Goal: Use online tool/utility: Utilize a website feature to perform a specific function

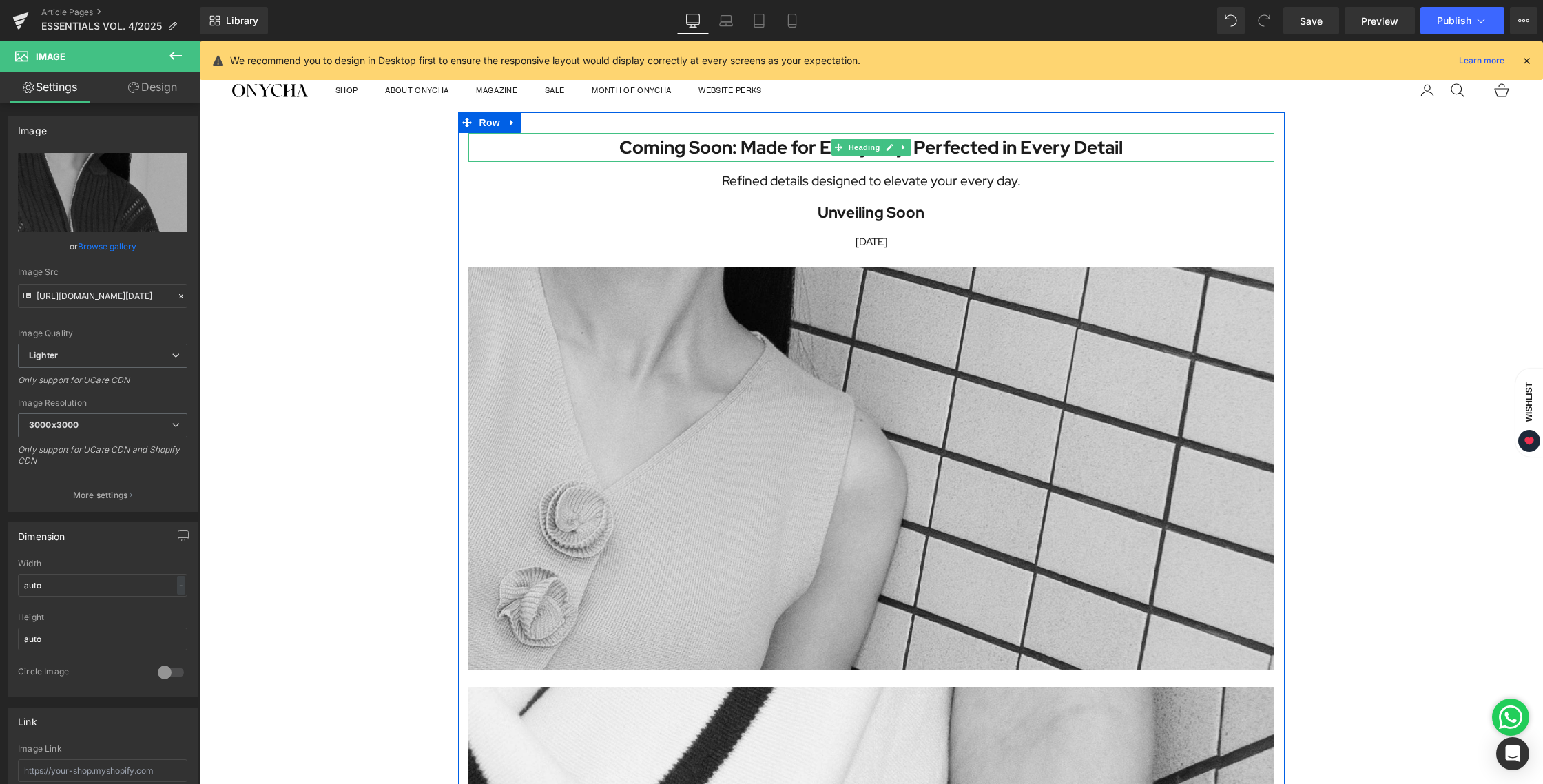
click at [768, 147] on h1 "Coming Soon: Made for Every Day, Perfected in Every Detail" at bounding box center [871, 148] width 806 height 30
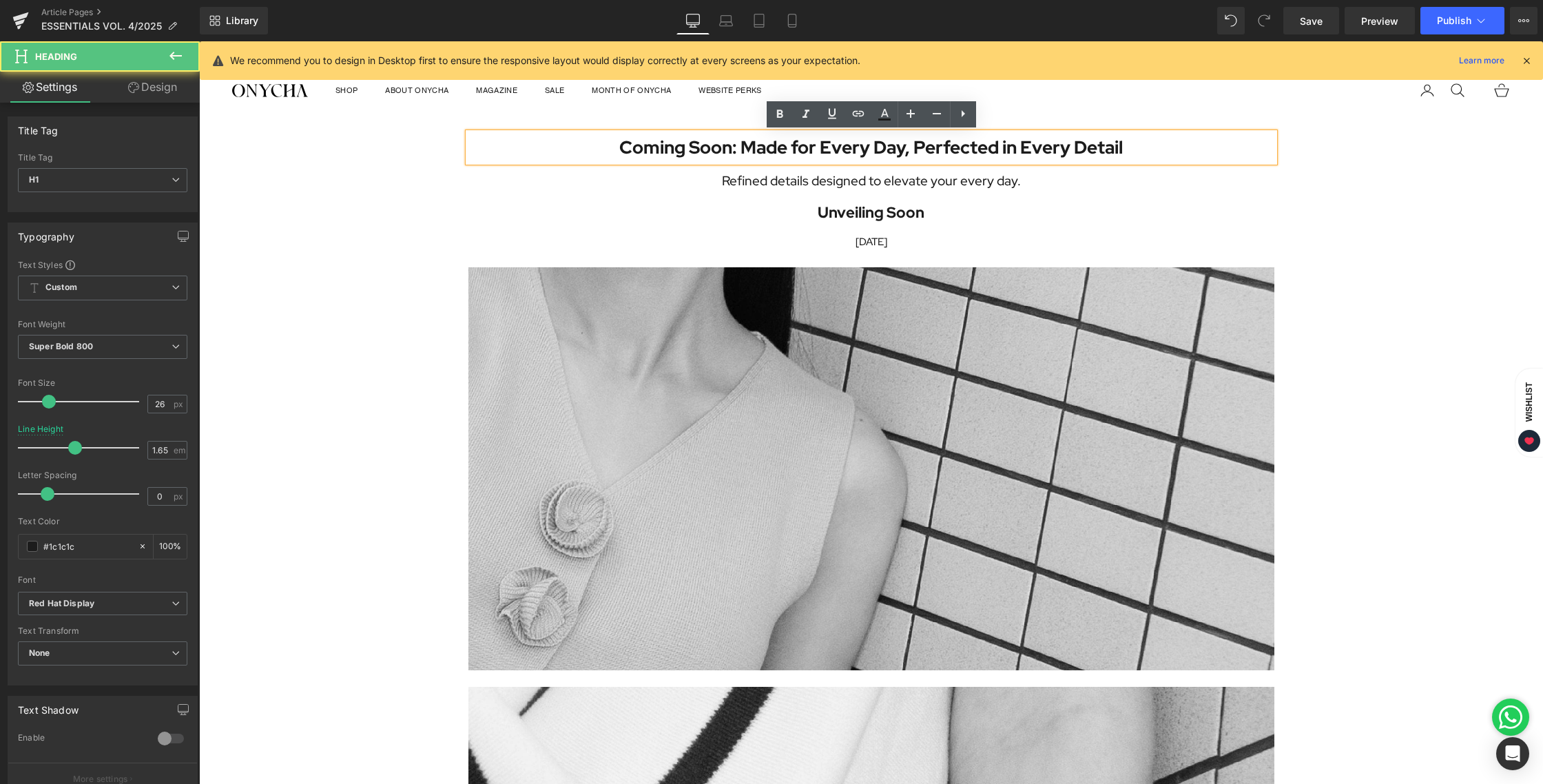
click at [742, 141] on h1 "Coming Soon: Made for Every Day, Perfected in Every Detail" at bounding box center [871, 148] width 806 height 30
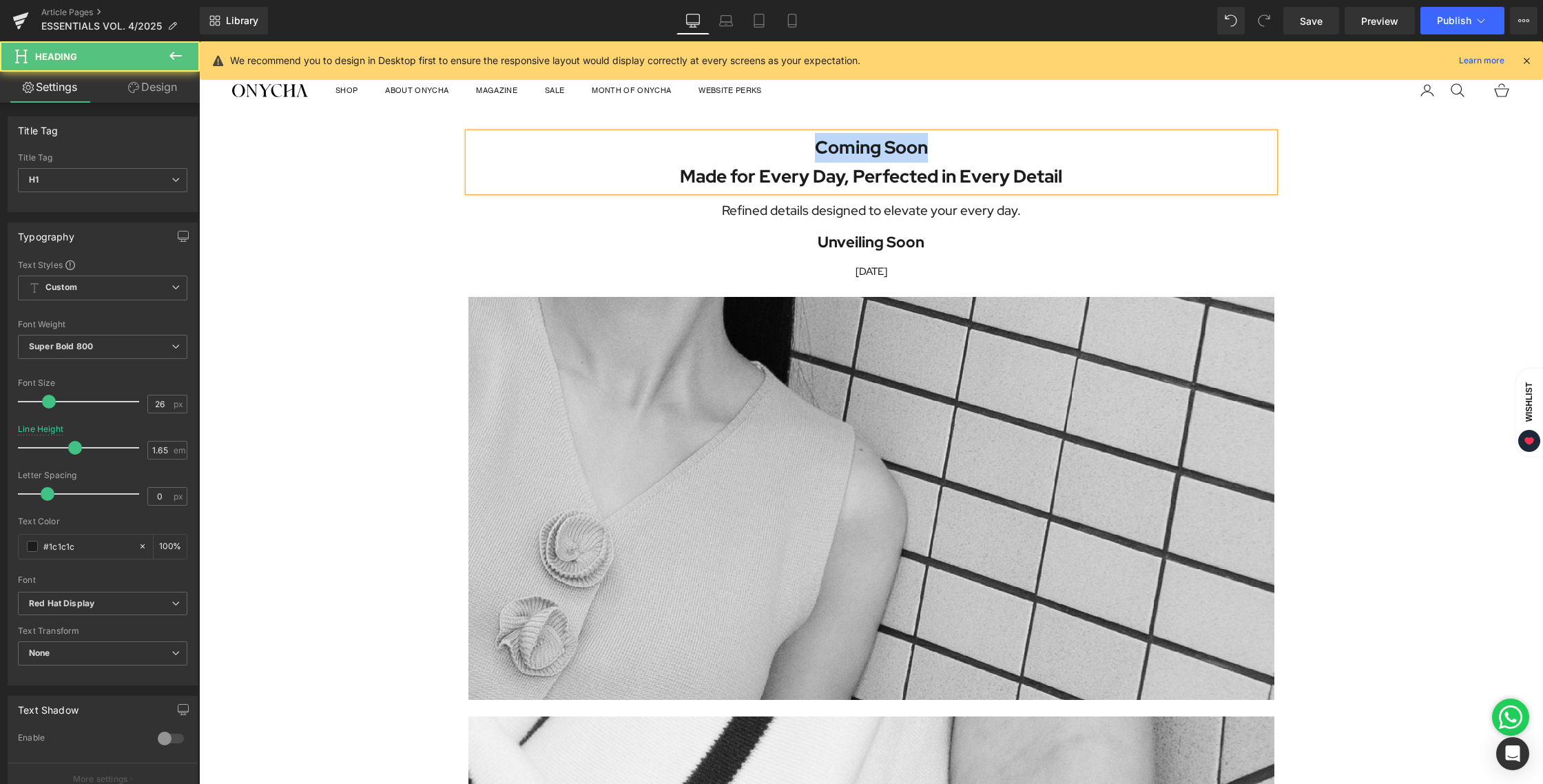
drag, startPoint x: 816, startPoint y: 144, endPoint x: 939, endPoint y: 142, distance: 123.0
click at [939, 142] on h1 "Coming Soon" at bounding box center [871, 148] width 806 height 30
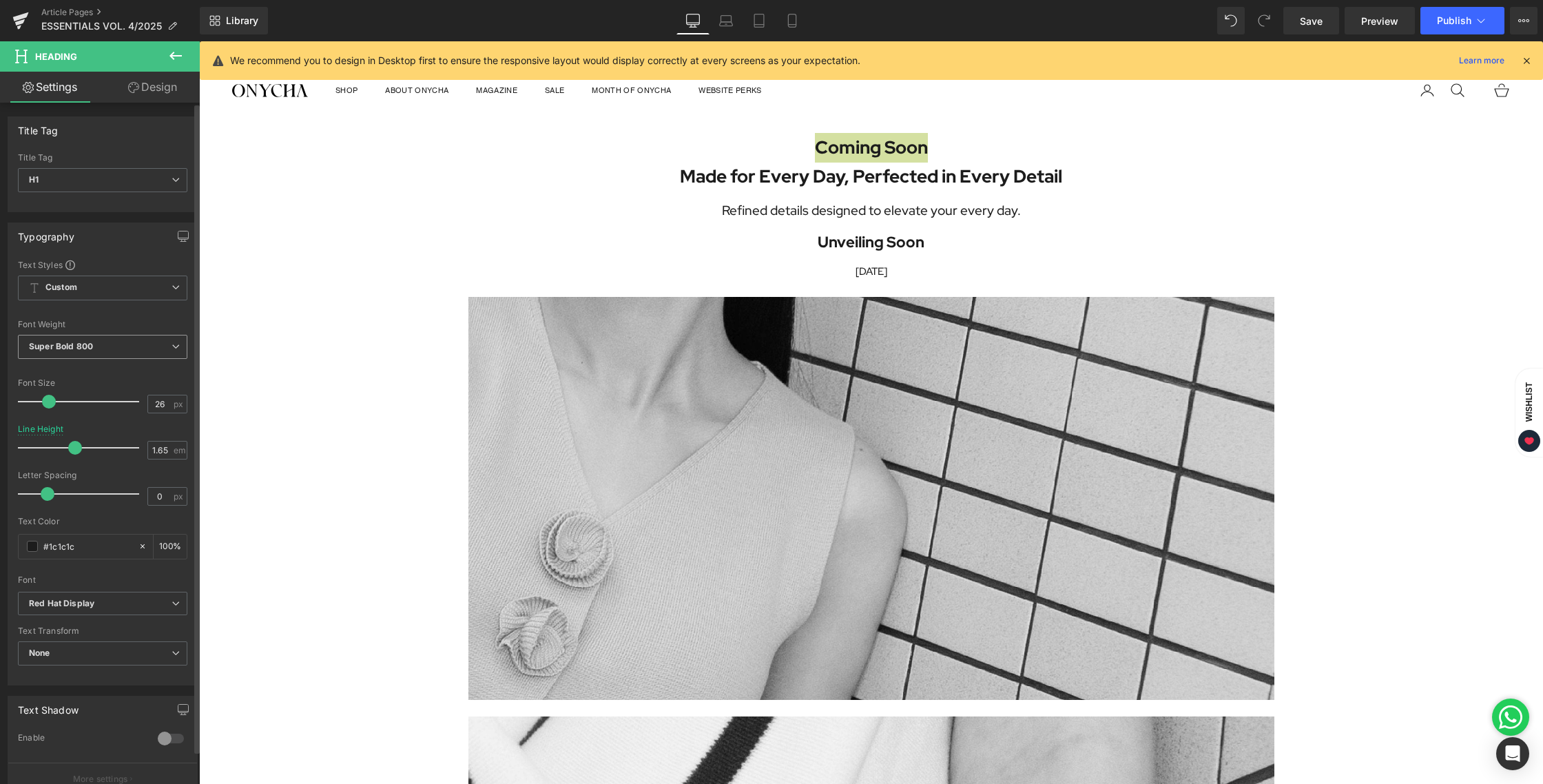
click at [101, 342] on span "Super Bold 800" at bounding box center [103, 347] width 170 height 24
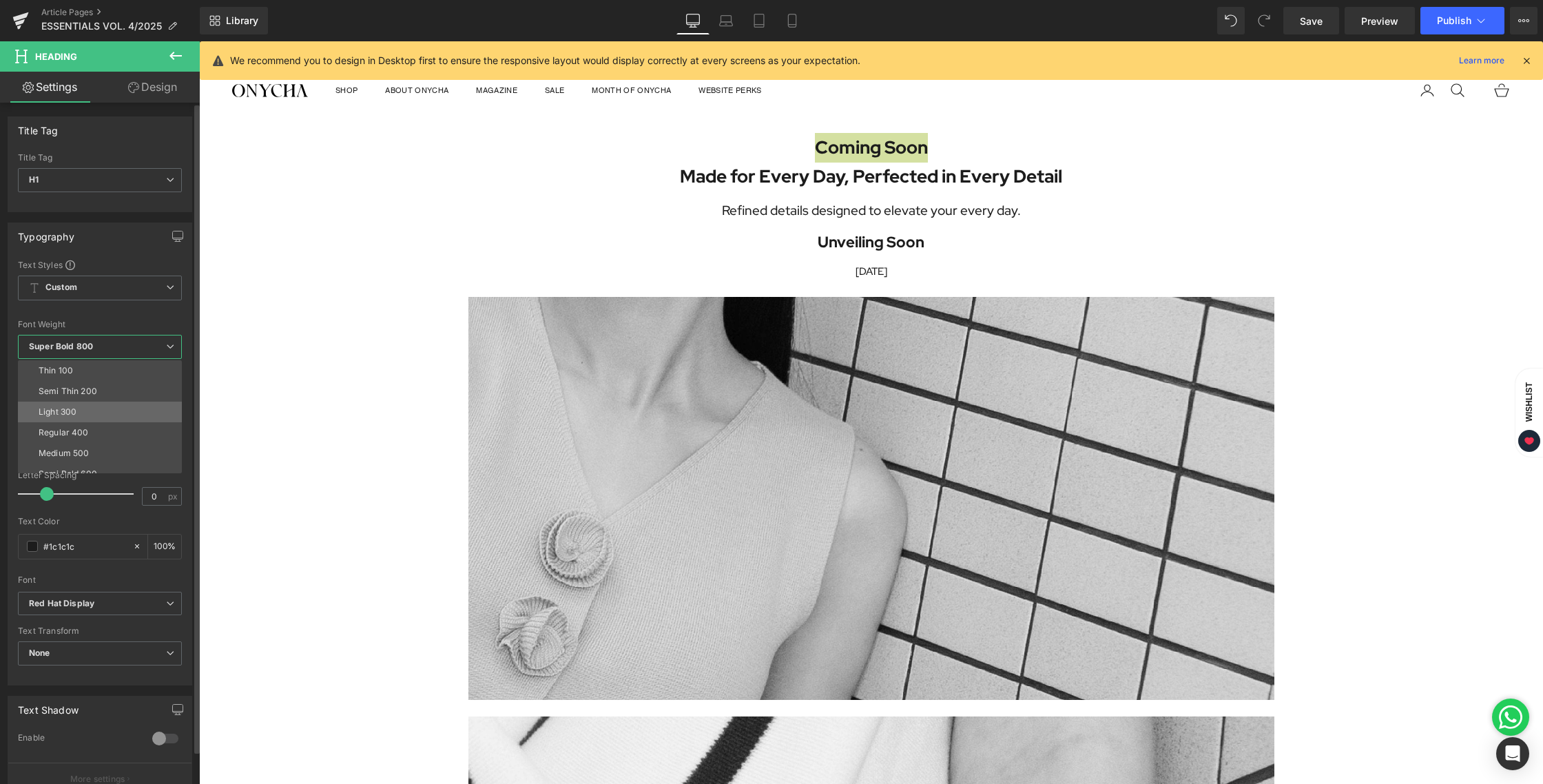
click at [75, 411] on div "Light 300" at bounding box center [57, 412] width 38 height 10
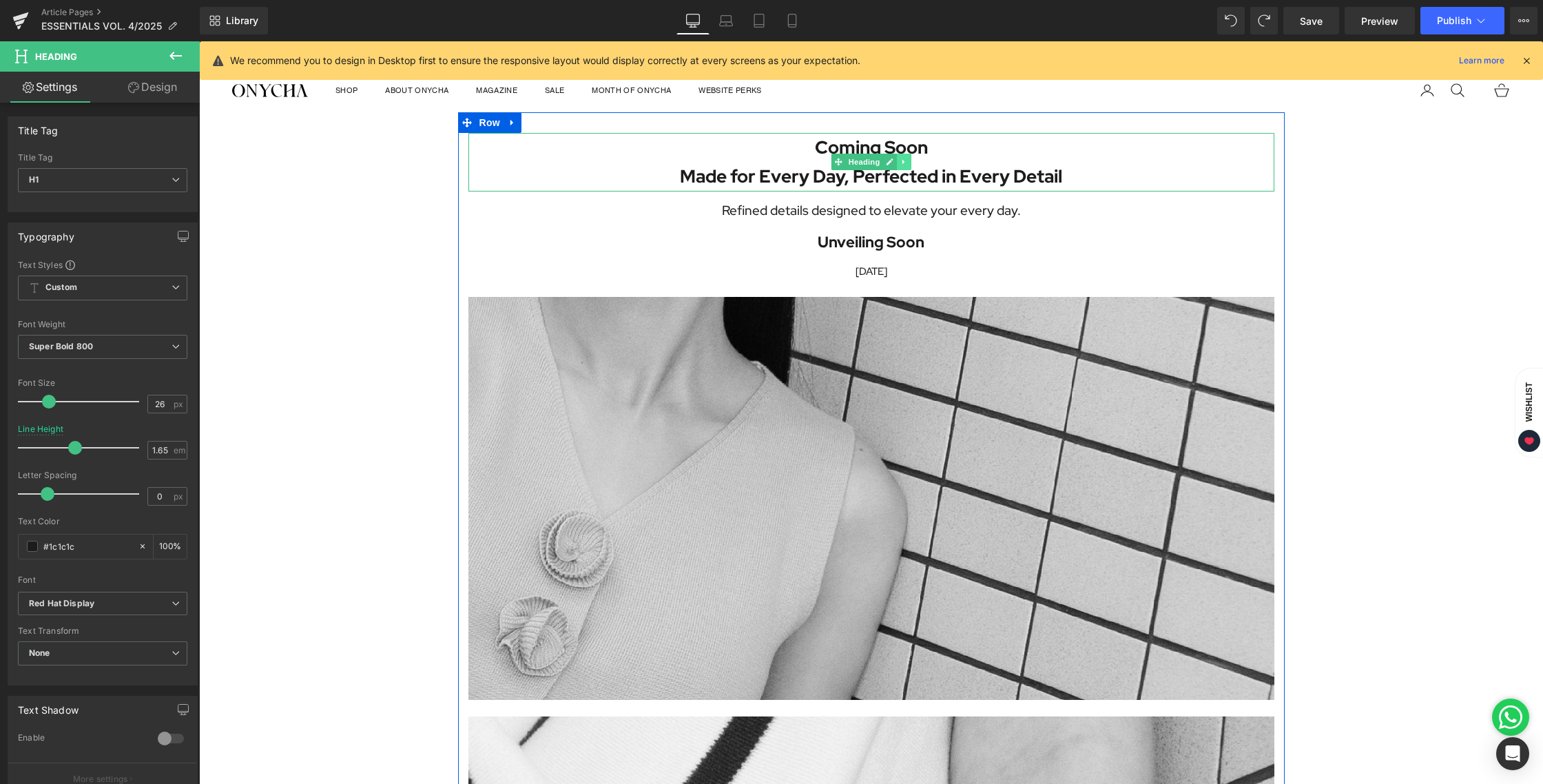
click at [906, 155] on link at bounding box center [903, 161] width 15 height 17
click at [975, 149] on h1 "Coming Soon" at bounding box center [871, 148] width 806 height 30
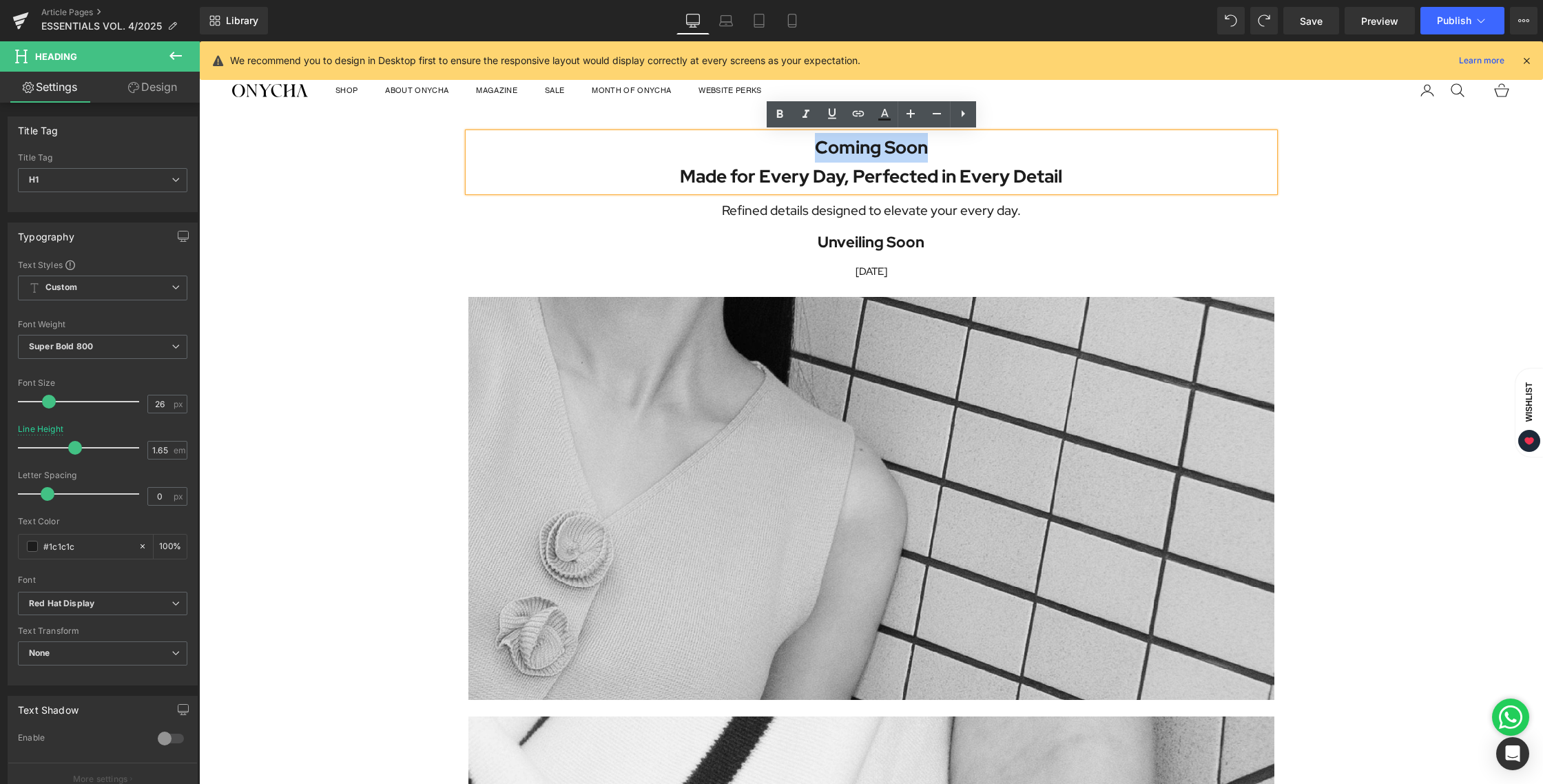
drag, startPoint x: 943, startPoint y: 157, endPoint x: 800, endPoint y: 143, distance: 143.7
click at [800, 143] on h1 "Coming Soon" at bounding box center [871, 148] width 806 height 30
click at [681, 177] on h1 "Made for Every Day, Perfected in Every Detail" at bounding box center [871, 177] width 806 height 30
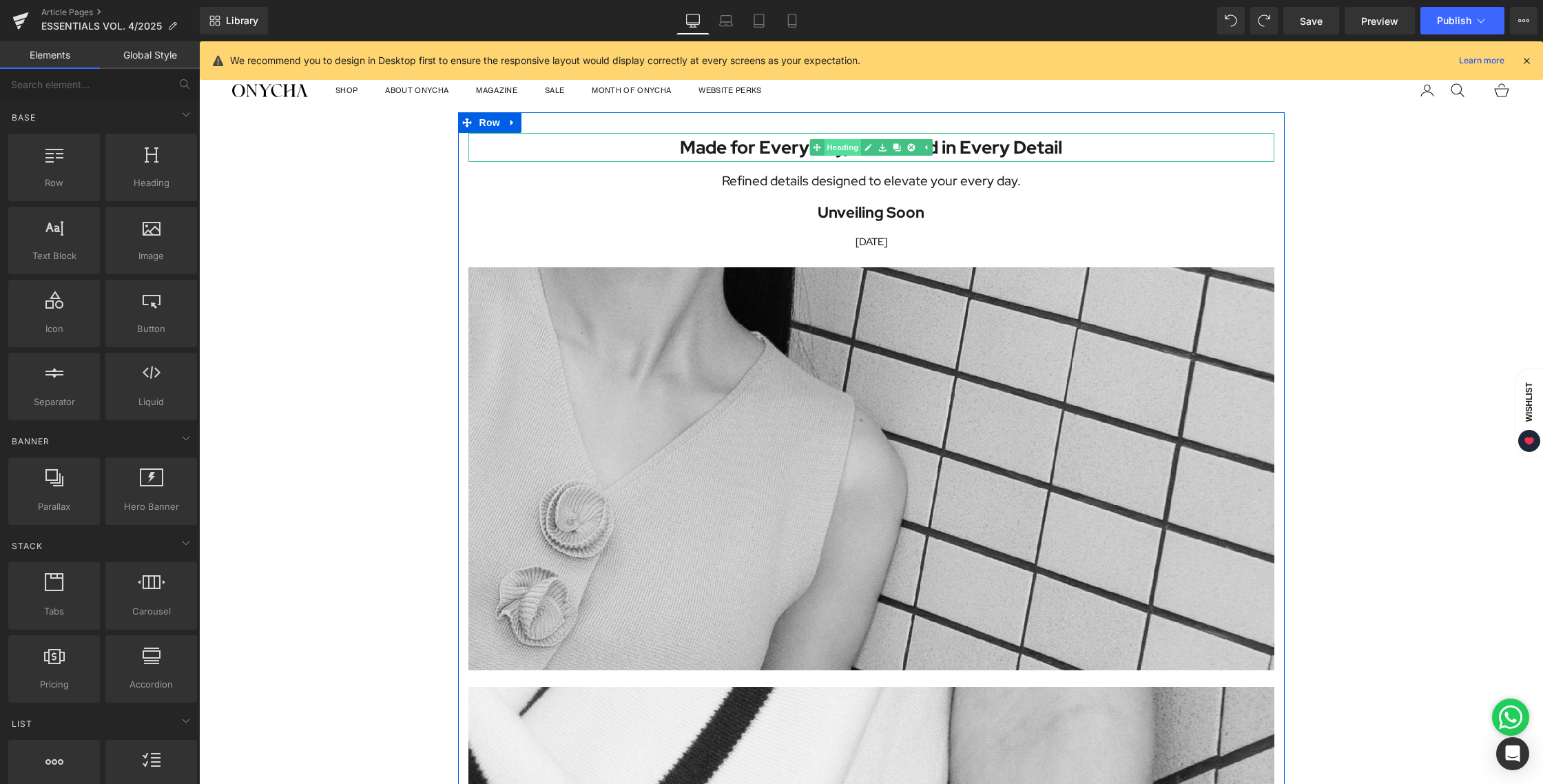
click at [839, 149] on link "Heading" at bounding box center [835, 147] width 51 height 17
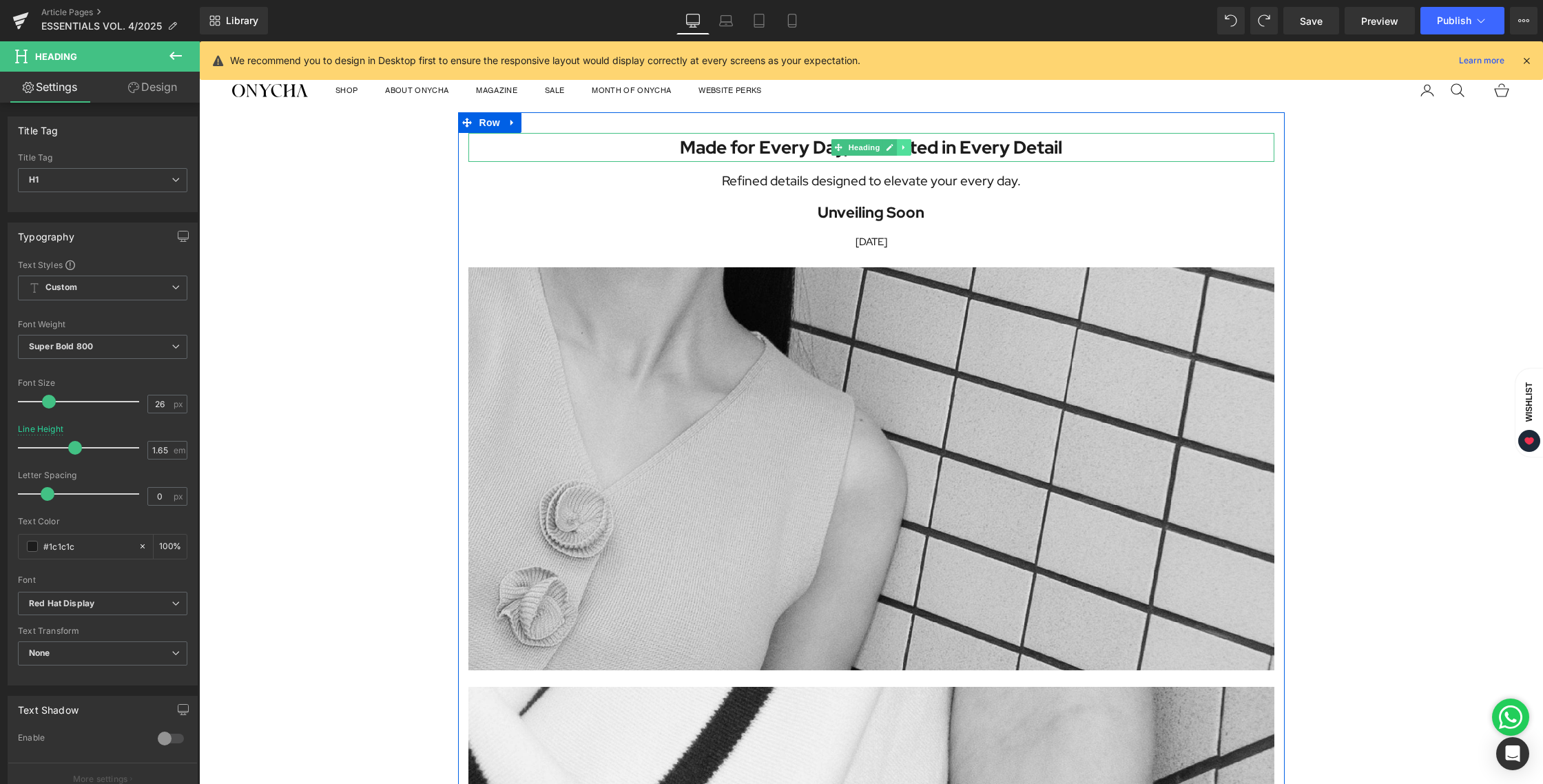
click at [906, 148] on icon at bounding box center [903, 147] width 8 height 8
click at [896, 147] on icon at bounding box center [896, 147] width 8 height 8
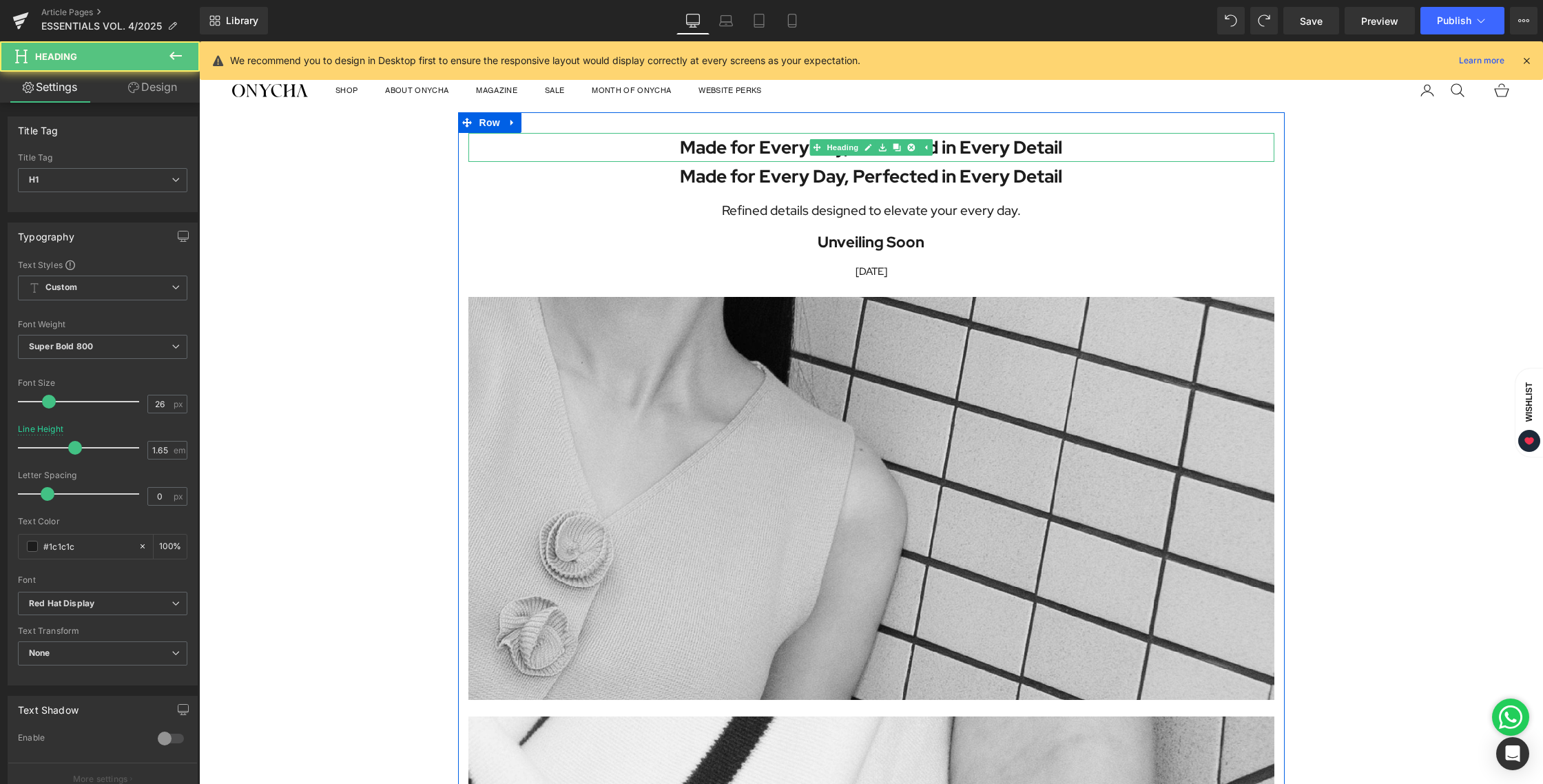
click at [1018, 147] on span "Made for Every Day, Perfected in Every Detail" at bounding box center [870, 147] width 382 height 23
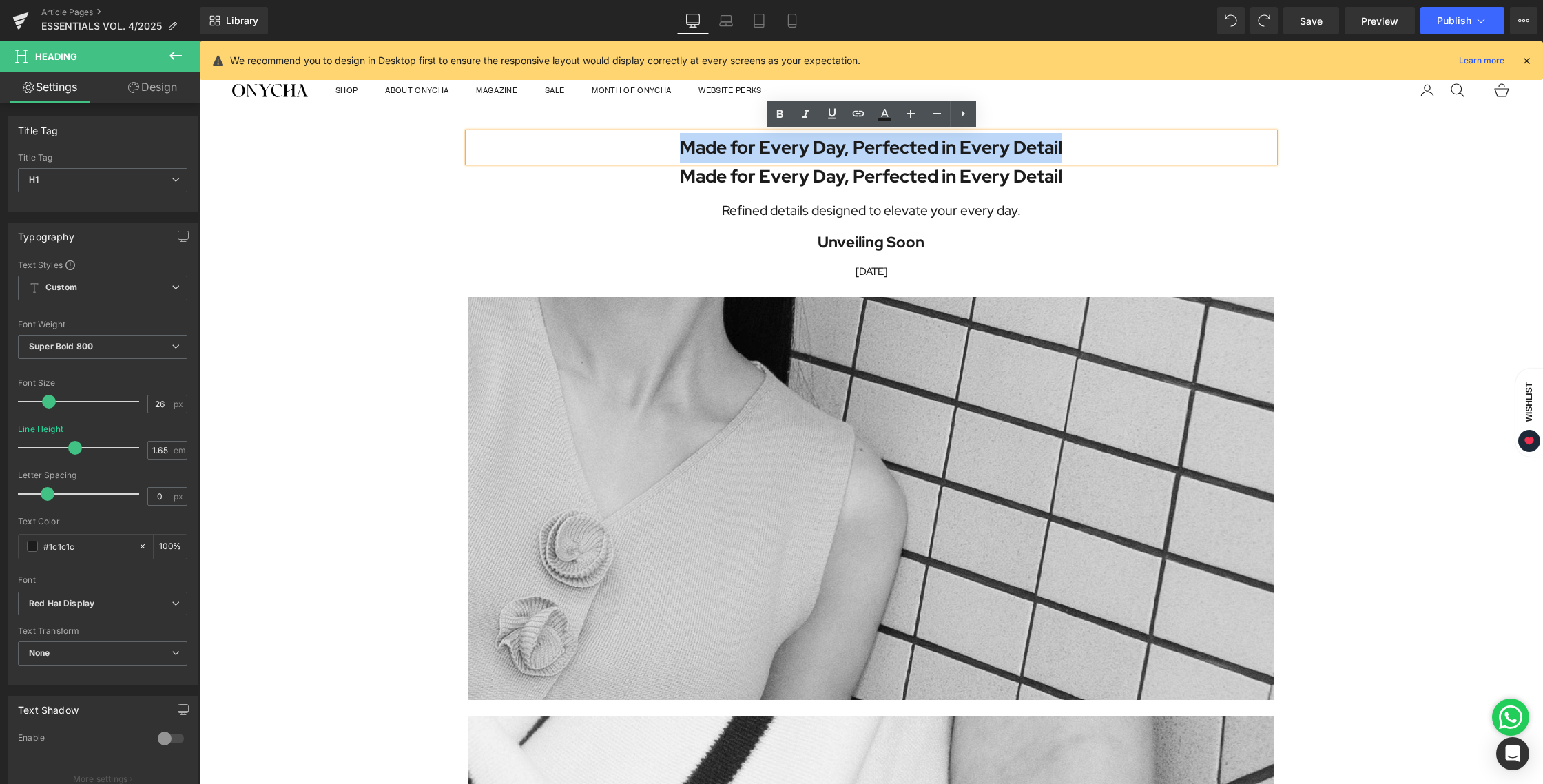
drag, startPoint x: 1031, startPoint y: 149, endPoint x: 654, endPoint y: 148, distance: 377.0
click at [654, 148] on h1 "Made for Every Day, Perfected in Every Detail" at bounding box center [871, 148] width 806 height 30
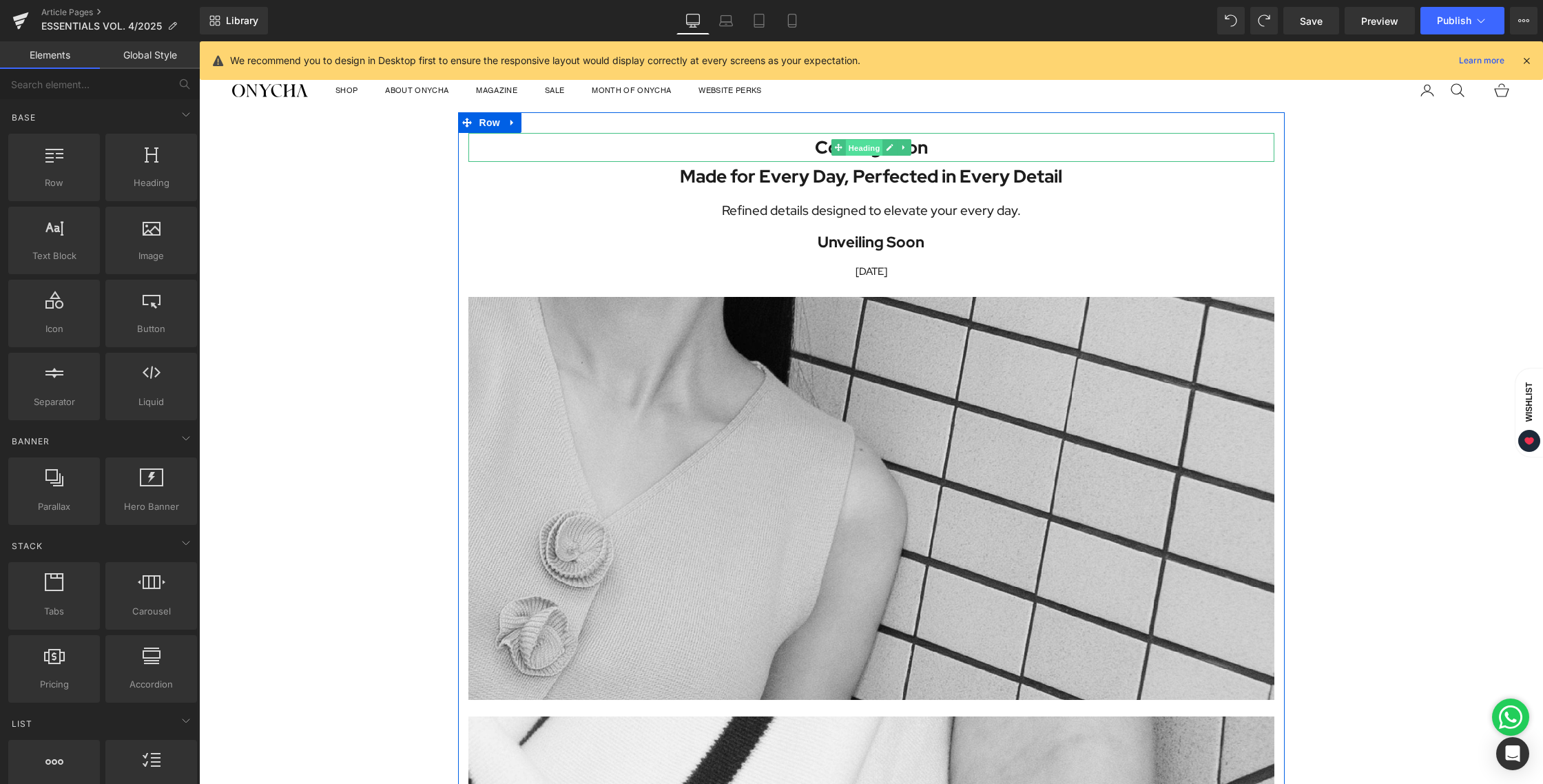
click at [840, 147] on link "Heading" at bounding box center [855, 147] width 51 height 17
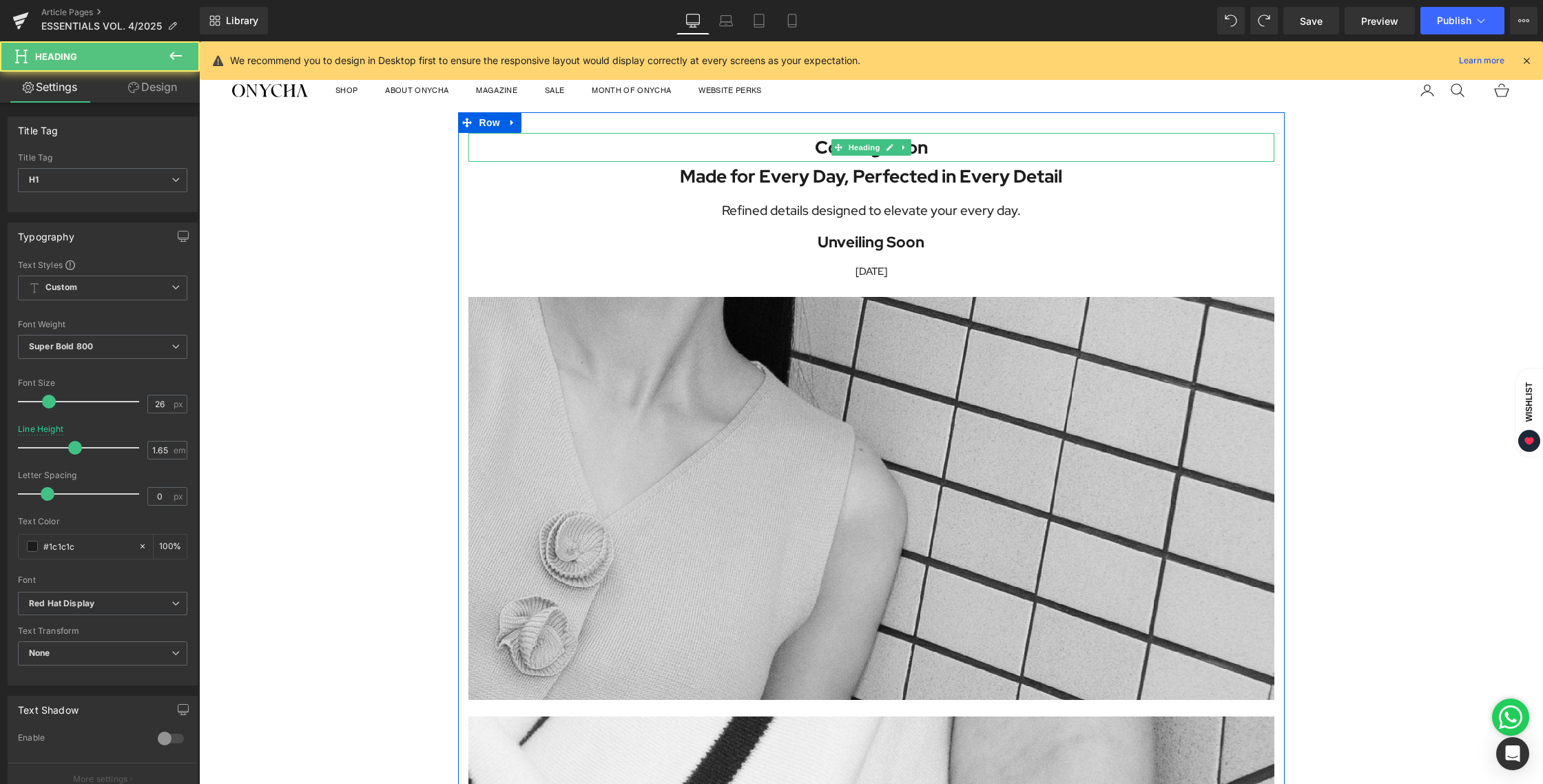
click at [950, 151] on h1 "Coming Soon" at bounding box center [871, 148] width 806 height 30
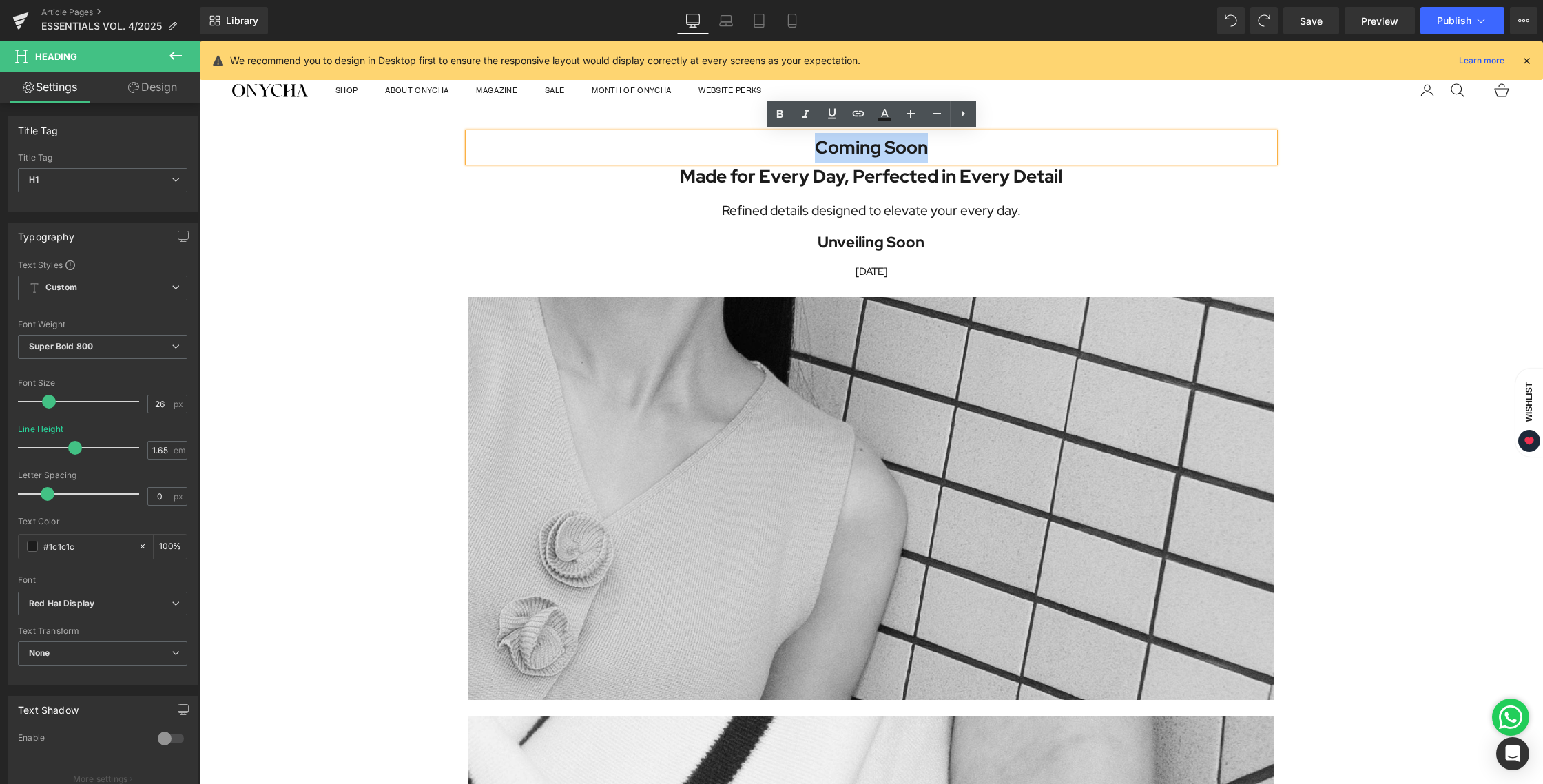
drag, startPoint x: 956, startPoint y: 151, endPoint x: 775, endPoint y: 147, distance: 181.0
click at [775, 147] on h1 "Coming Soon" at bounding box center [871, 148] width 806 height 30
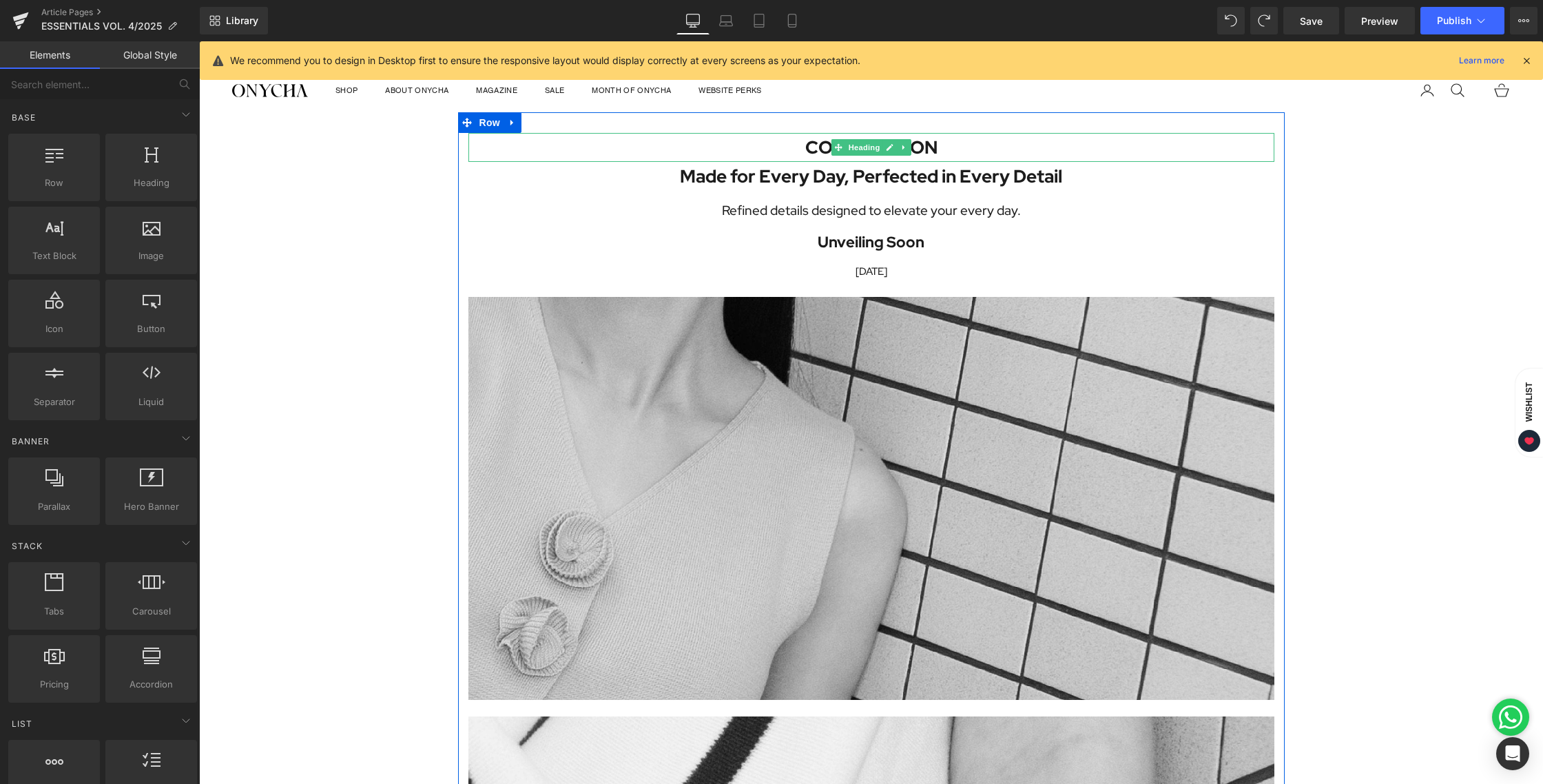
click at [889, 146] on icon at bounding box center [889, 147] width 7 height 7
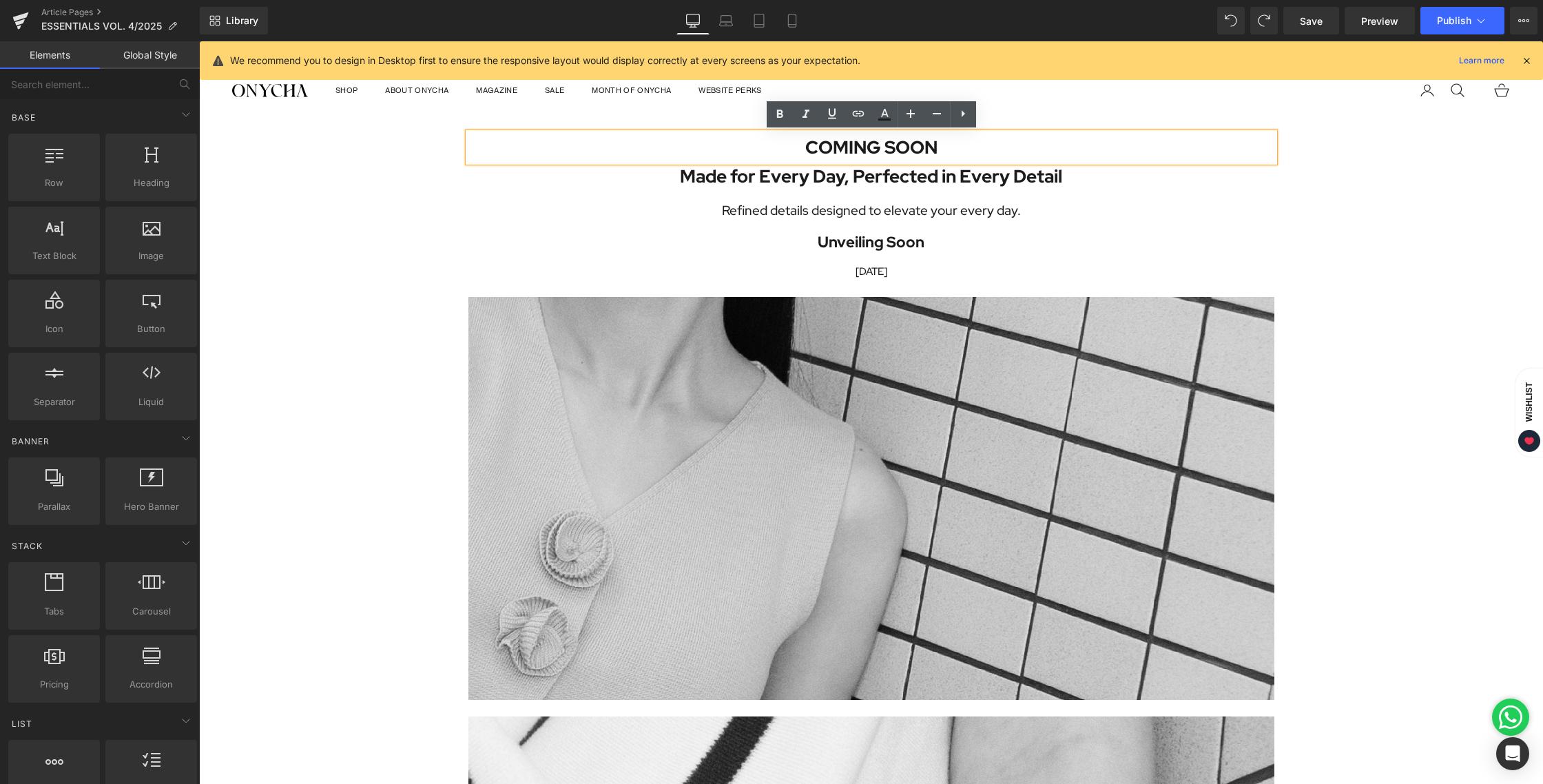
click at [967, 153] on h1 "COMING SOON" at bounding box center [871, 148] width 806 height 30
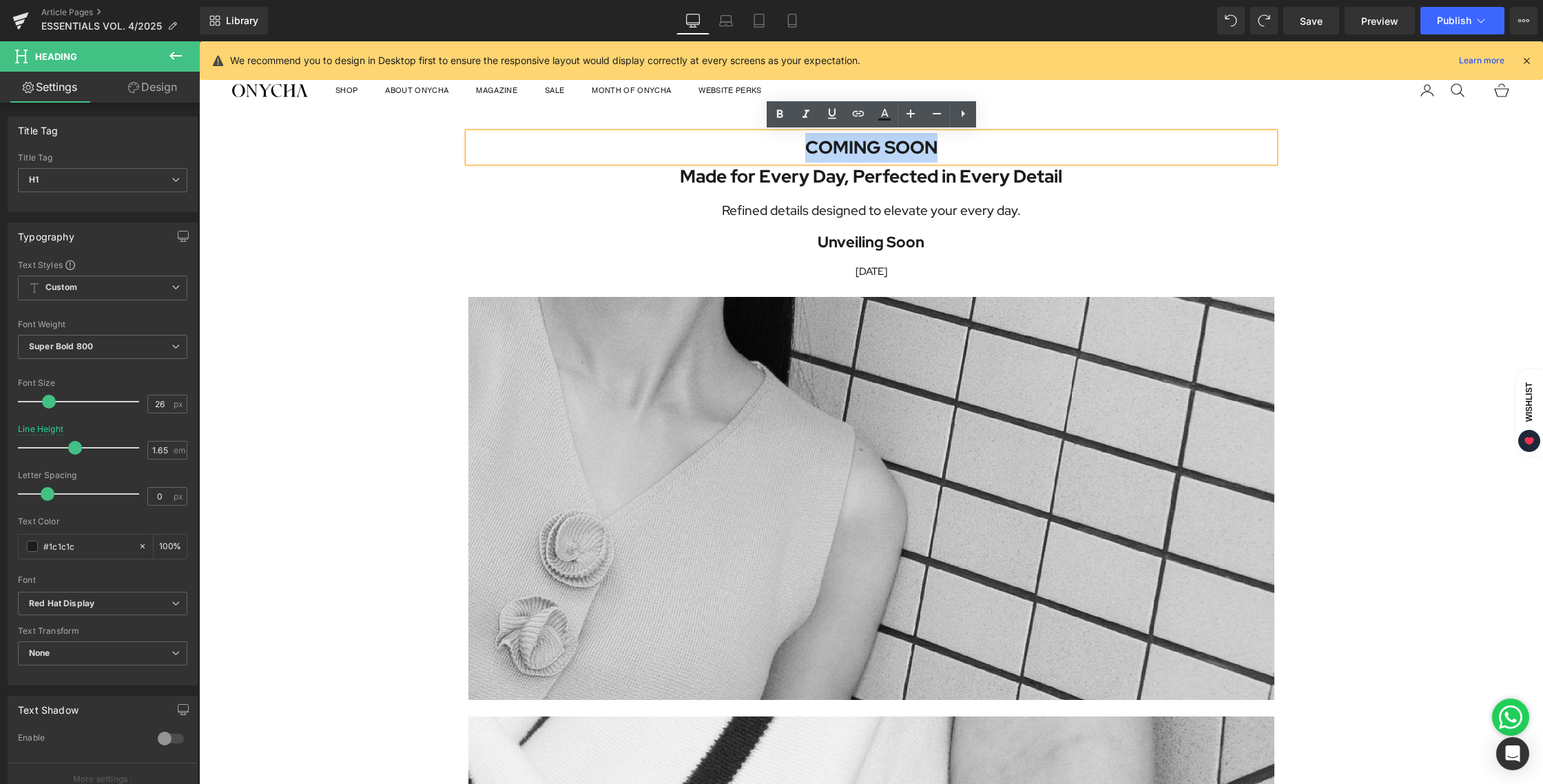
drag, startPoint x: 889, startPoint y: 147, endPoint x: 742, endPoint y: 147, distance: 147.0
click at [742, 147] on h1 "COMING SOON" at bounding box center [871, 148] width 806 height 30
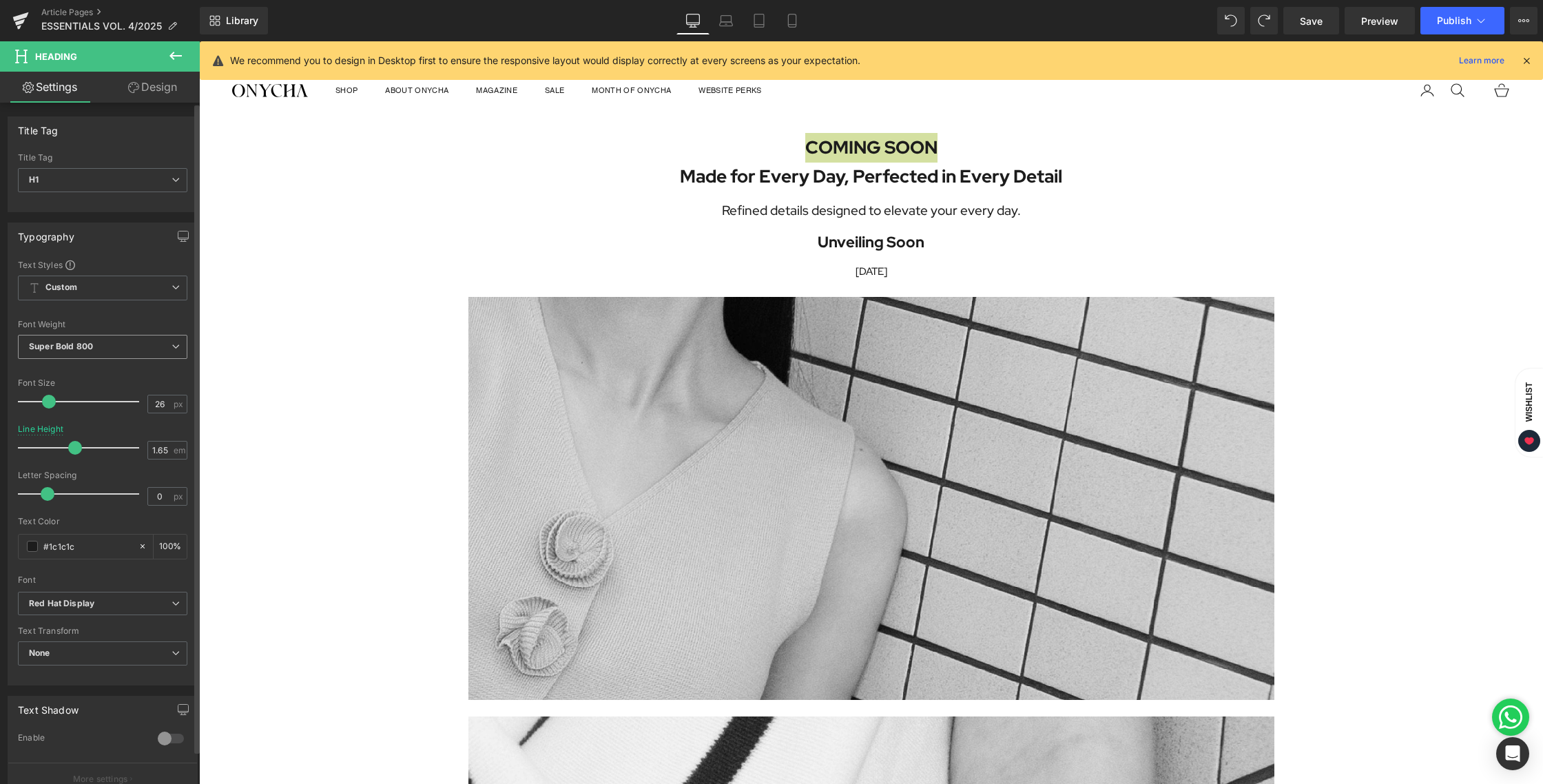
click at [58, 351] on b "Super Bold 800" at bounding box center [61, 346] width 64 height 10
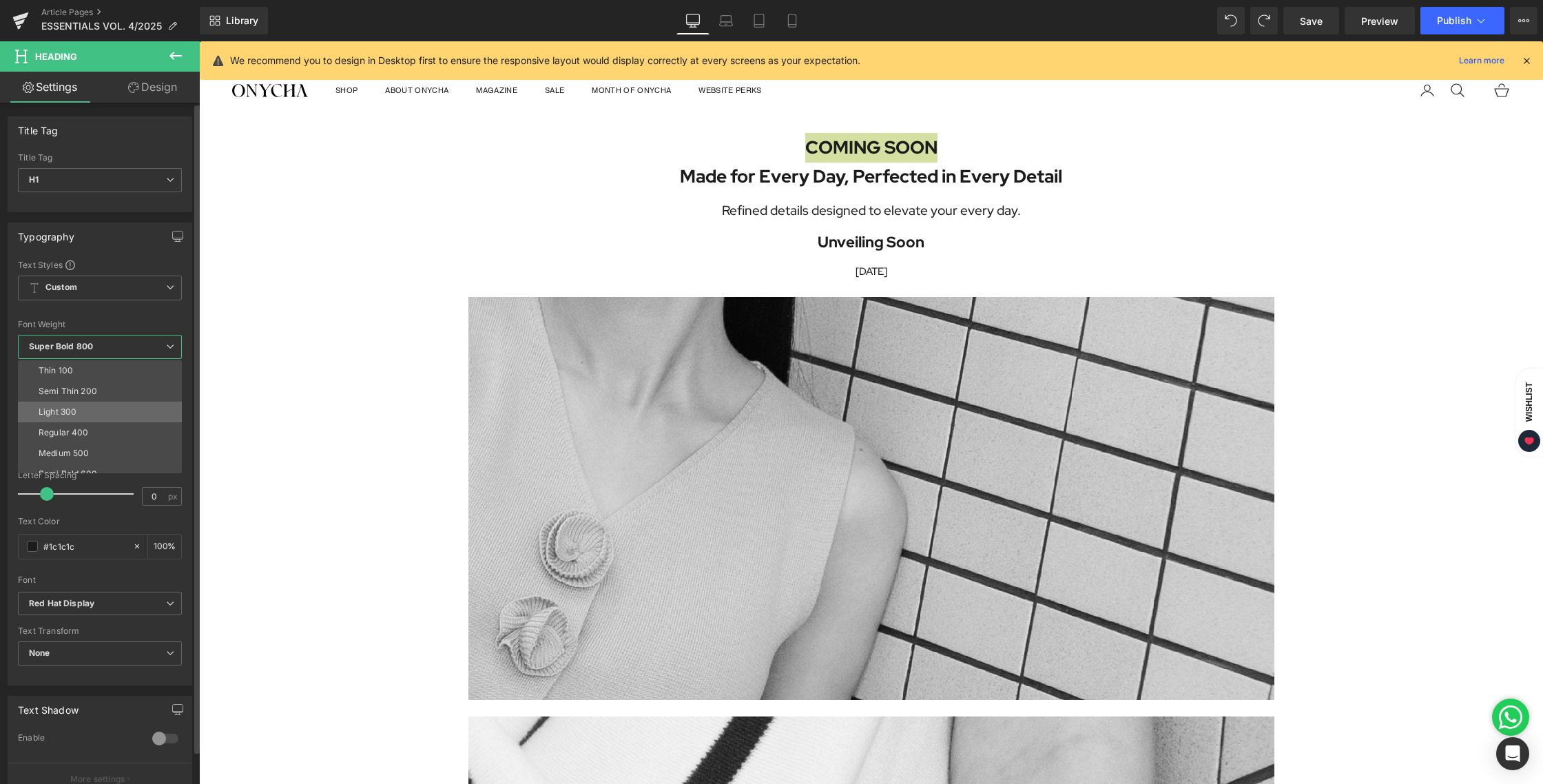
click at [65, 420] on li "Light 300" at bounding box center [103, 412] width 170 height 21
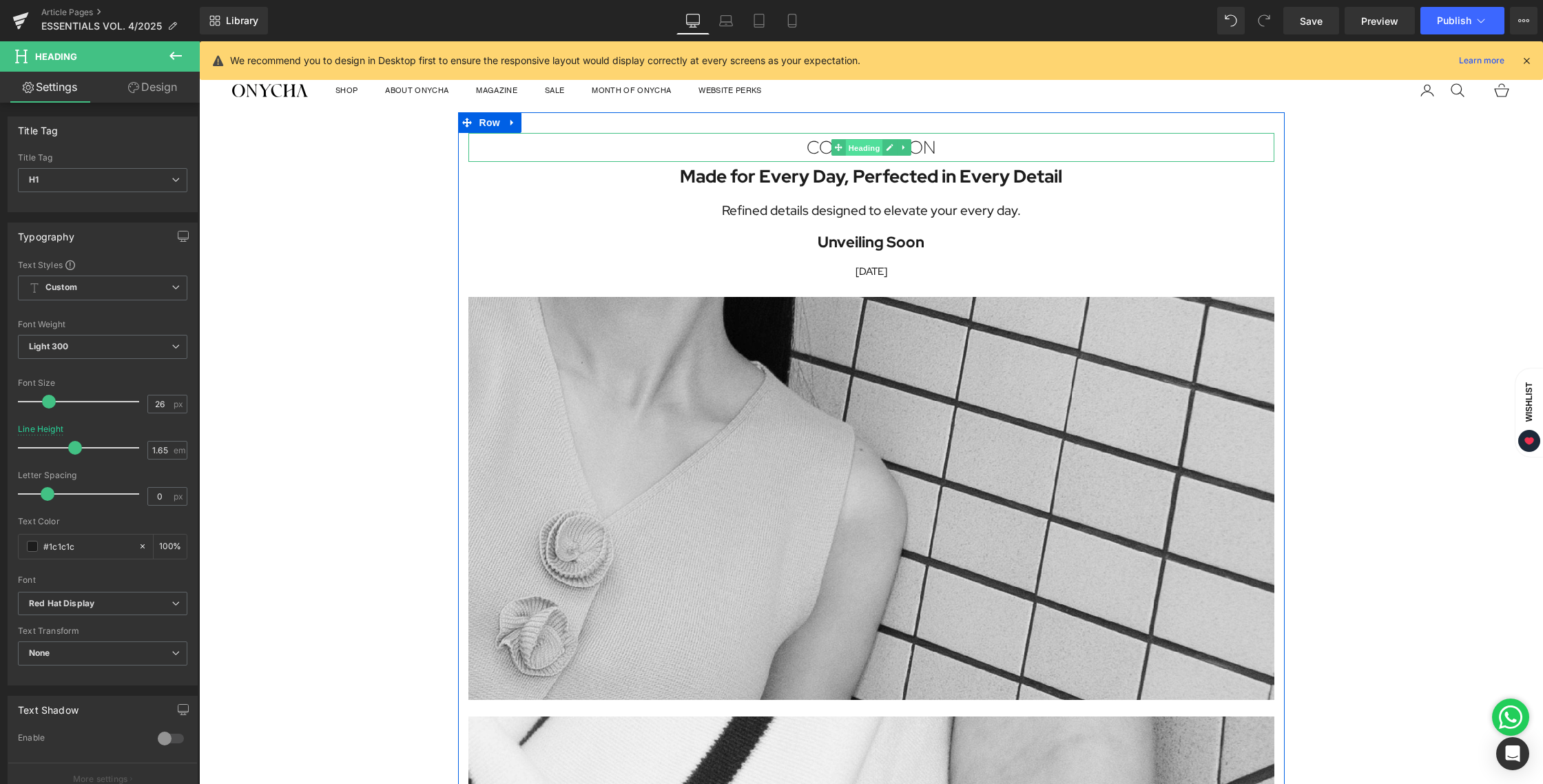
click at [855, 151] on span "Heading" at bounding box center [863, 148] width 37 height 17
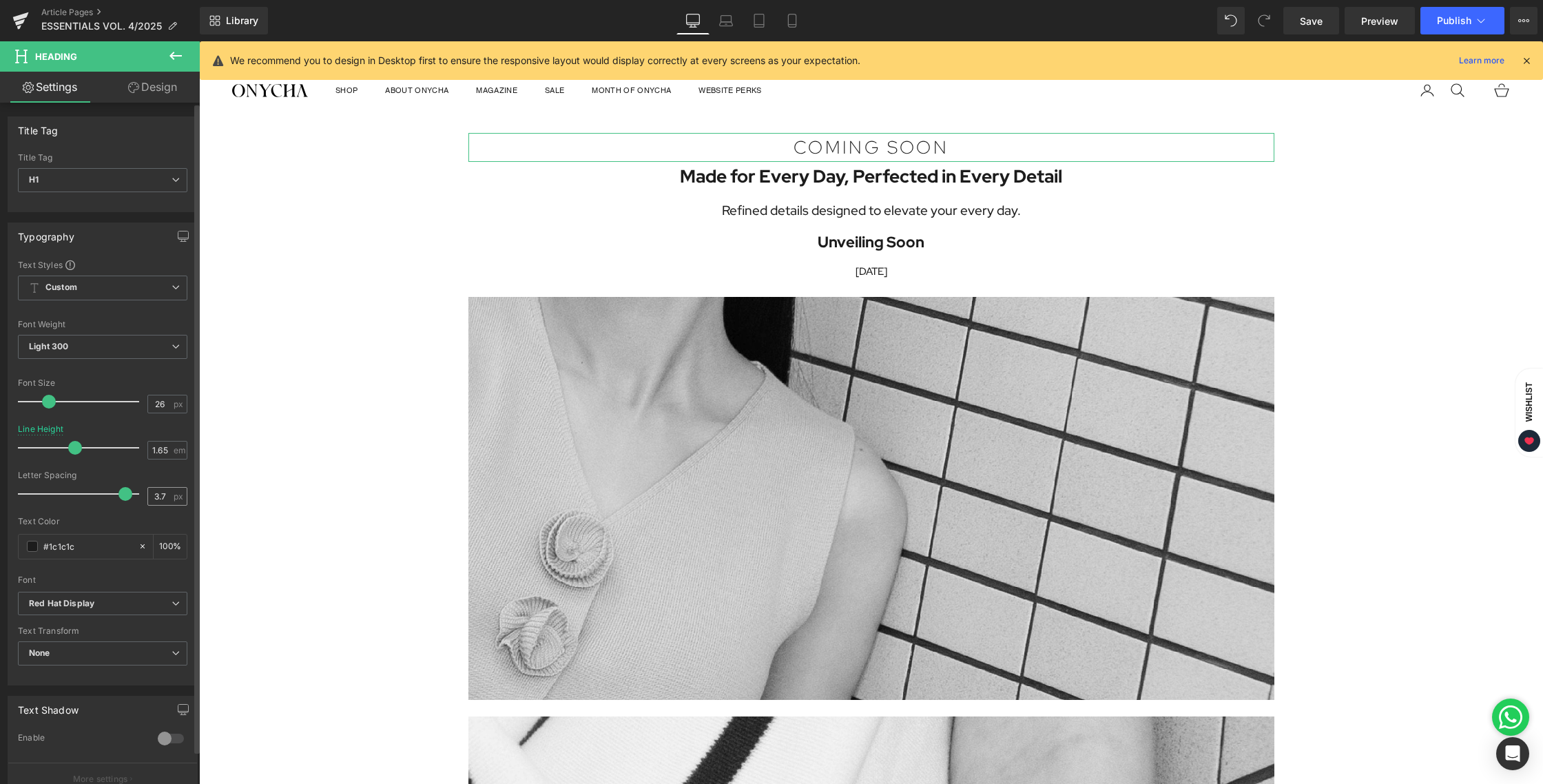
type input "4"
drag, startPoint x: 246, startPoint y: 532, endPoint x: 287, endPoint y: 486, distance: 61.6
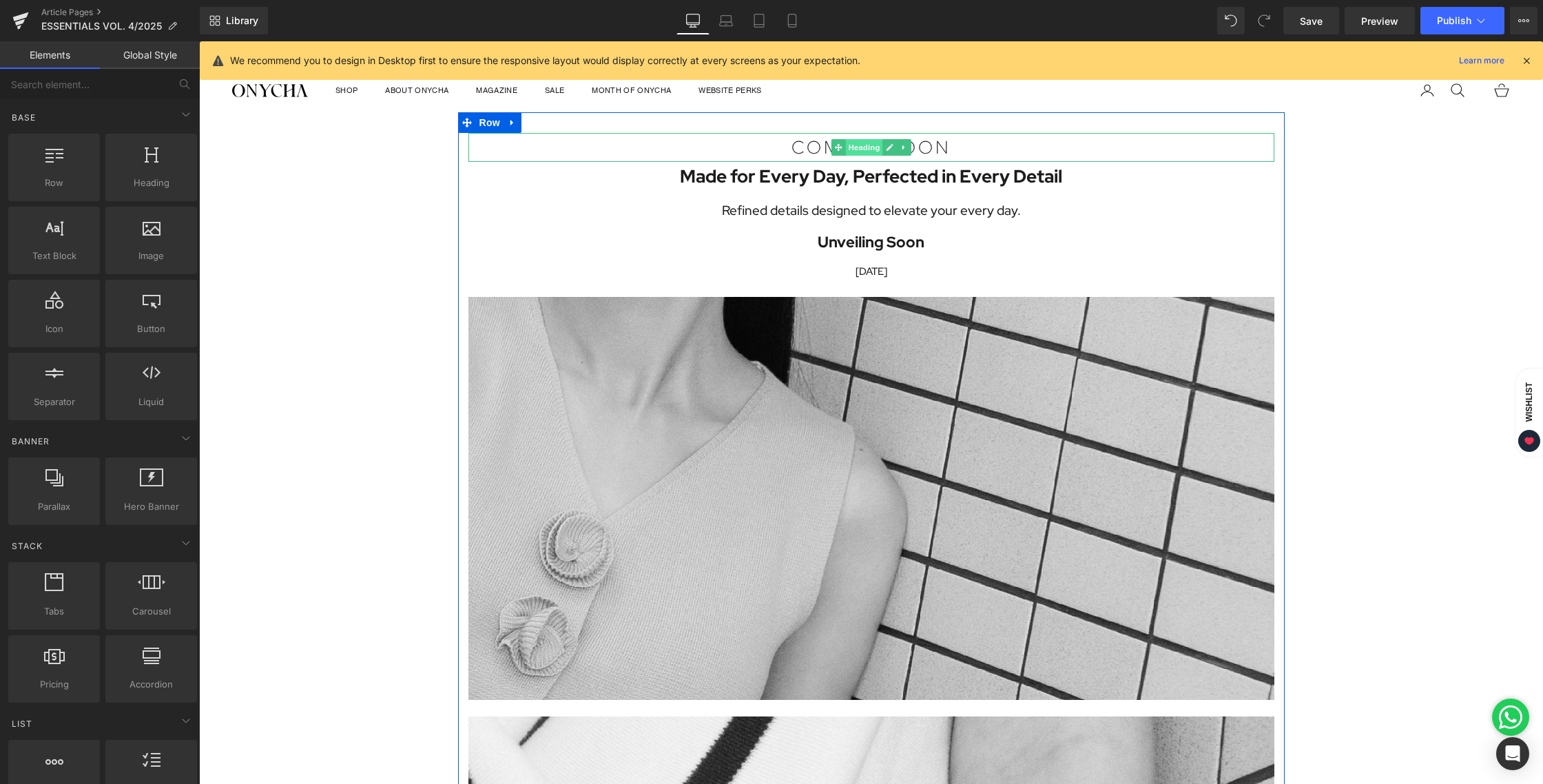
click at [859, 147] on span "Heading" at bounding box center [863, 147] width 37 height 17
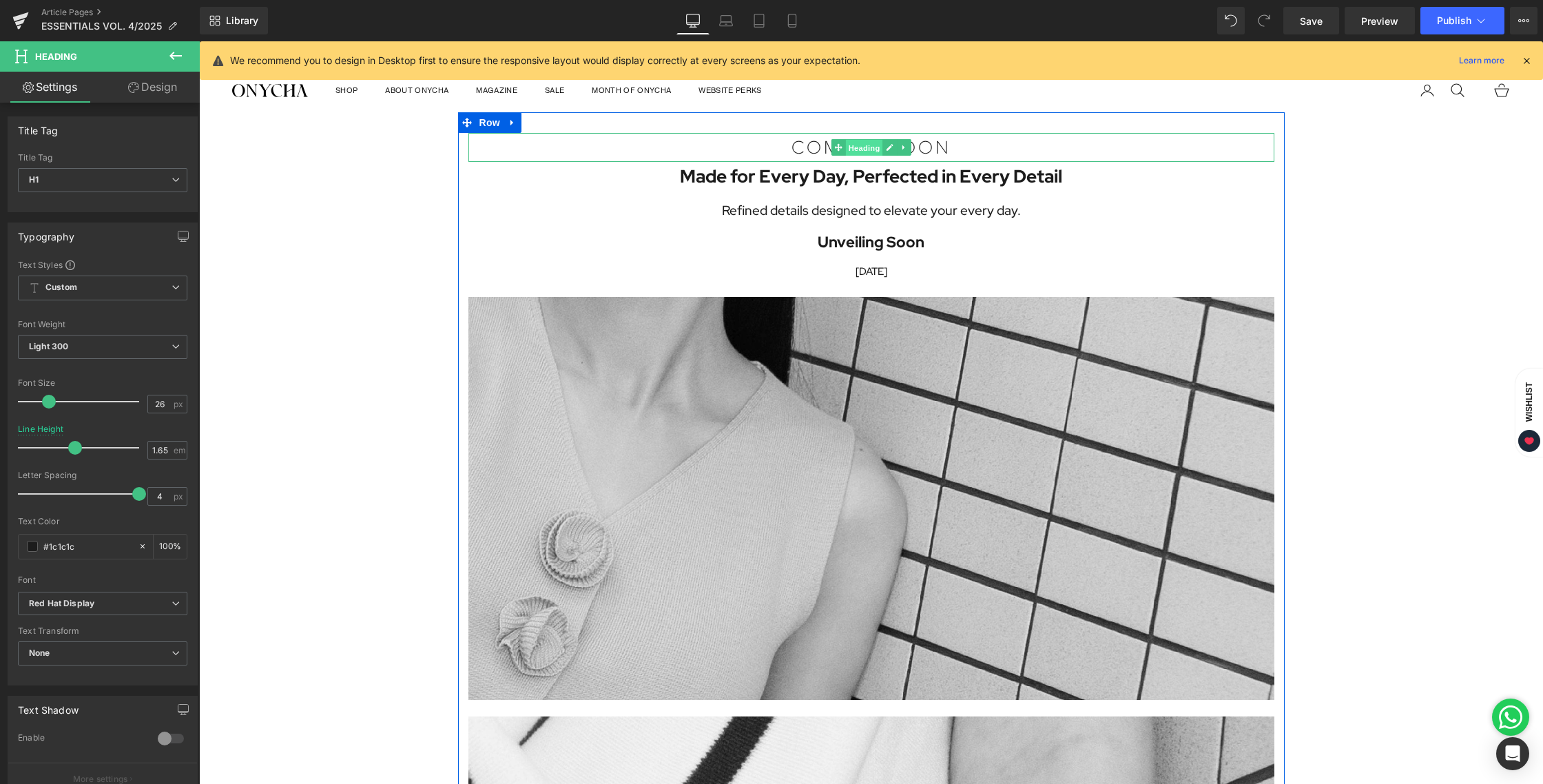
click at [864, 151] on span "Heading" at bounding box center [863, 148] width 37 height 17
drag, startPoint x: 45, startPoint y: 405, endPoint x: 28, endPoint y: 404, distance: 17.0
click at [28, 404] on div at bounding box center [81, 402] width 114 height 28
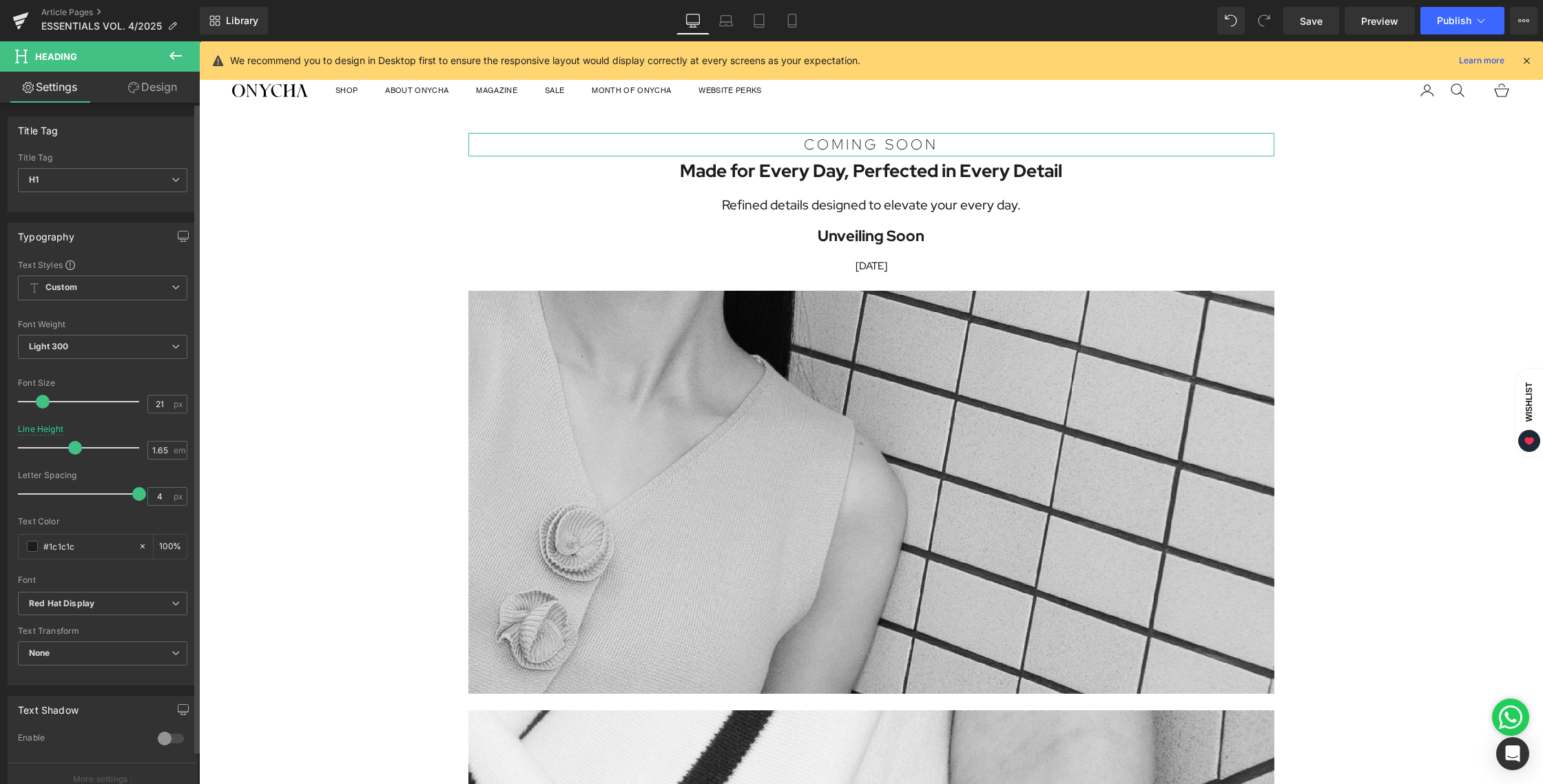
type input "20"
drag, startPoint x: 46, startPoint y: 404, endPoint x: 39, endPoint y: 405, distance: 7.1
click at [39, 405] on span at bounding box center [42, 401] width 14 height 14
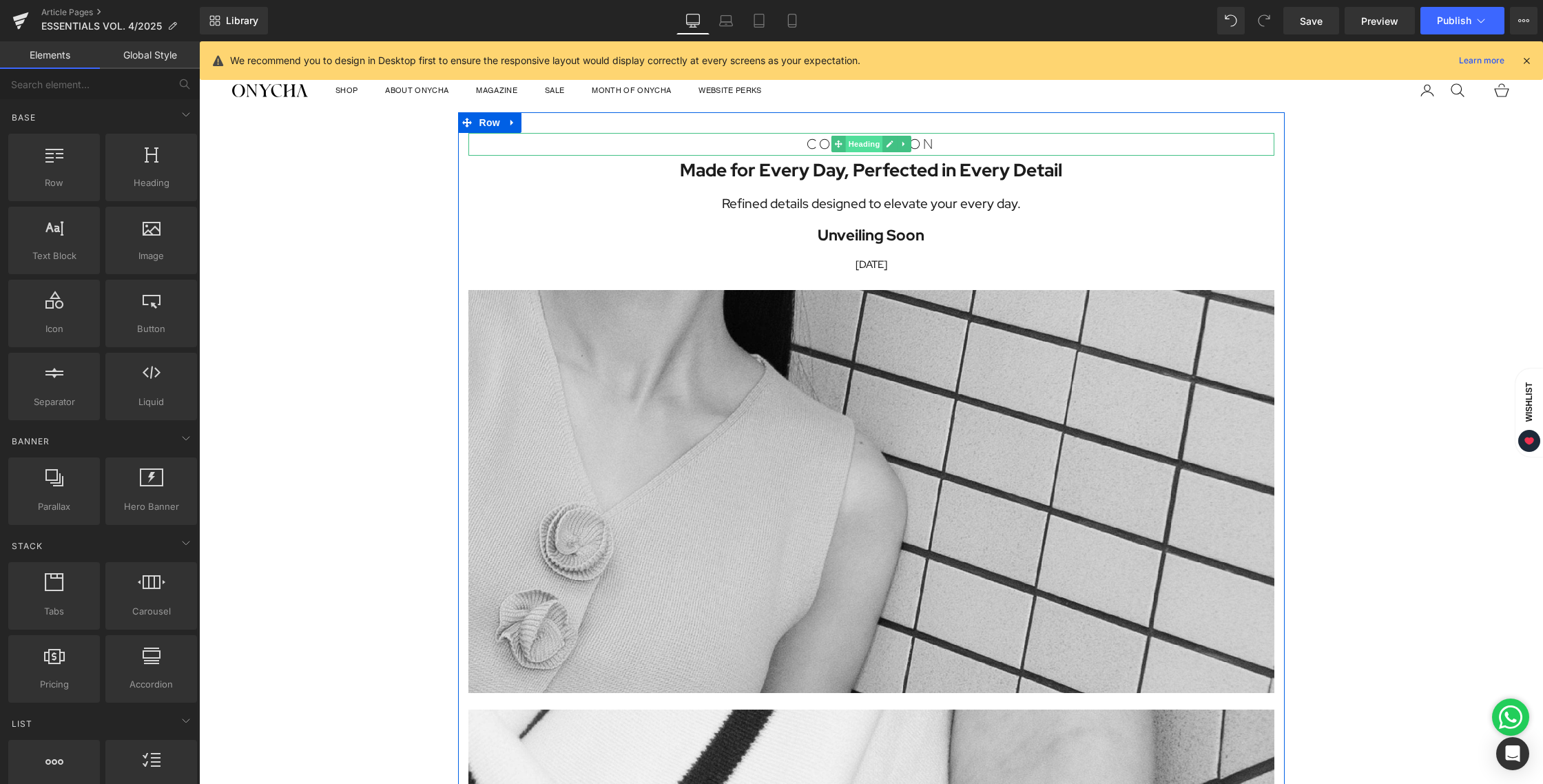
click at [853, 139] on span "Heading" at bounding box center [863, 144] width 37 height 17
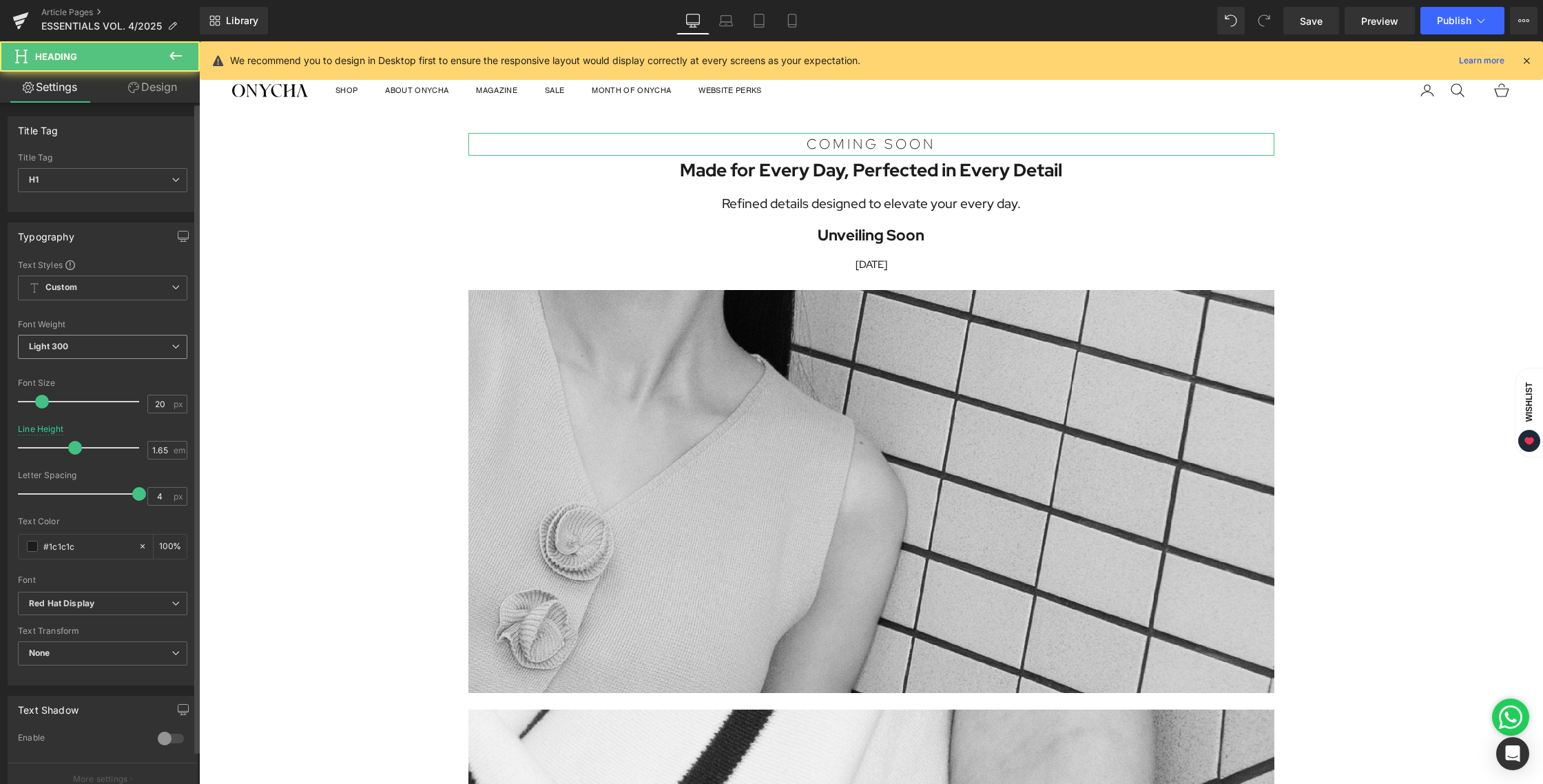
click at [79, 343] on span "Light 300" at bounding box center [103, 347] width 170 height 24
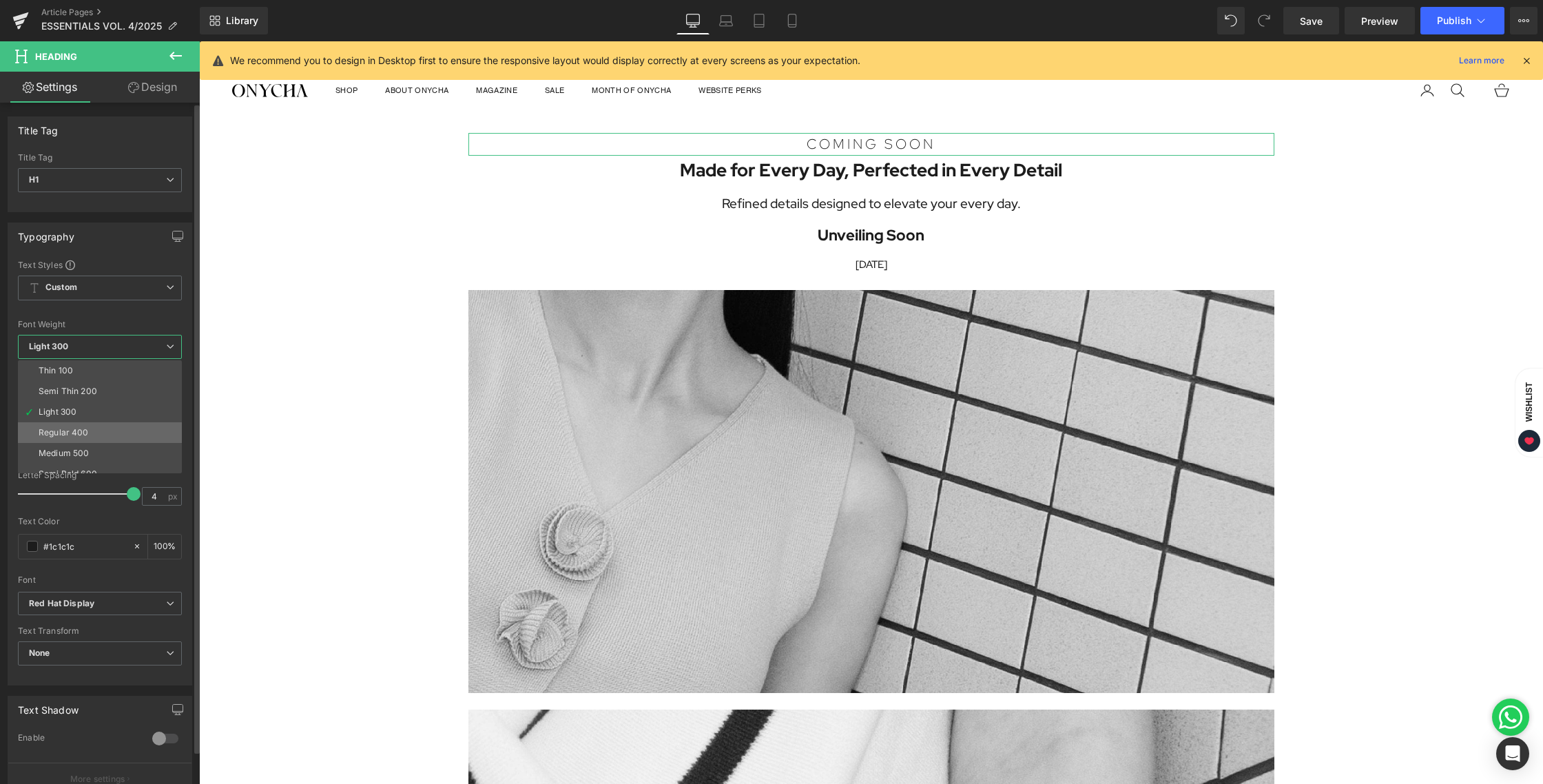
click at [81, 427] on div "Regular 400" at bounding box center [64, 432] width 50 height 10
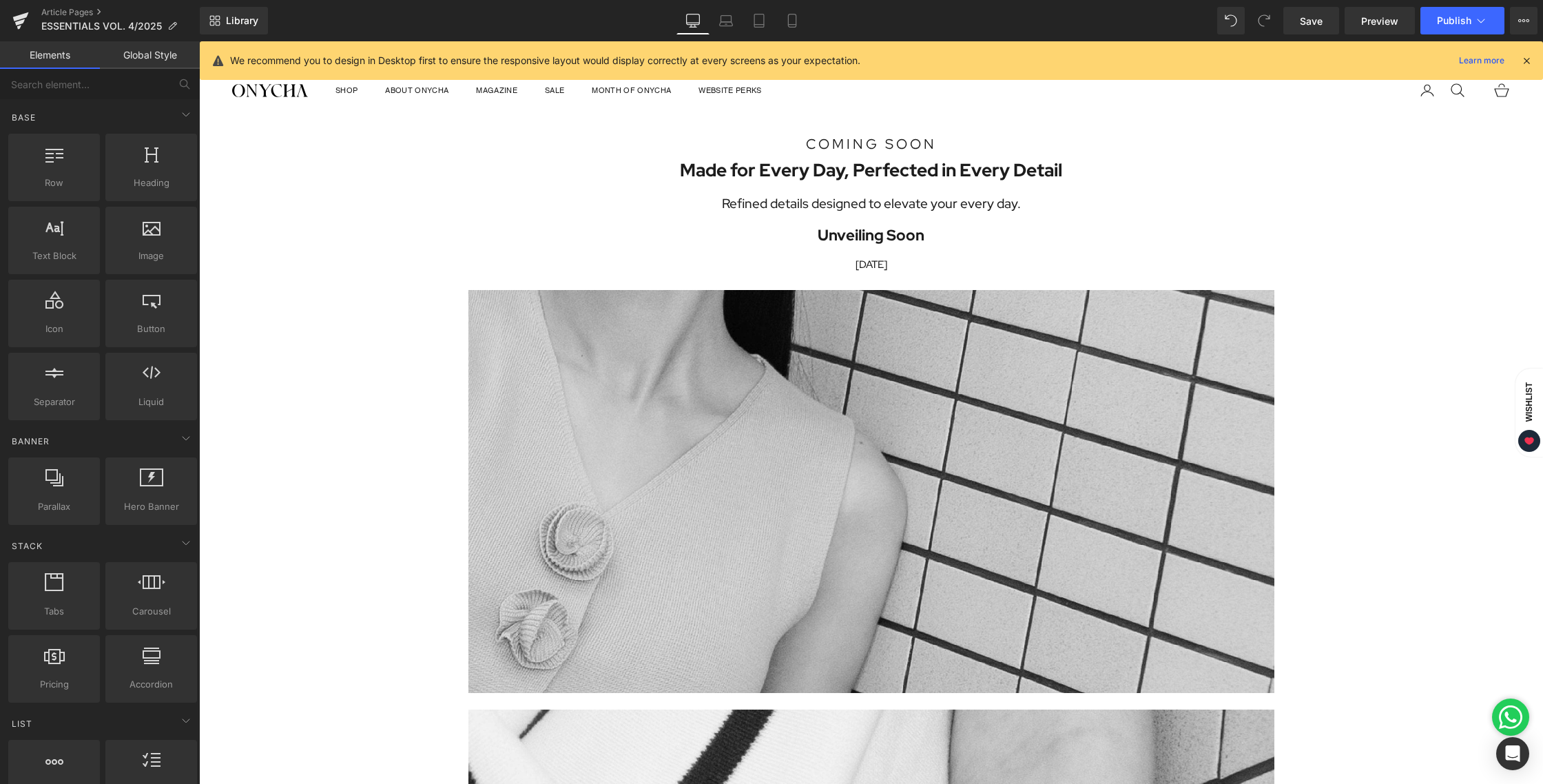
click at [1304, 22] on span "Save" at bounding box center [1311, 21] width 23 height 15
click at [1306, 28] on link "Save" at bounding box center [1311, 21] width 56 height 28
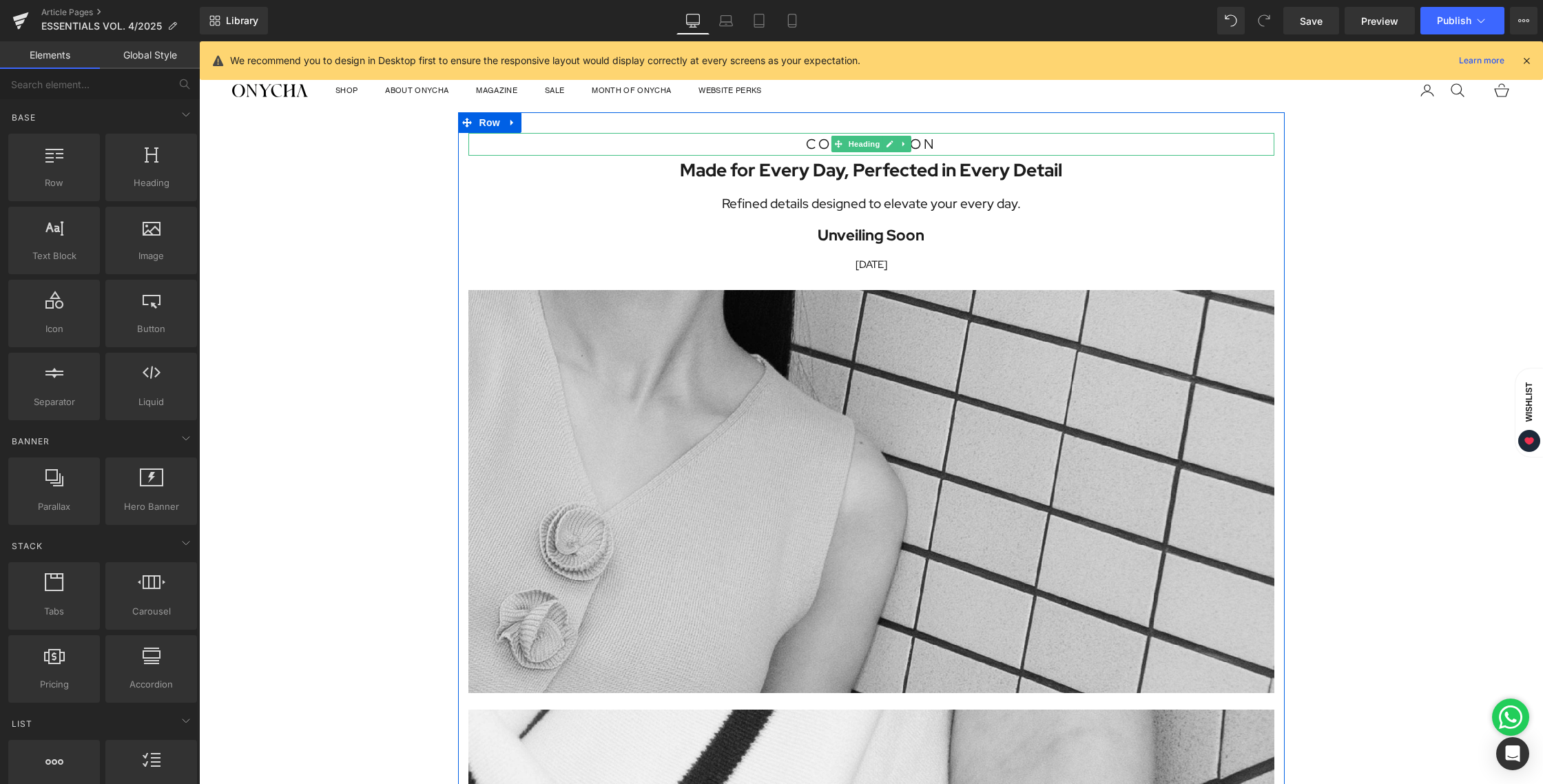
click at [840, 144] on icon at bounding box center [837, 144] width 8 height 8
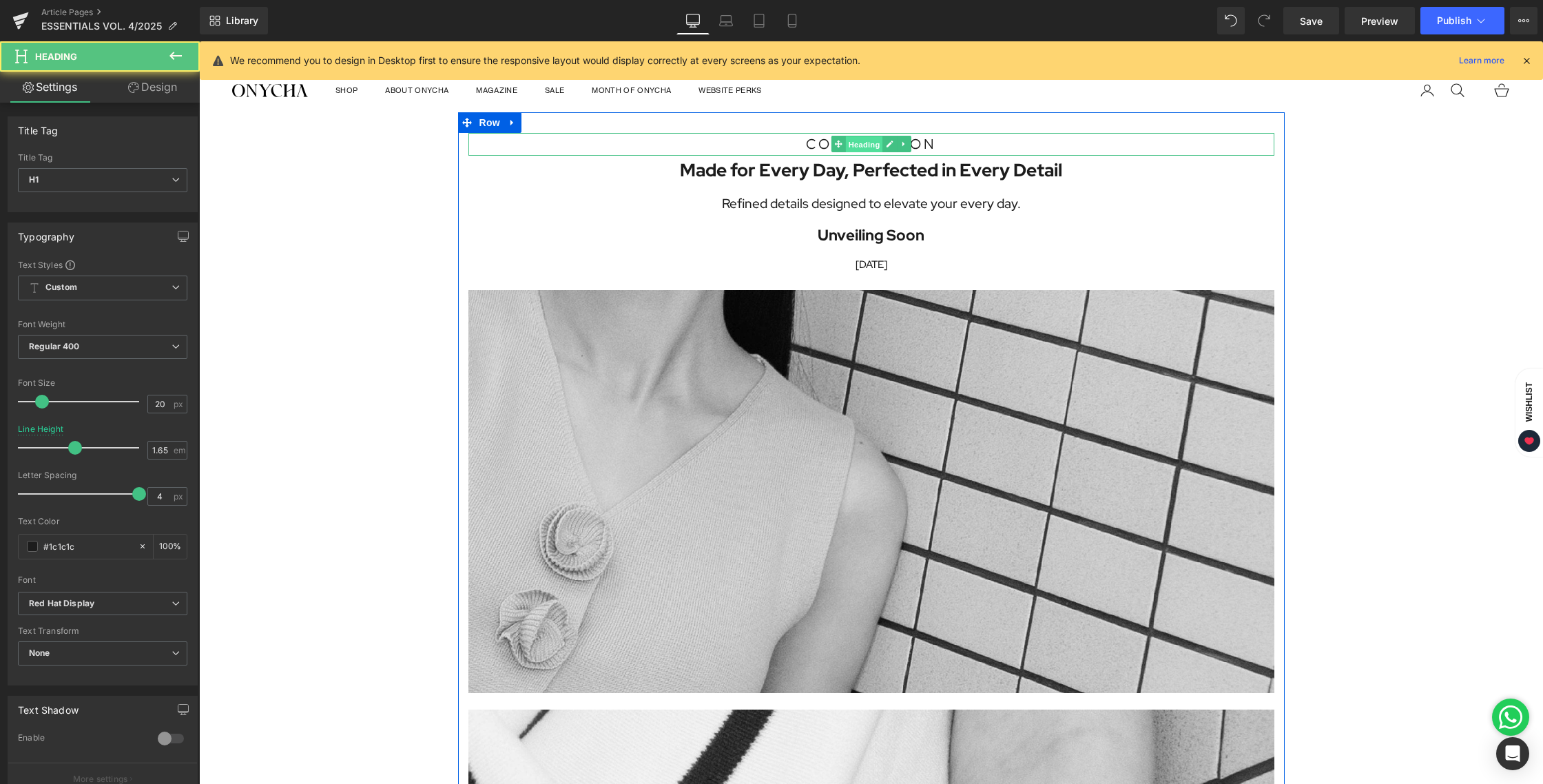
click at [858, 144] on span "Heading" at bounding box center [863, 144] width 37 height 17
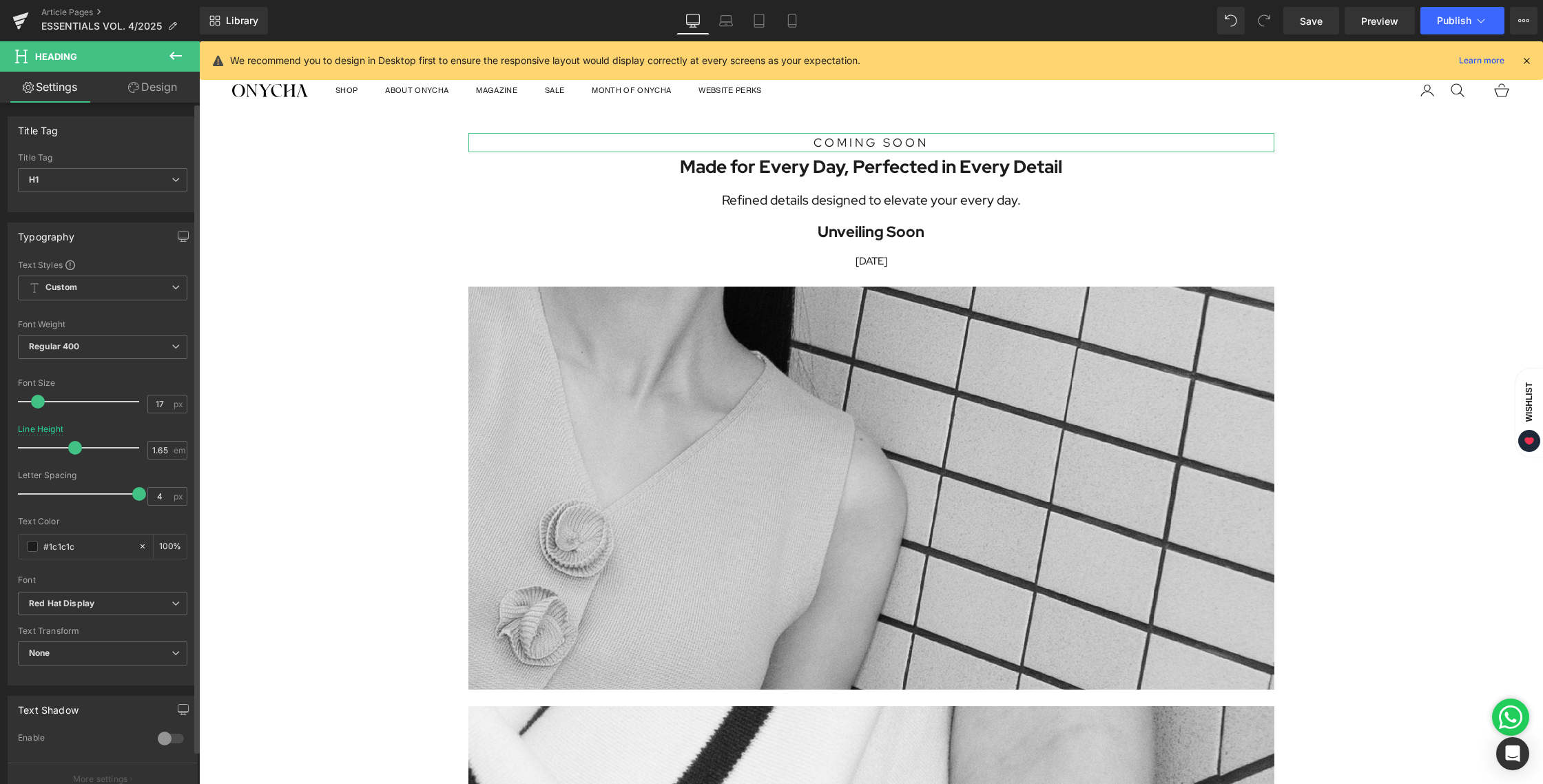
click at [38, 403] on span at bounding box center [38, 401] width 14 height 14
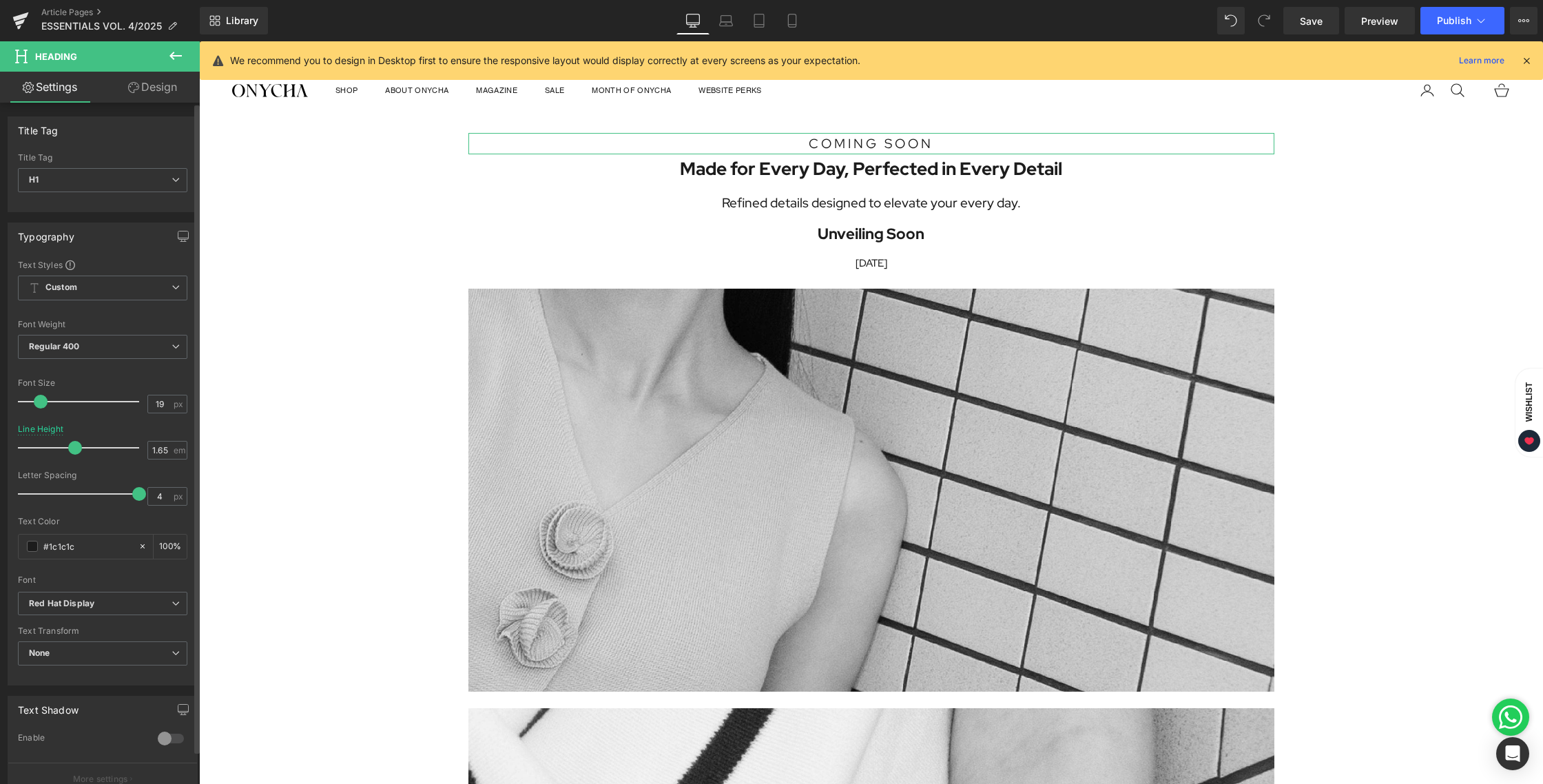
click at [40, 398] on span at bounding box center [41, 401] width 14 height 14
type input "18"
click at [40, 399] on span at bounding box center [39, 401] width 14 height 14
click at [1311, 15] on span "Save" at bounding box center [1311, 21] width 23 height 15
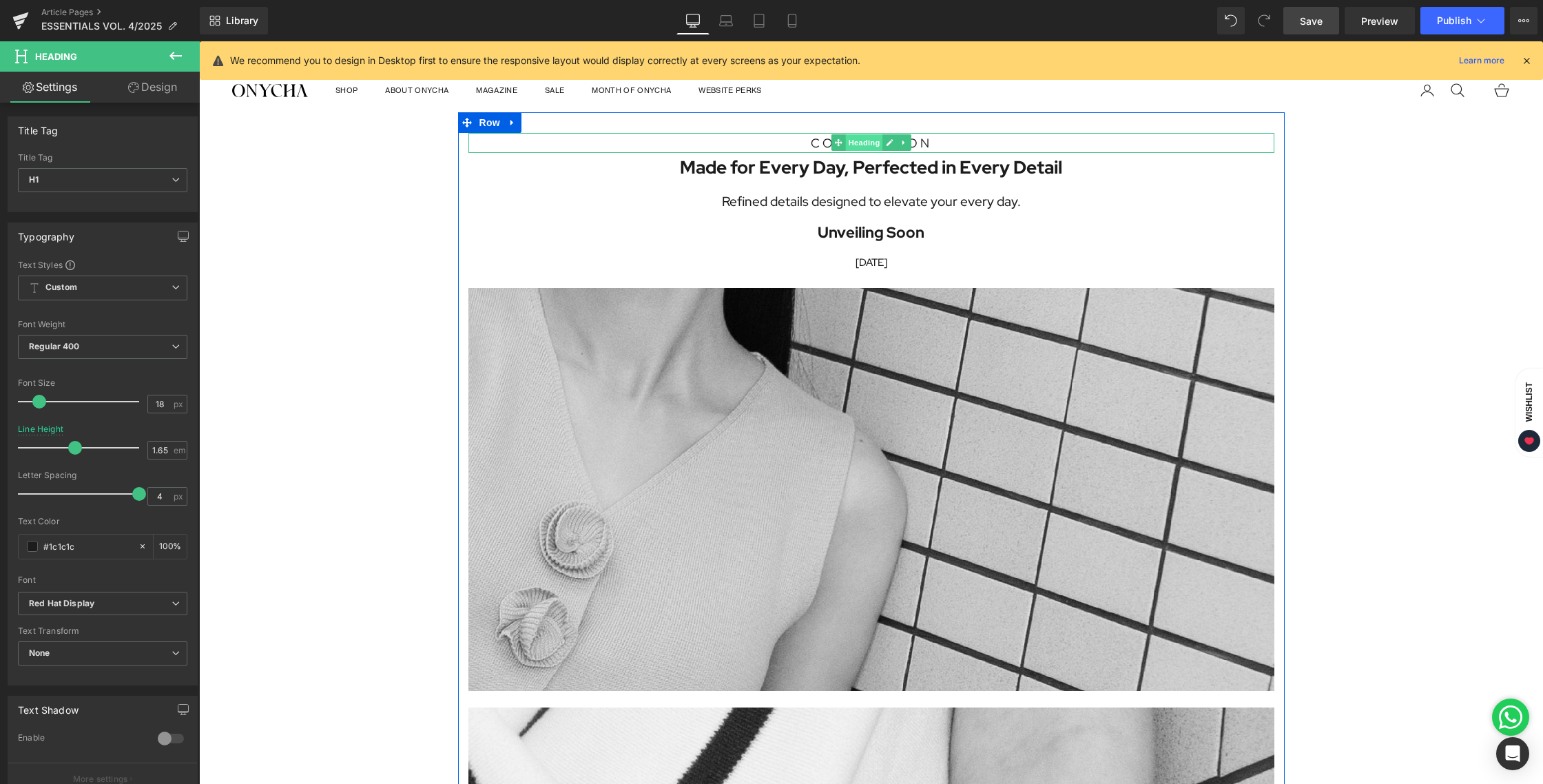
click at [862, 136] on span "Heading" at bounding box center [863, 142] width 37 height 17
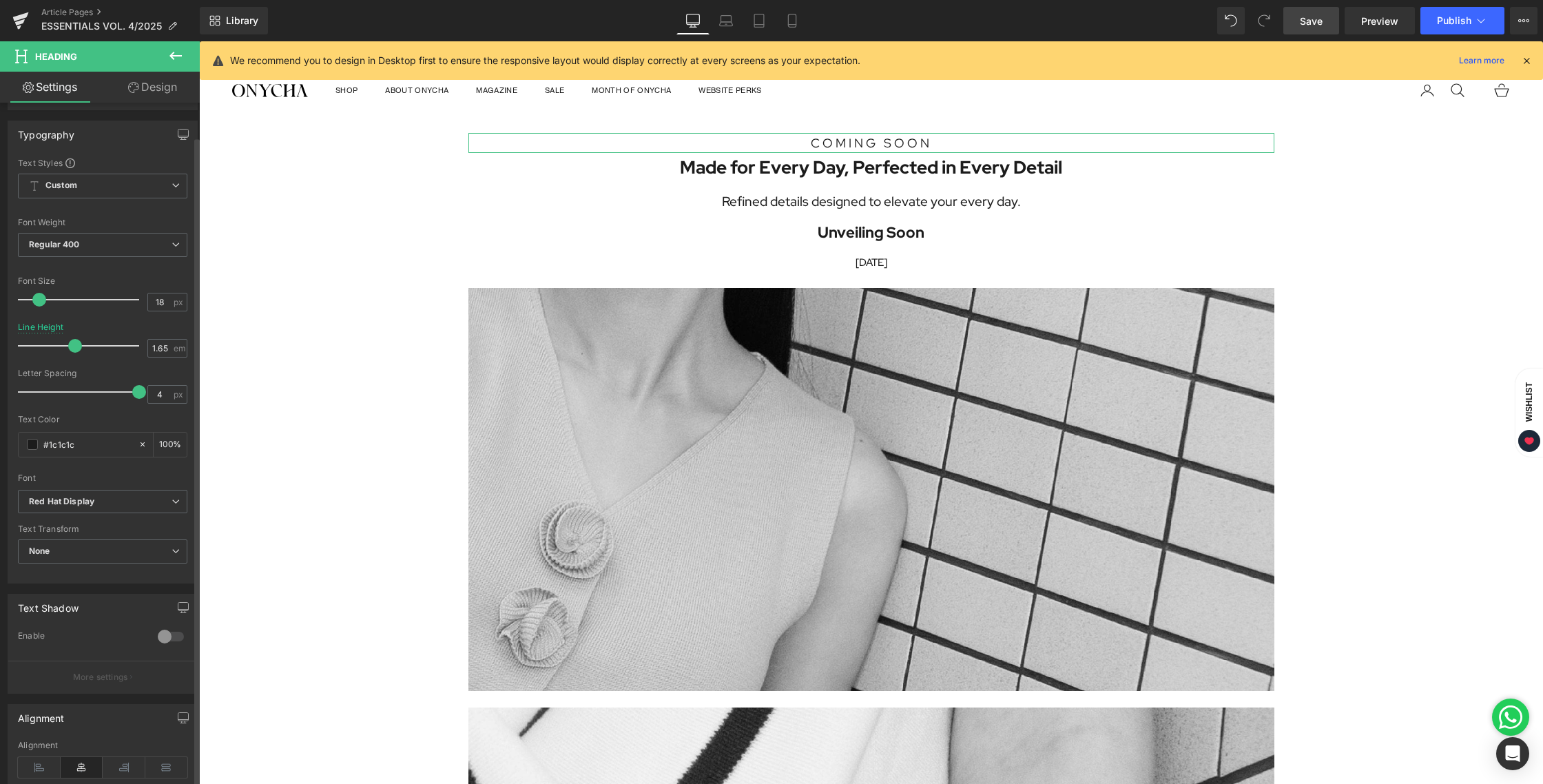
scroll to position [128, 0]
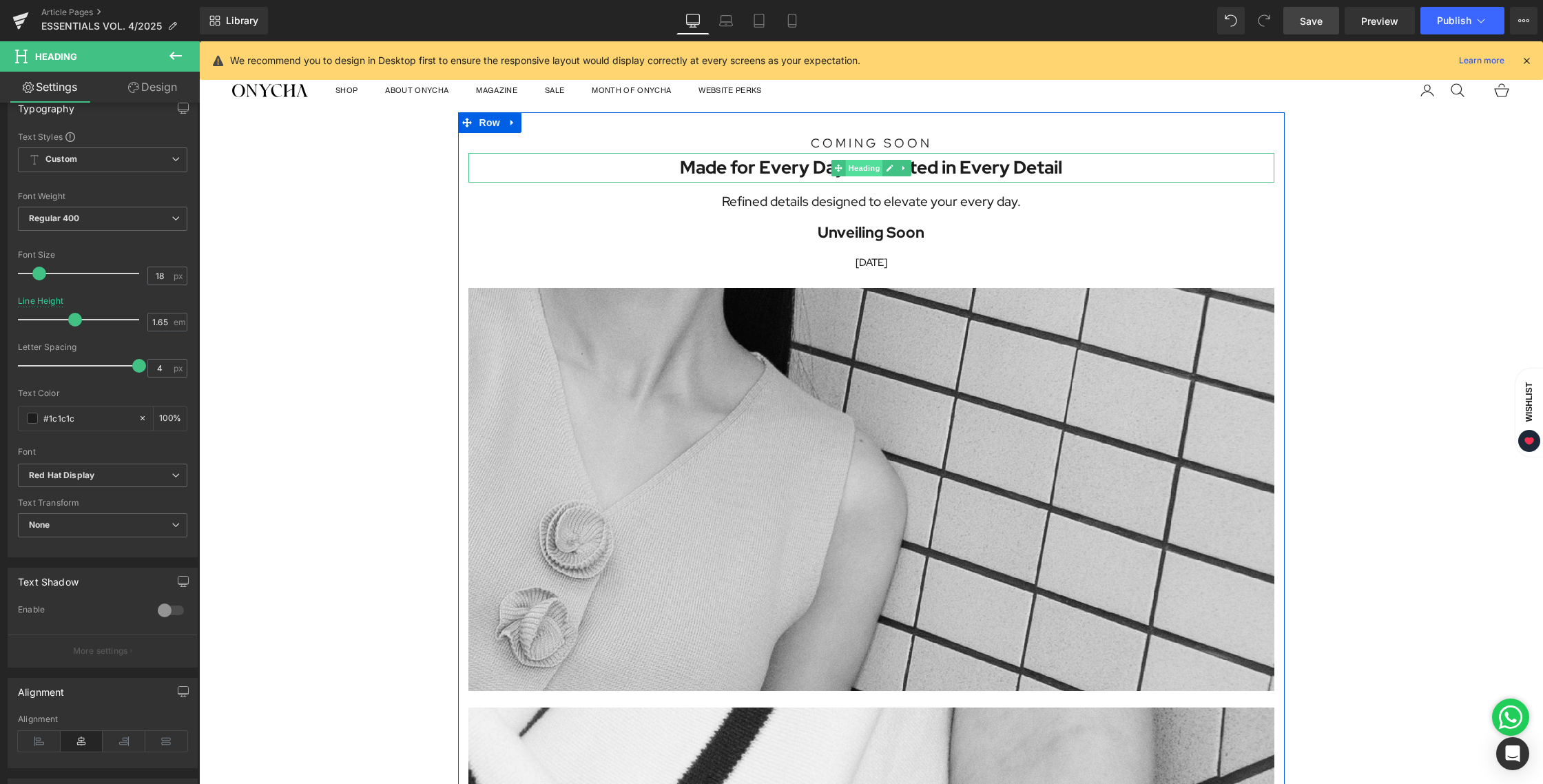
click at [869, 167] on span "Heading" at bounding box center [863, 168] width 37 height 17
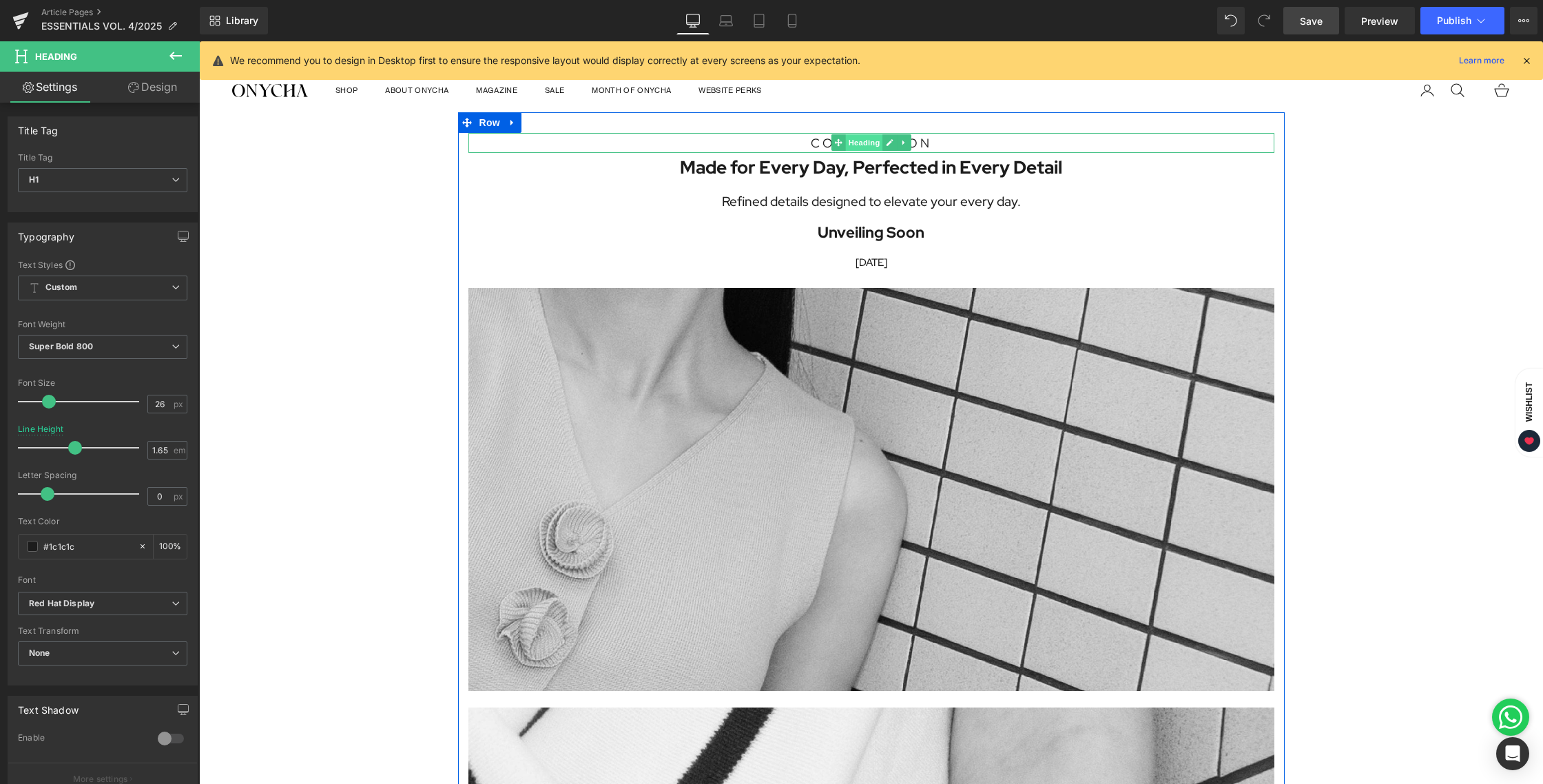
drag, startPoint x: 859, startPoint y: 140, endPoint x: 852, endPoint y: 142, distance: 7.3
click at [859, 140] on span "Heading" at bounding box center [863, 142] width 37 height 17
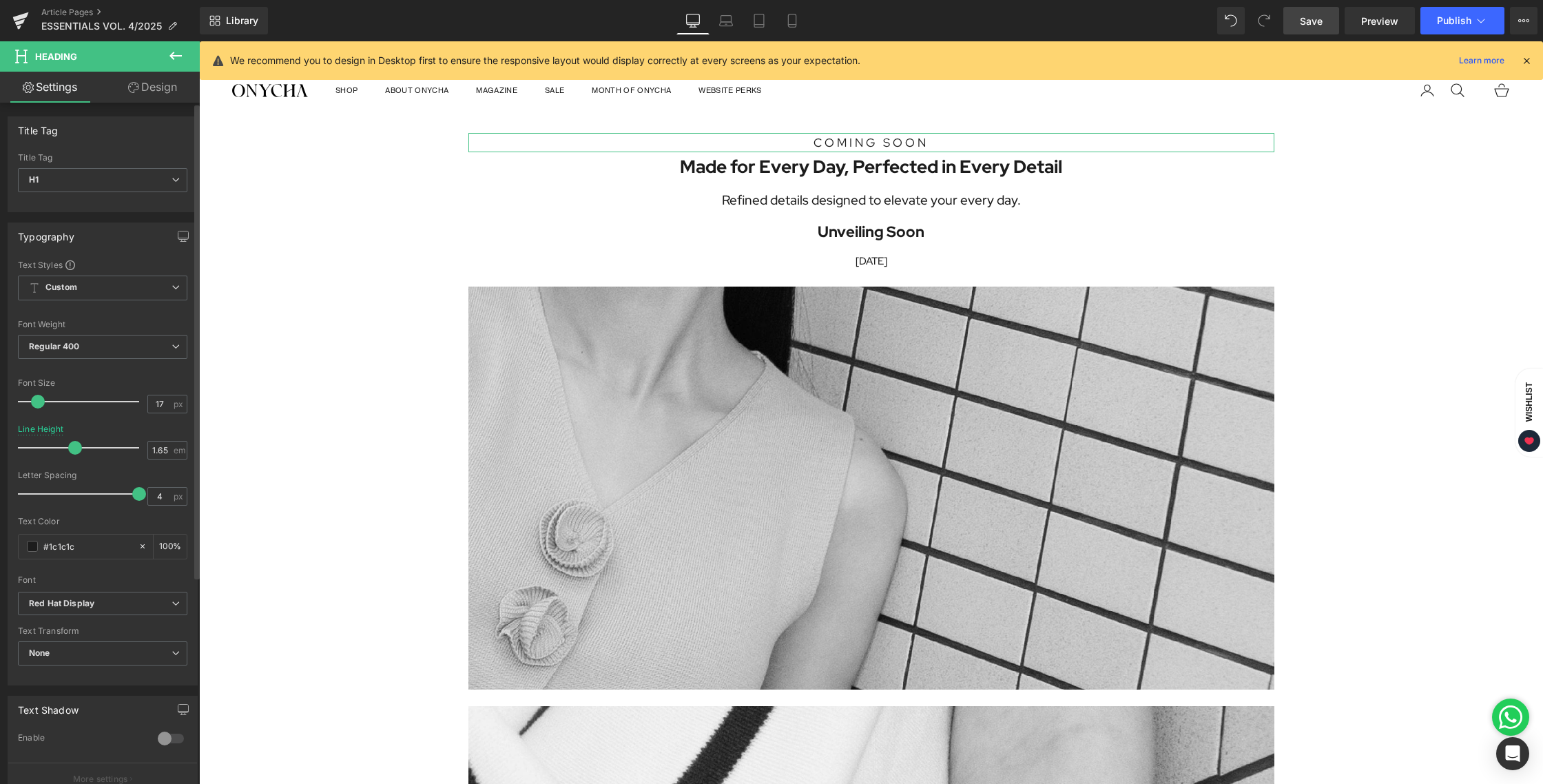
type input "16"
click at [35, 399] on span at bounding box center [37, 401] width 14 height 14
click at [797, 23] on icon at bounding box center [792, 21] width 14 height 14
type input "1.5"
type input "100"
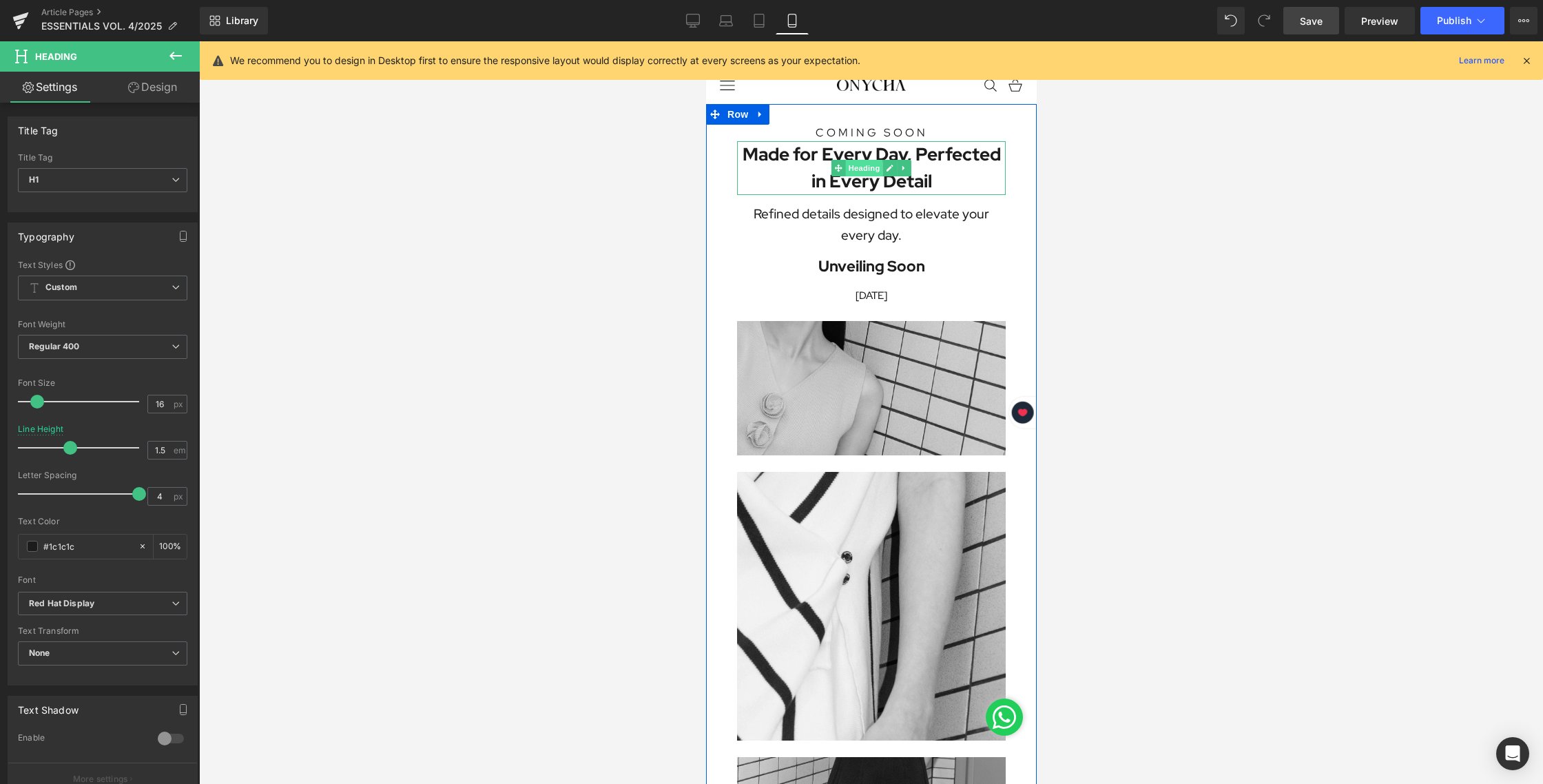
click at [862, 171] on span "Heading" at bounding box center [863, 168] width 37 height 17
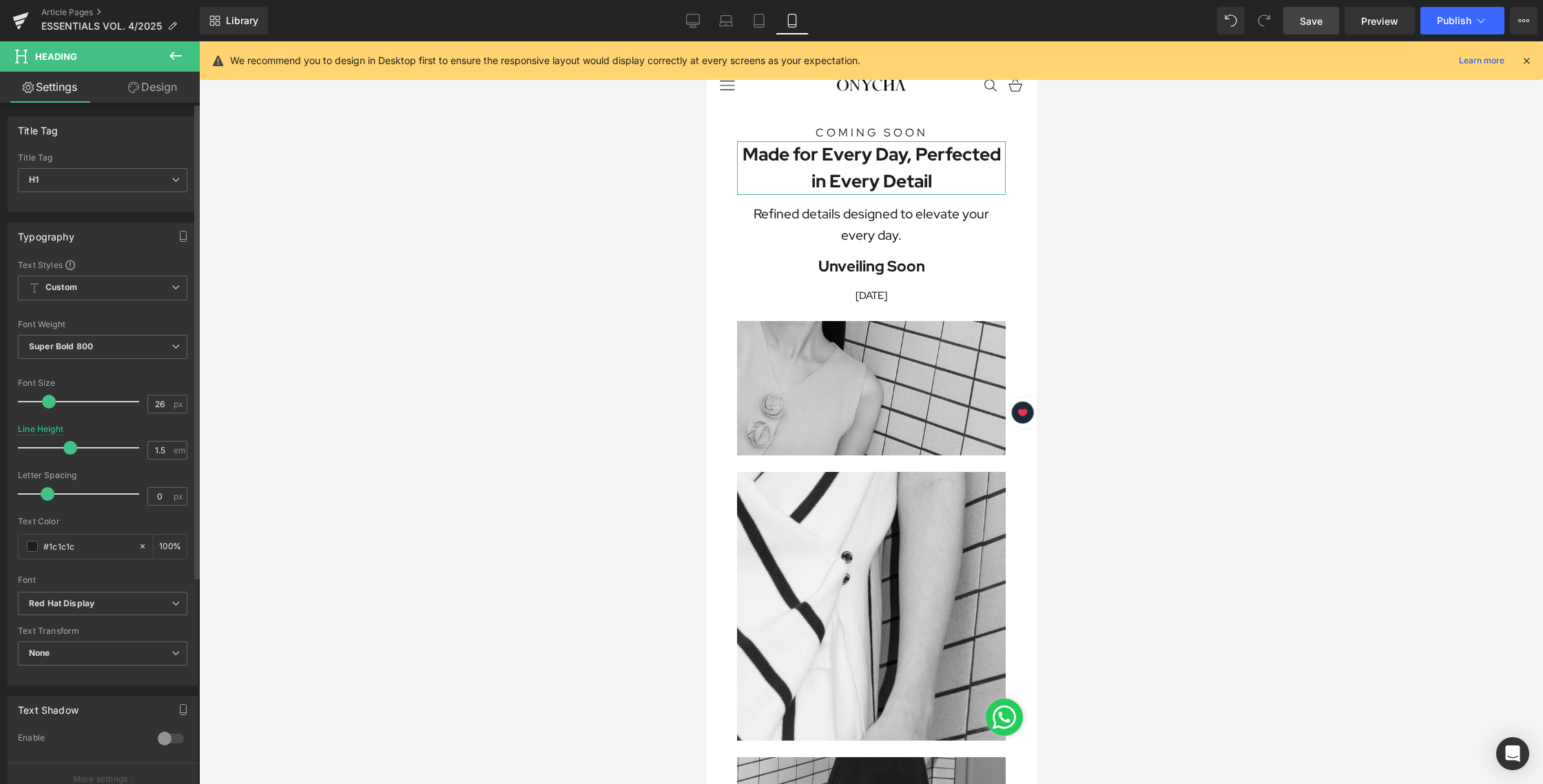
type input "1.4"
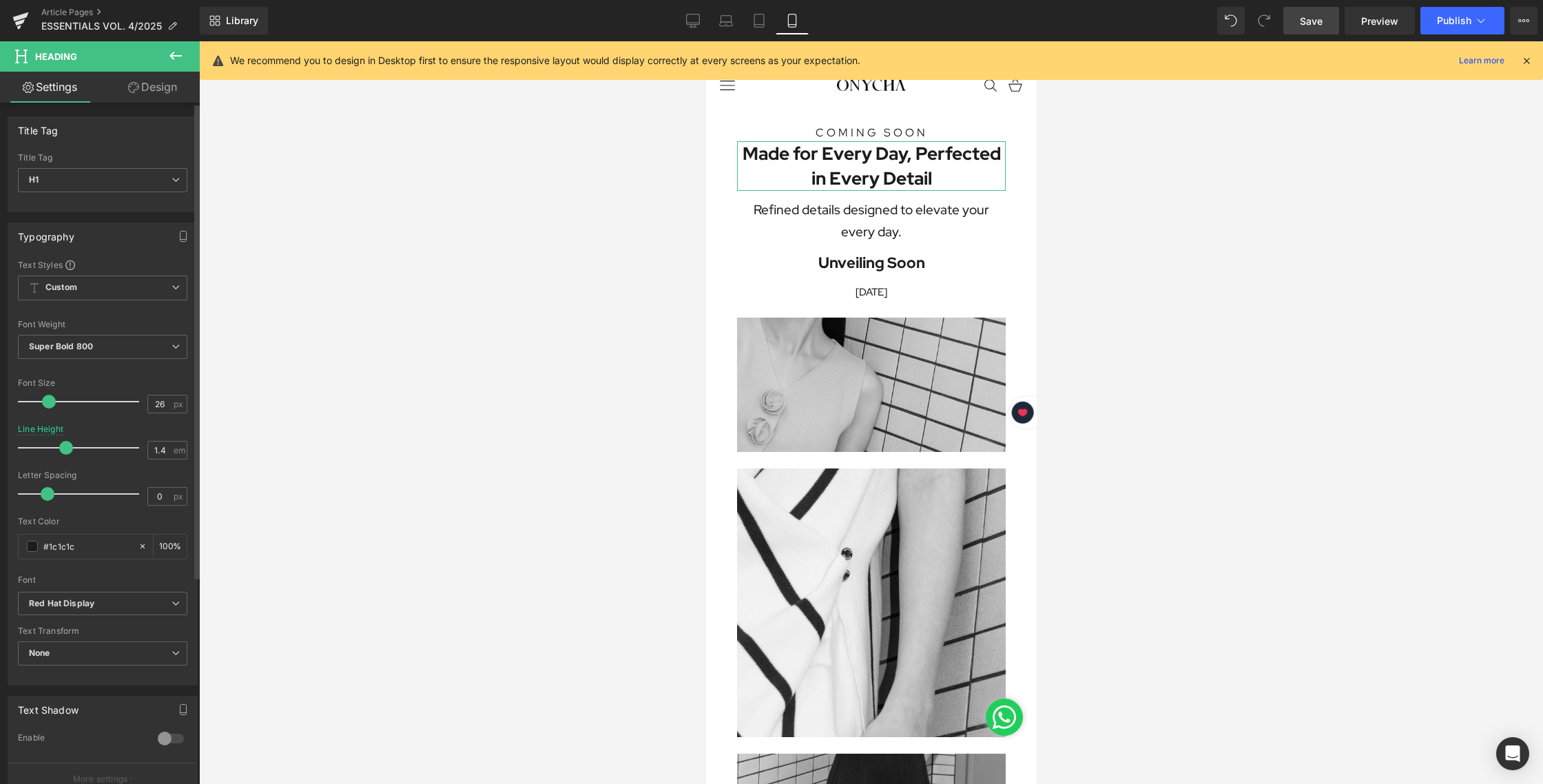
click at [65, 446] on span at bounding box center [66, 447] width 14 height 14
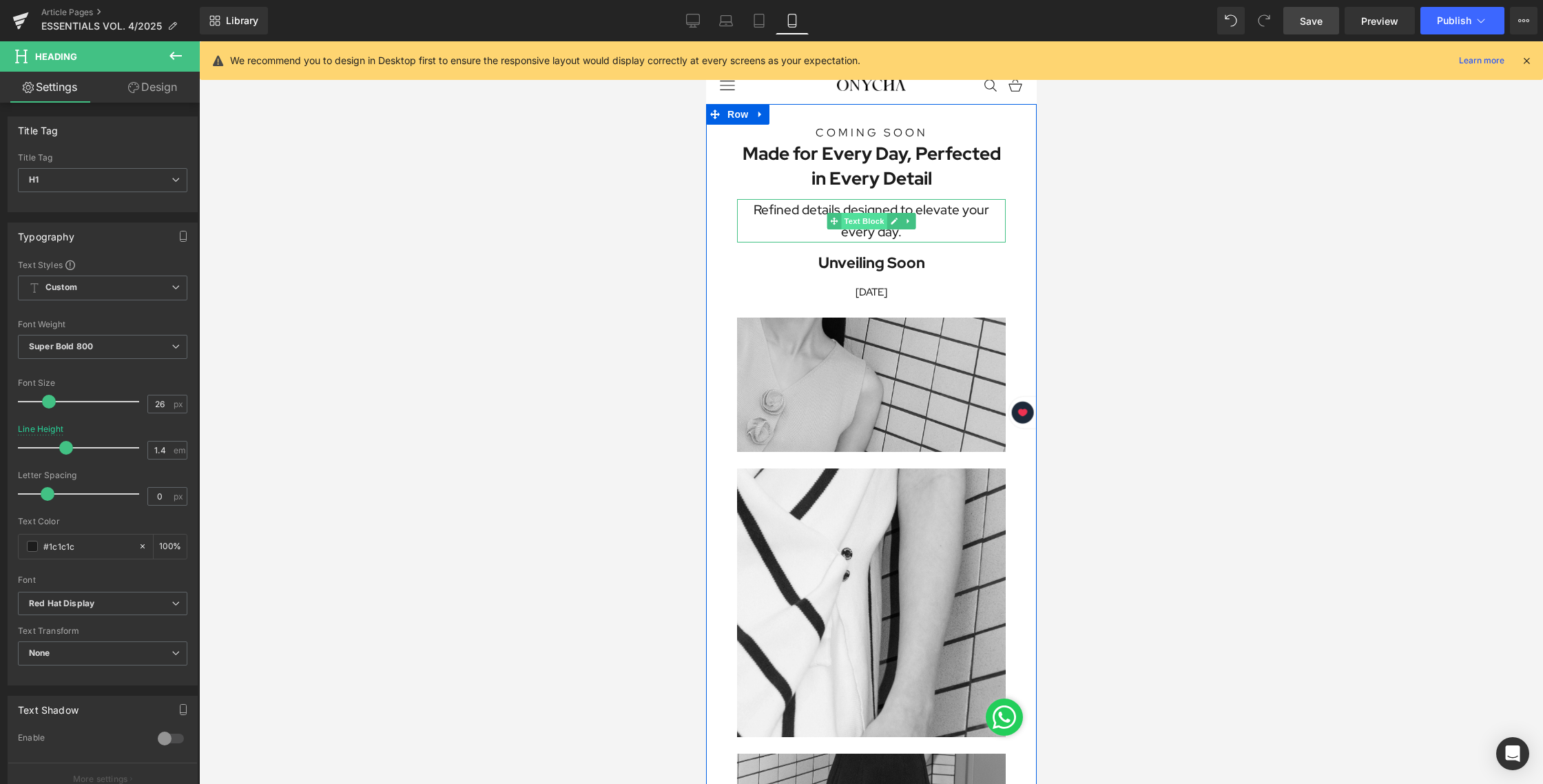
click at [867, 222] on span "Text Block" at bounding box center [862, 221] width 45 height 17
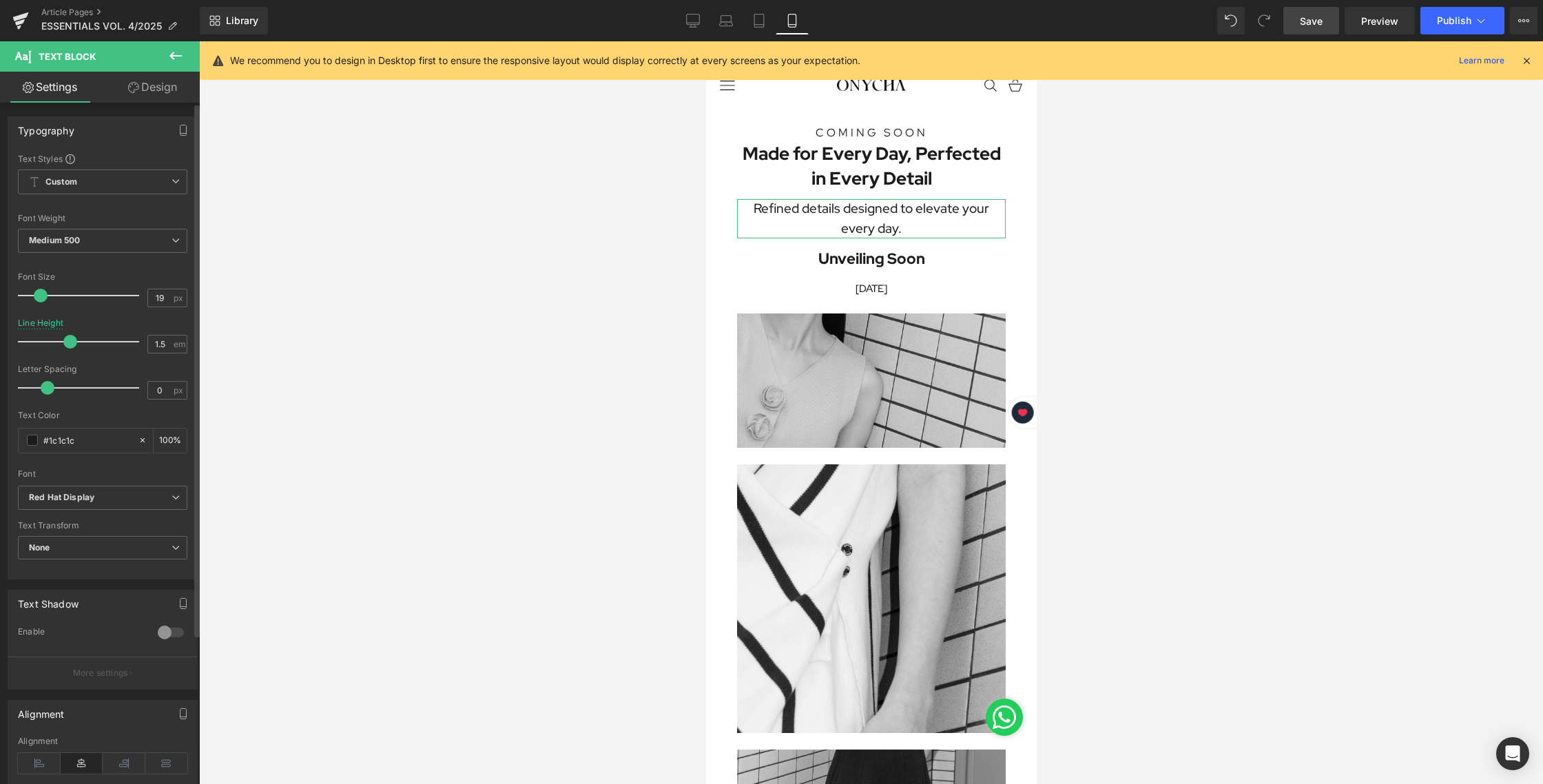
type input "1.4"
click at [64, 345] on span at bounding box center [66, 342] width 14 height 14
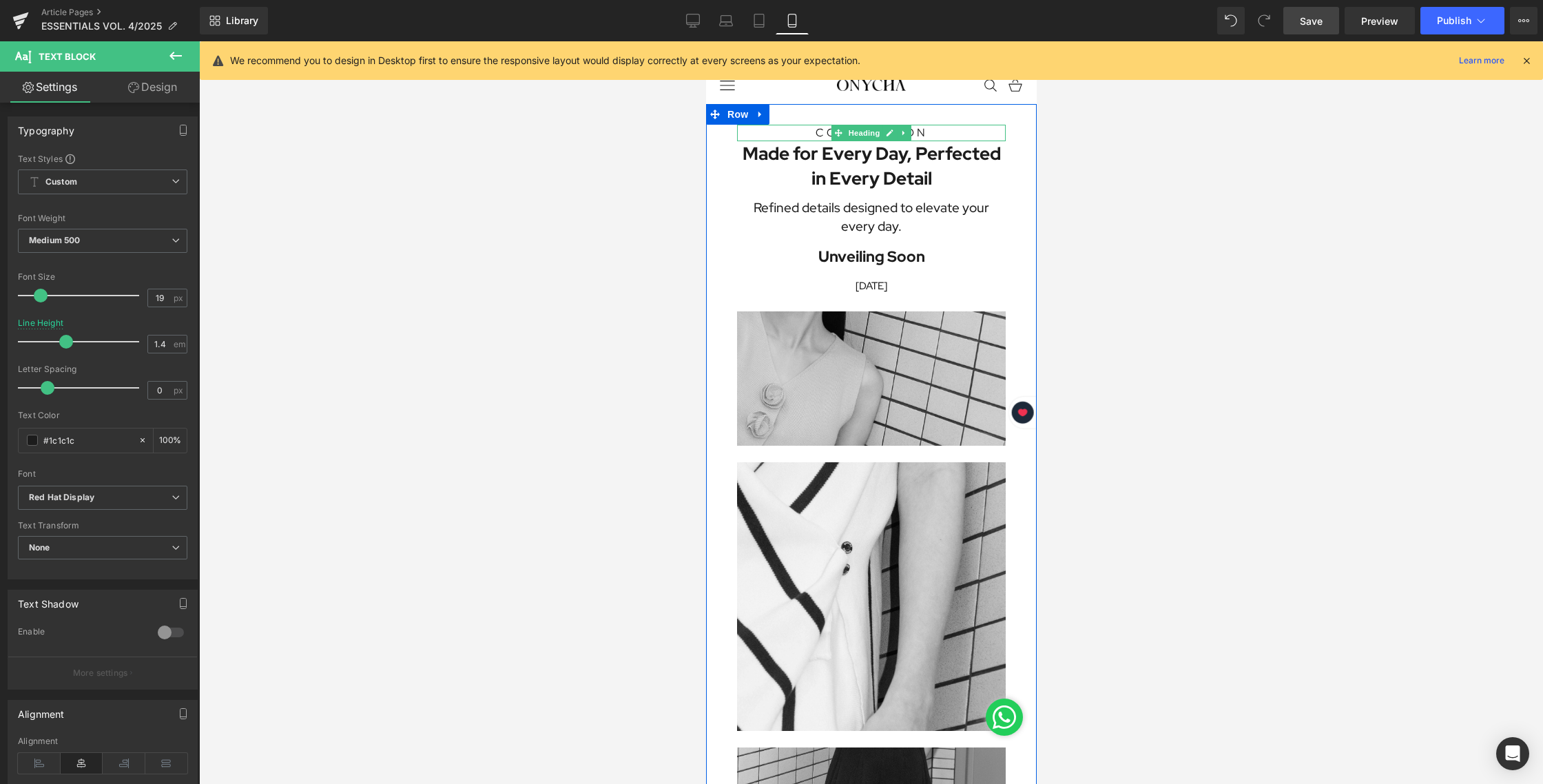
click at [860, 131] on span "Heading" at bounding box center [863, 132] width 37 height 17
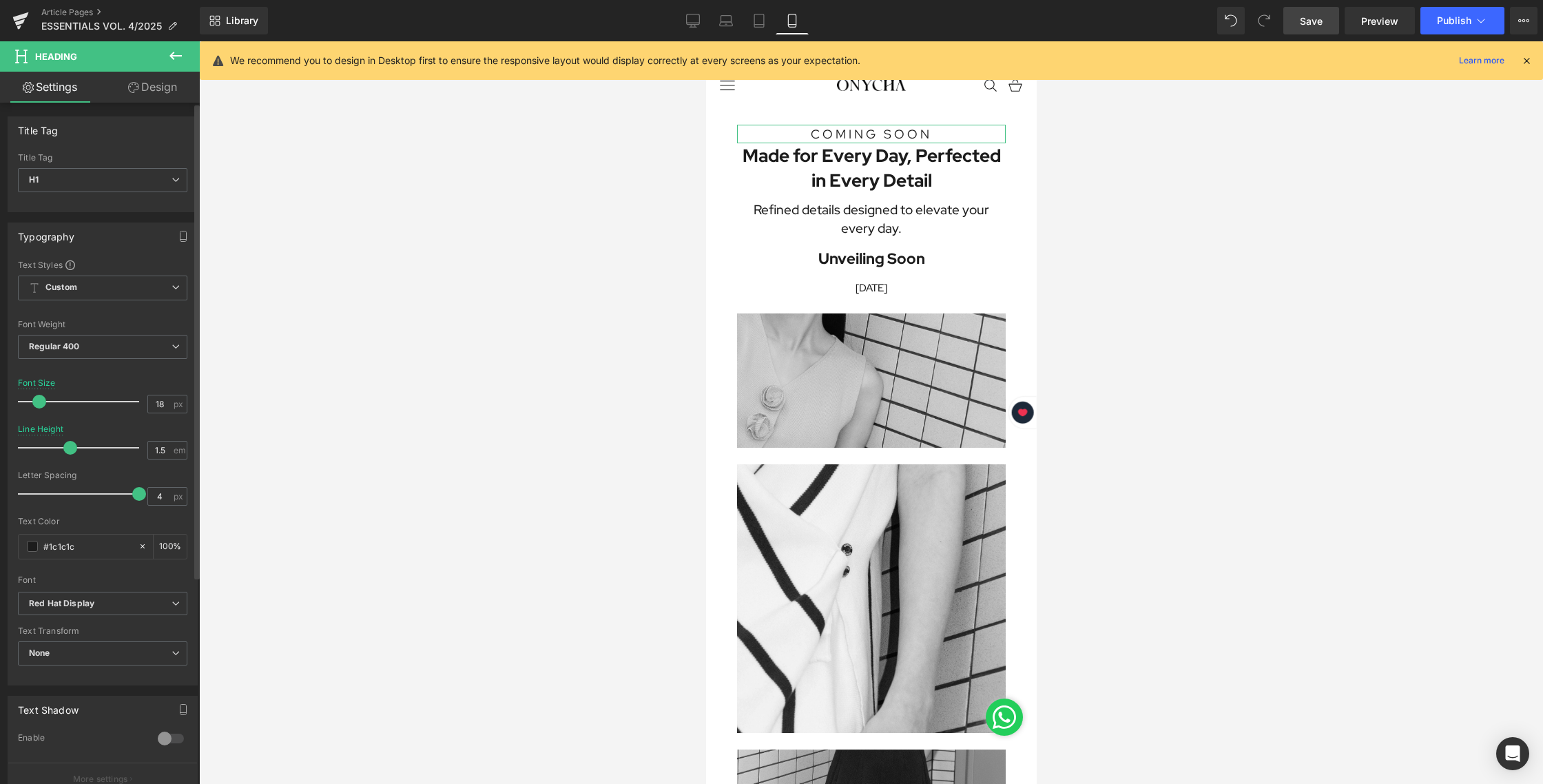
type input "17"
click at [36, 398] on span at bounding box center [38, 401] width 14 height 14
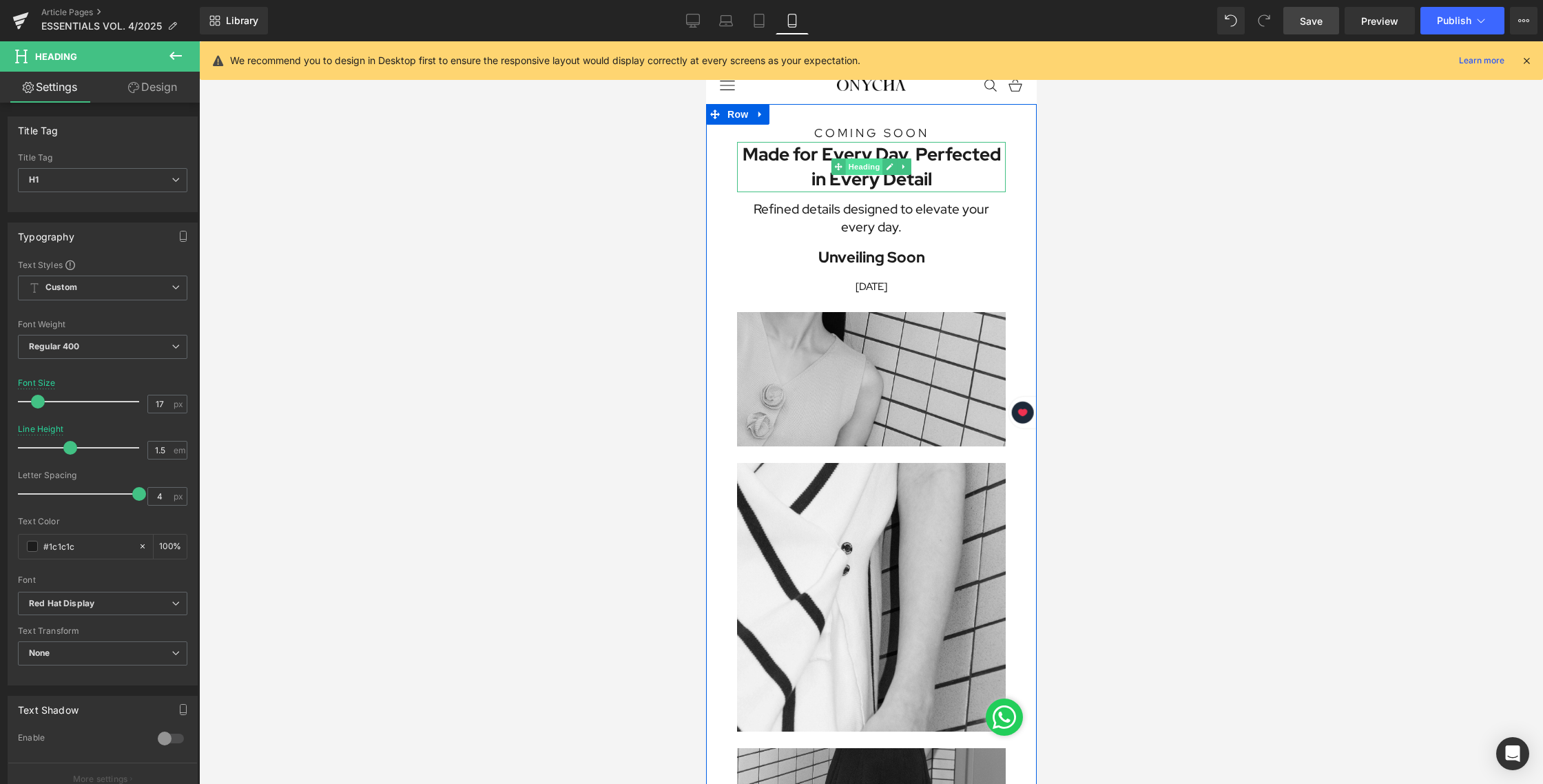
click at [857, 165] on span "Heading" at bounding box center [863, 166] width 37 height 17
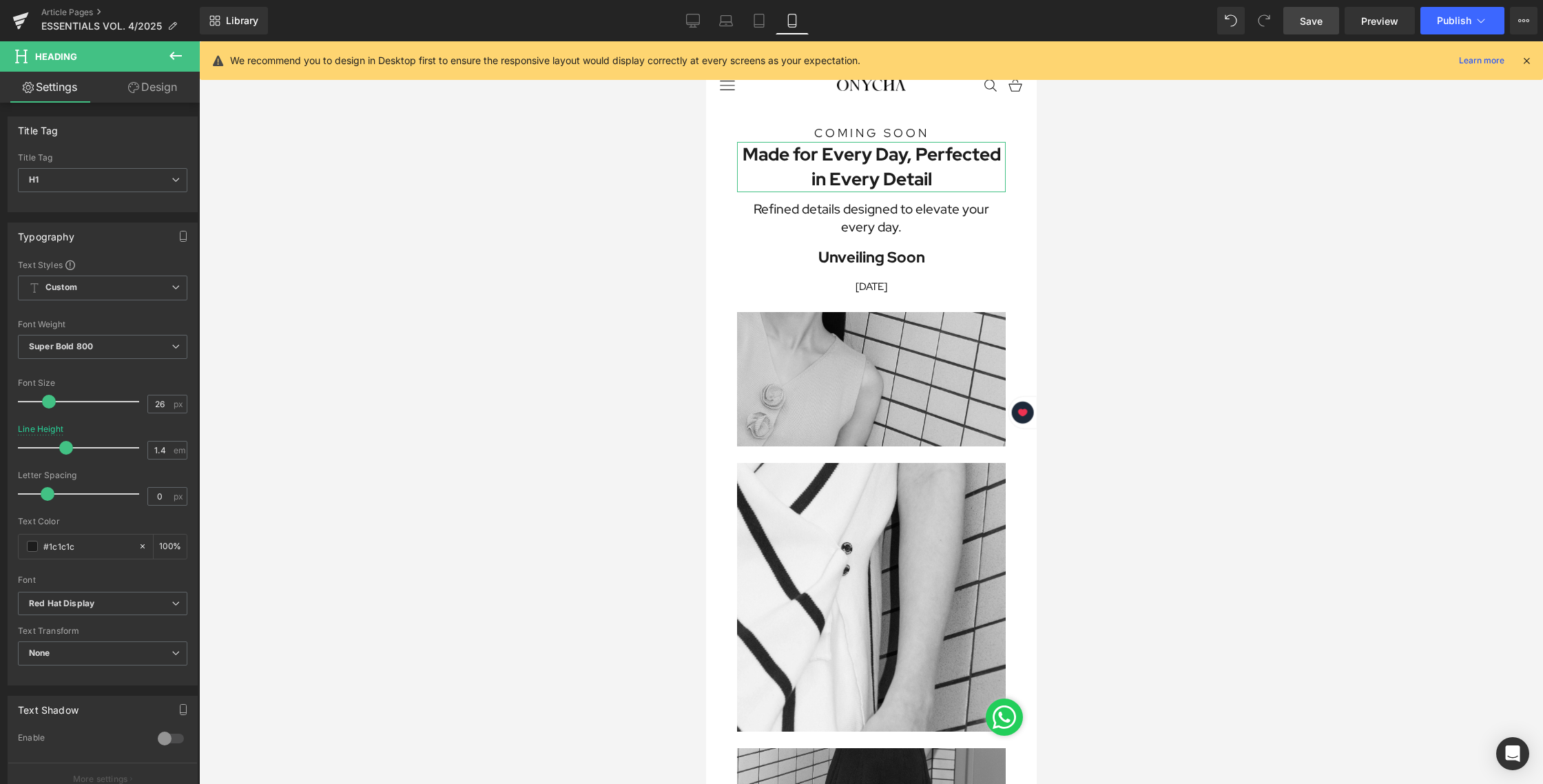
click at [154, 86] on link "Design" at bounding box center [152, 87] width 100 height 31
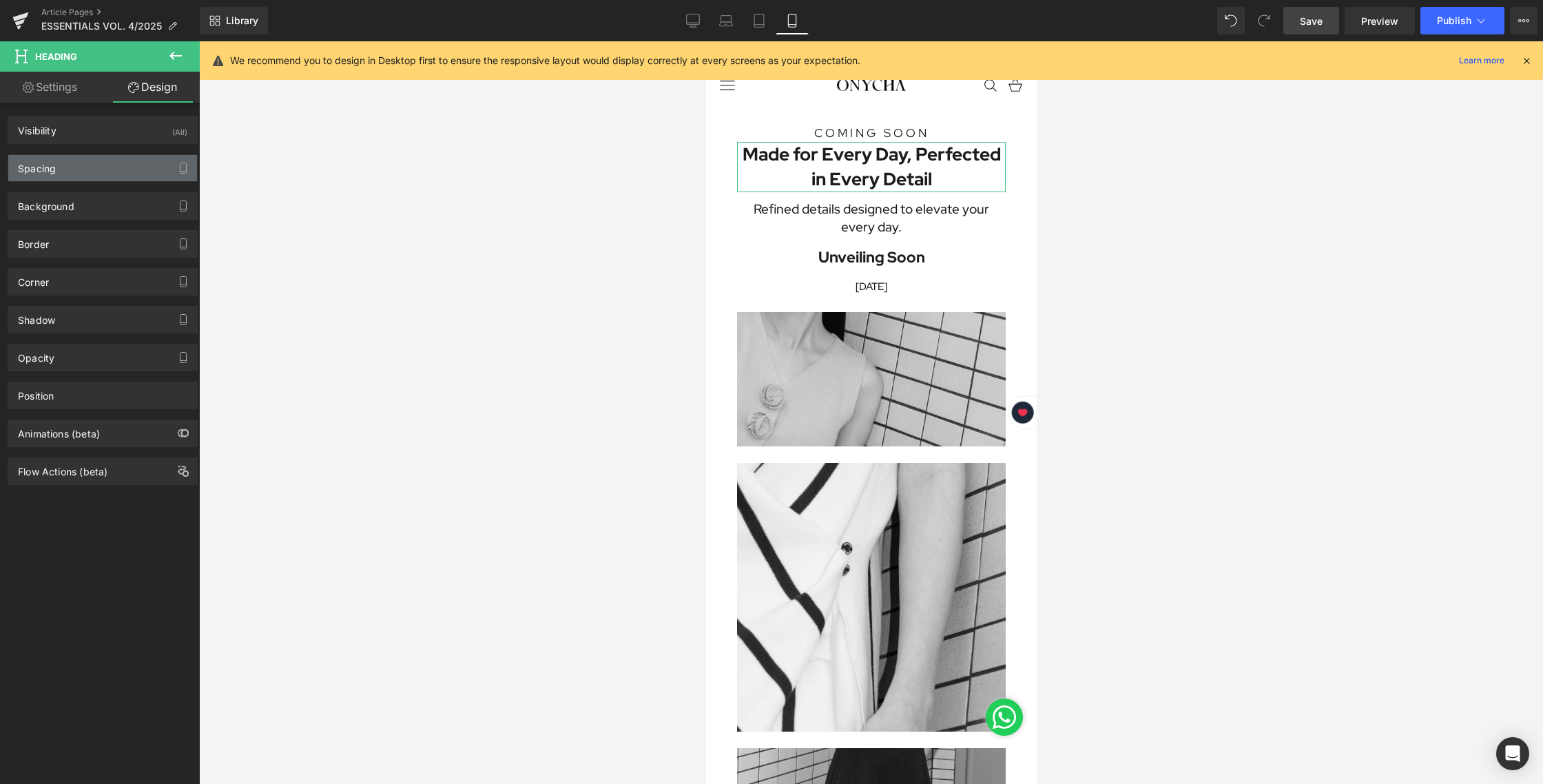
type input "0"
type input "30"
type input "0"
type input "30"
type input "0"
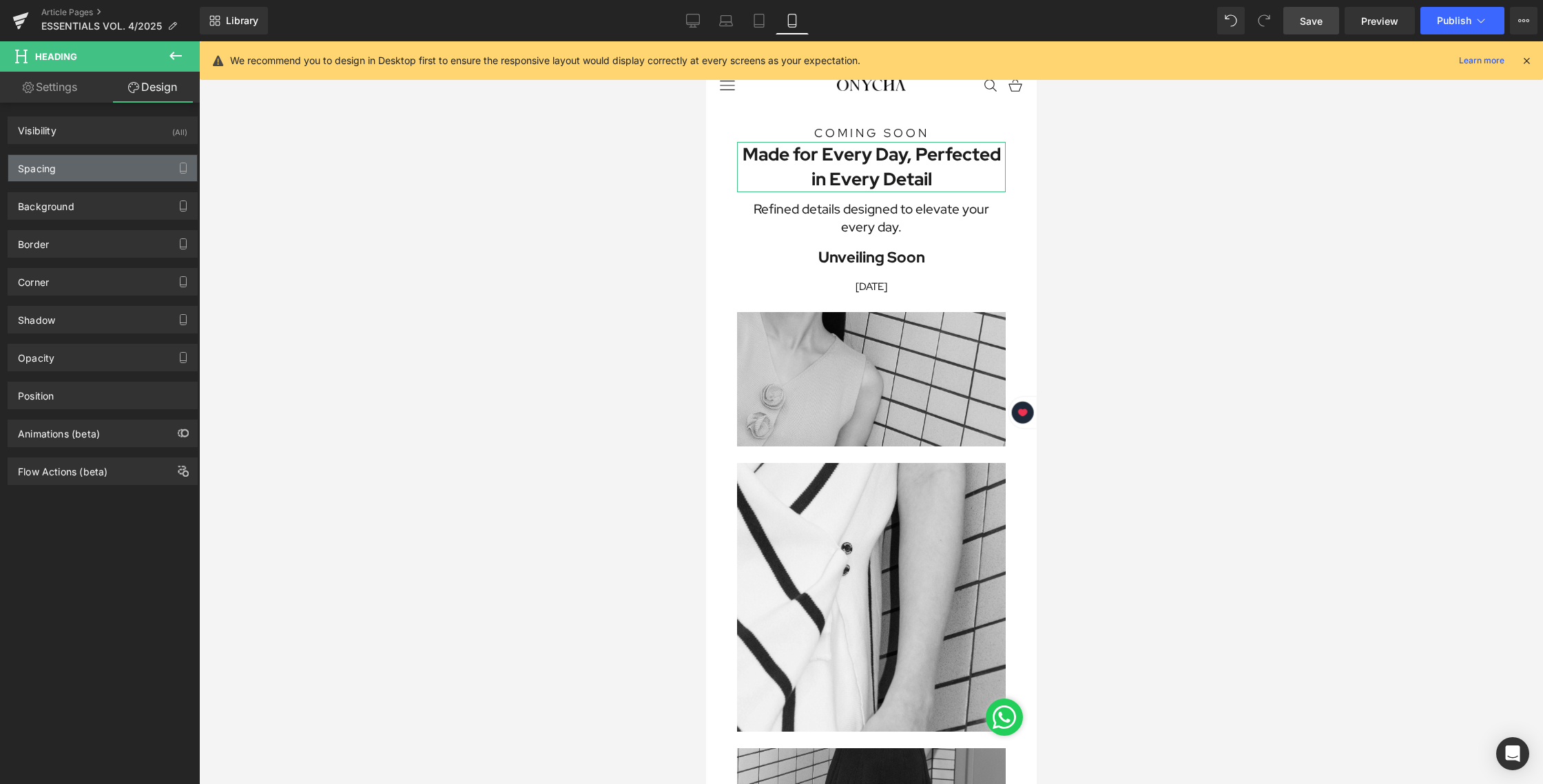
type input "0"
click at [86, 178] on div "Spacing" at bounding box center [102, 168] width 189 height 26
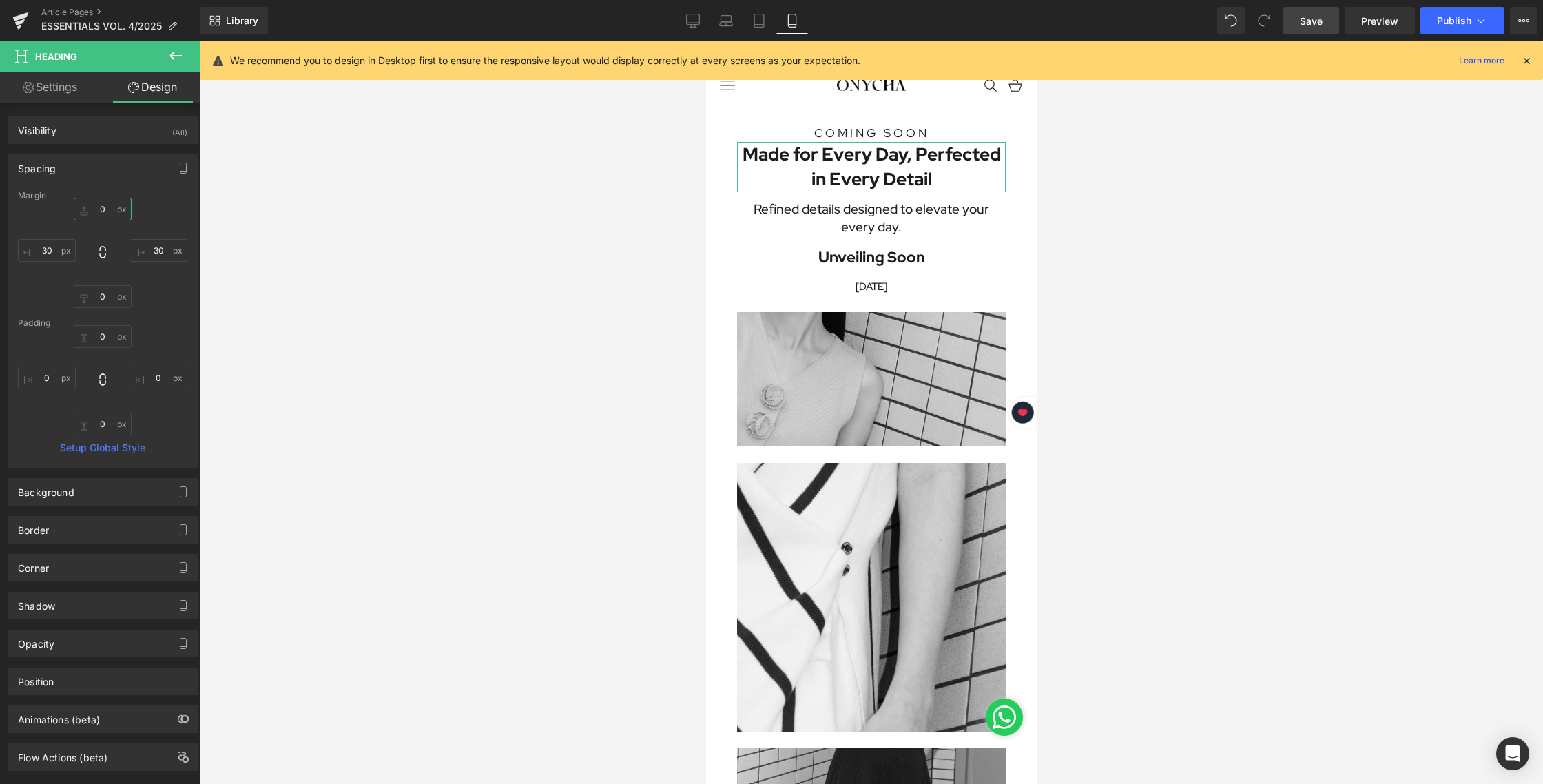
click at [97, 204] on input "0" at bounding box center [103, 209] width 57 height 23
type input "10"
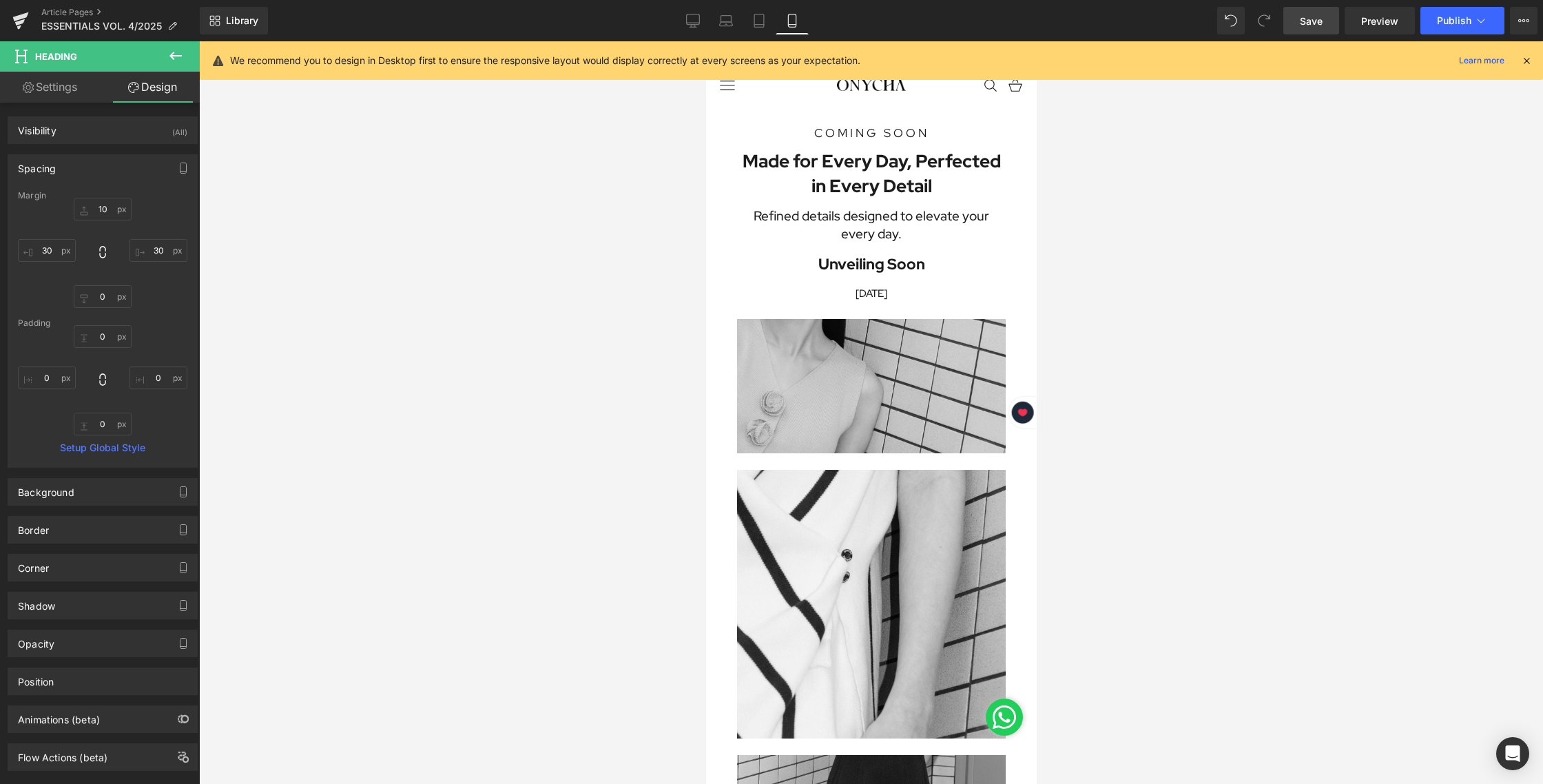
click at [386, 310] on div at bounding box center [871, 412] width 1344 height 742
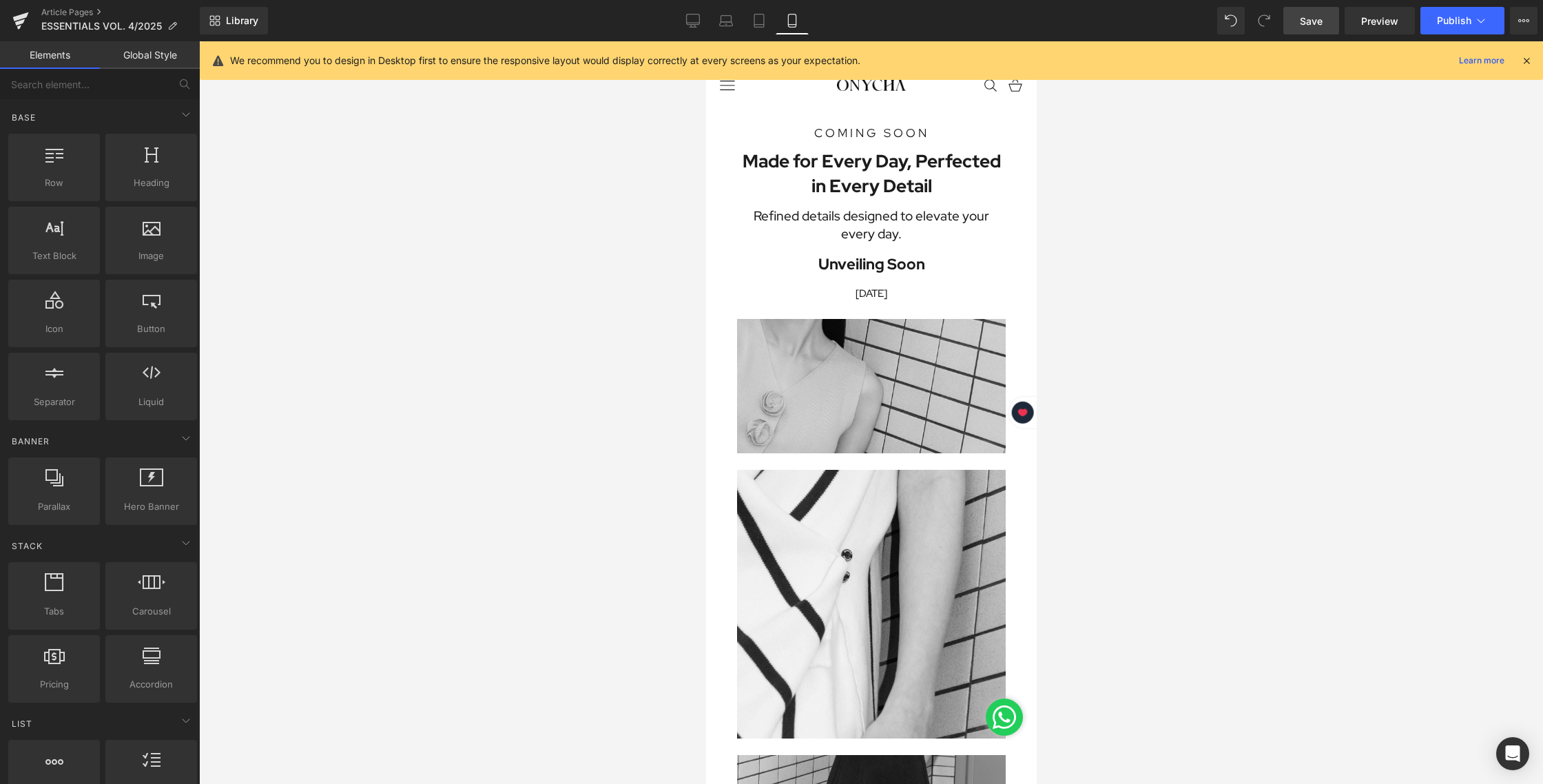
click at [1164, 243] on div at bounding box center [871, 412] width 1344 height 742
click at [1309, 23] on span "Save" at bounding box center [1311, 21] width 23 height 15
click at [1306, 18] on span "Save" at bounding box center [1311, 21] width 23 height 15
click at [683, 30] on link "Desktop" at bounding box center [693, 21] width 33 height 28
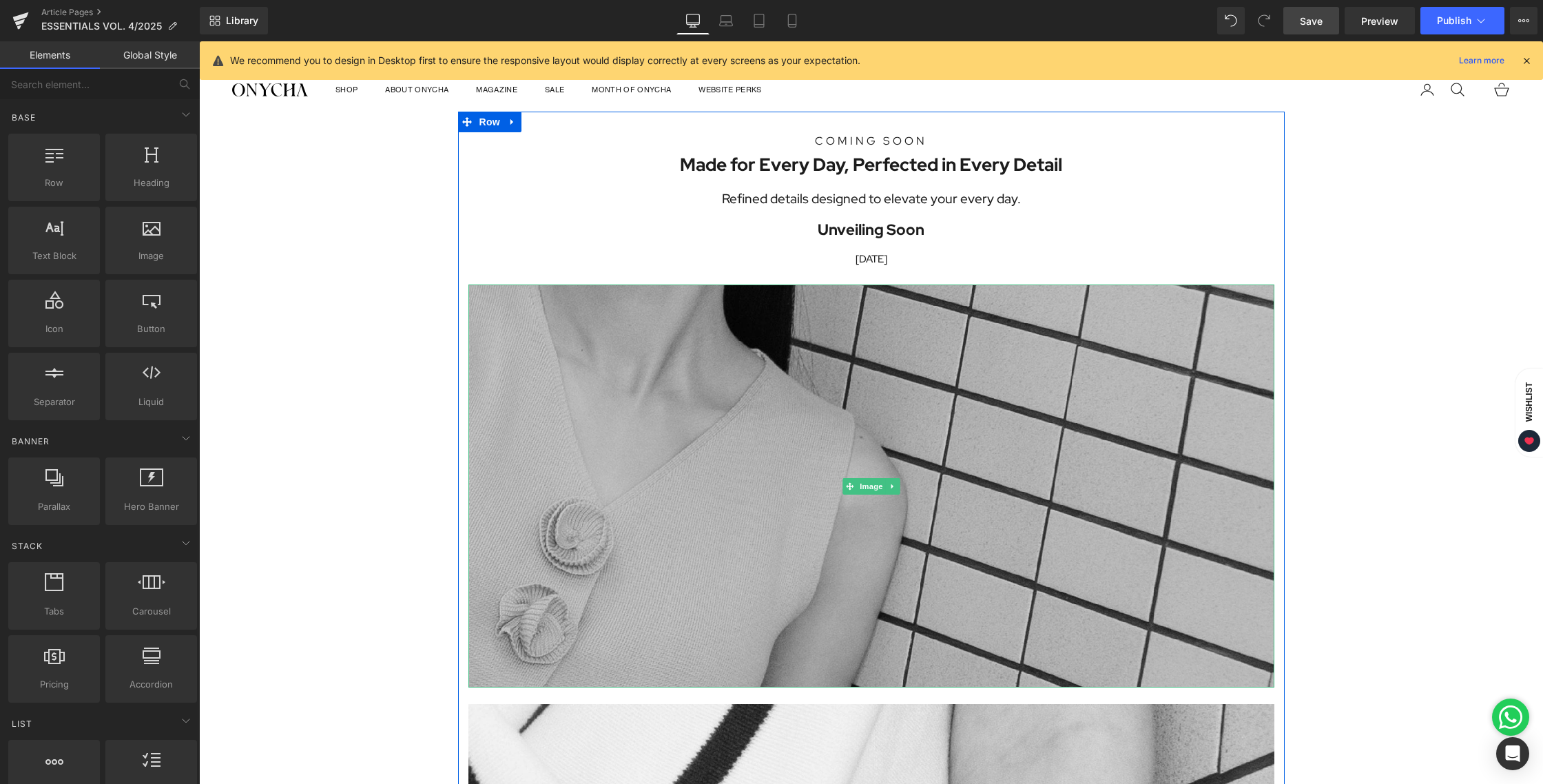
scroll to position [0, 0]
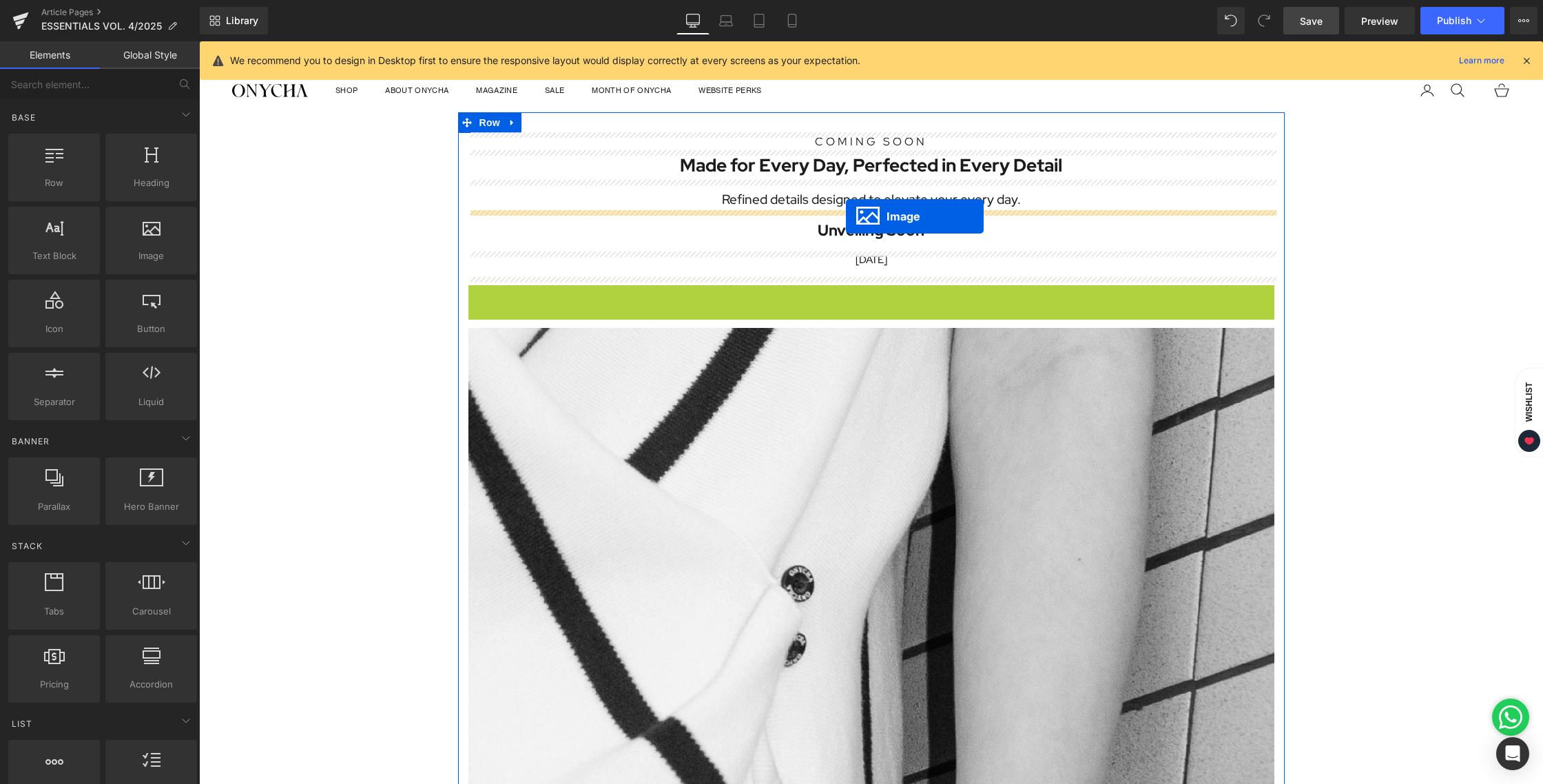
drag, startPoint x: 846, startPoint y: 486, endPoint x: 846, endPoint y: 216, distance: 270.0
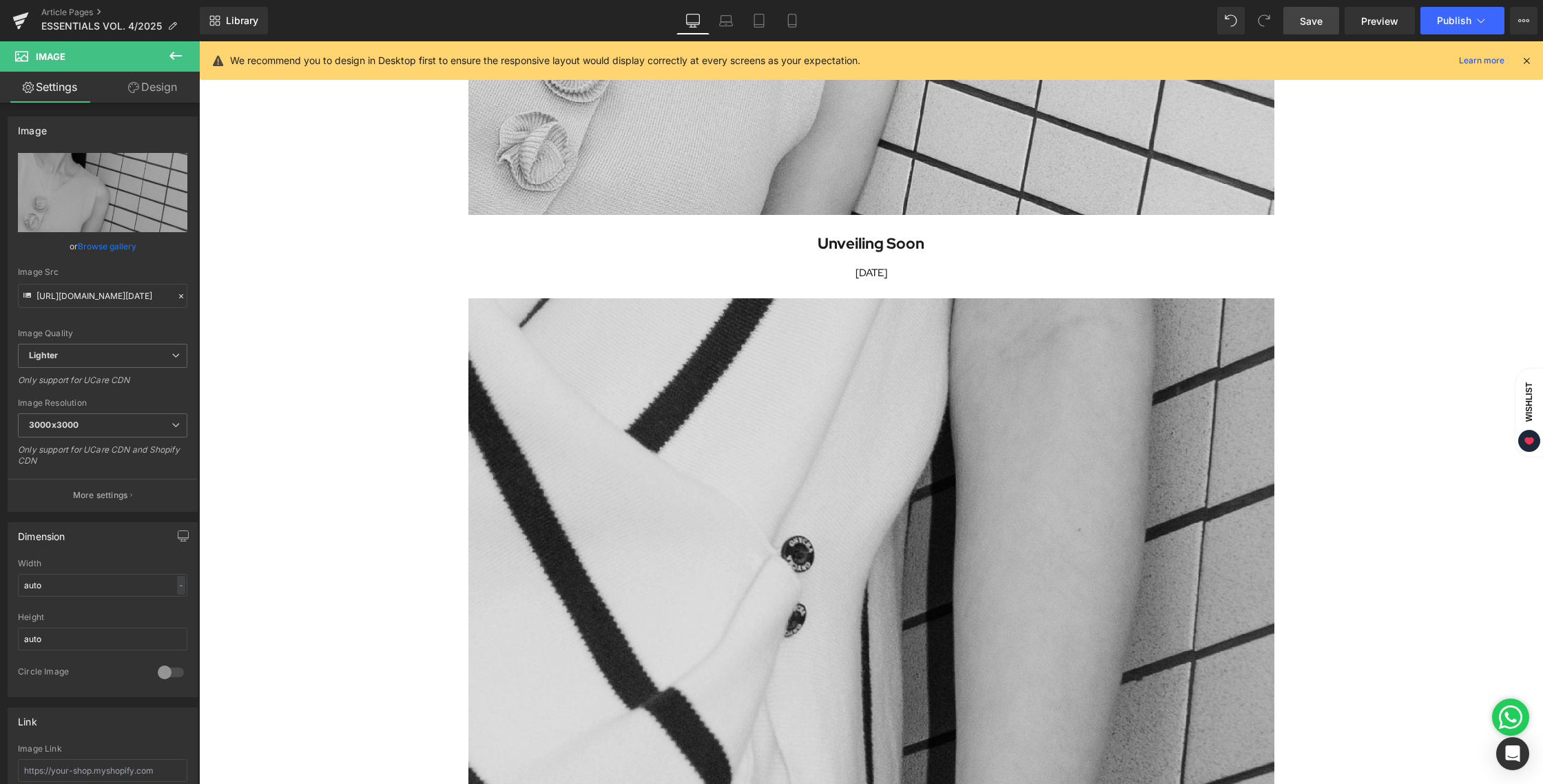
scroll to position [401, 0]
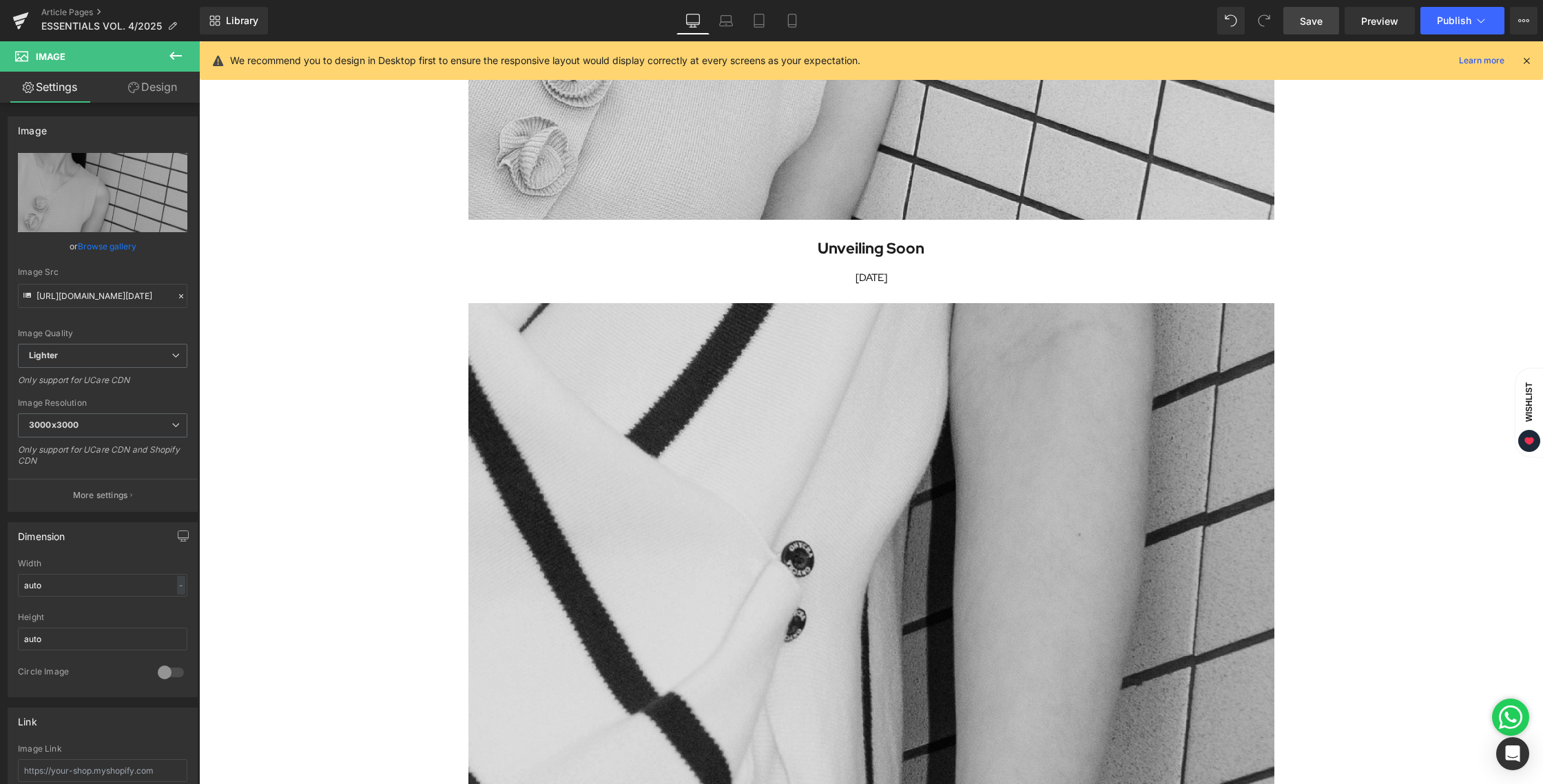
click at [882, 488] on img at bounding box center [871, 706] width 806 height 806
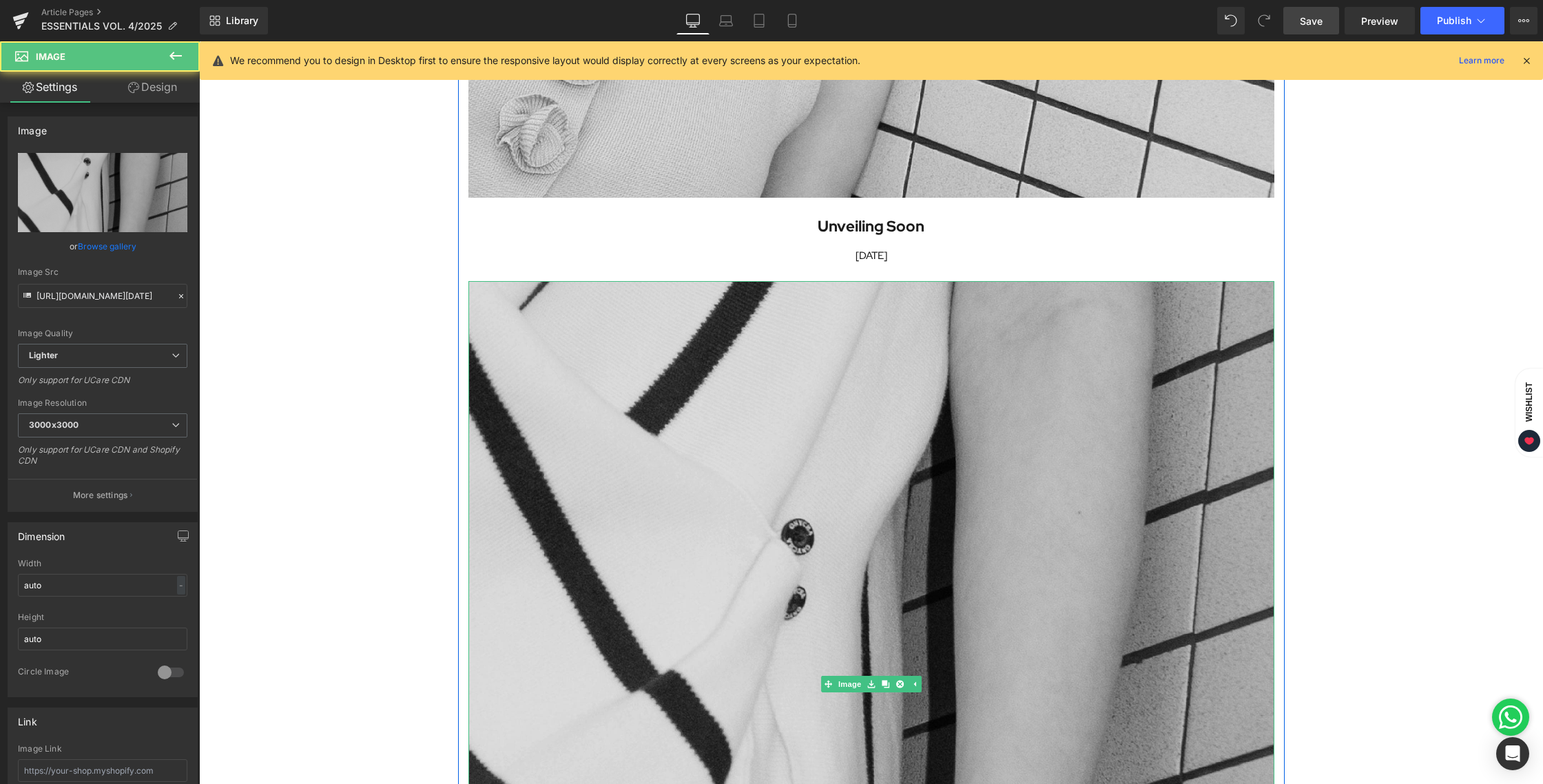
scroll to position [424, 0]
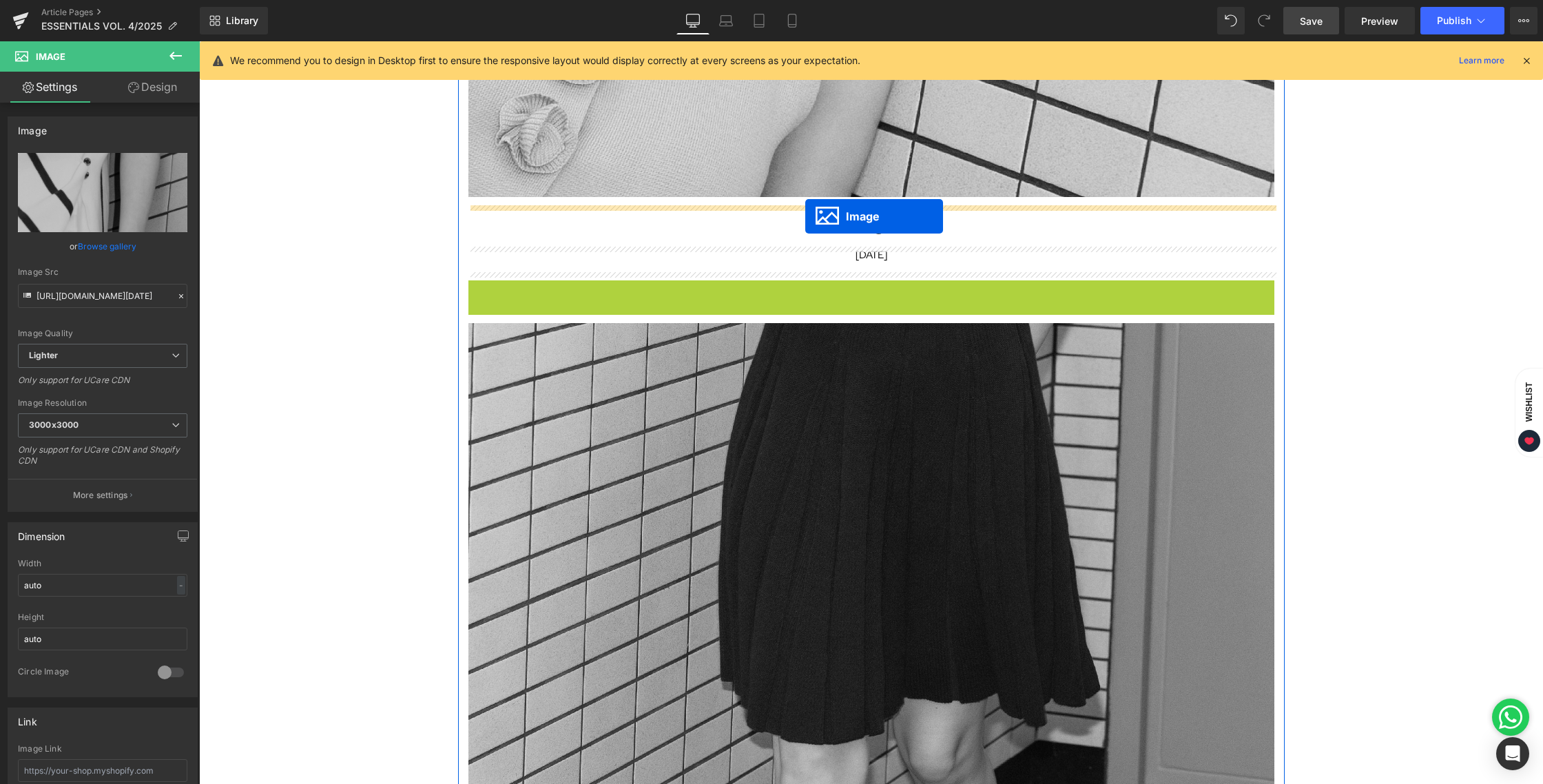
drag, startPoint x: 823, startPoint y: 681, endPoint x: 805, endPoint y: 216, distance: 465.3
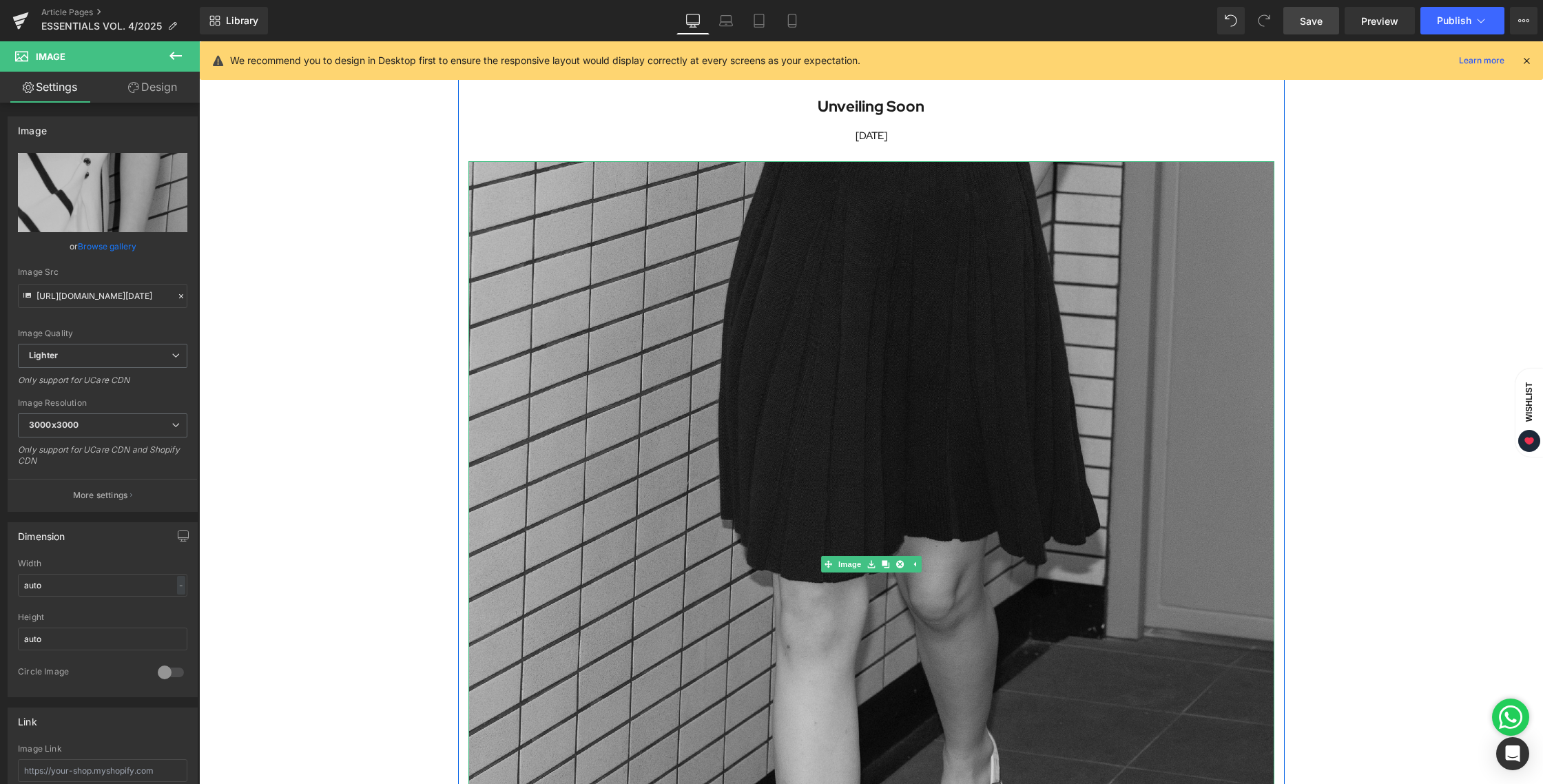
scroll to position [1364, 0]
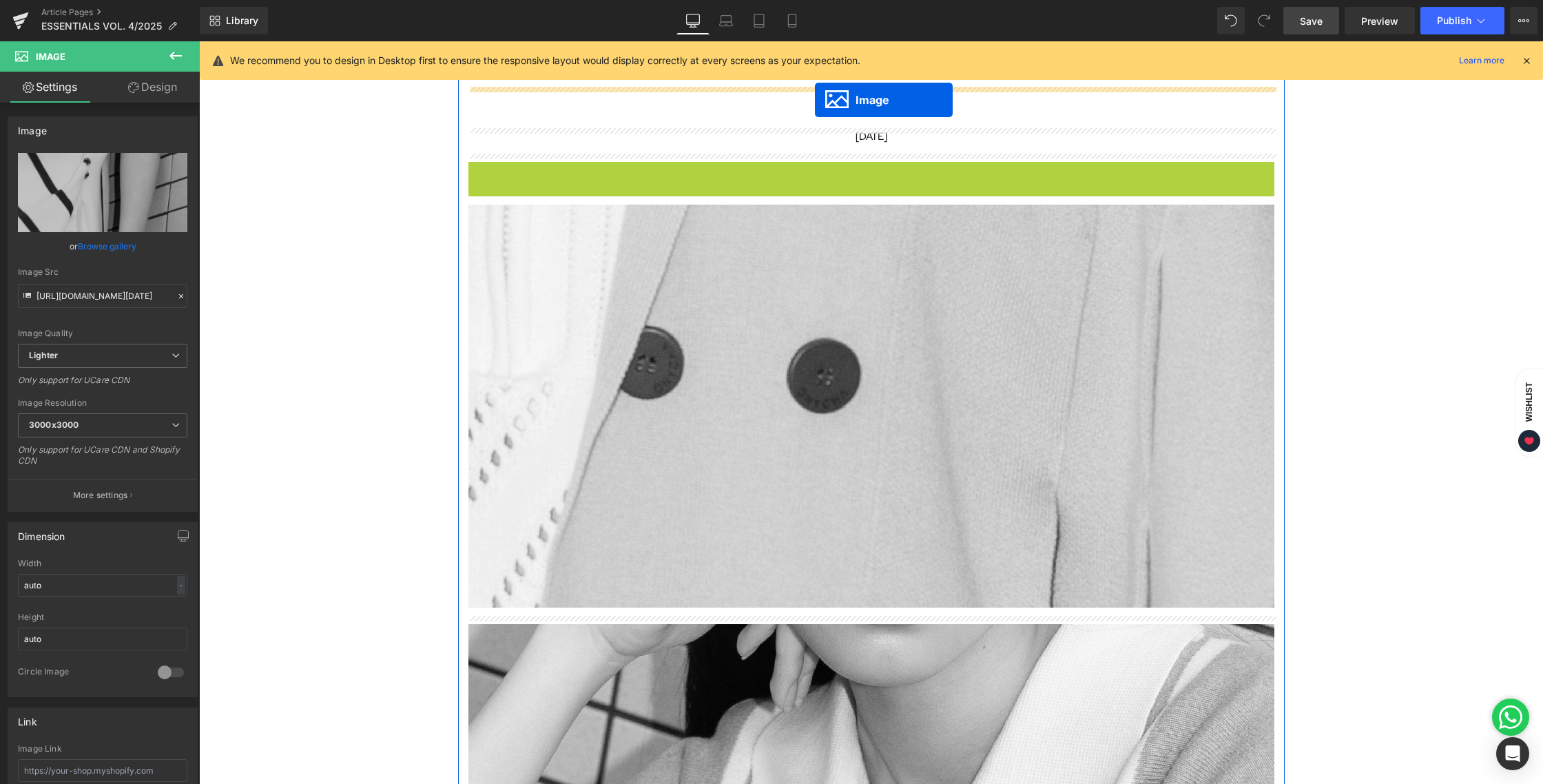
drag, startPoint x: 823, startPoint y: 558, endPoint x: 815, endPoint y: 99, distance: 459.1
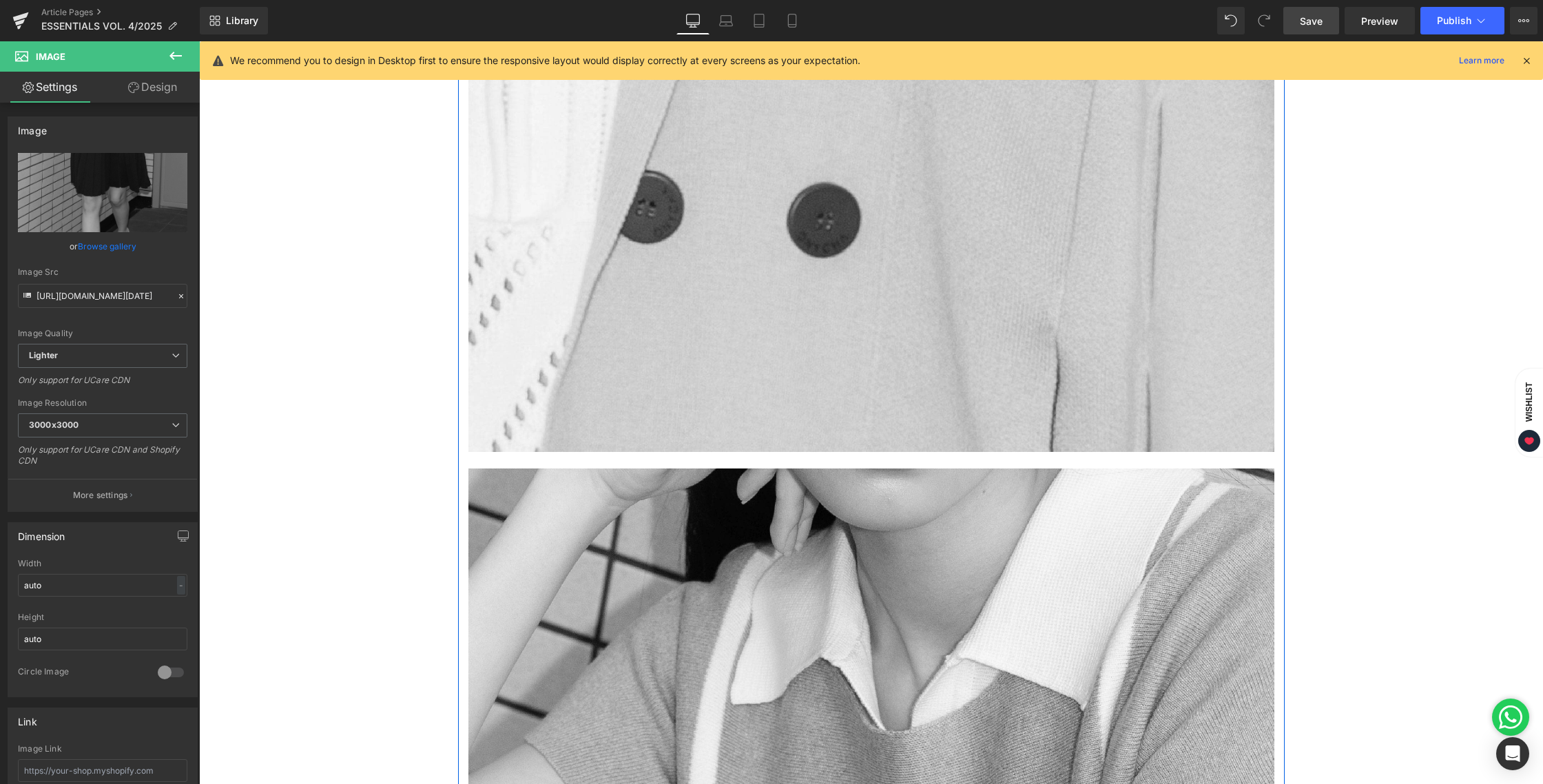
scroll to position [1820, 0]
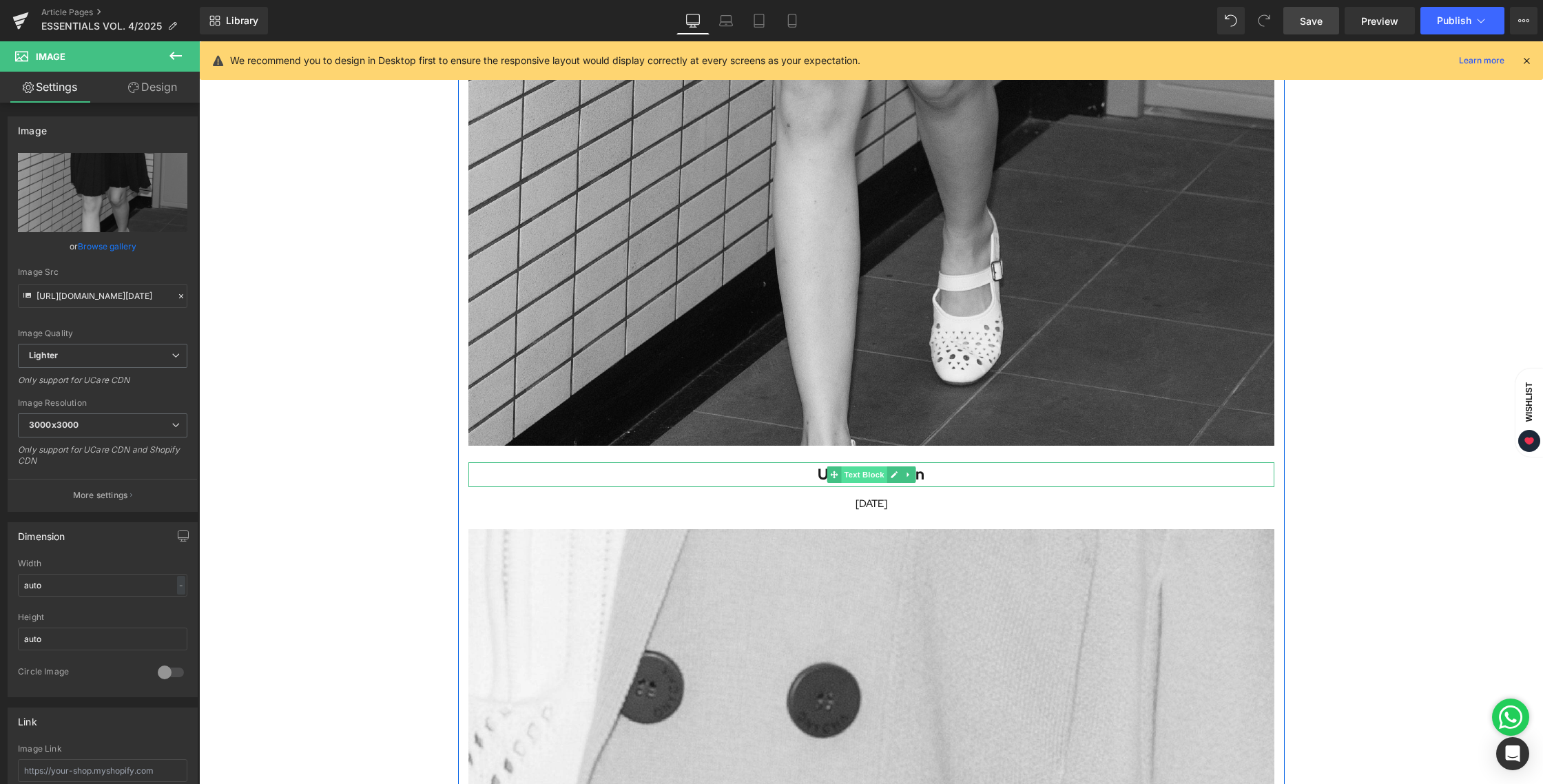
click at [855, 472] on span "Text Block" at bounding box center [863, 474] width 45 height 17
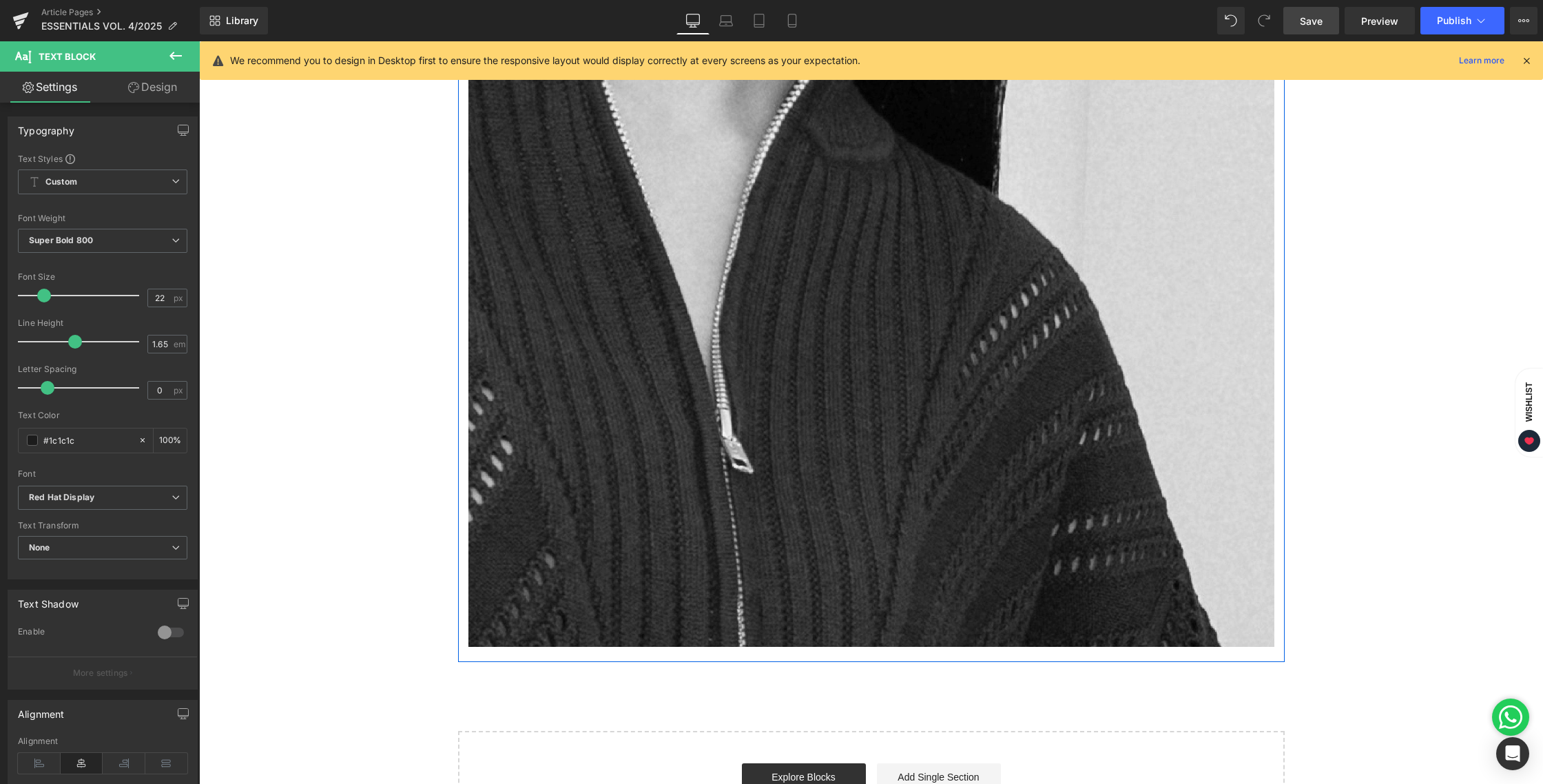
scroll to position [4044, 0]
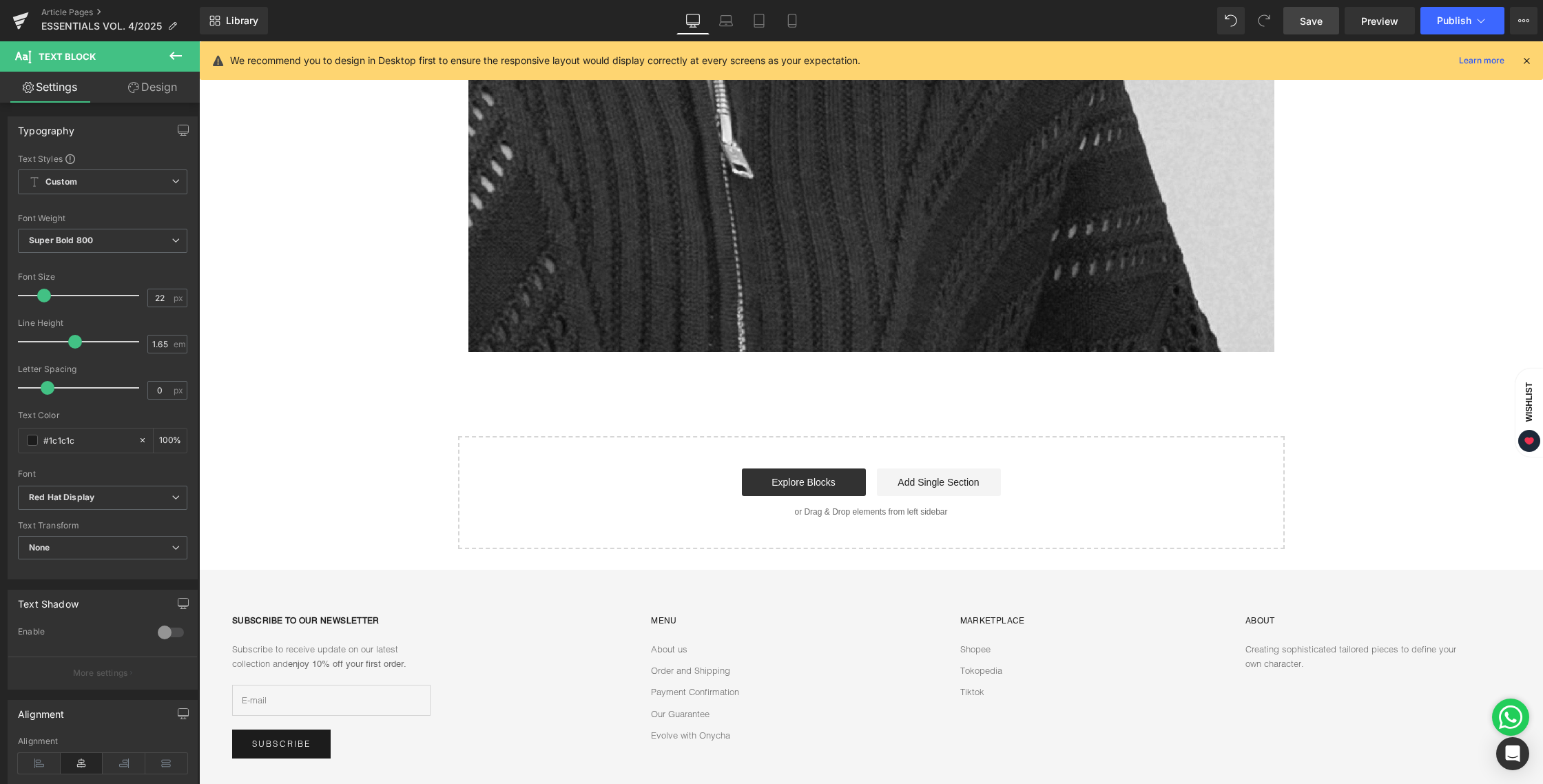
click at [1312, 31] on link "Save" at bounding box center [1311, 21] width 56 height 28
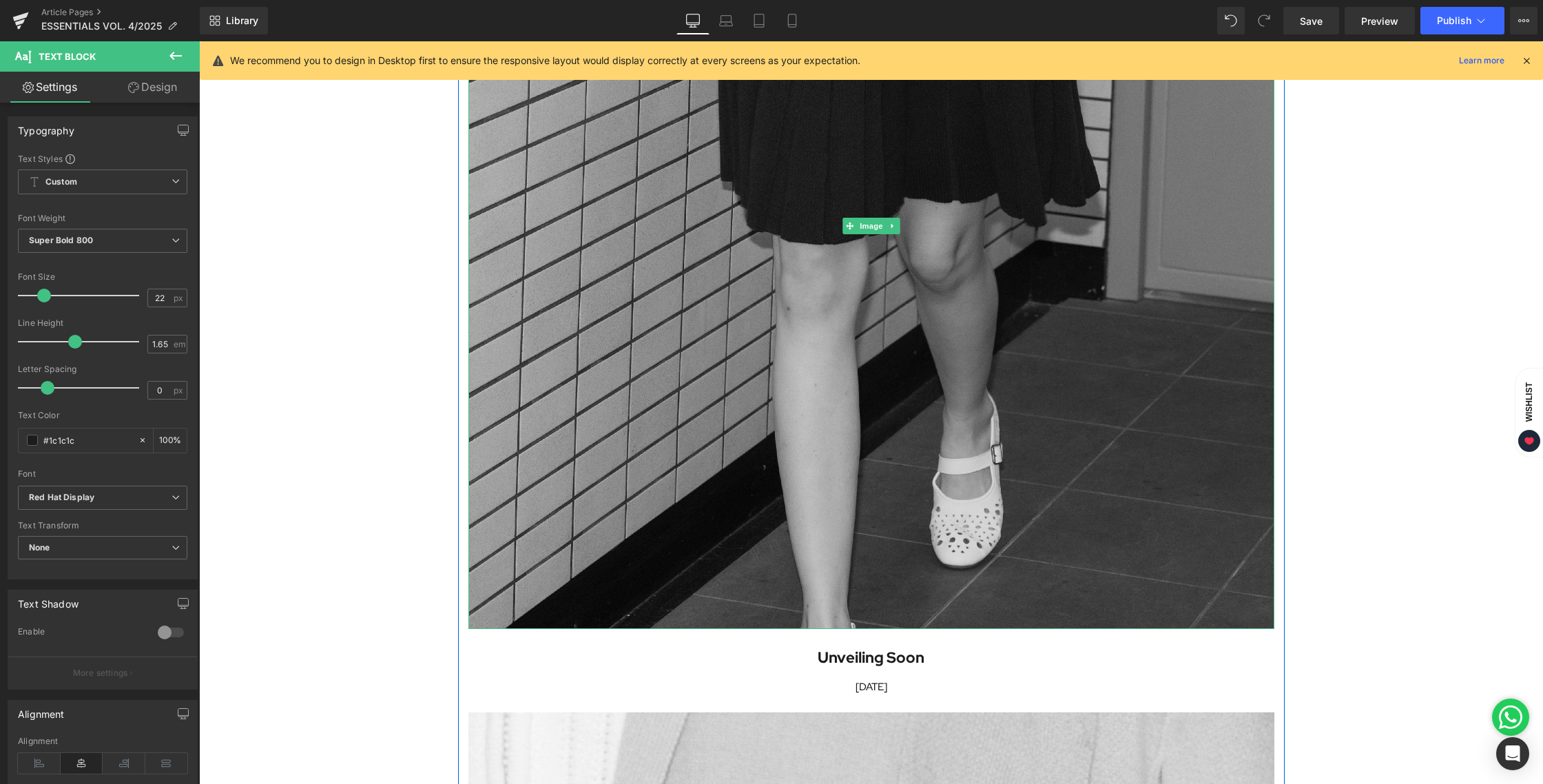
scroll to position [1611, 0]
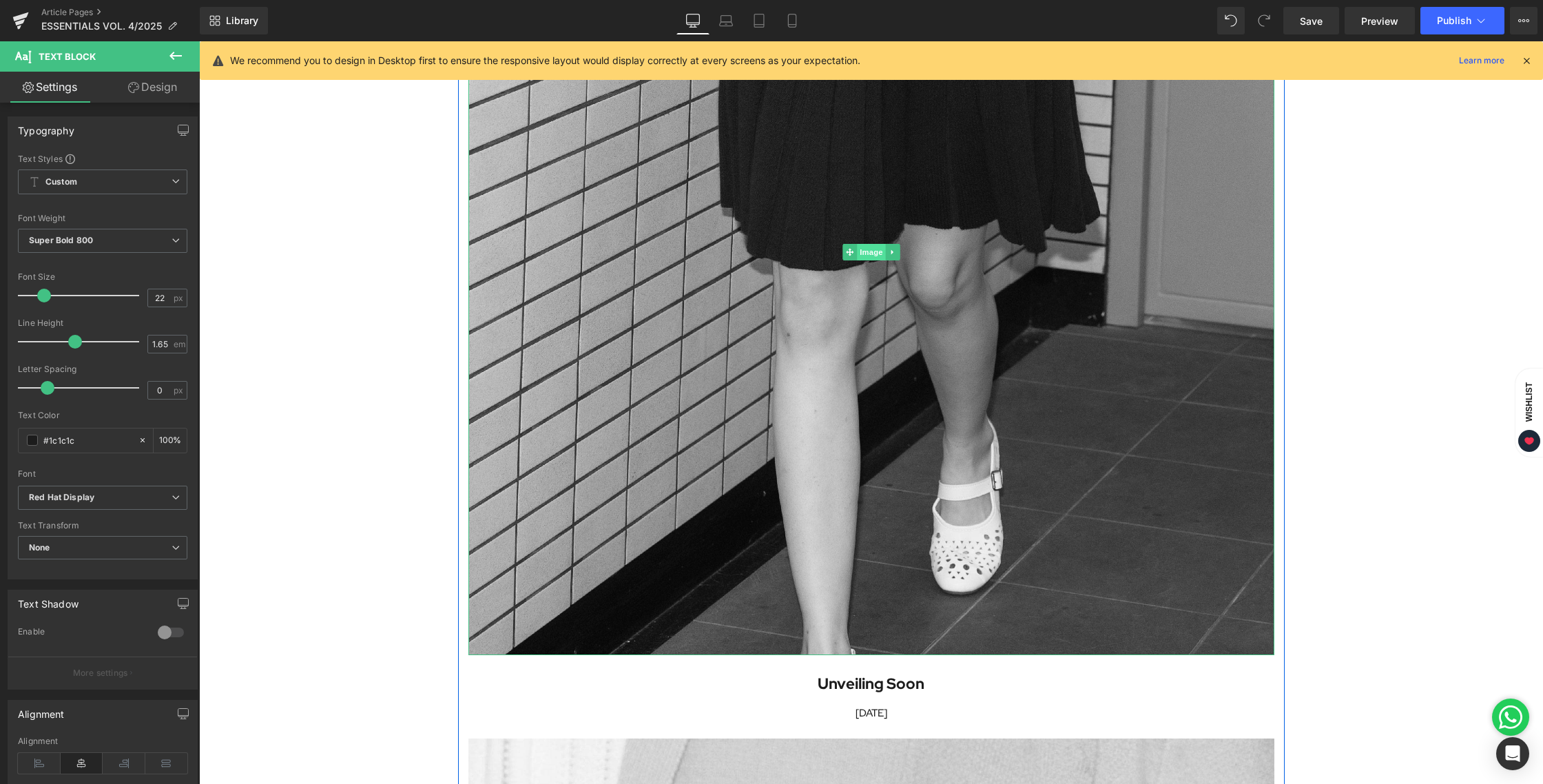
click at [866, 247] on span "Image" at bounding box center [870, 251] width 29 height 17
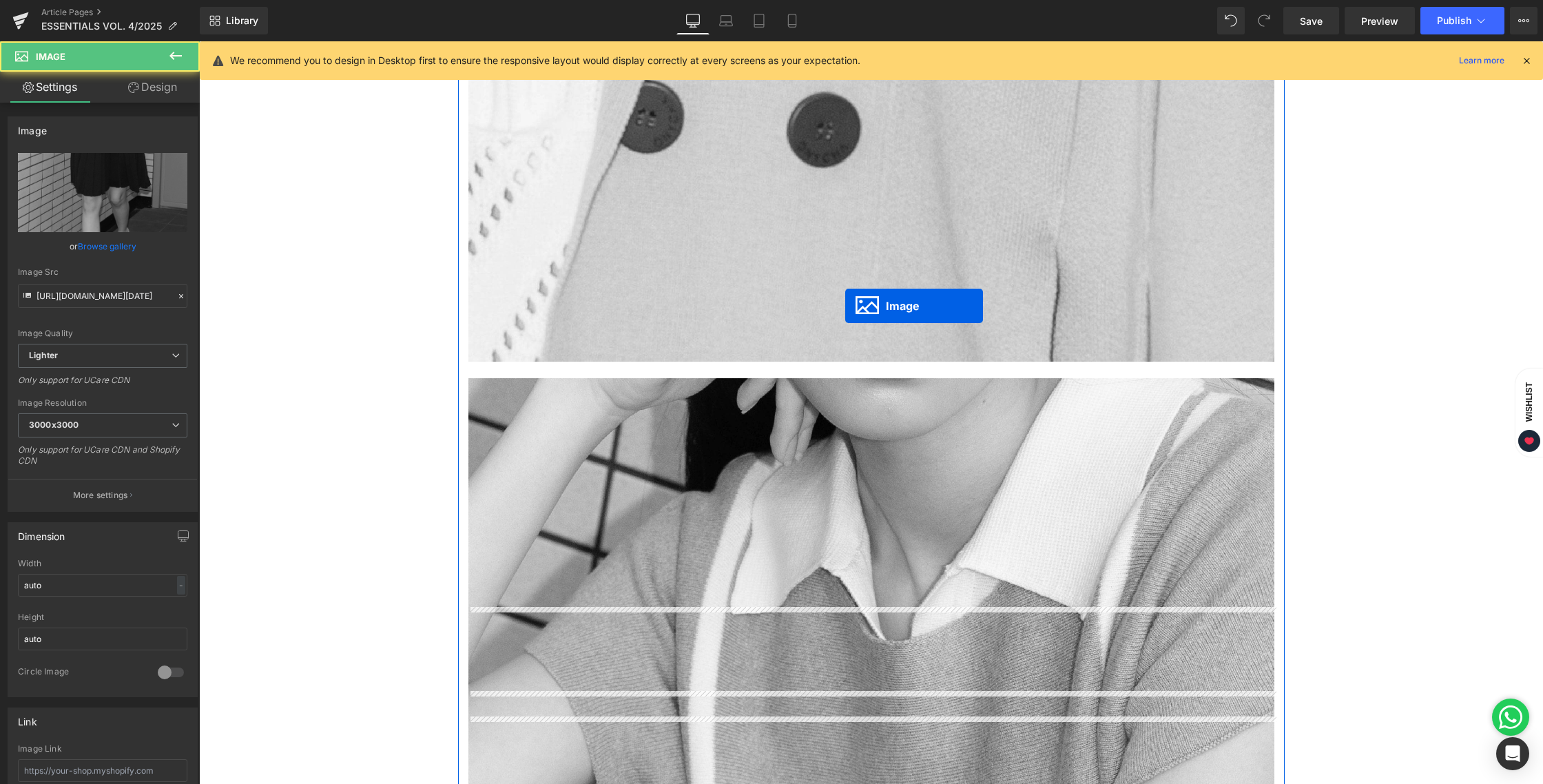
scroll to position [845, 0]
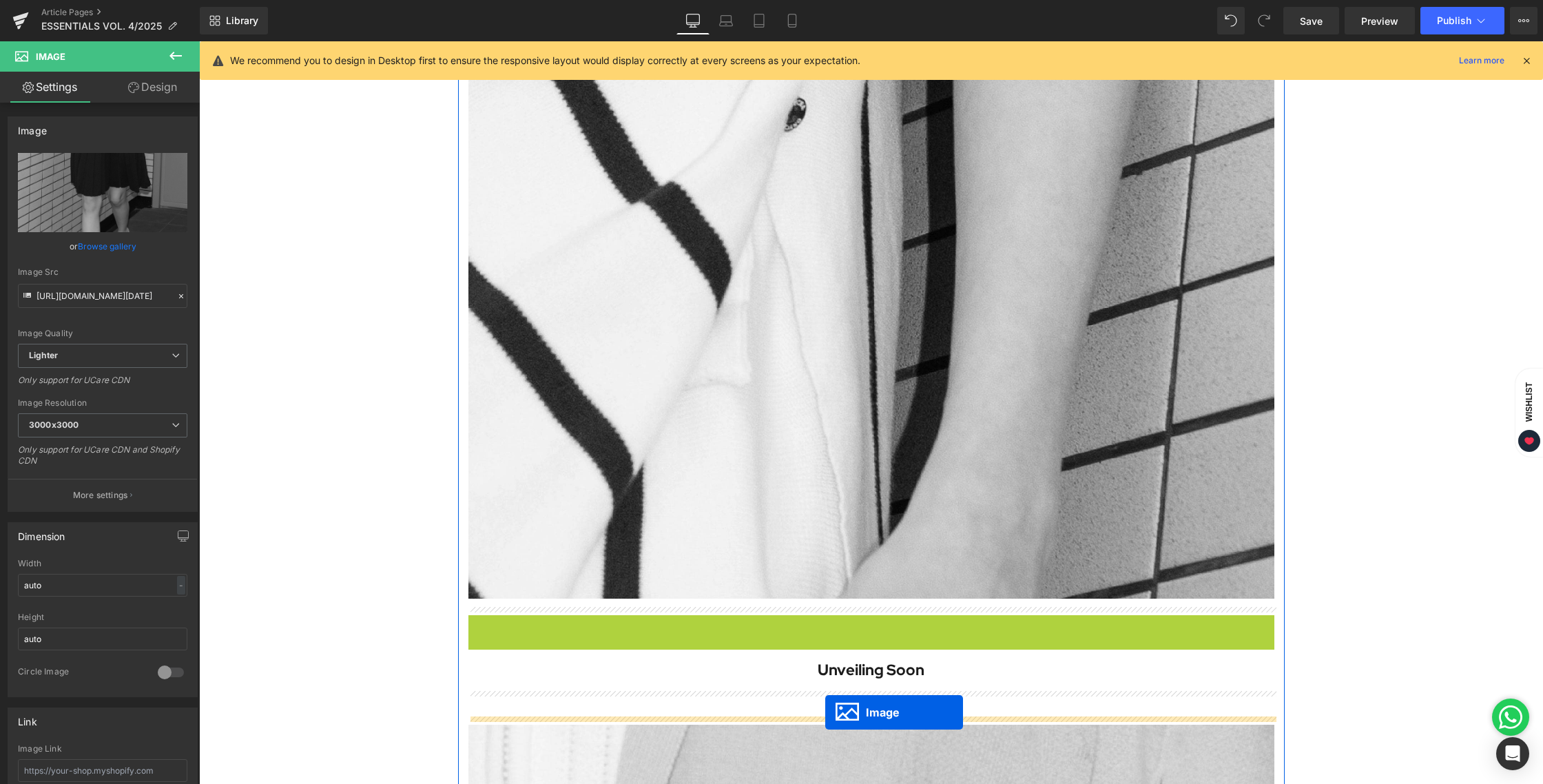
drag, startPoint x: 848, startPoint y: 251, endPoint x: 825, endPoint y: 712, distance: 461.6
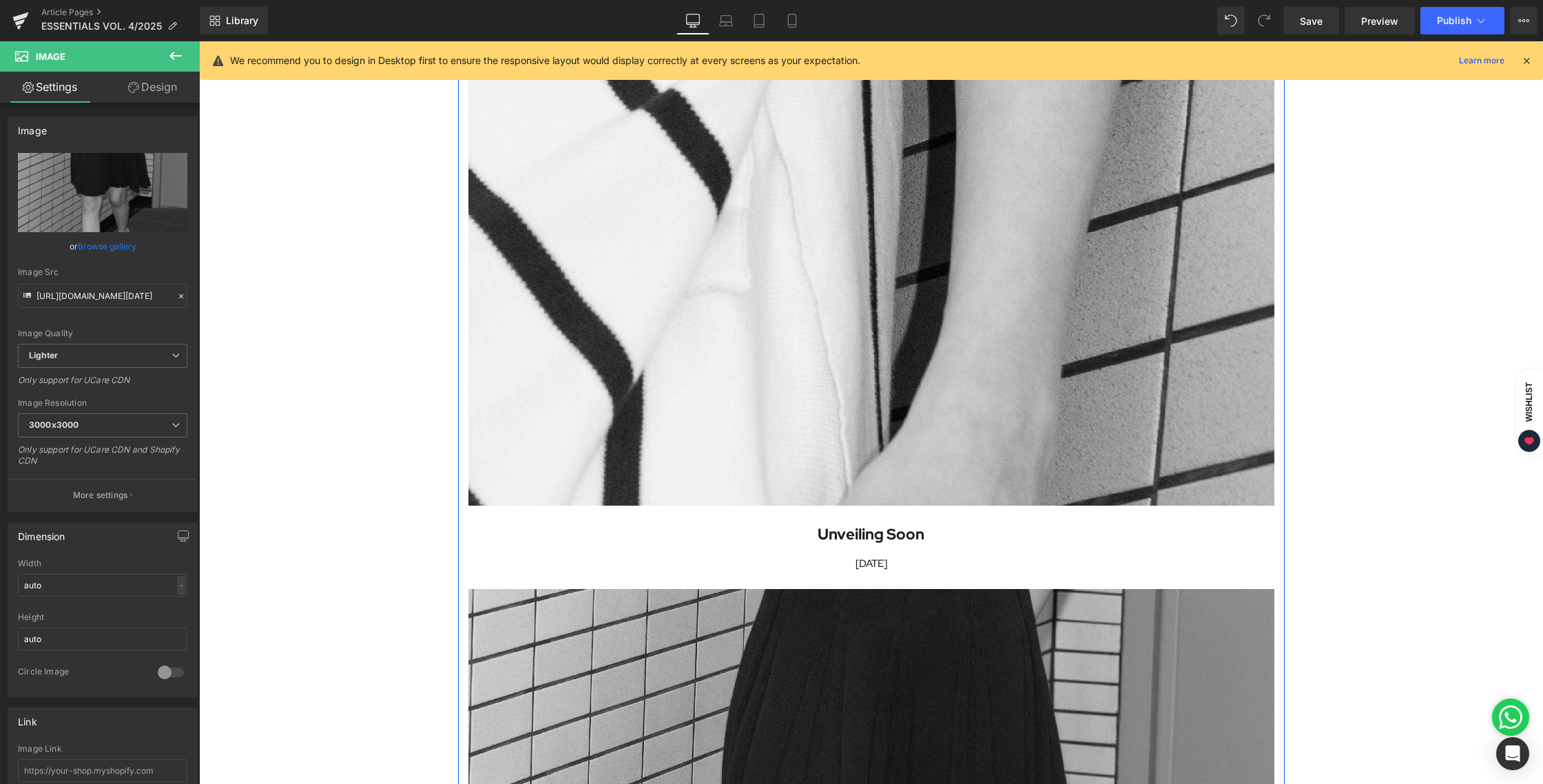
scroll to position [1196, 0]
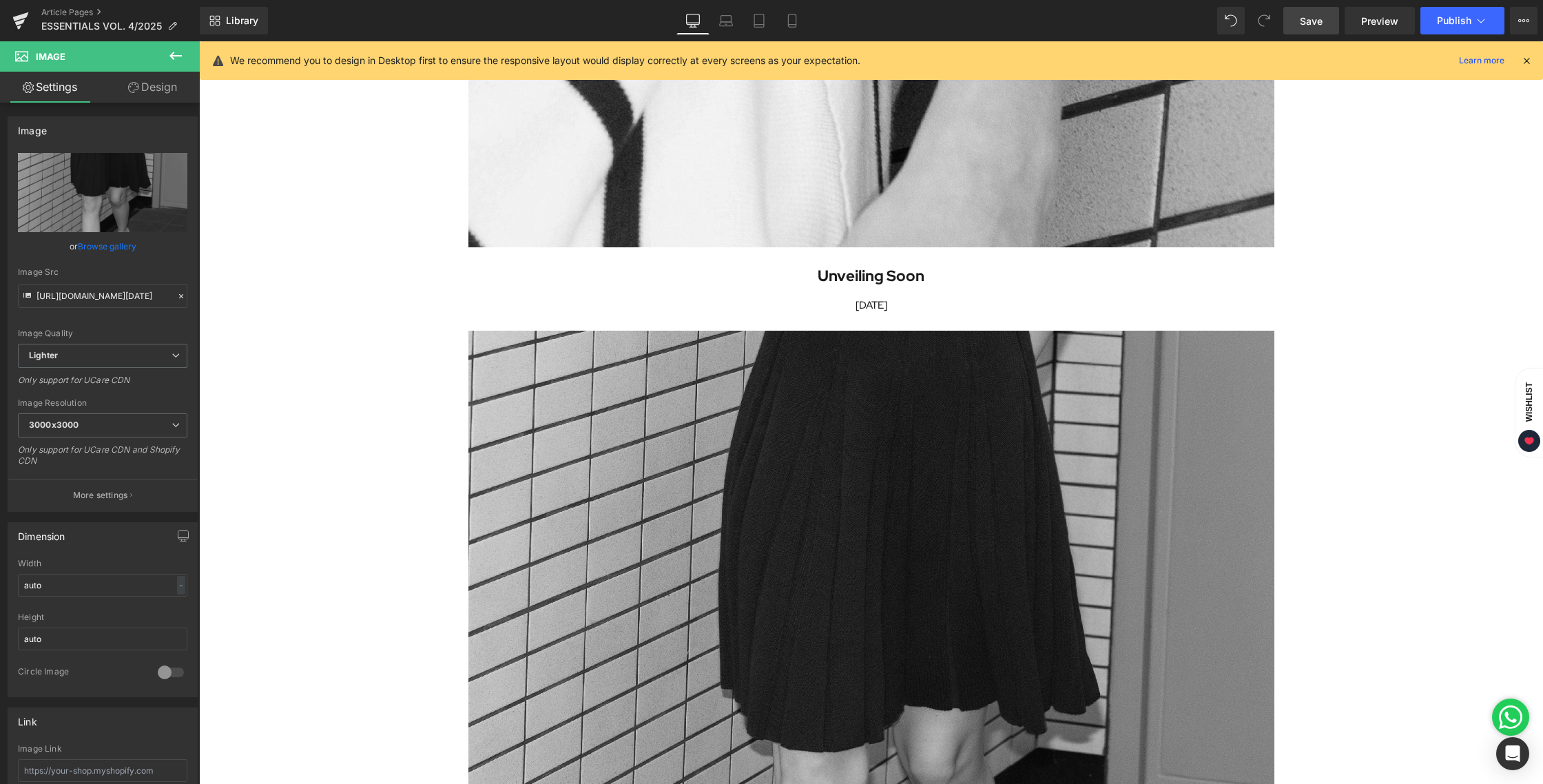
click at [1299, 15] on link "Save" at bounding box center [1311, 21] width 56 height 28
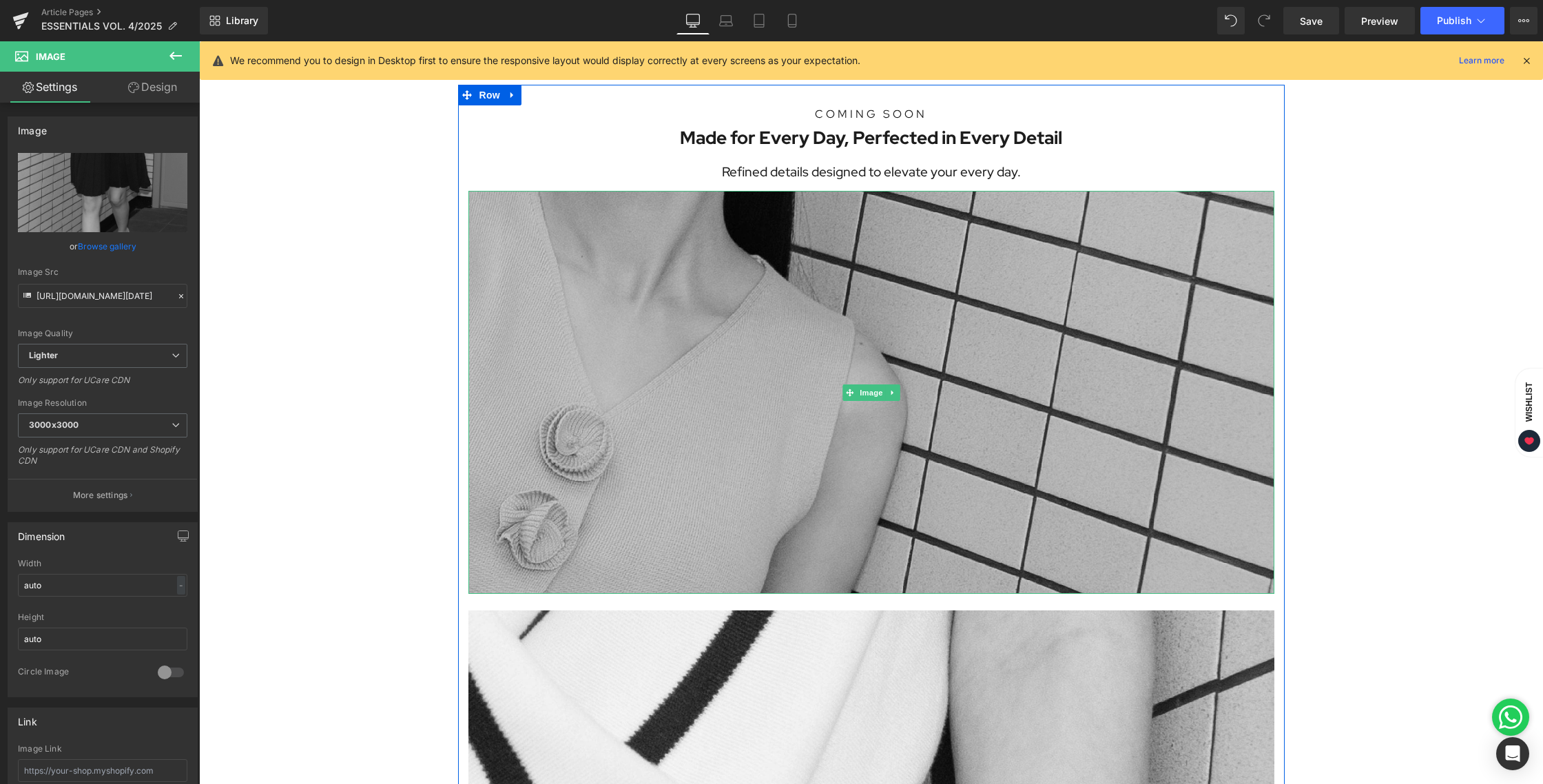
scroll to position [58, 0]
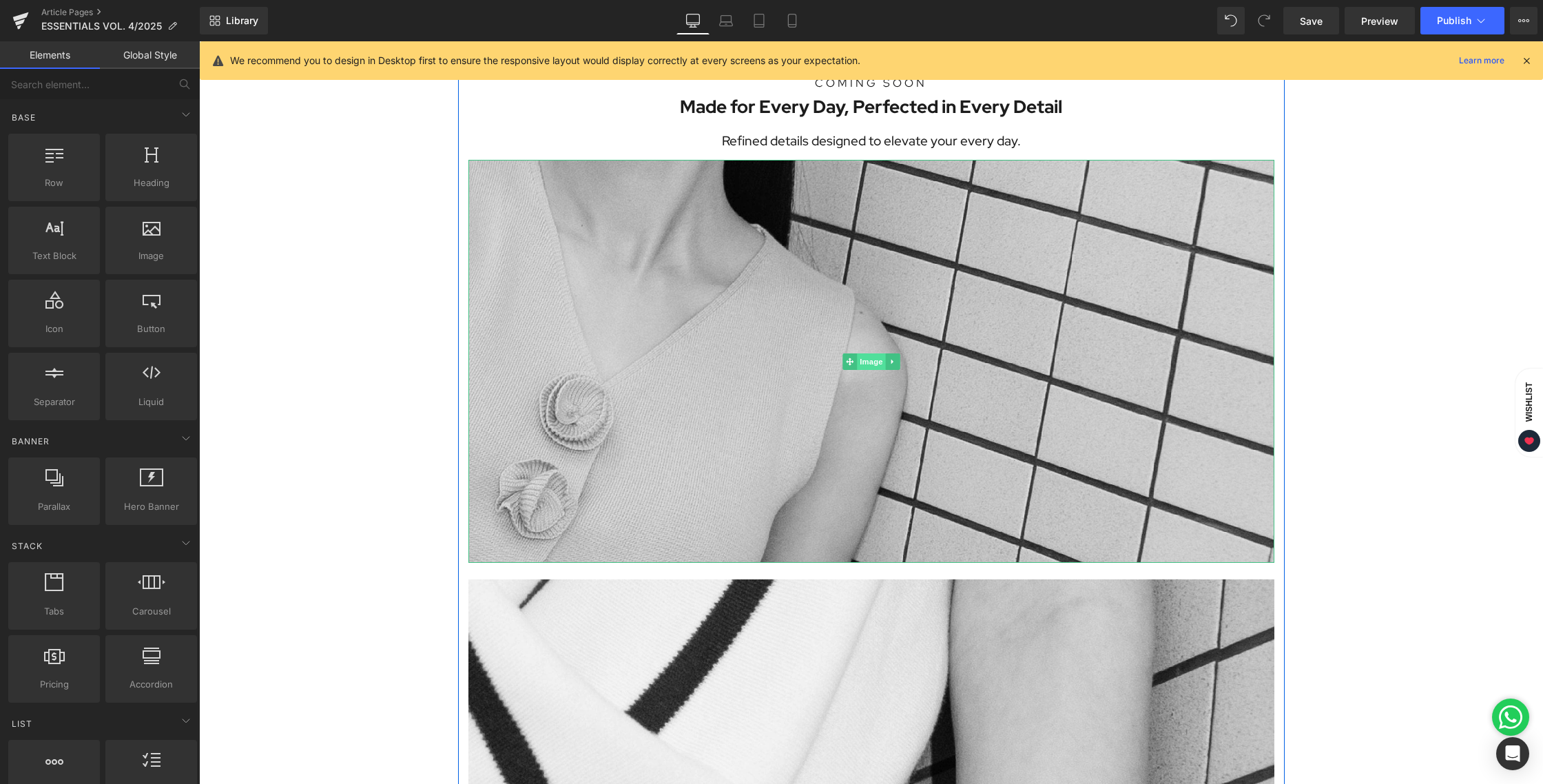
click at [861, 362] on span "Image" at bounding box center [870, 361] width 29 height 17
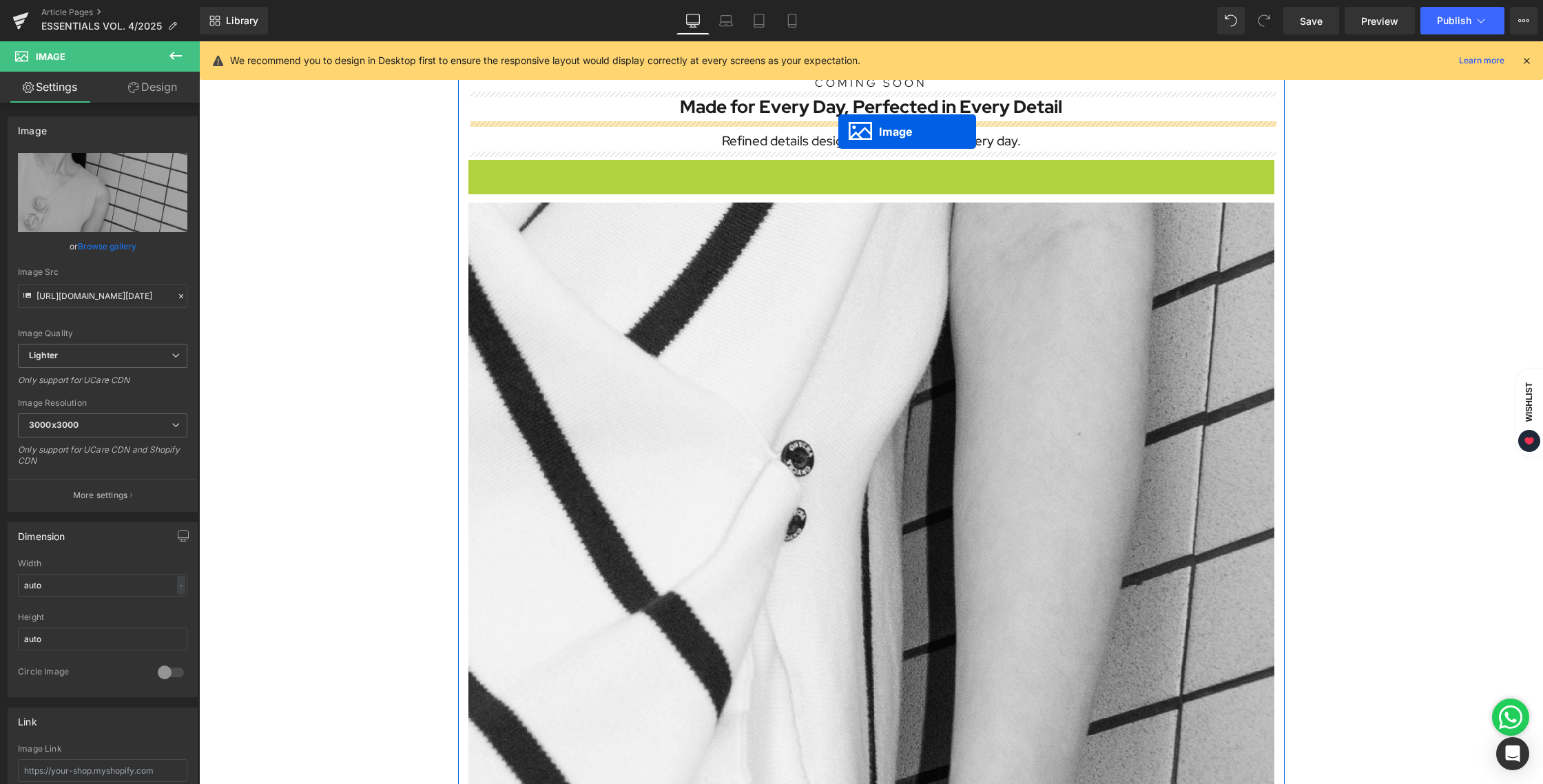
drag, startPoint x: 849, startPoint y: 358, endPoint x: 838, endPoint y: 131, distance: 227.3
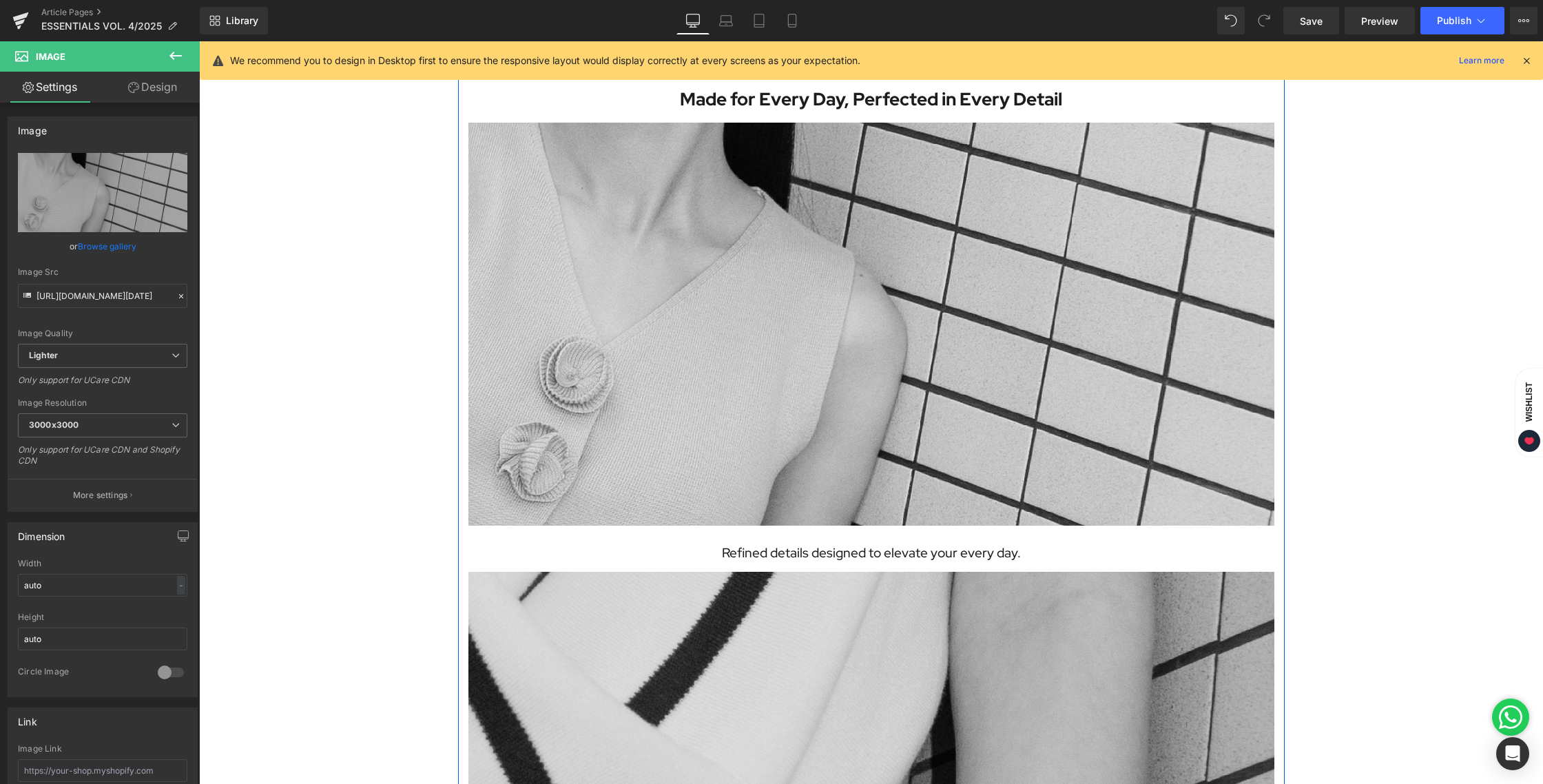
scroll to position [0, 0]
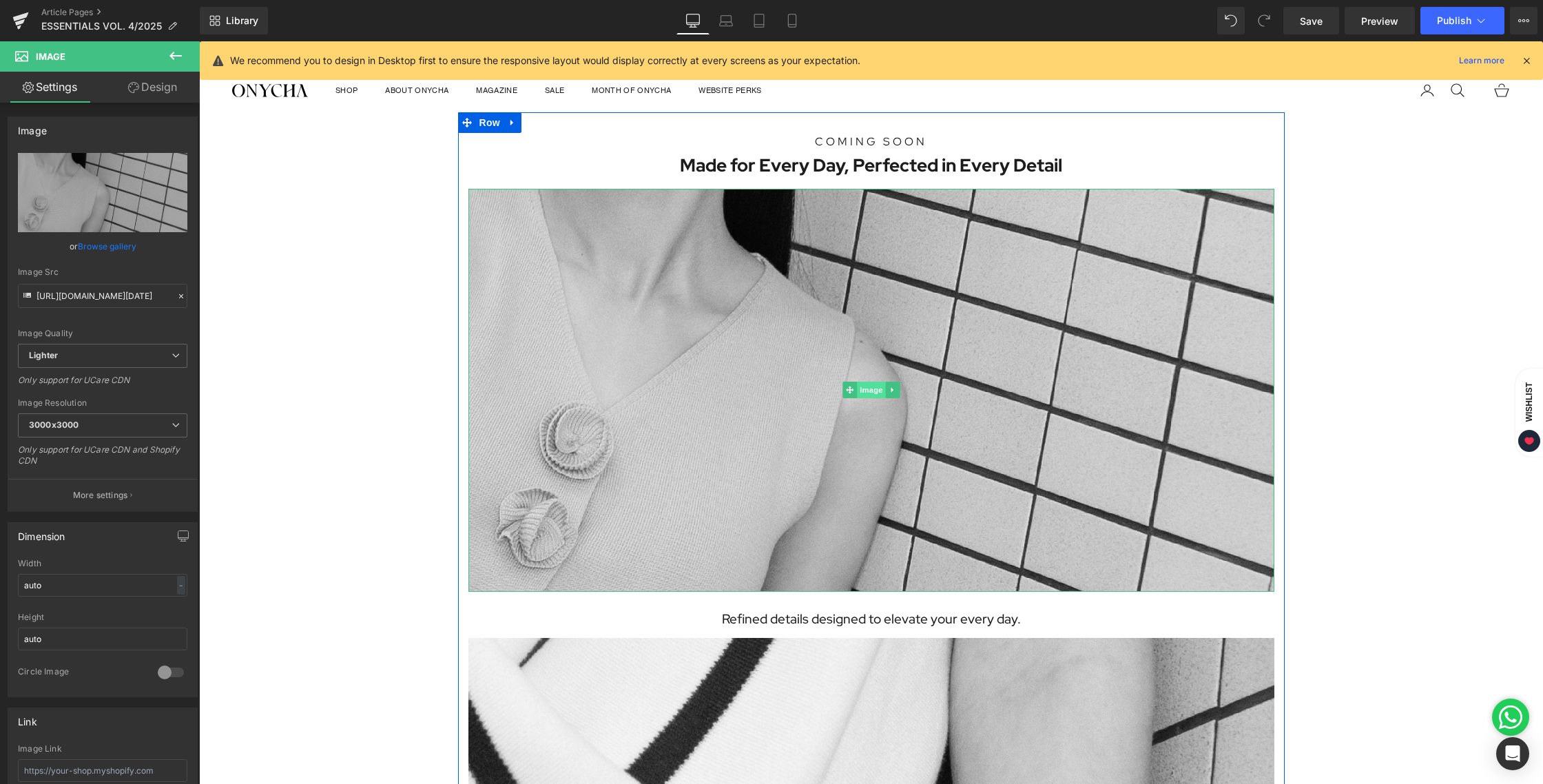
click at [873, 394] on span "Image" at bounding box center [870, 389] width 29 height 17
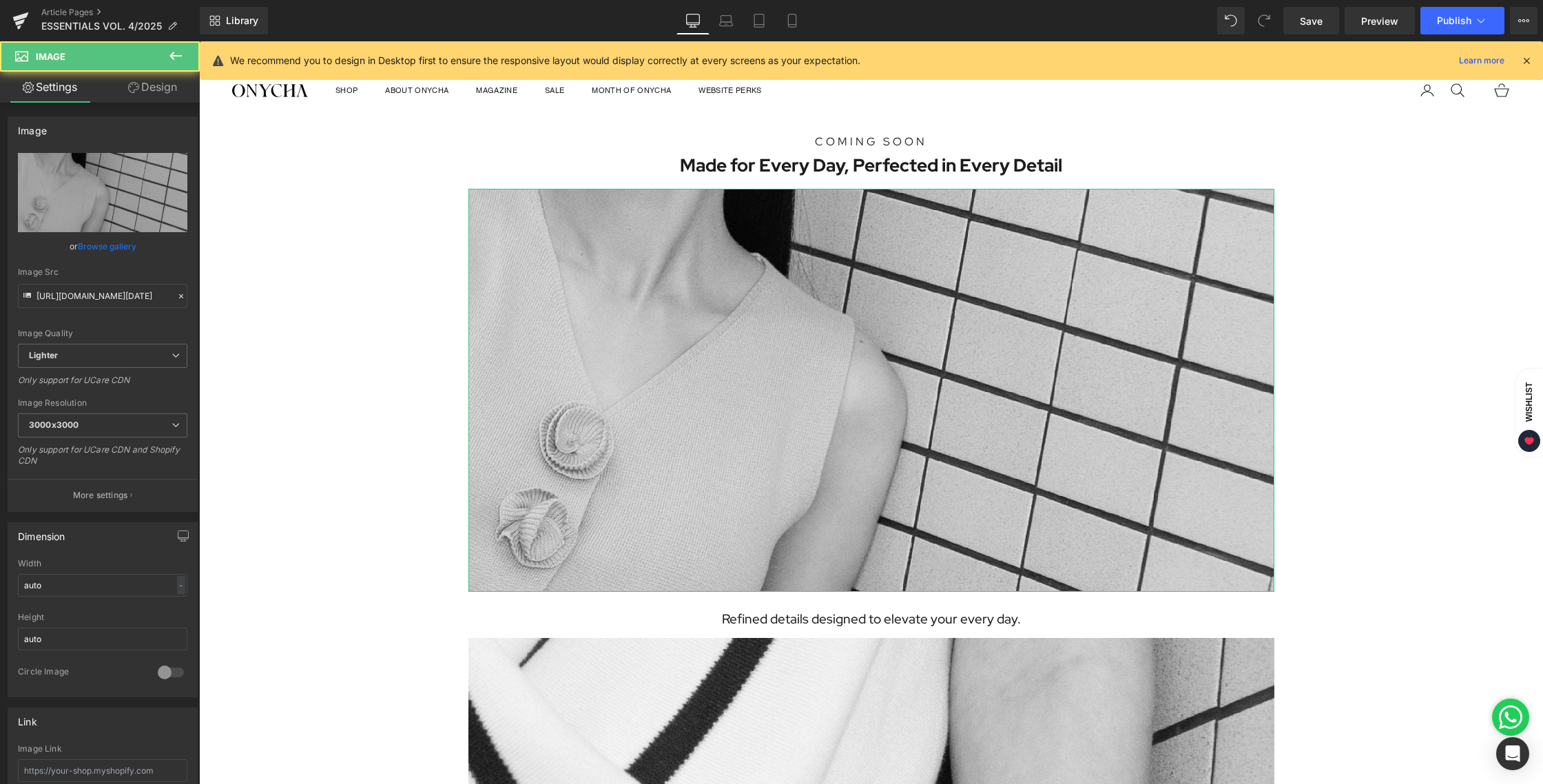
click at [149, 81] on link "Design" at bounding box center [152, 87] width 100 height 31
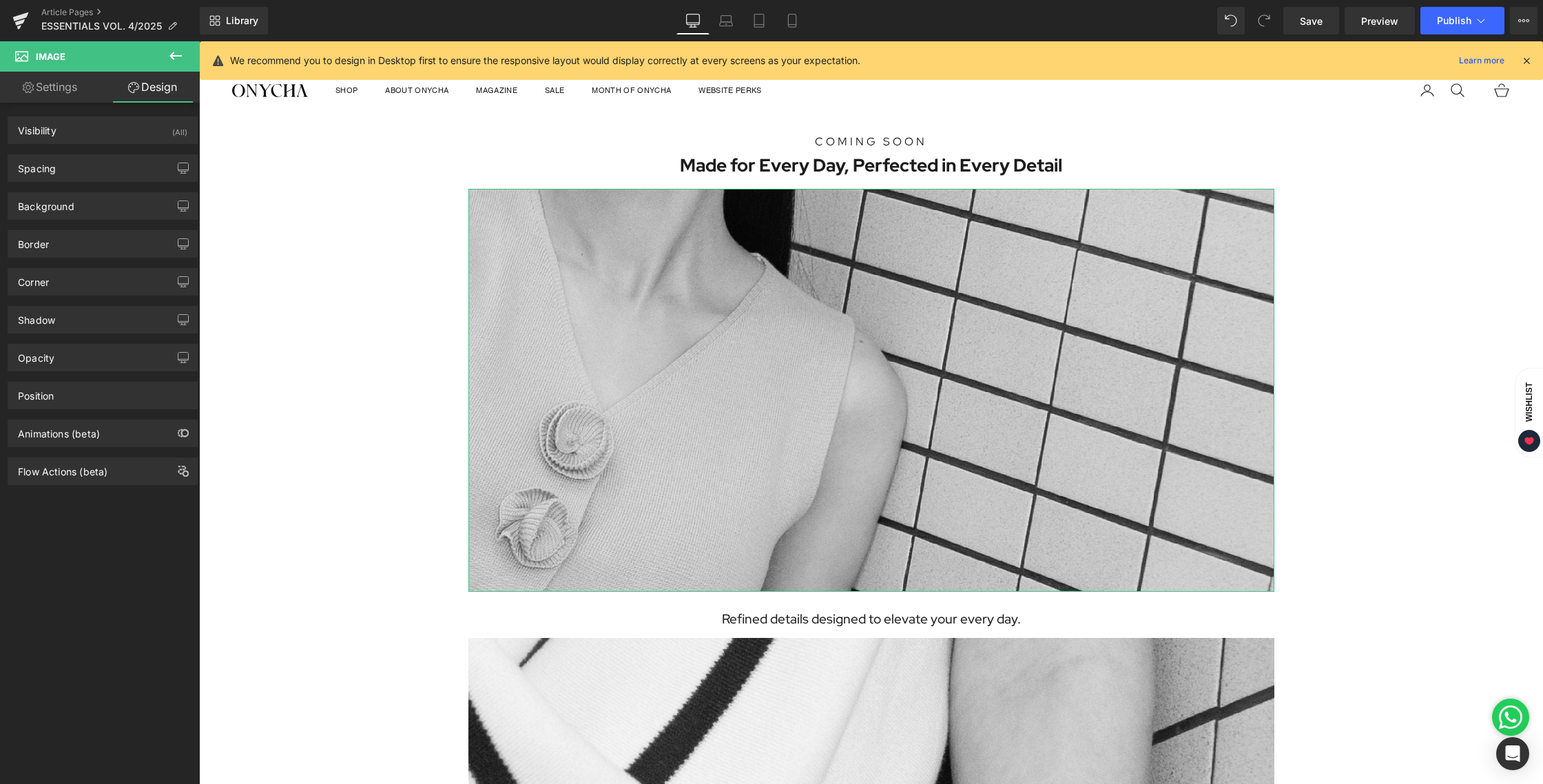
type input "12"
type input "0"
type input "12"
type input "0"
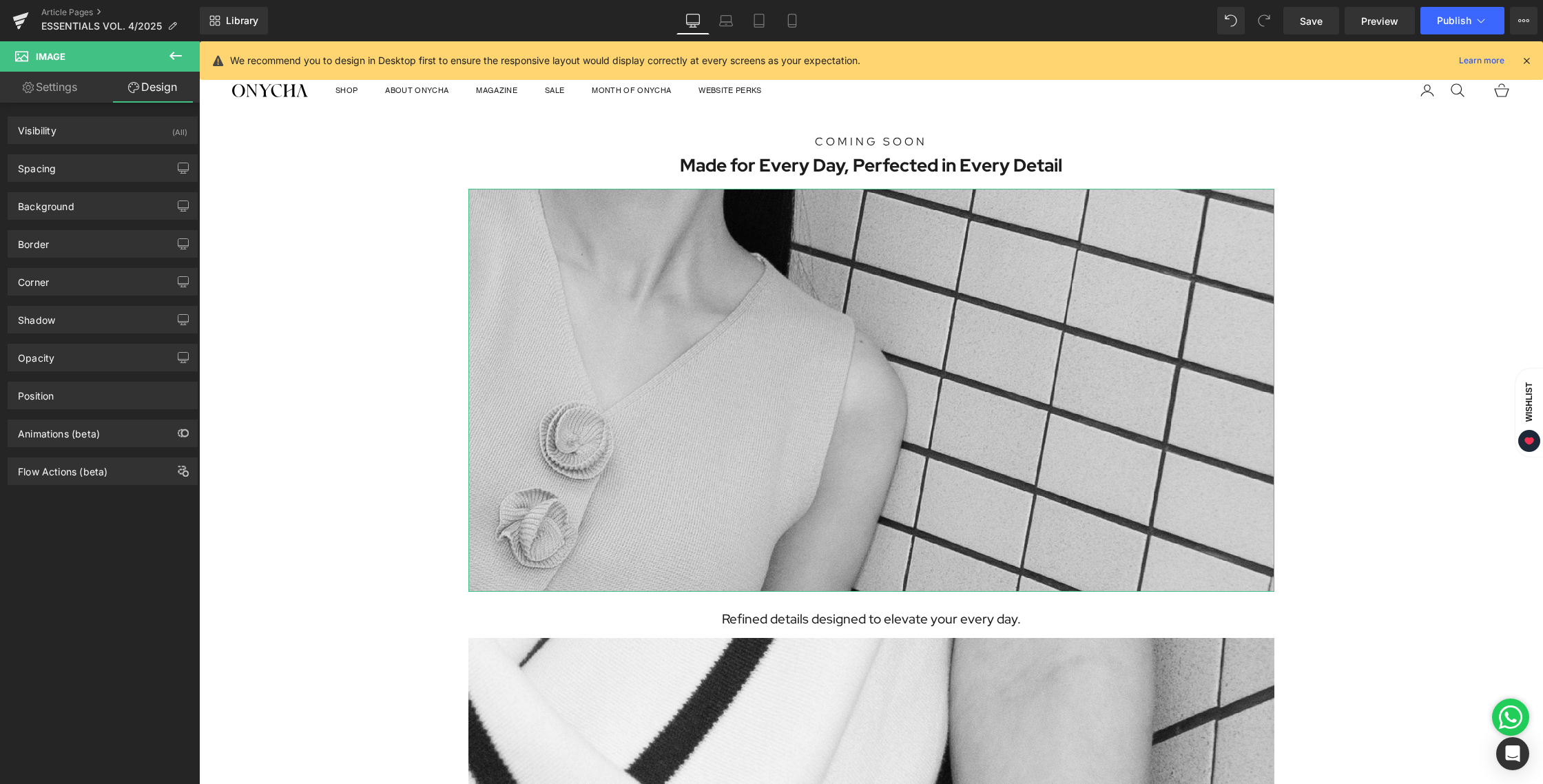
type input "0"
click at [75, 164] on div "Spacing" at bounding box center [102, 168] width 189 height 26
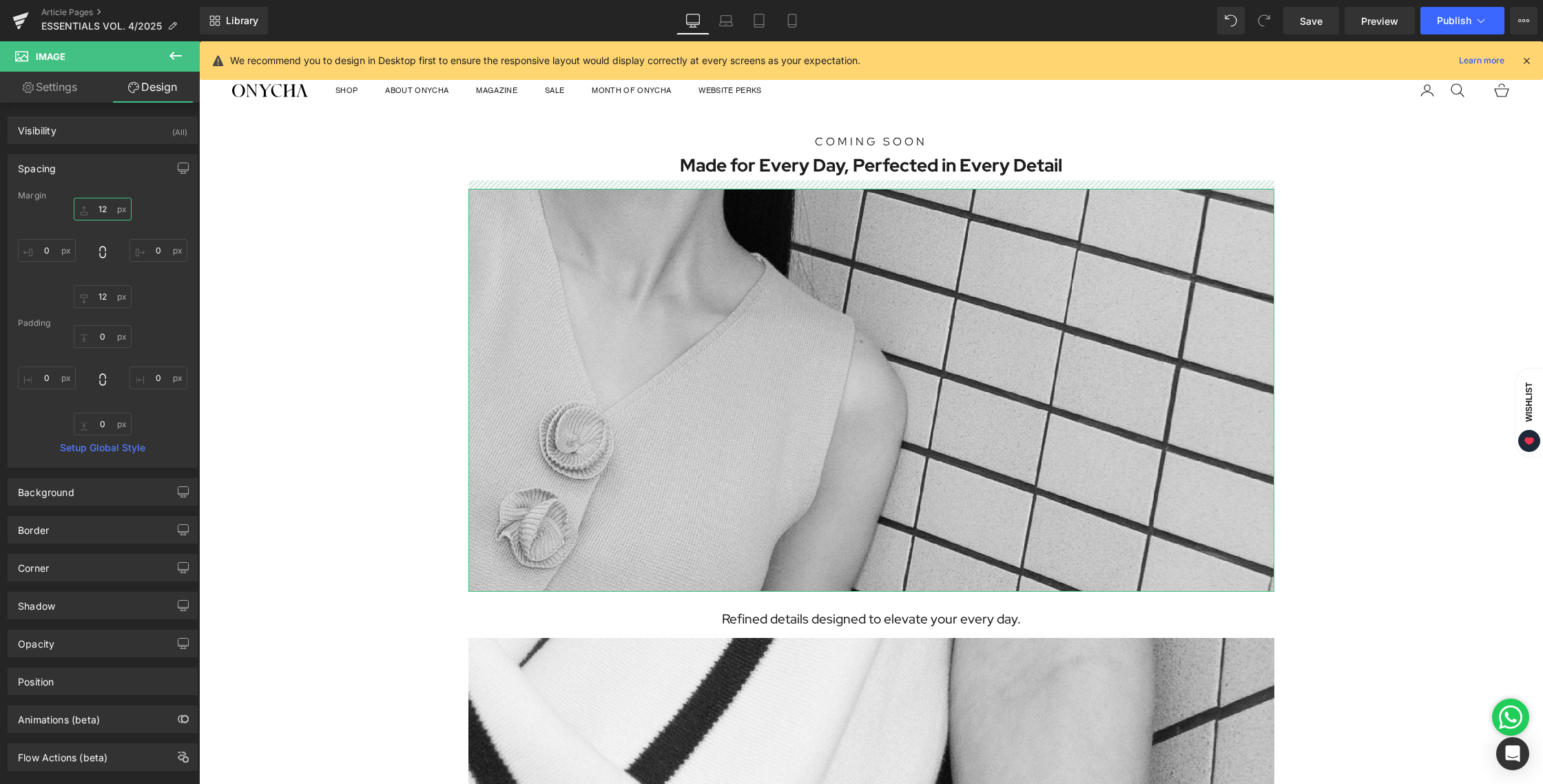
click at [91, 211] on input "12" at bounding box center [103, 209] width 57 height 23
type input "2"
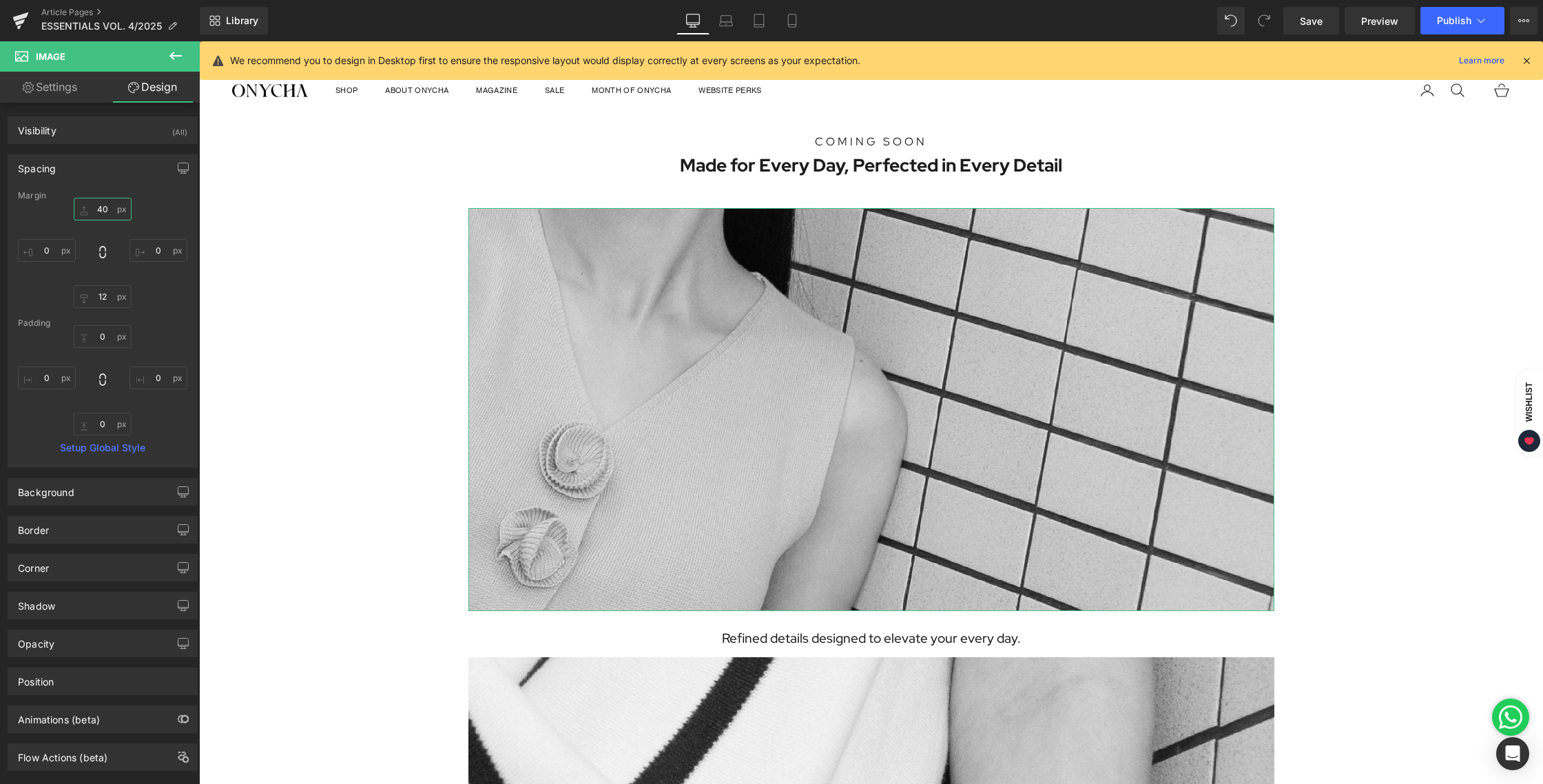
type input "4"
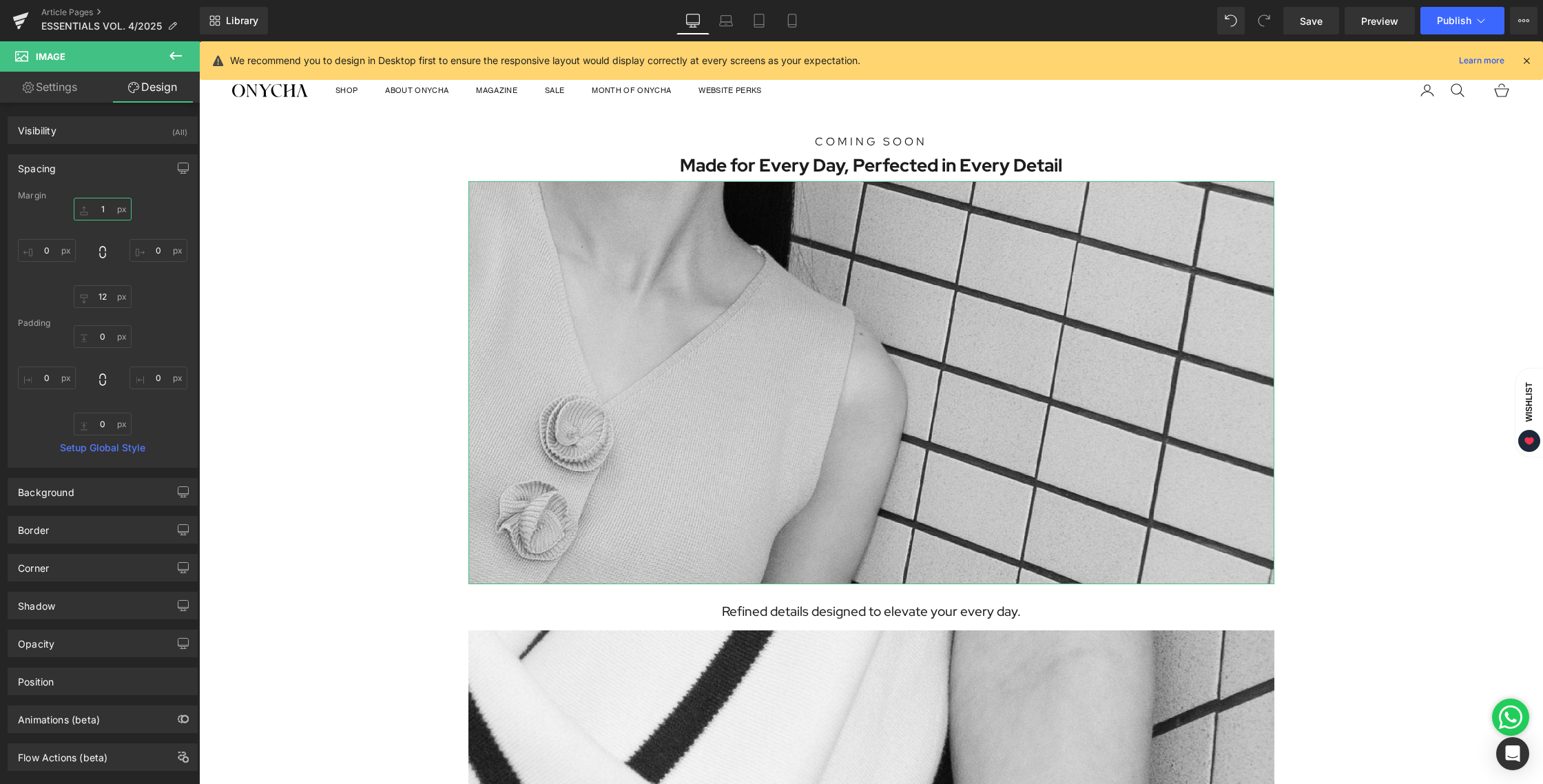
type input "12"
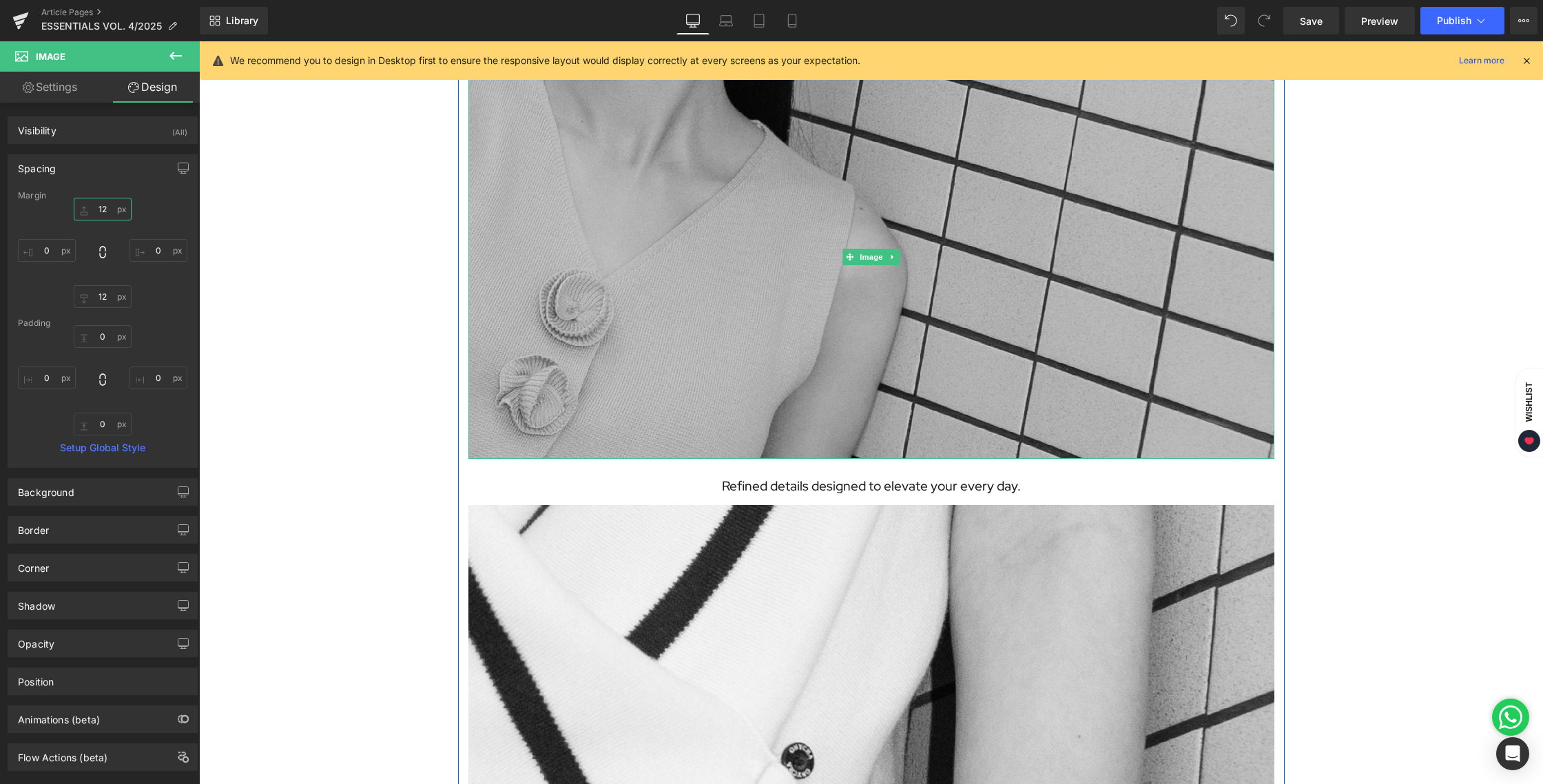
scroll to position [335, 0]
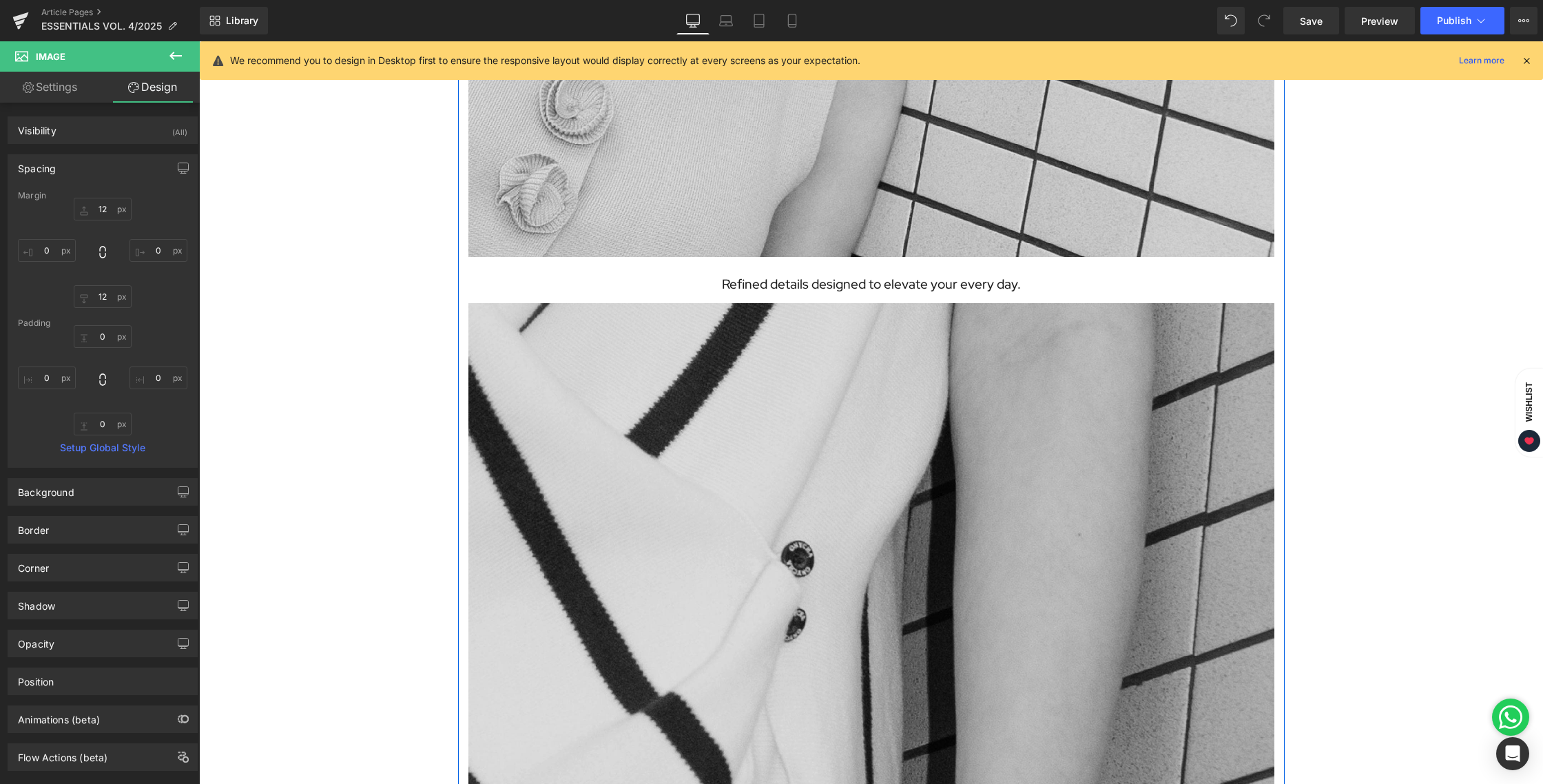
click at [902, 521] on img at bounding box center [871, 706] width 806 height 806
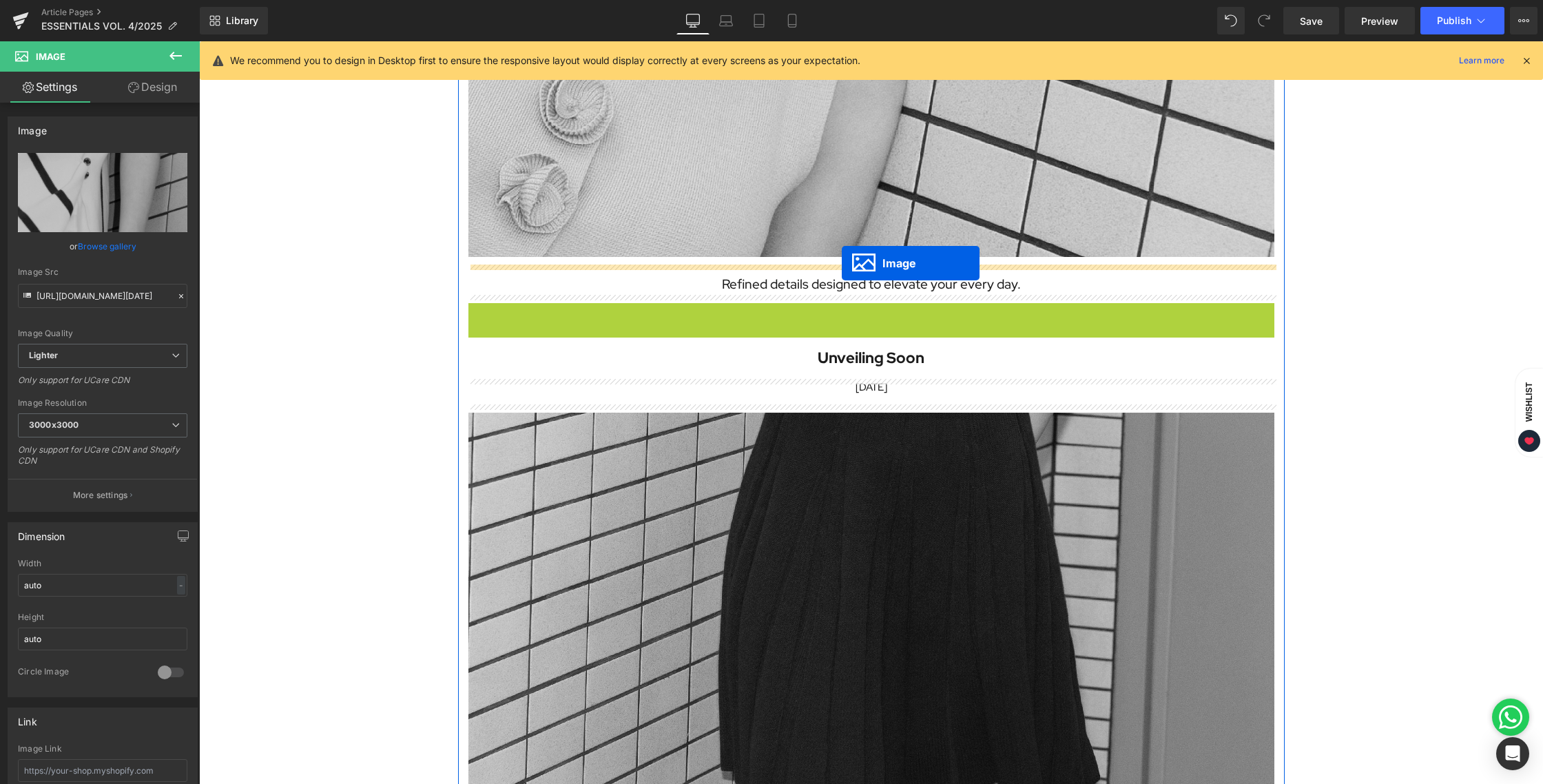
drag, startPoint x: 847, startPoint y: 707, endPoint x: 842, endPoint y: 263, distance: 444.0
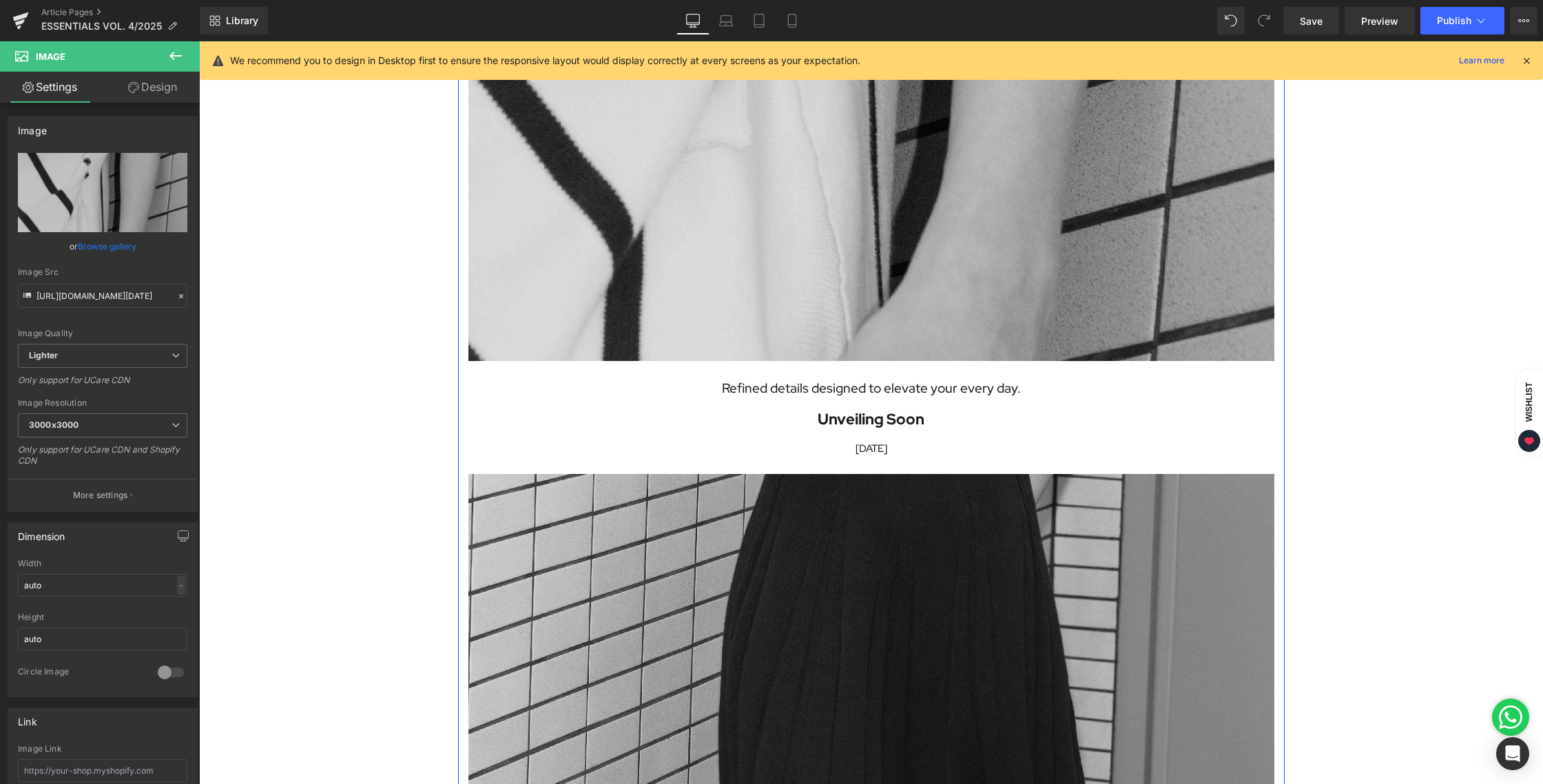
scroll to position [1080, 0]
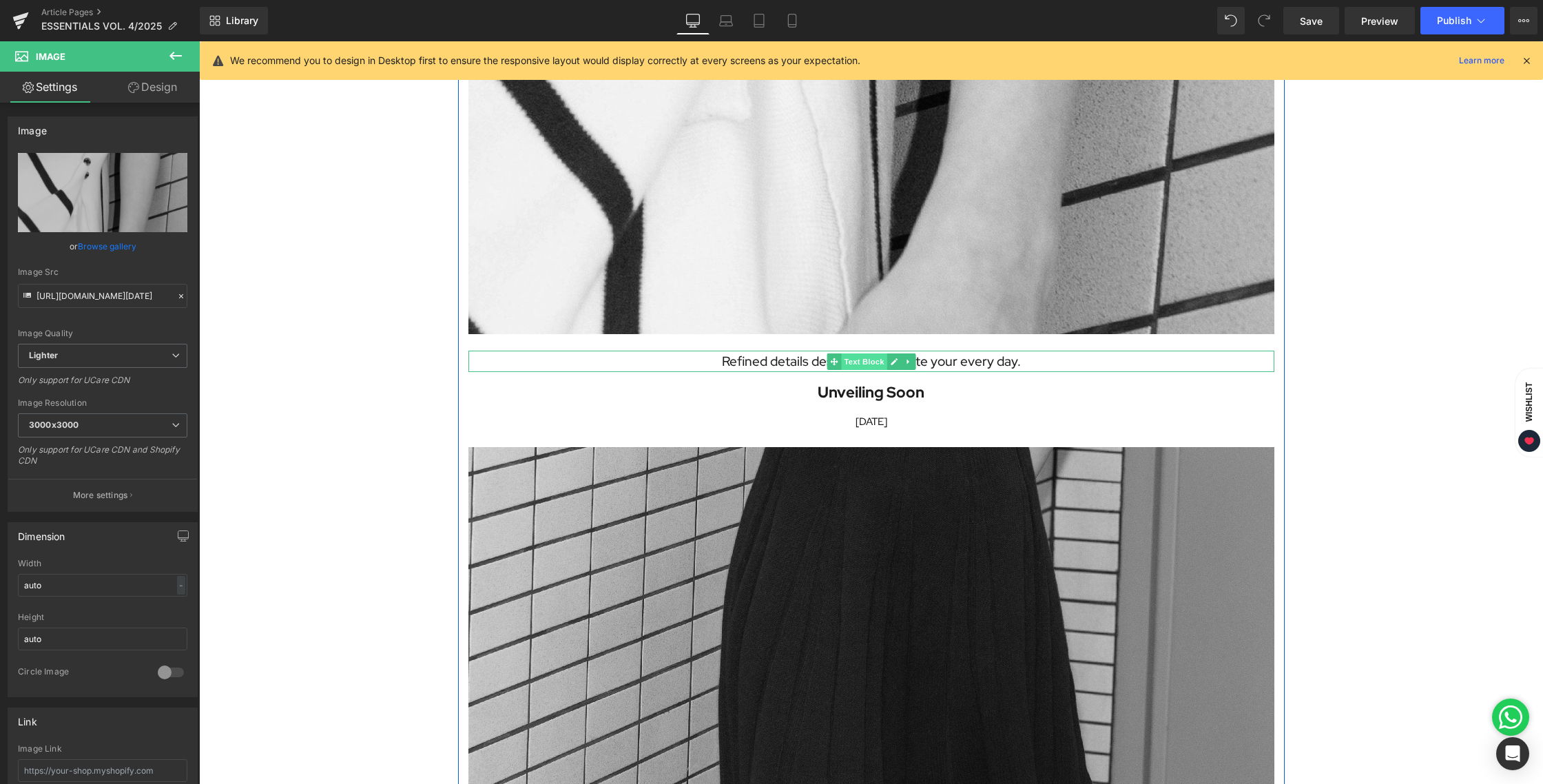
click at [852, 365] on span "Text Block" at bounding box center [863, 361] width 45 height 17
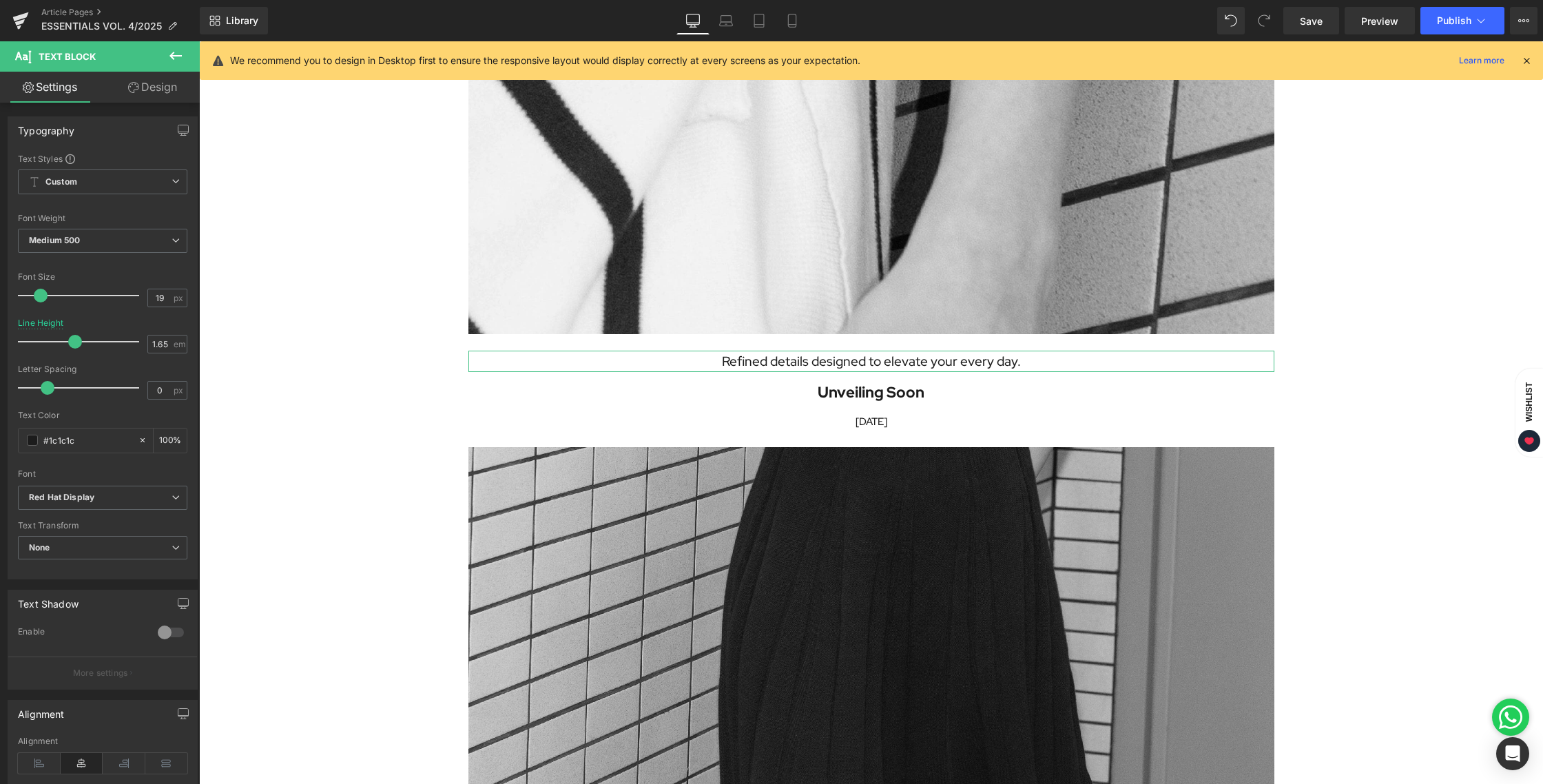
click at [155, 90] on link "Design" at bounding box center [152, 87] width 100 height 31
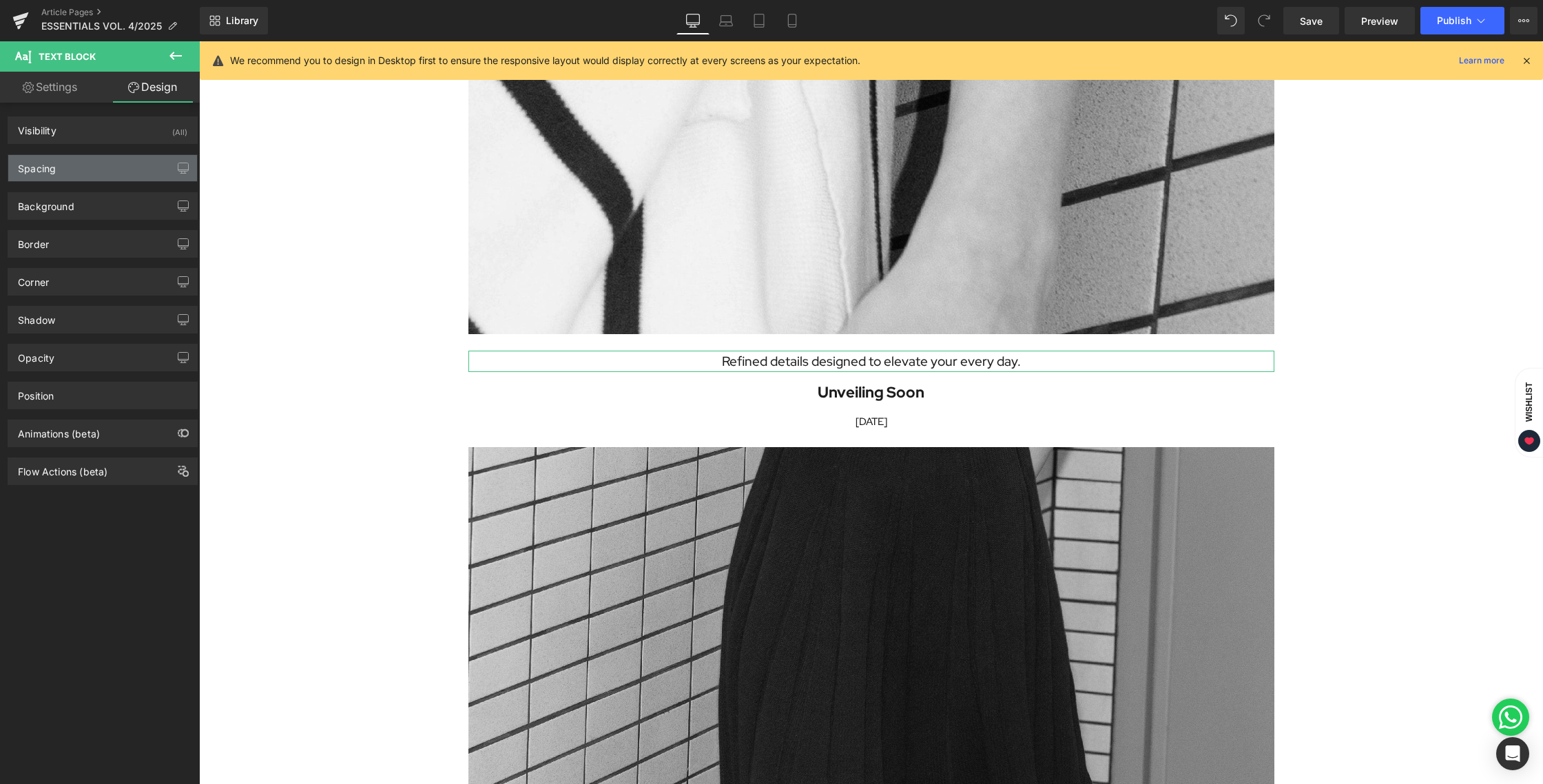
click at [86, 171] on div "Spacing" at bounding box center [102, 168] width 189 height 26
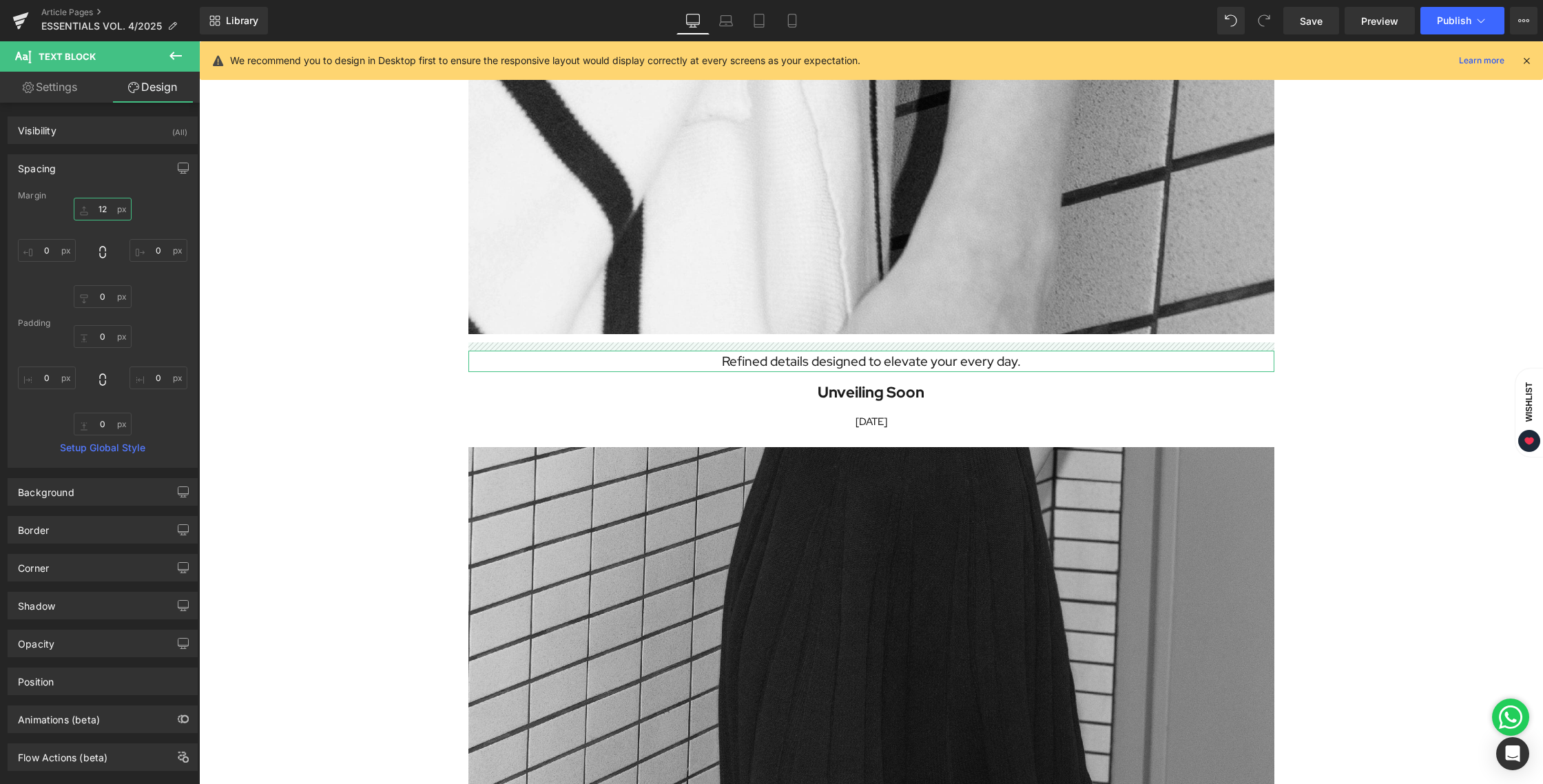
click at [106, 209] on input "12" at bounding box center [103, 209] width 57 height 23
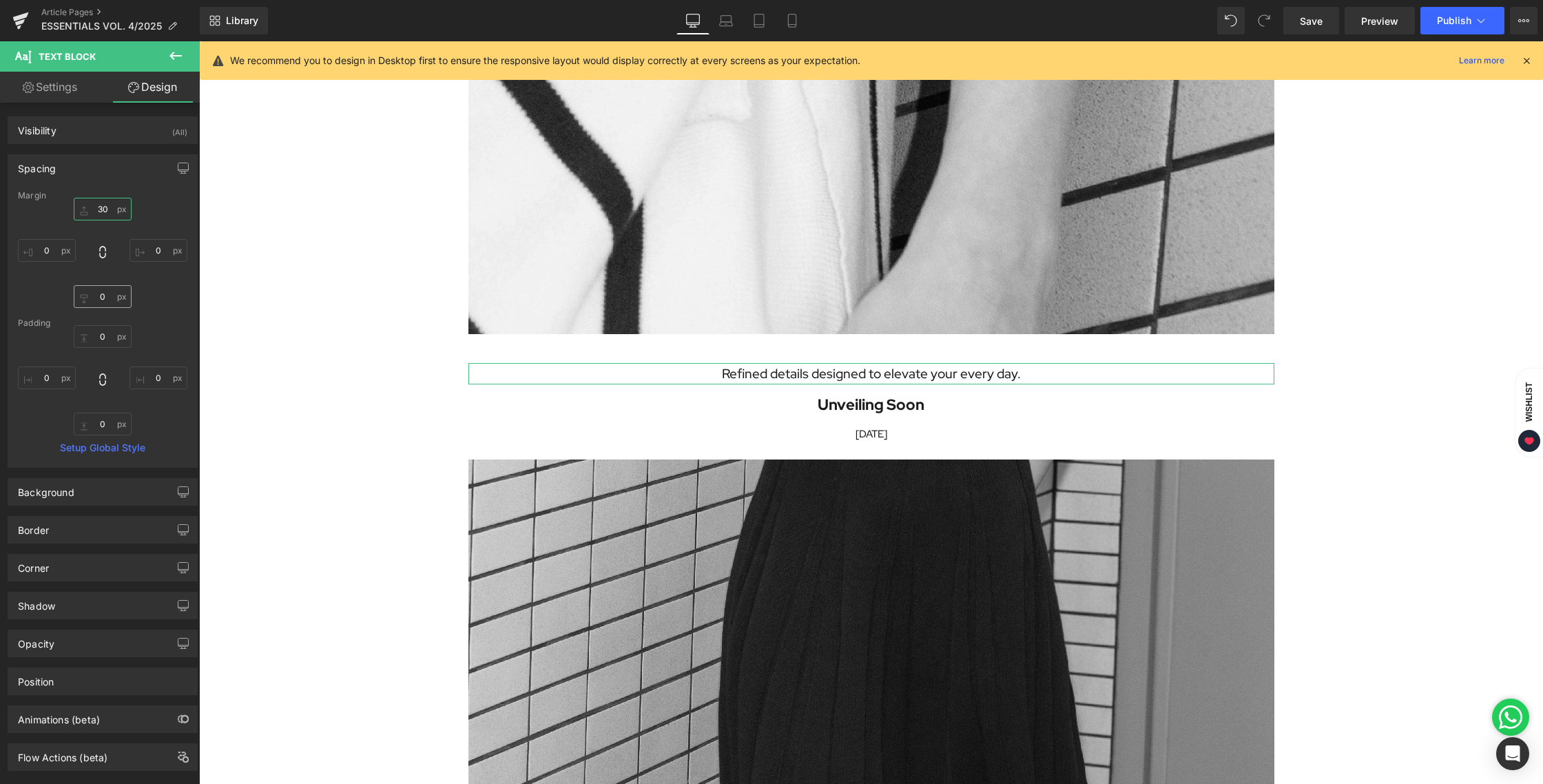
type input "30"
click at [104, 298] on input "0" at bounding box center [103, 297] width 57 height 23
type input "30"
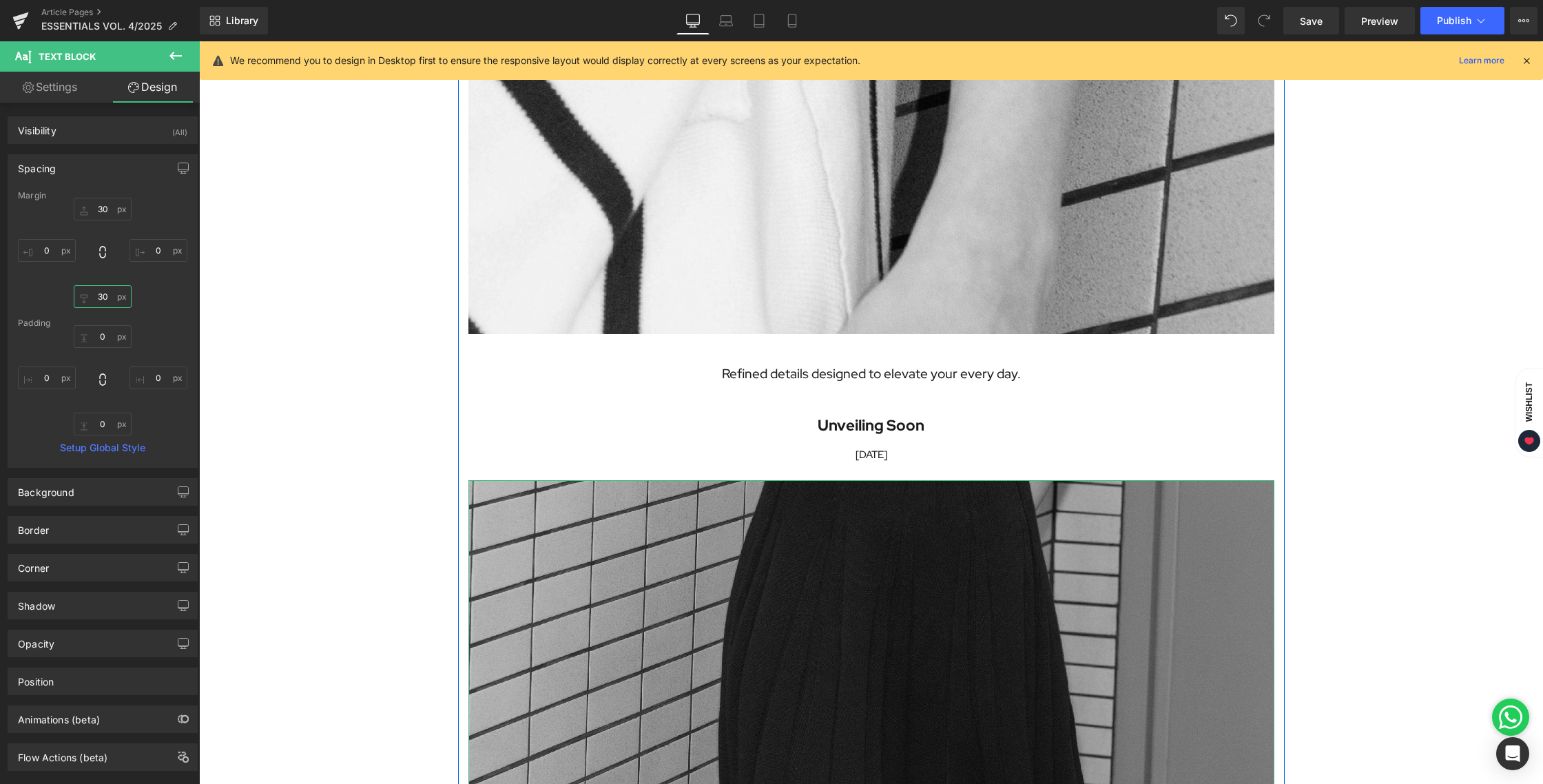
scroll to position [1322, 0]
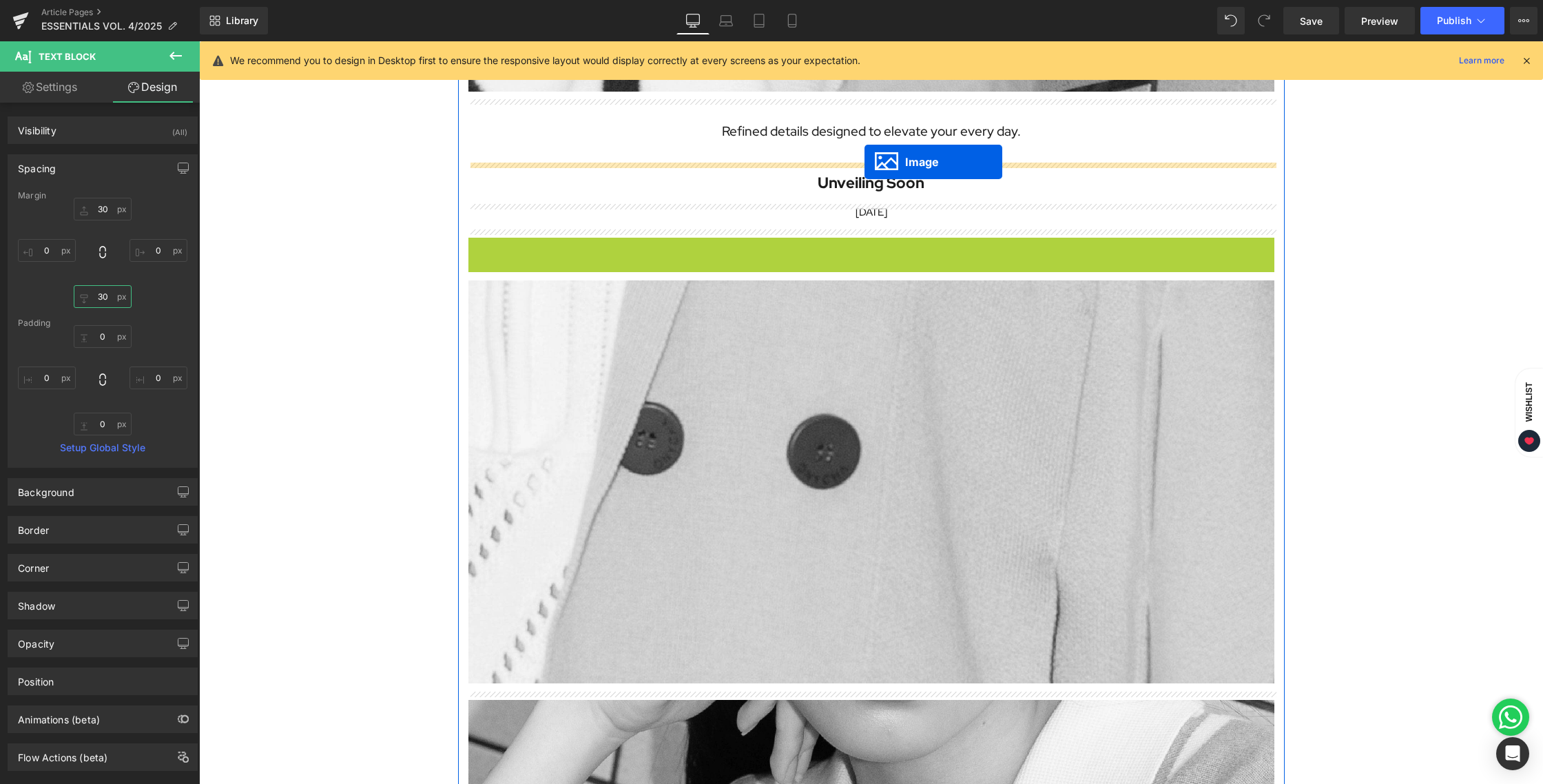
drag, startPoint x: 850, startPoint y: 638, endPoint x: 864, endPoint y: 162, distance: 476.2
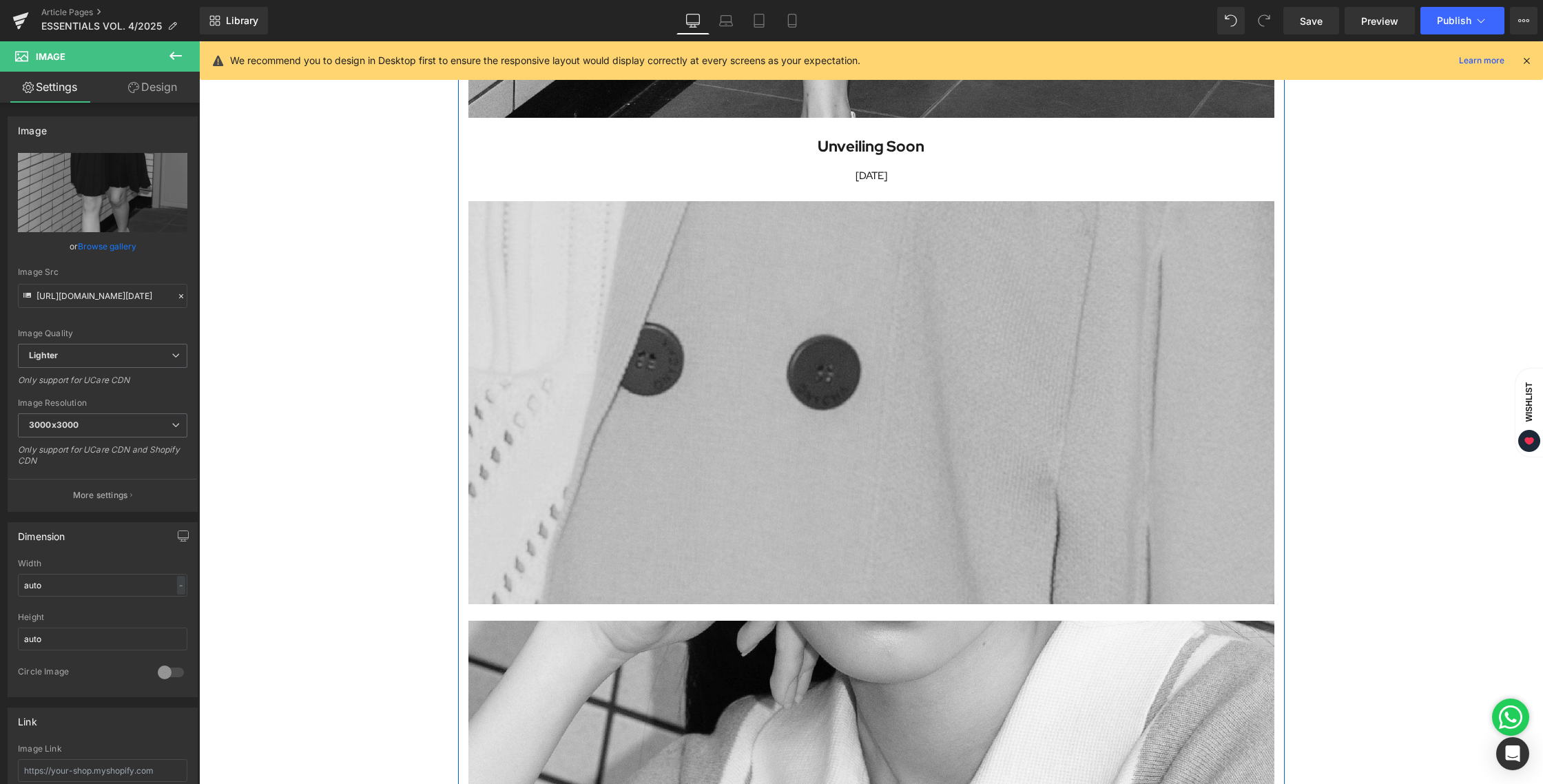
scroll to position [2195, 0]
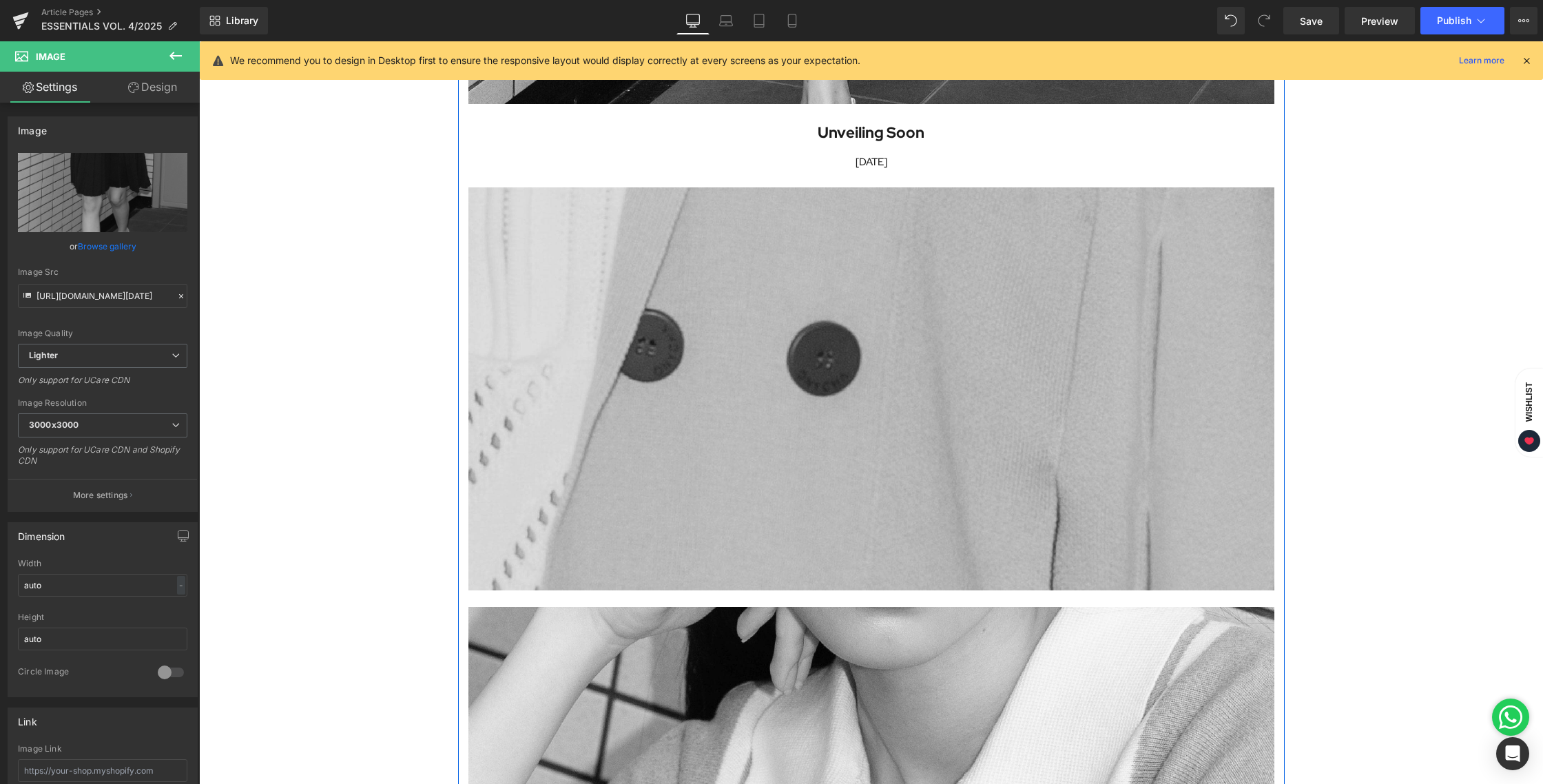
click at [880, 389] on div "Image" at bounding box center [871, 388] width 806 height 403
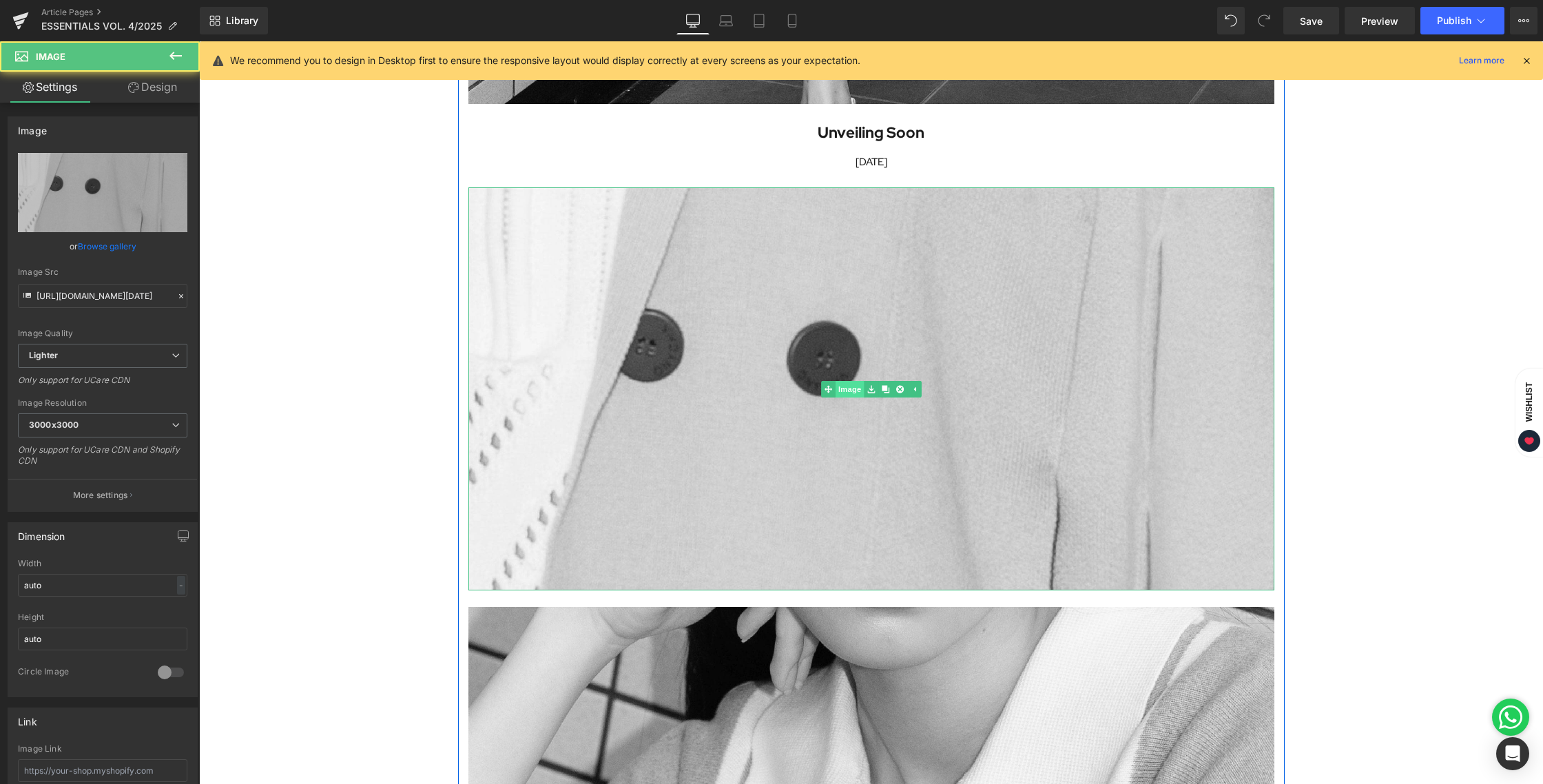
click at [849, 393] on link "Image" at bounding box center [842, 389] width 43 height 17
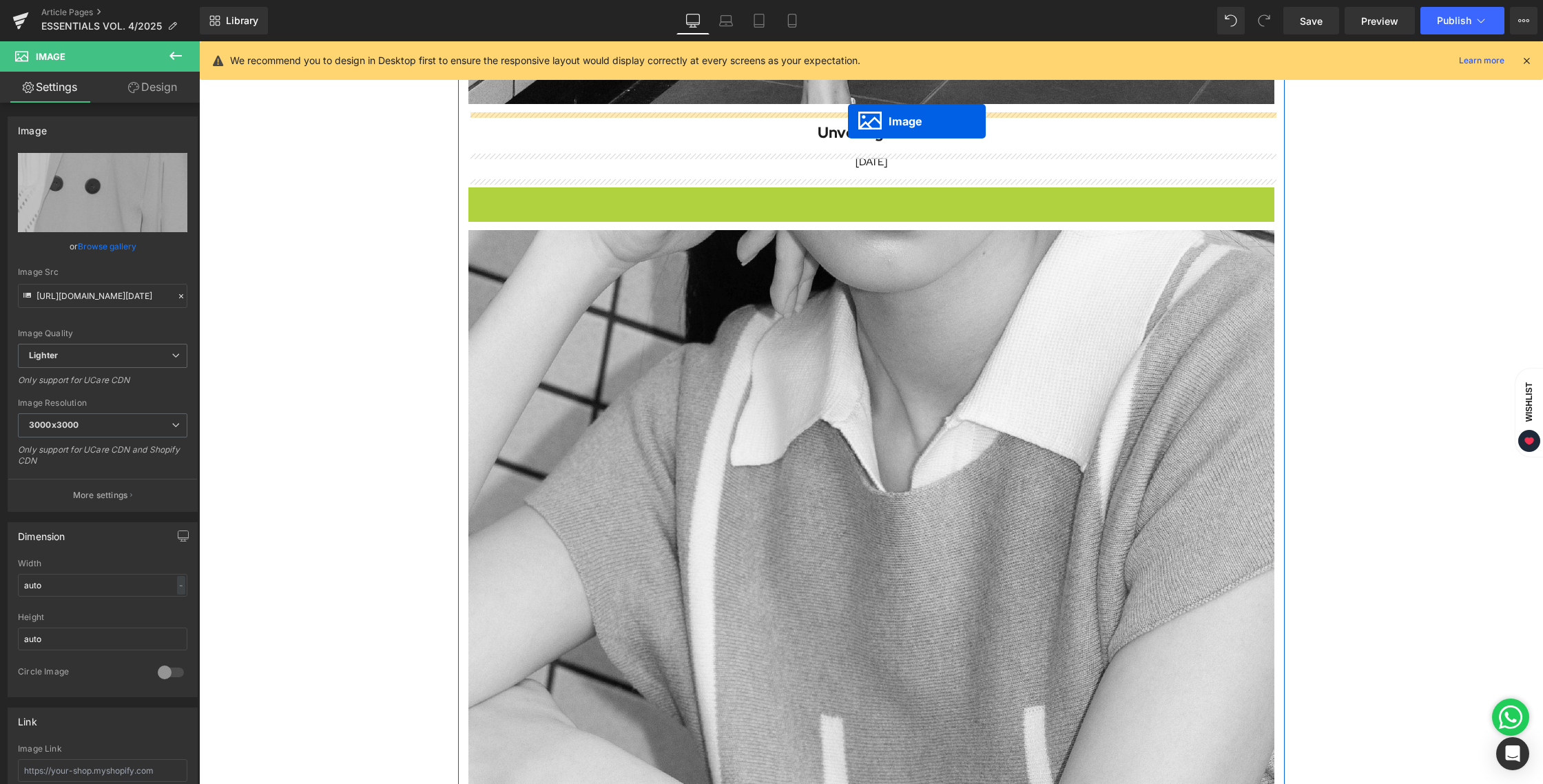
drag, startPoint x: 848, startPoint y: 391, endPoint x: 848, endPoint y: 121, distance: 270.0
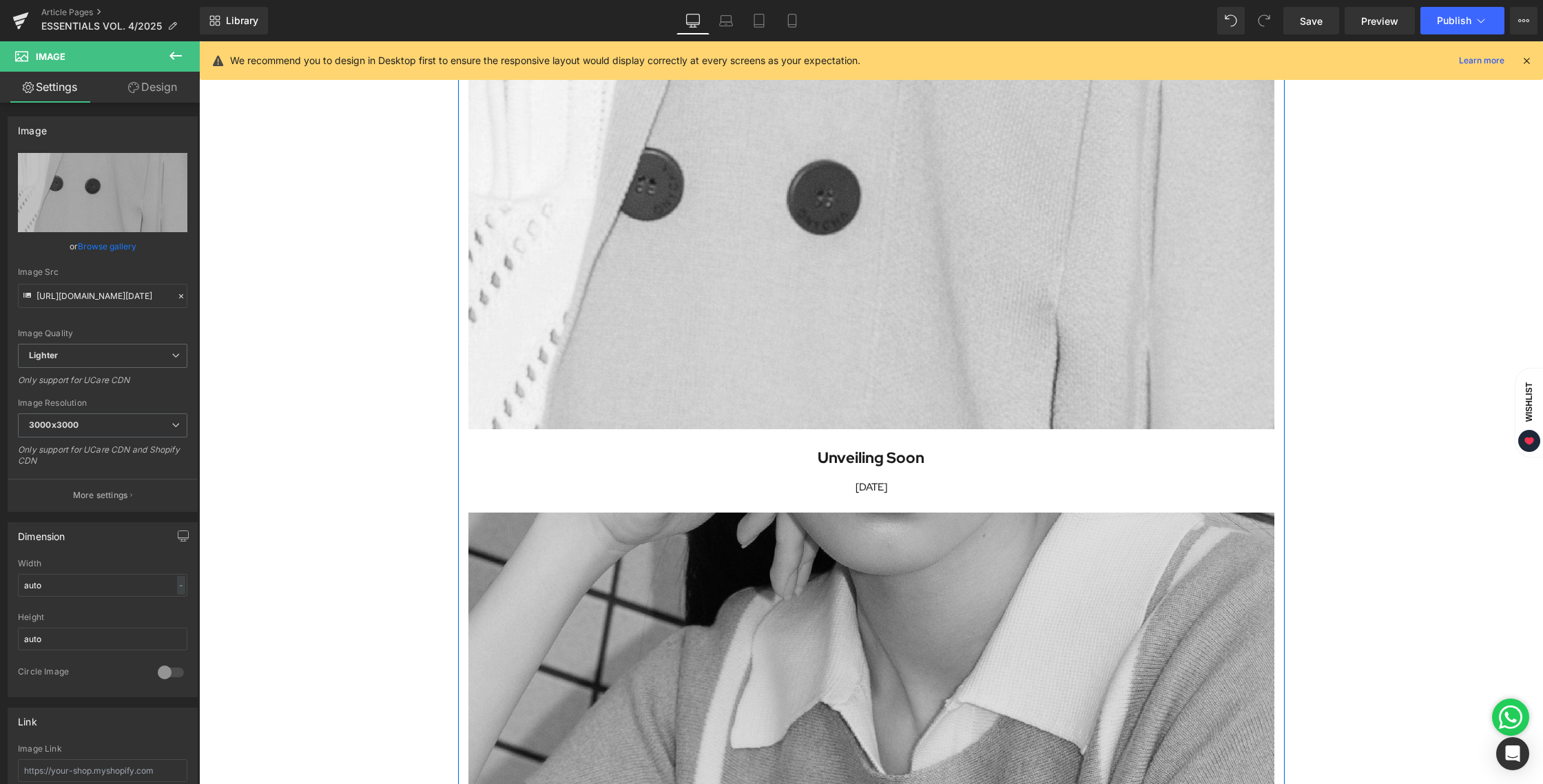
scroll to position [2288, 0]
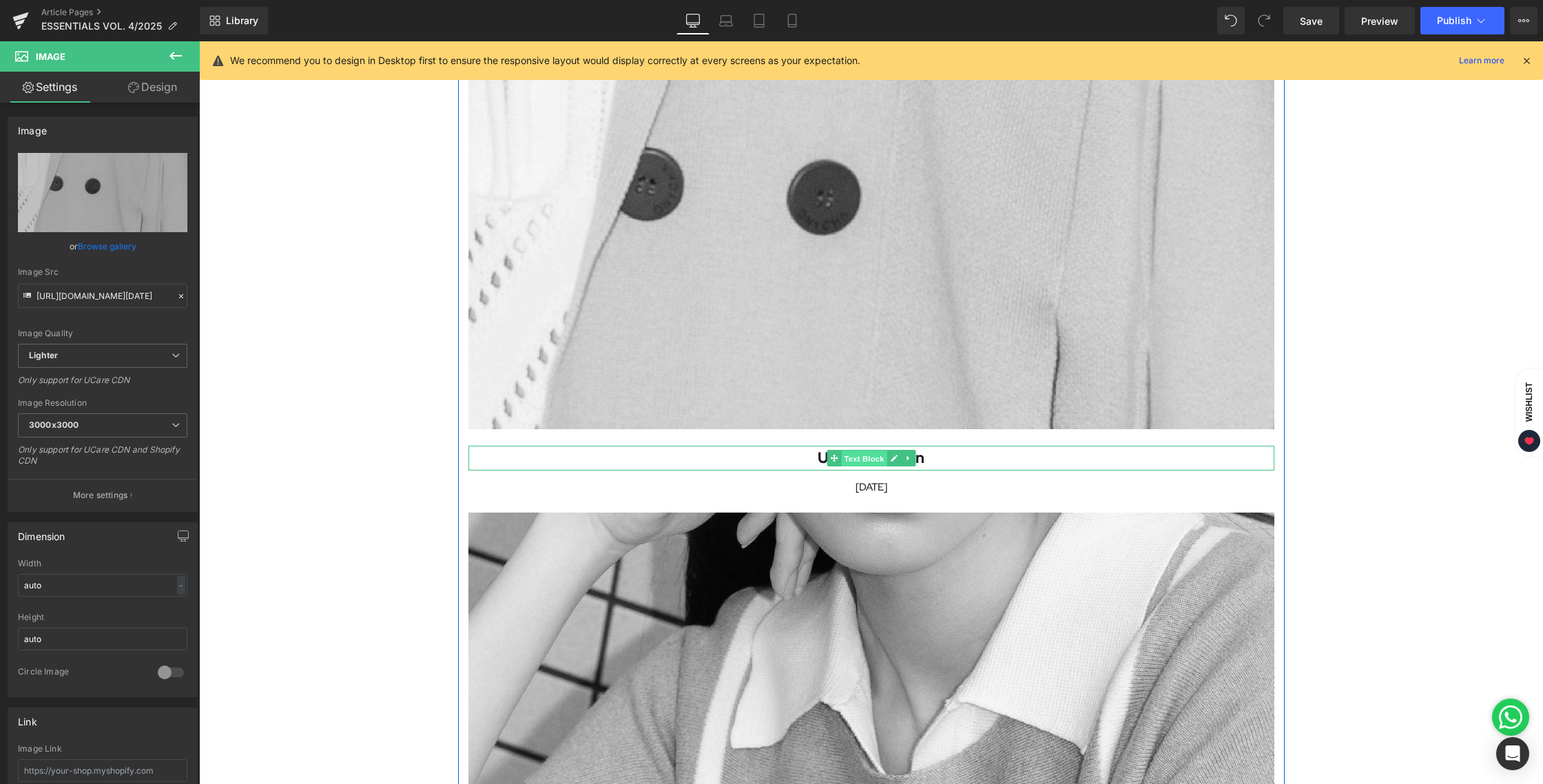
click at [862, 454] on span "Text Block" at bounding box center [863, 459] width 45 height 17
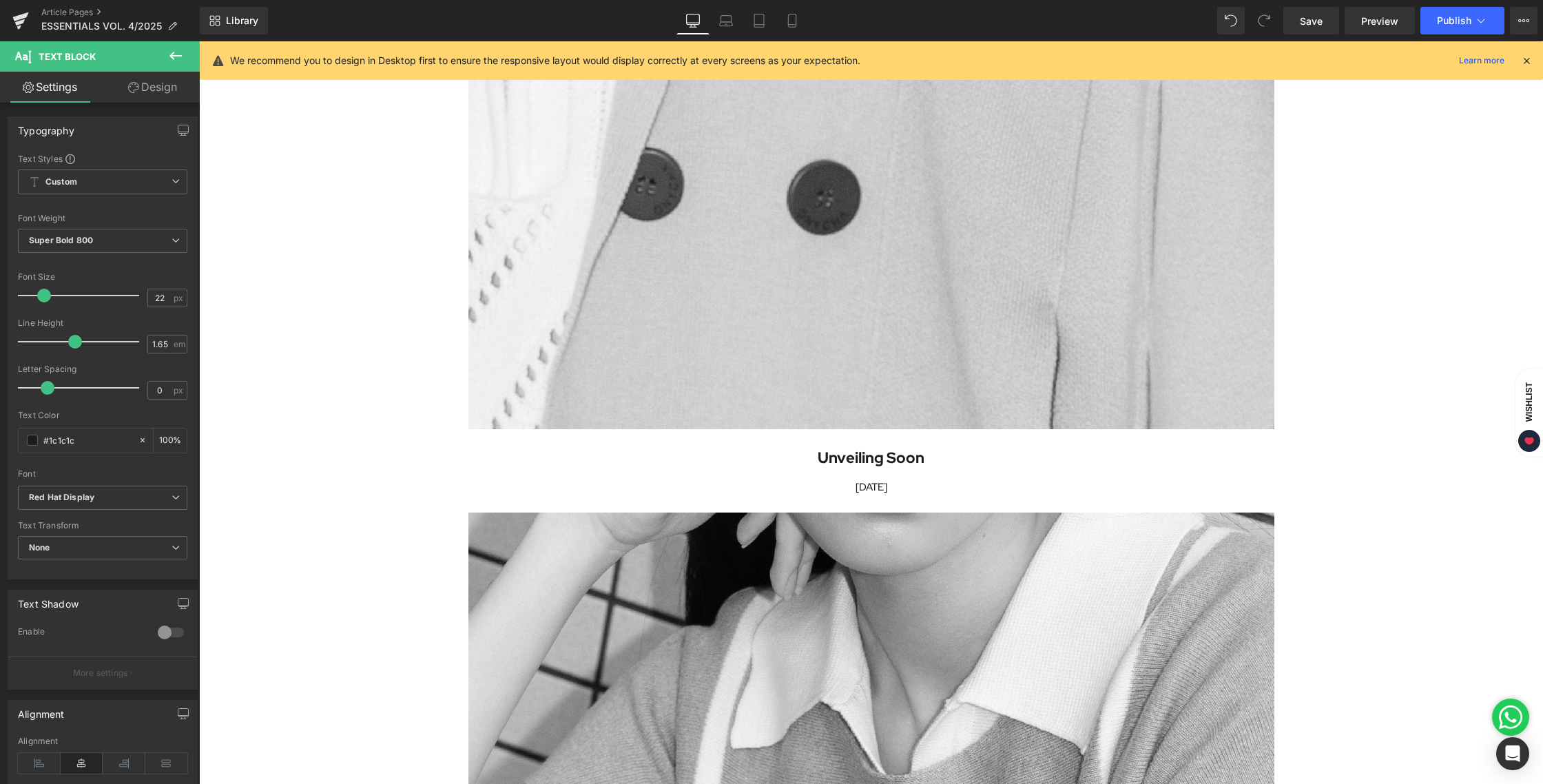
click at [142, 75] on link "Design" at bounding box center [152, 87] width 100 height 31
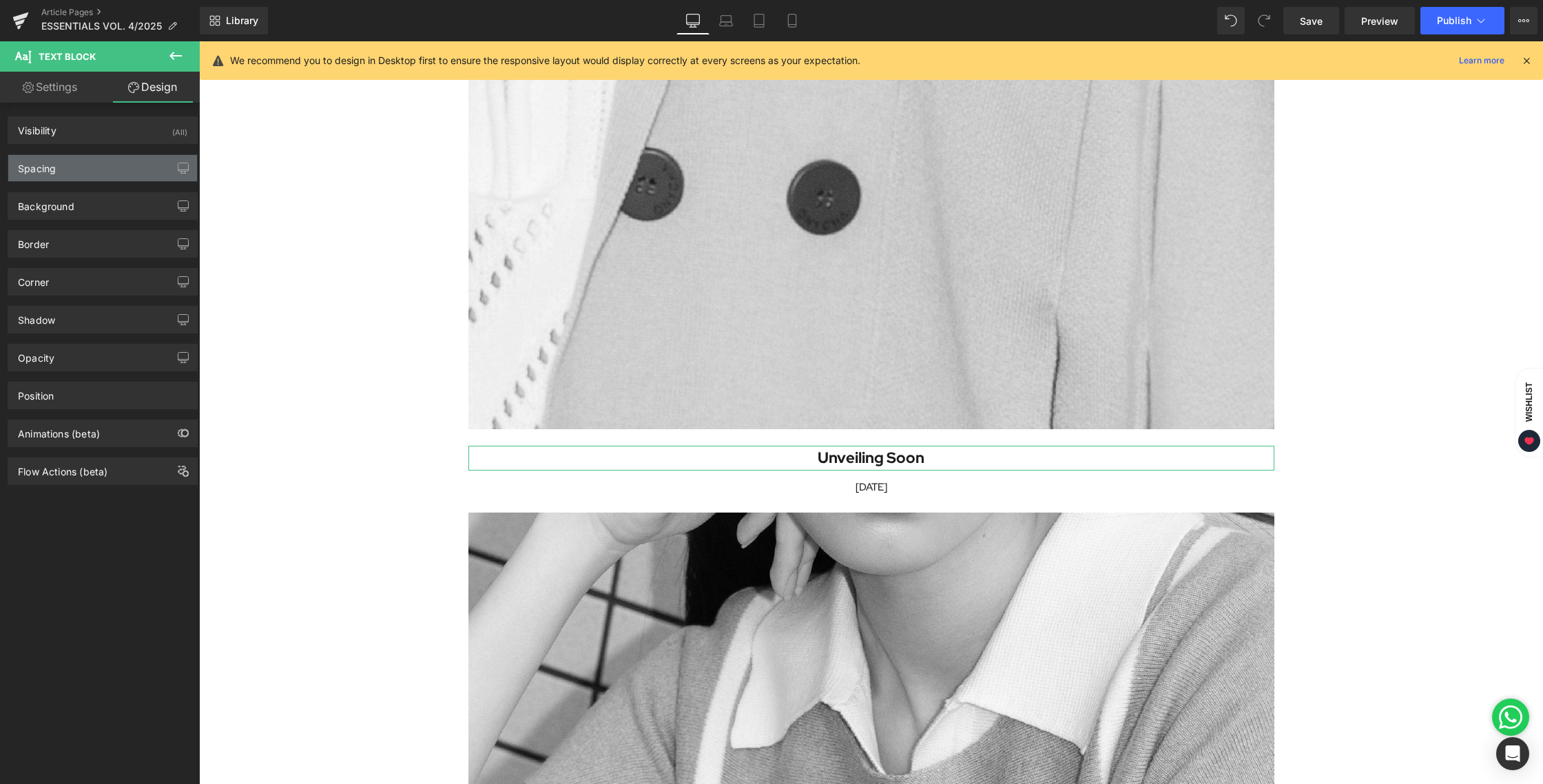
click at [56, 177] on div "Spacing" at bounding box center [102, 168] width 189 height 26
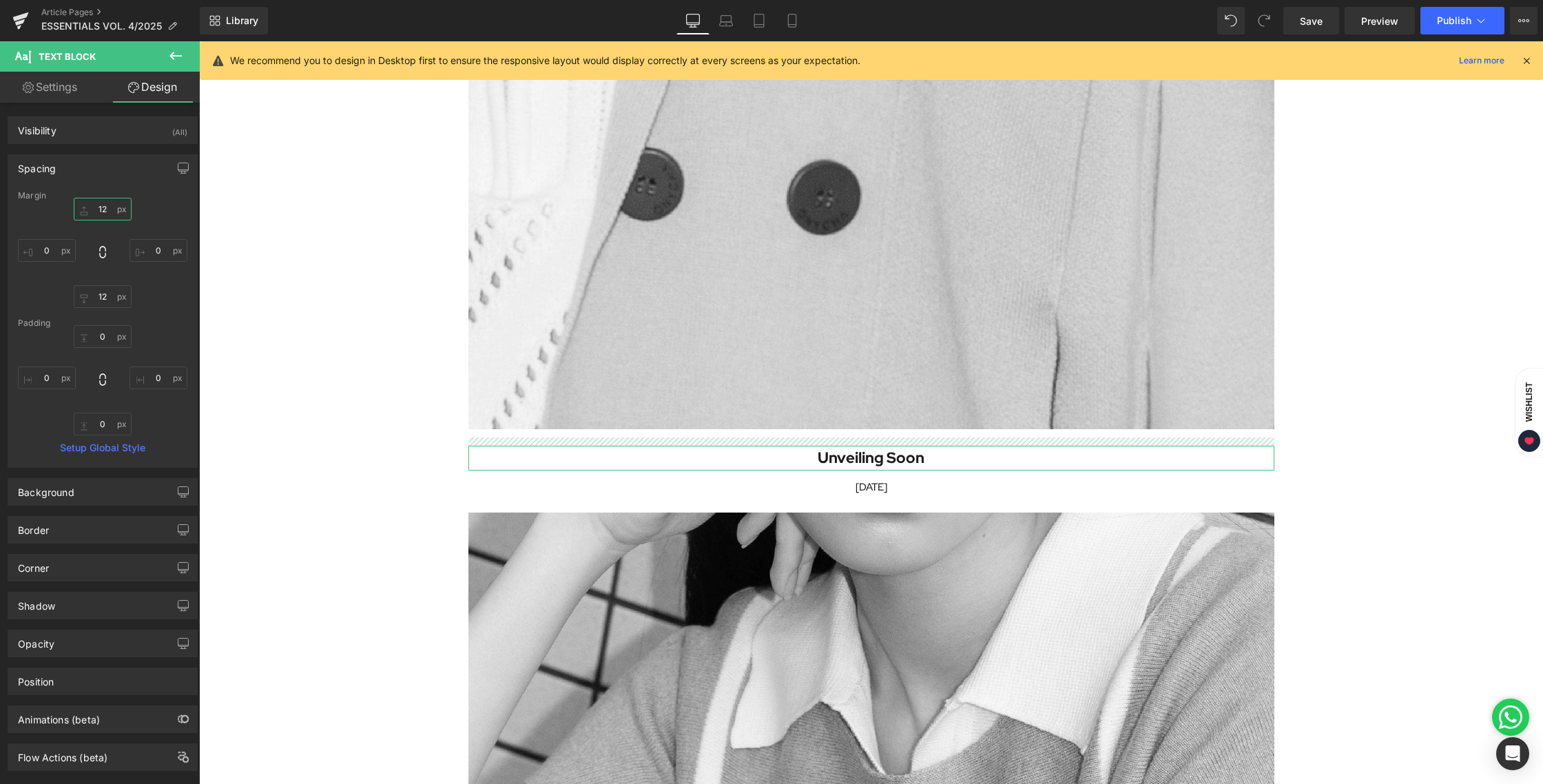
click at [102, 210] on input "12" at bounding box center [103, 209] width 57 height 23
type input "30"
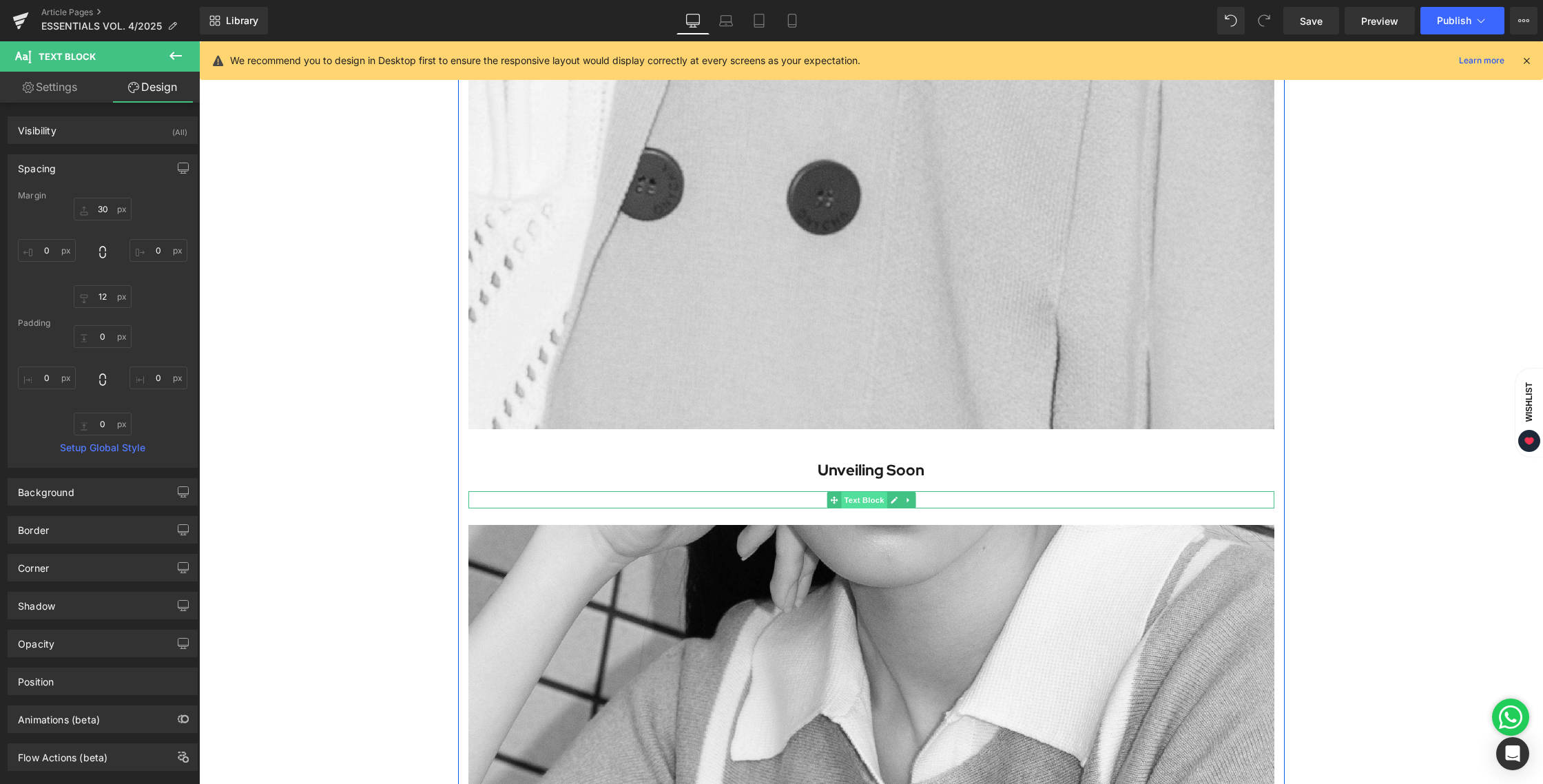
click at [870, 501] on span "Text Block" at bounding box center [863, 499] width 45 height 17
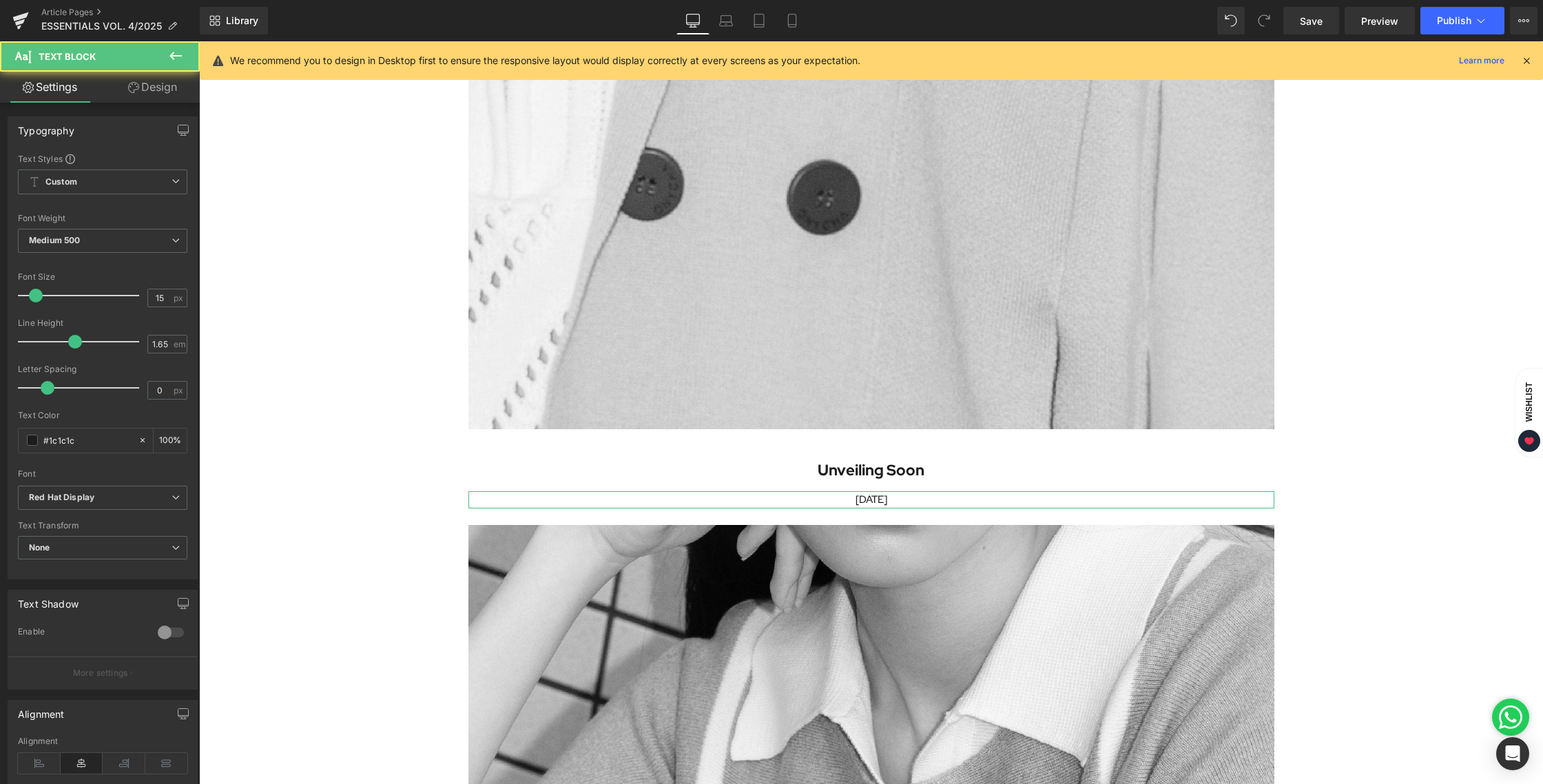
click at [144, 90] on link "Design" at bounding box center [152, 87] width 100 height 31
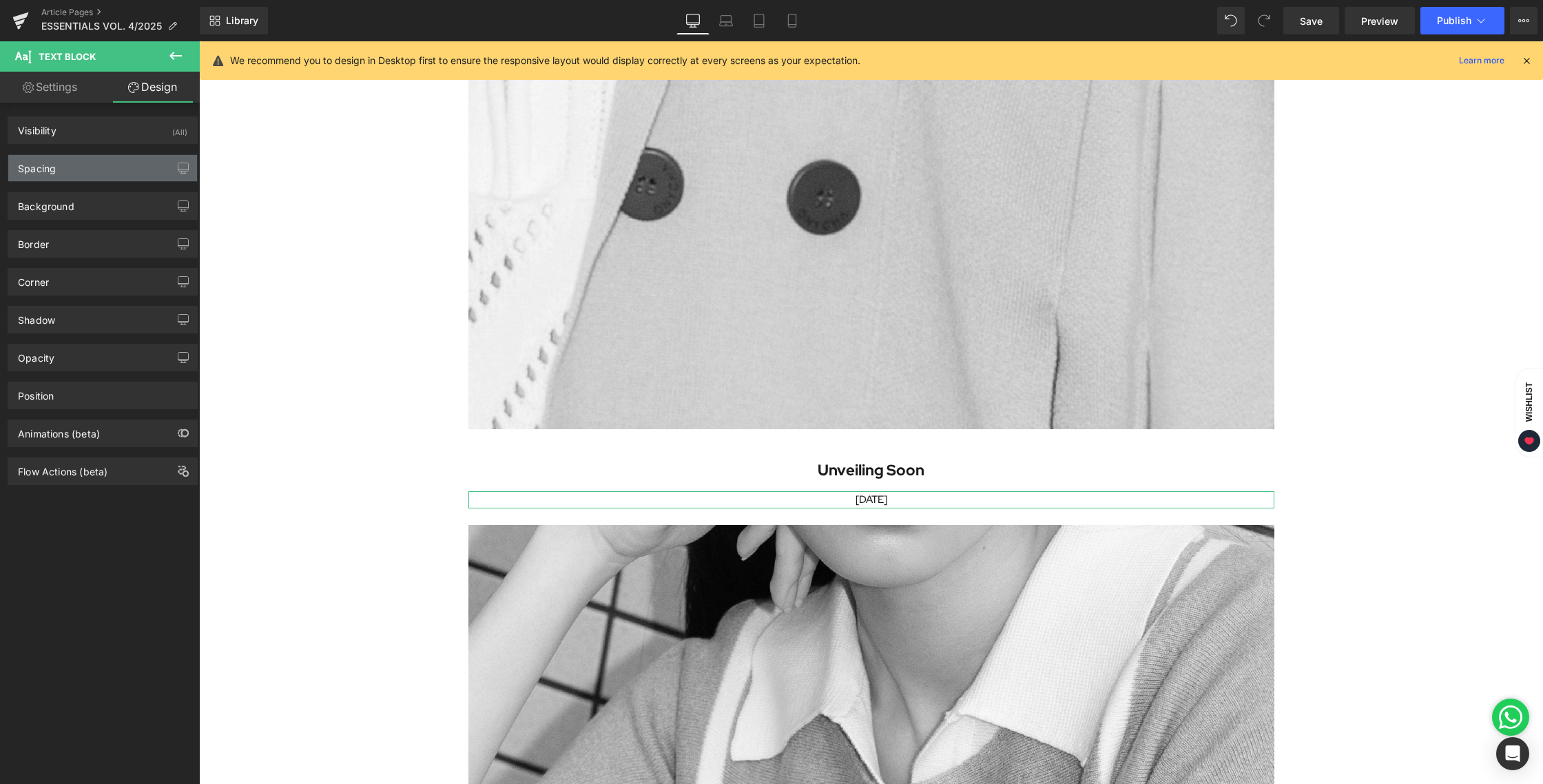
click at [71, 163] on div "Spacing" at bounding box center [102, 168] width 189 height 26
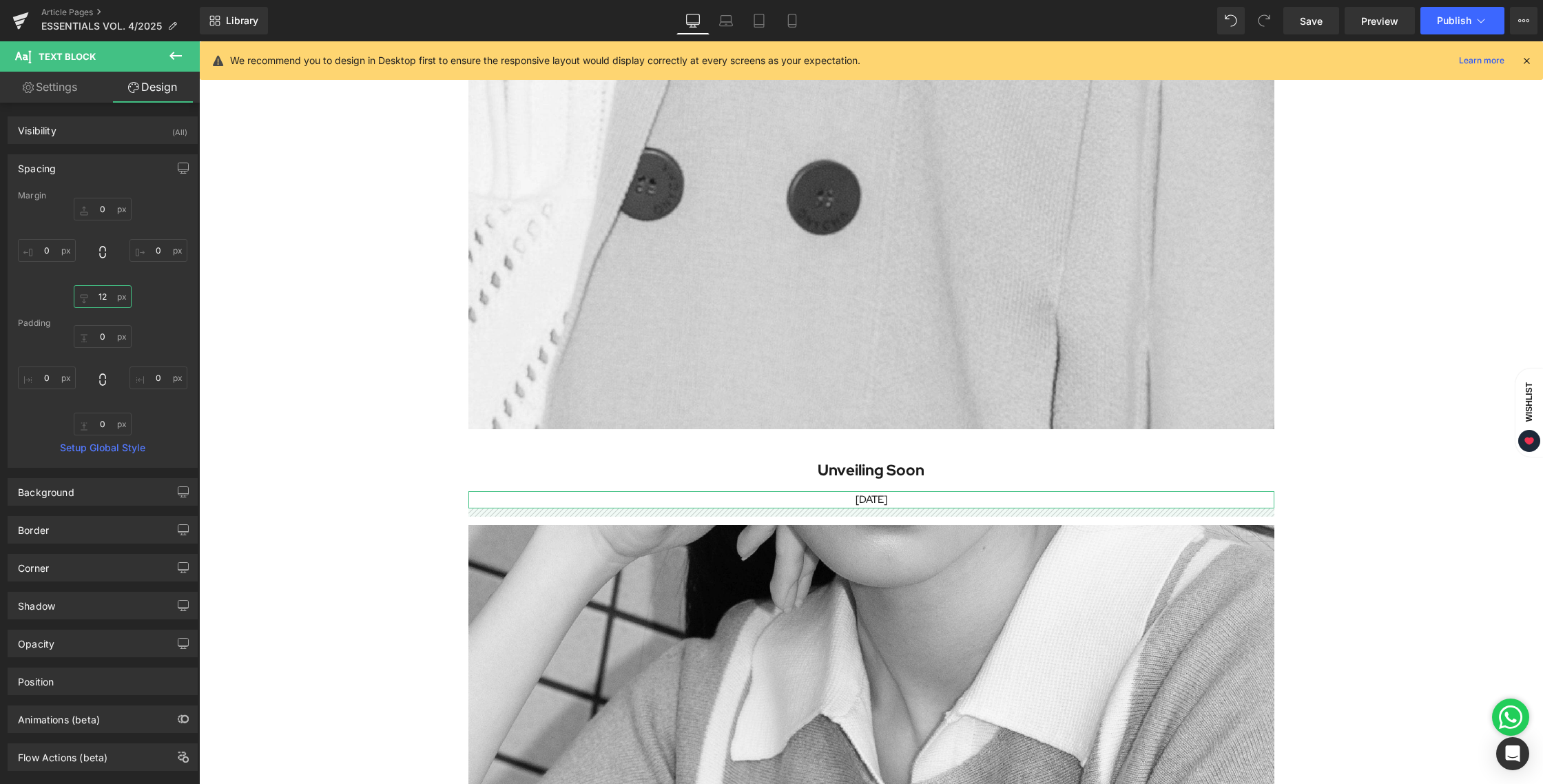
click at [105, 296] on input "12" at bounding box center [103, 297] width 57 height 23
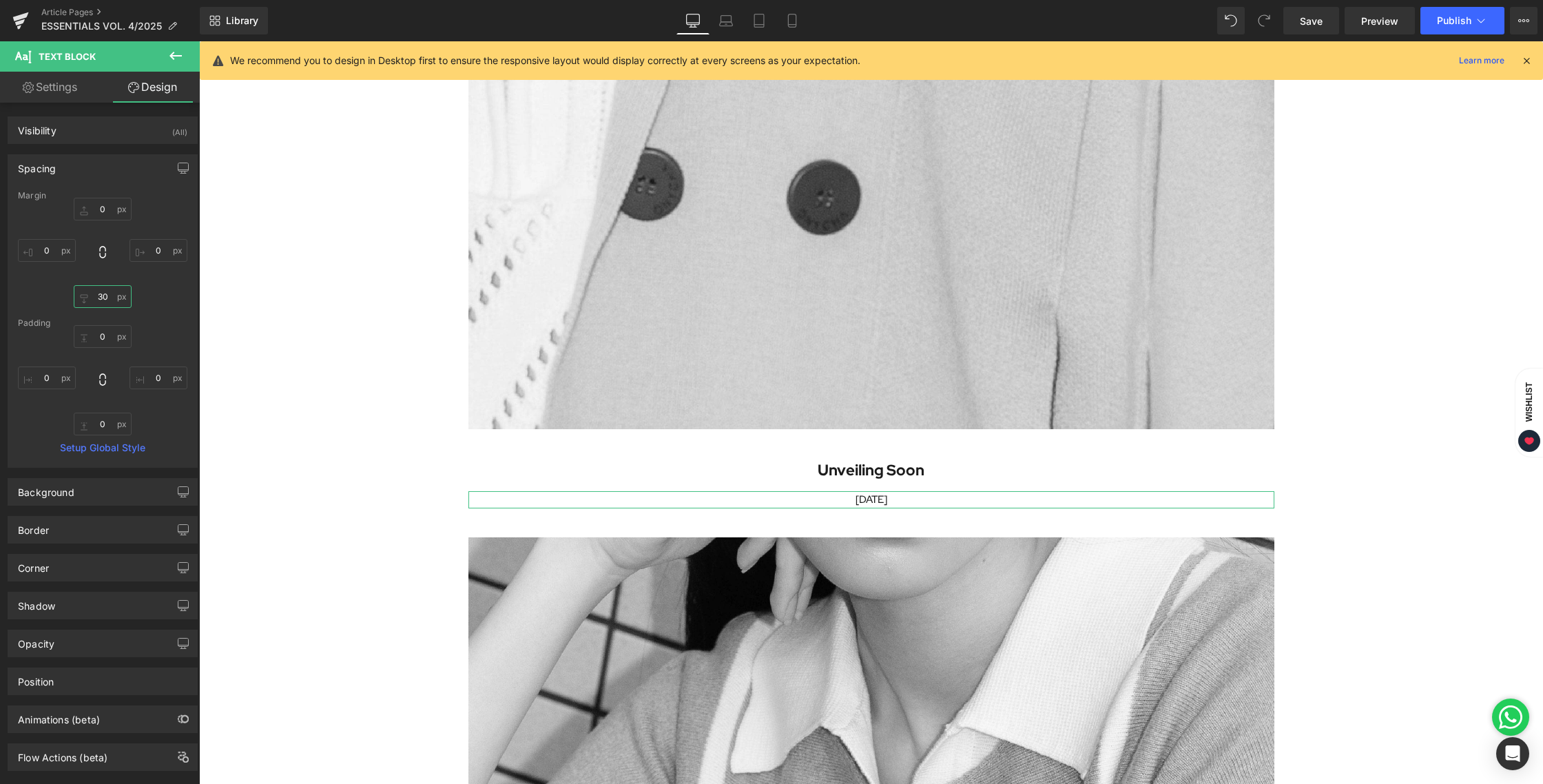
type input "30"
click at [1316, 540] on div "COMING SOON Heading Made for Every Day, Perfected in Every Detail Heading Image…" at bounding box center [871, 93] width 1344 height 4540
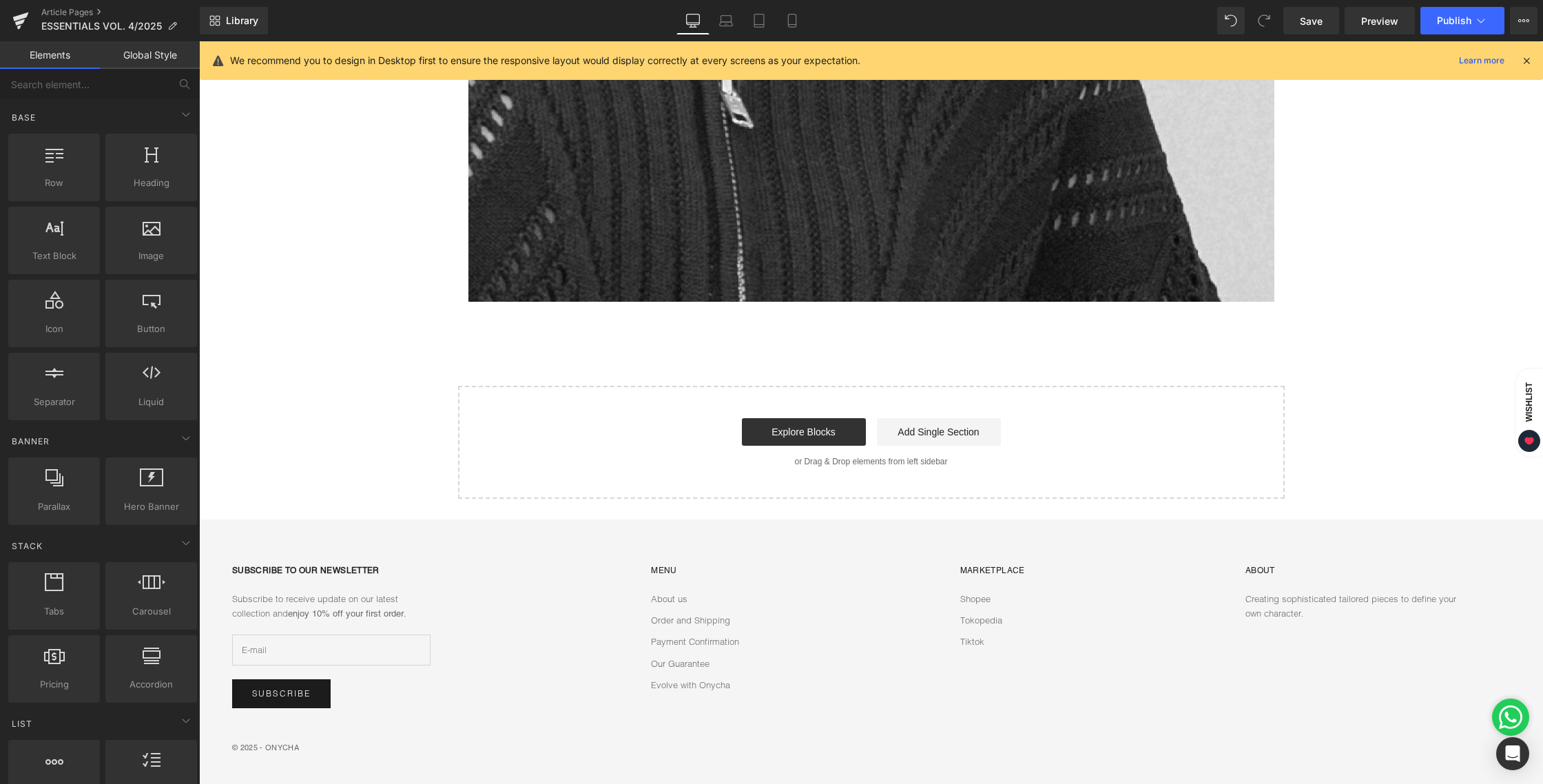
scroll to position [4155, 0]
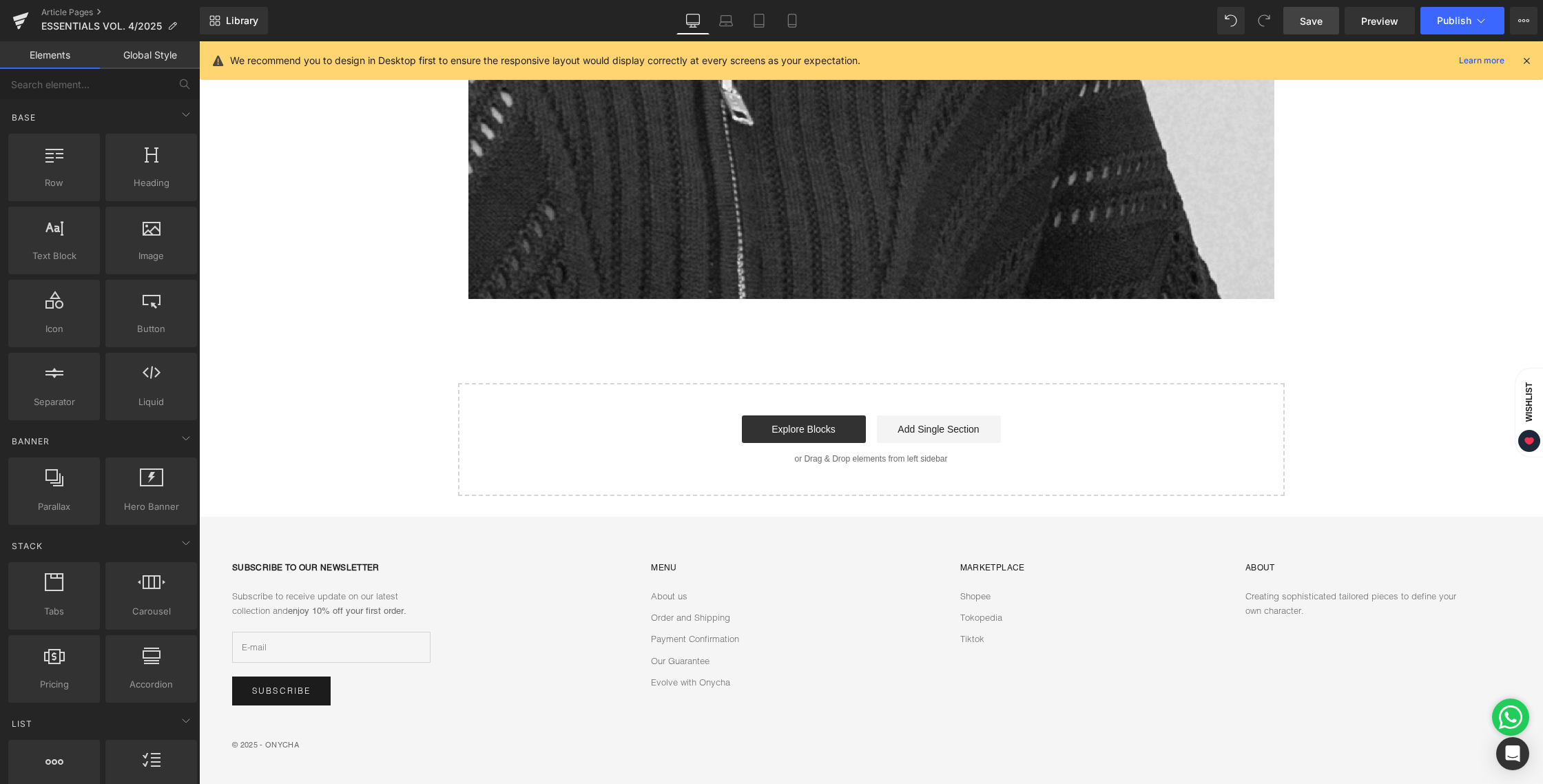
click at [1308, 22] on span "Save" at bounding box center [1311, 21] width 23 height 15
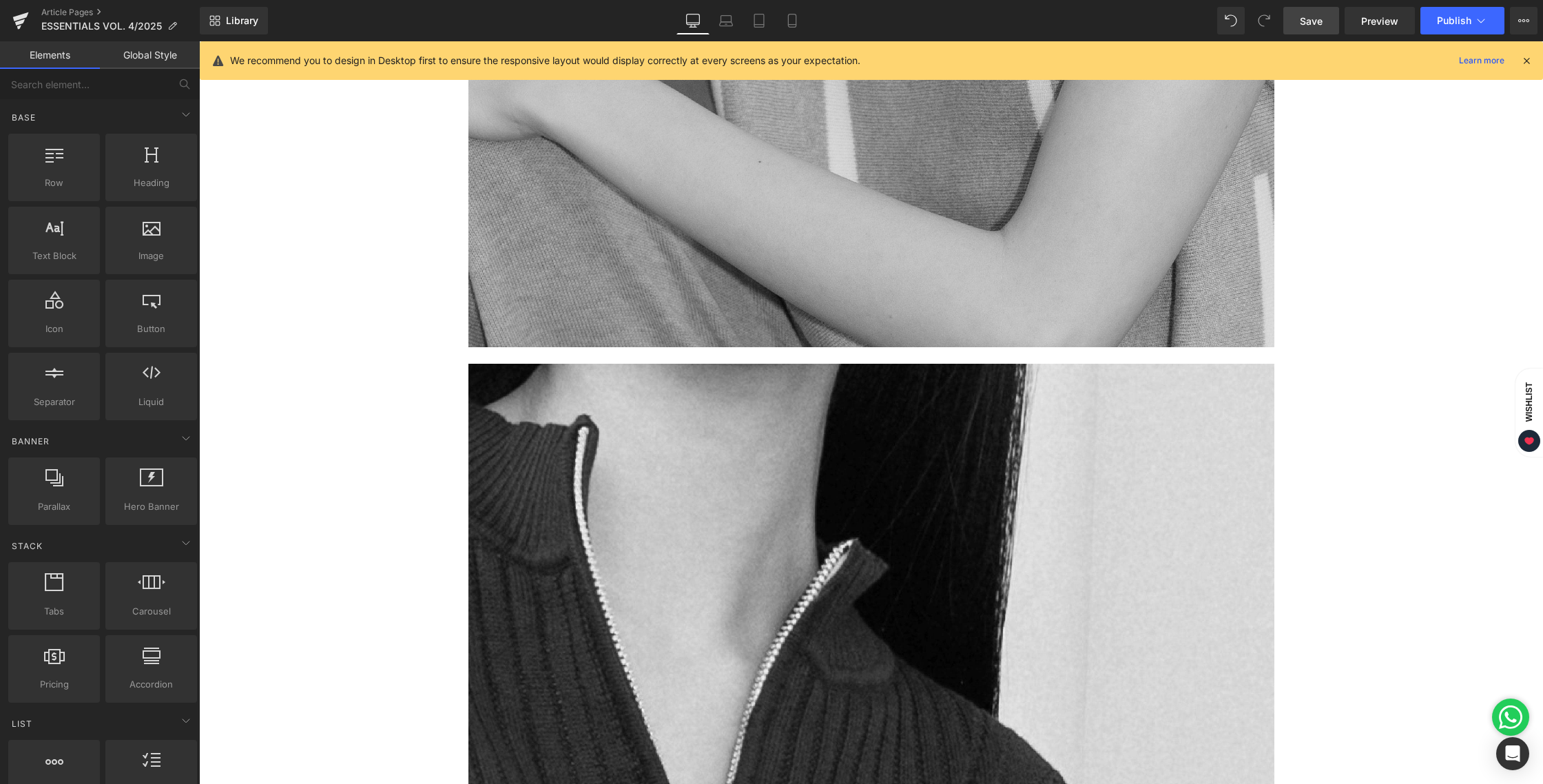
scroll to position [3207, 0]
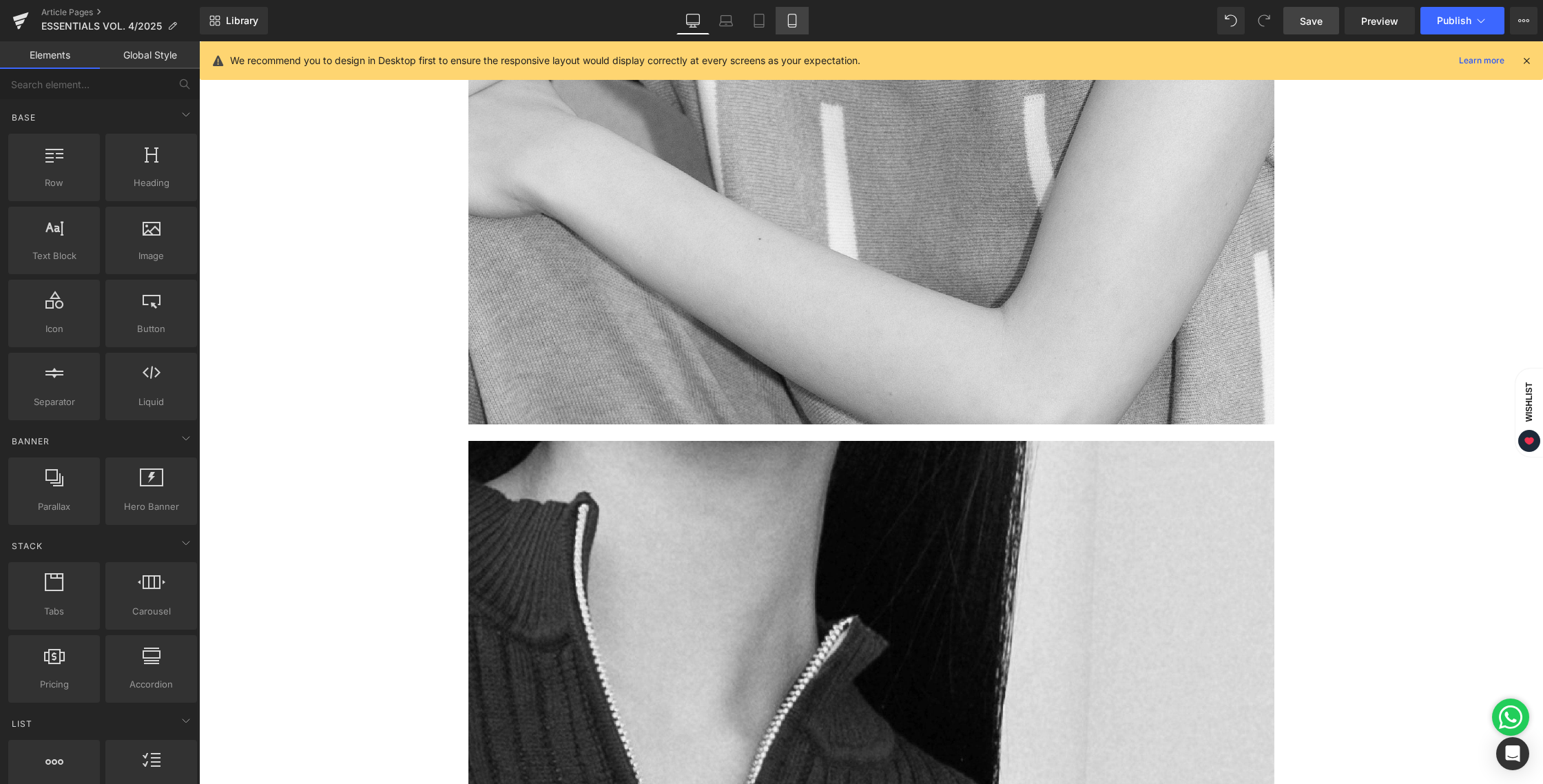
click at [785, 23] on icon at bounding box center [792, 21] width 14 height 14
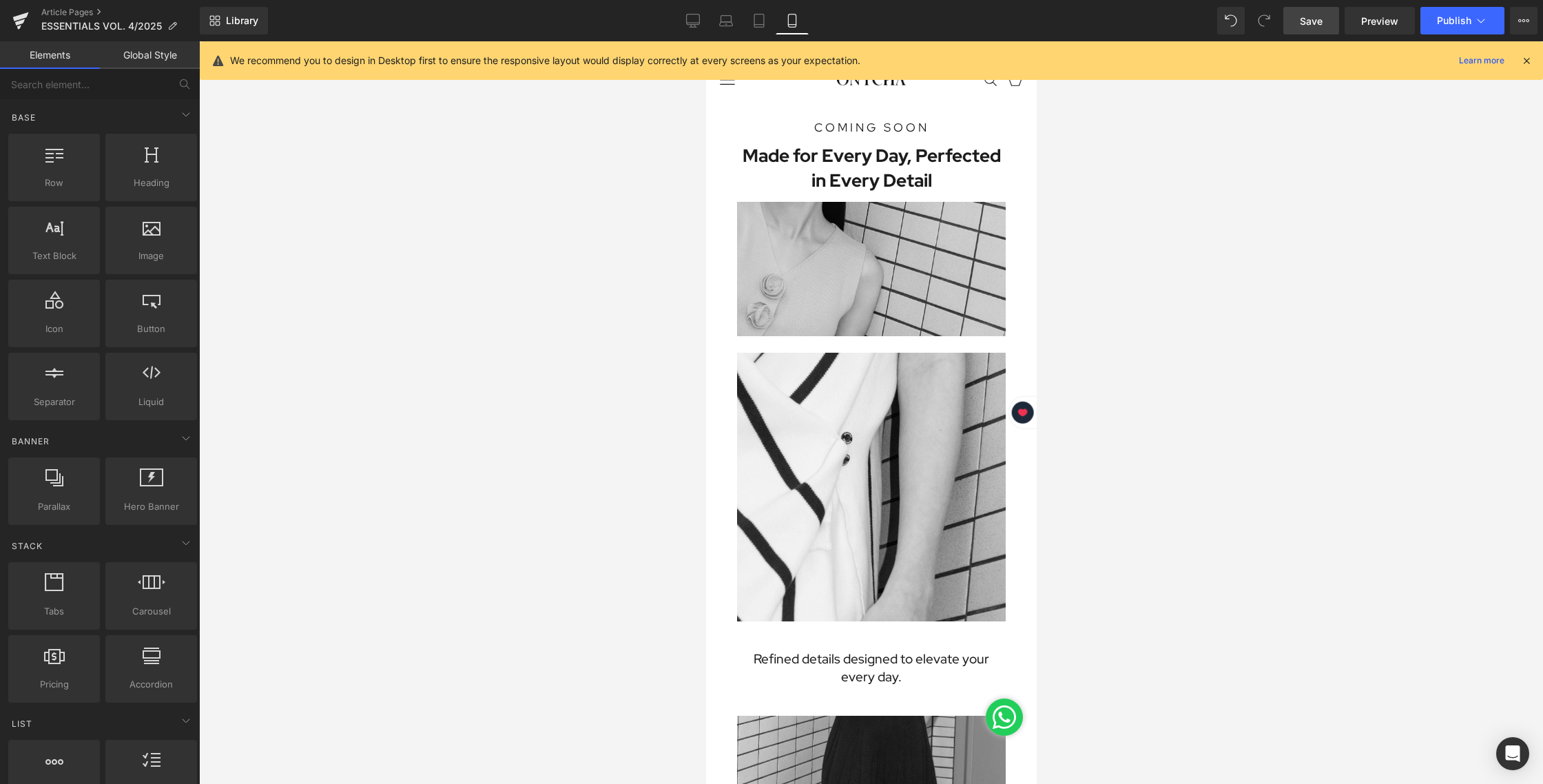
scroll to position [0, 0]
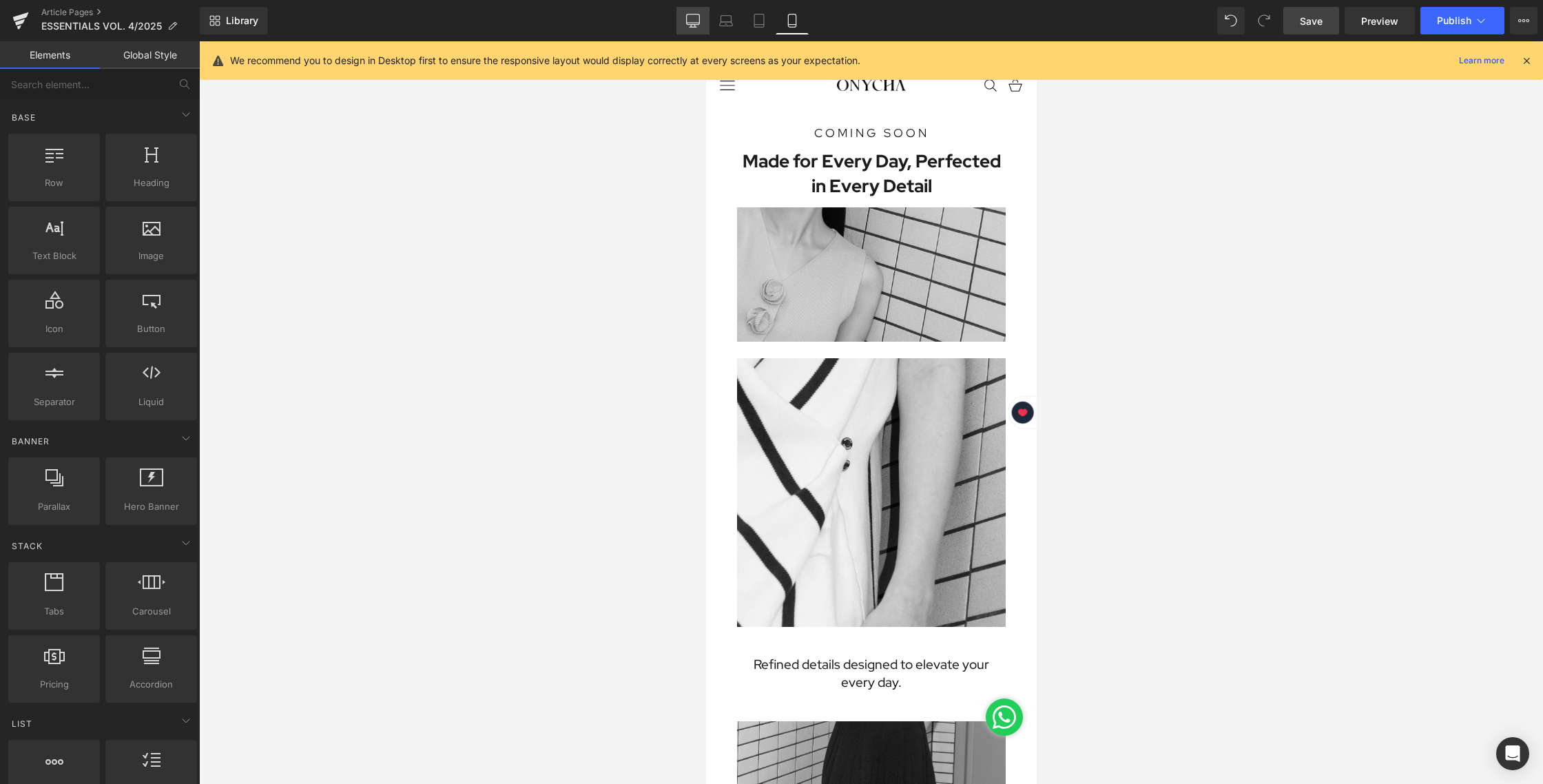
click at [692, 24] on icon at bounding box center [693, 20] width 13 height 10
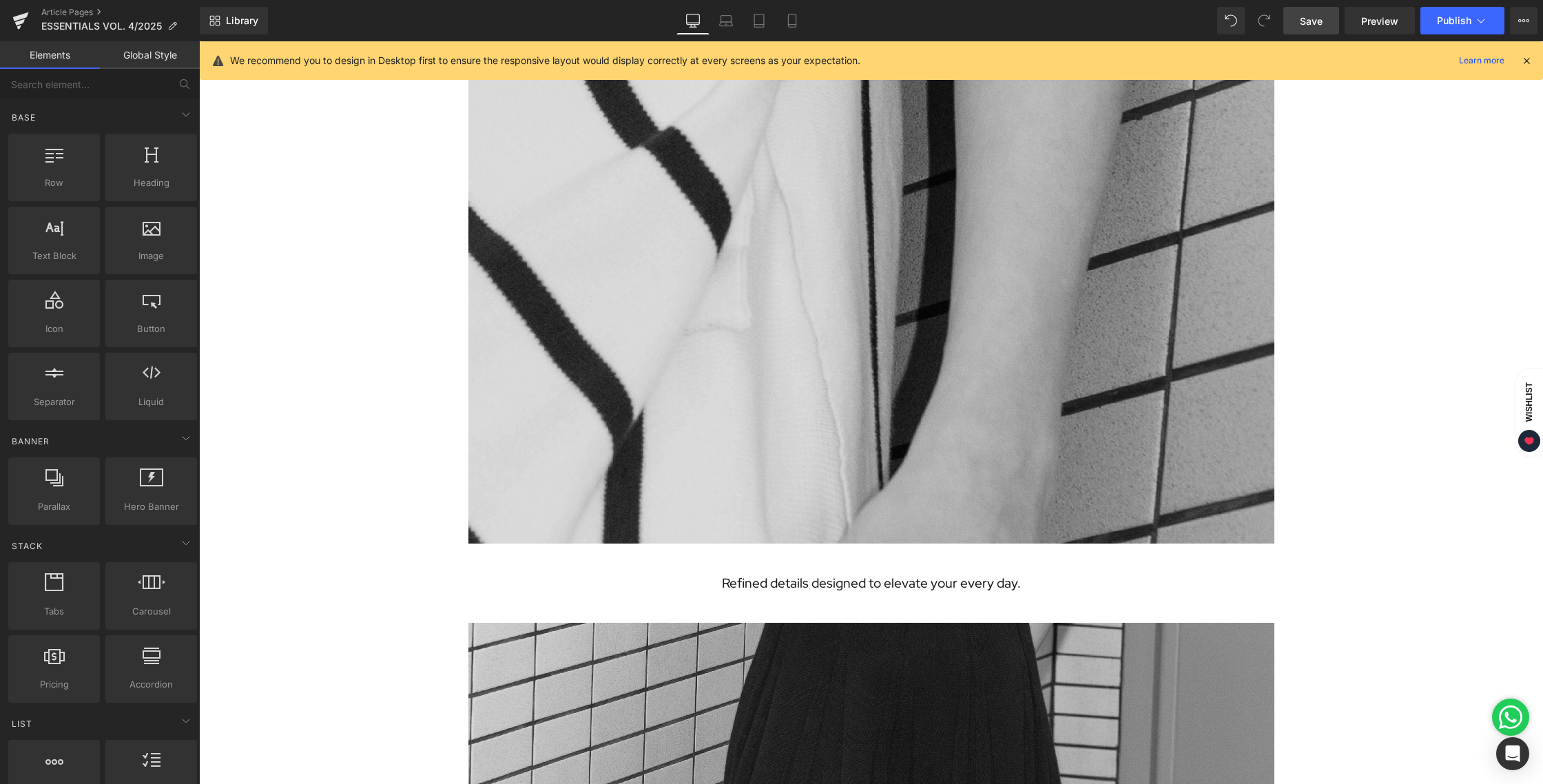
scroll to position [1143, 0]
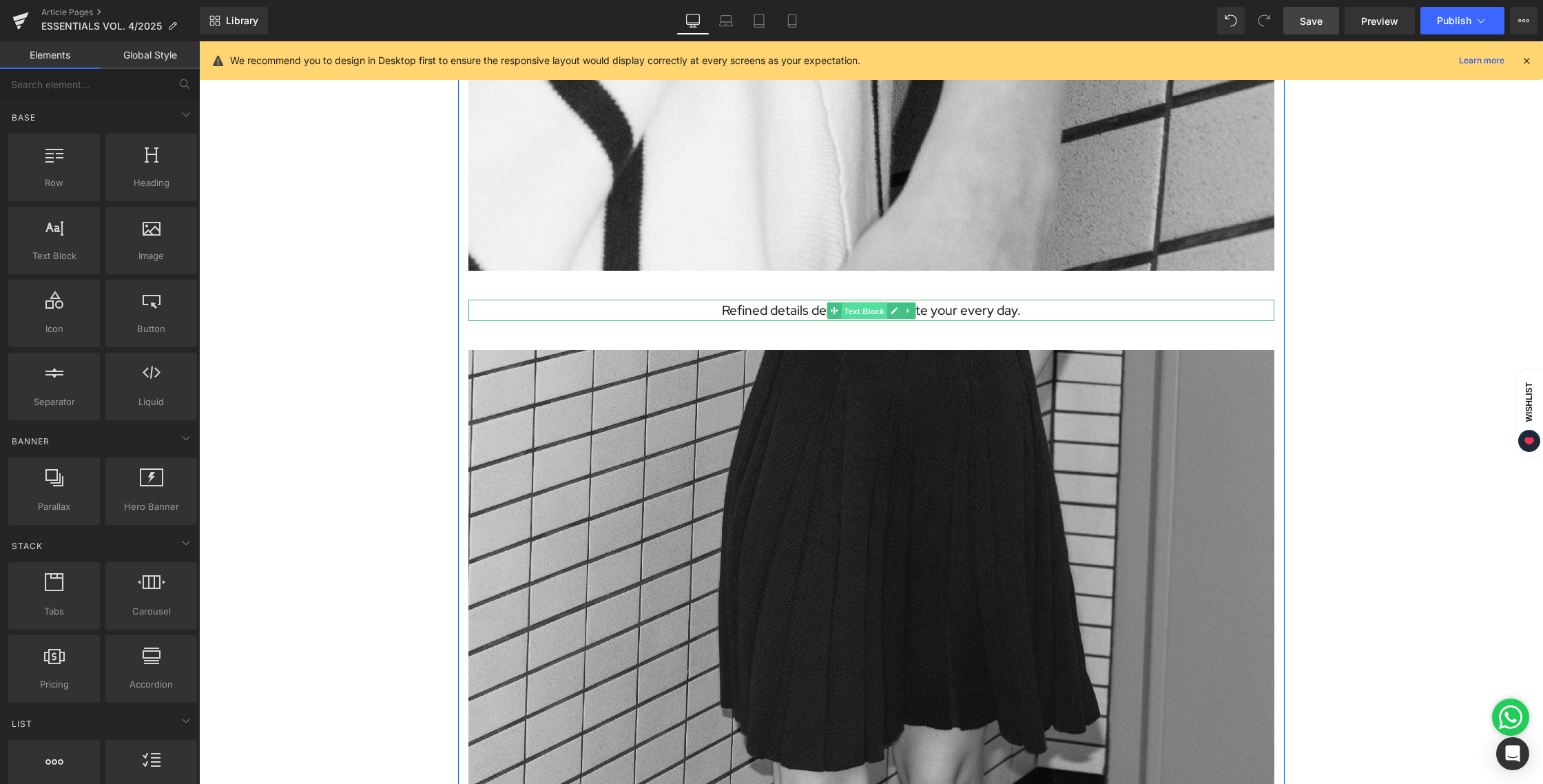
click at [853, 312] on span "Text Block" at bounding box center [863, 310] width 45 height 17
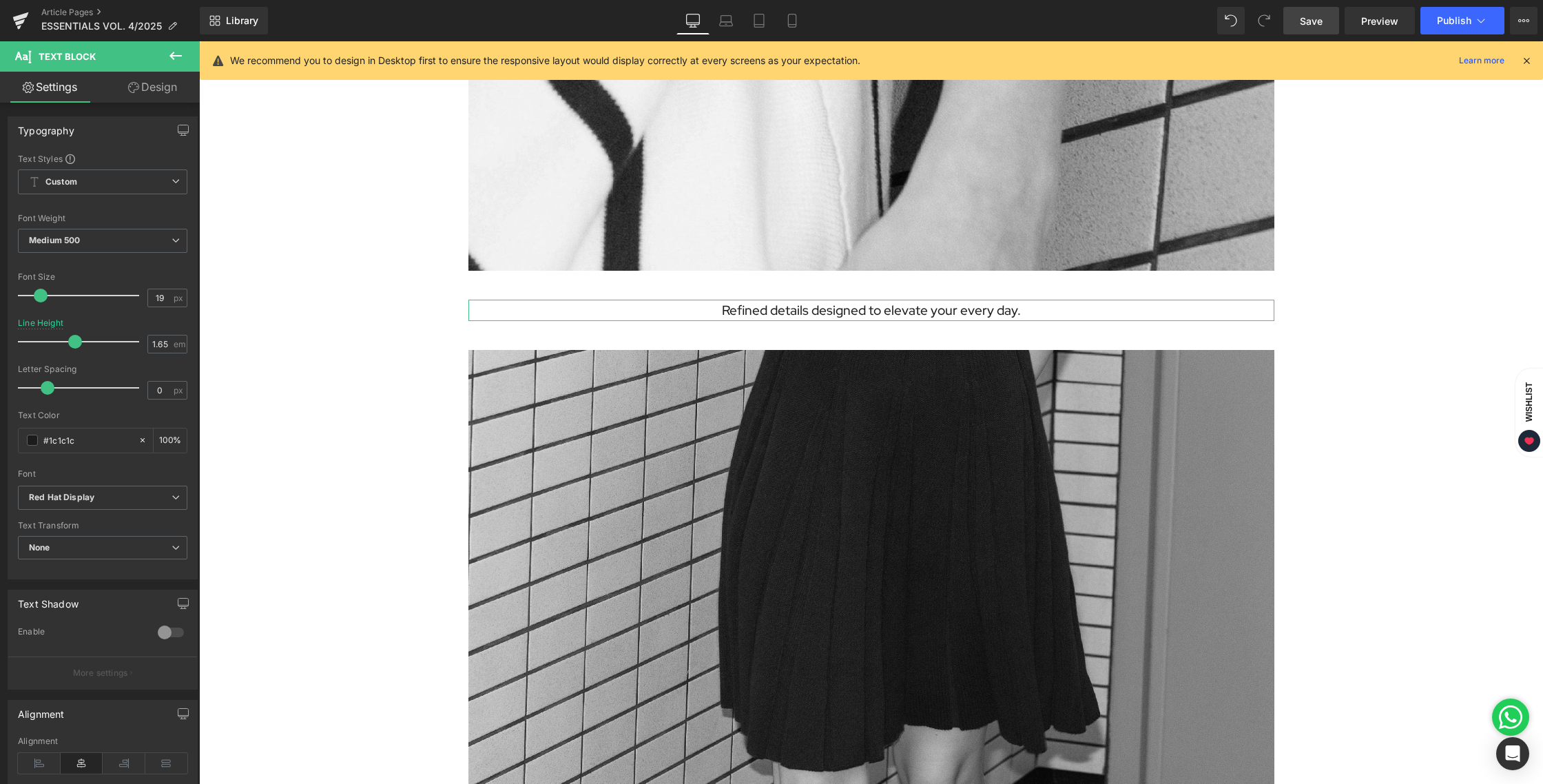
click at [150, 82] on link "Design" at bounding box center [152, 87] width 100 height 31
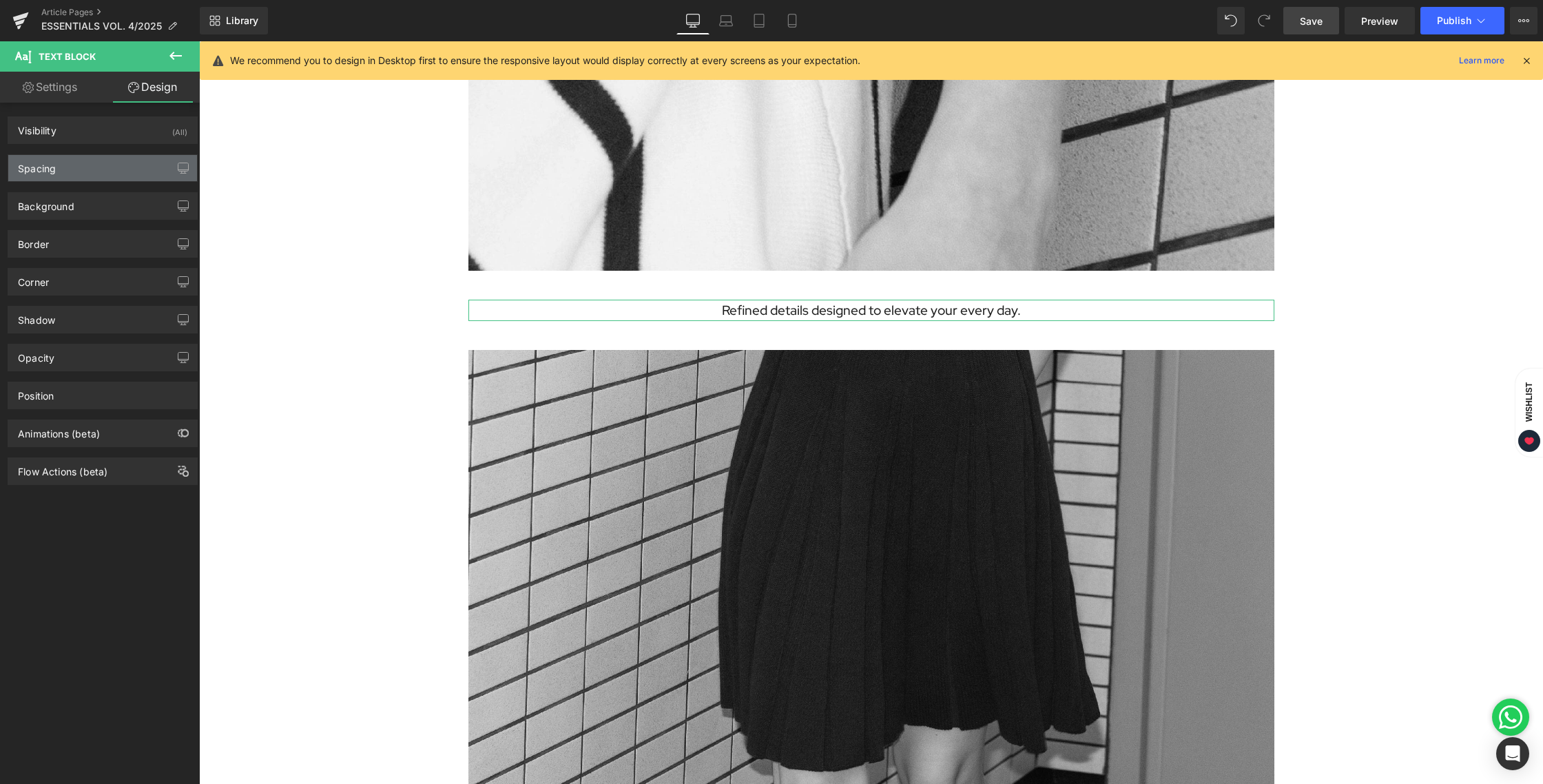
click at [90, 169] on div "Spacing" at bounding box center [102, 168] width 189 height 26
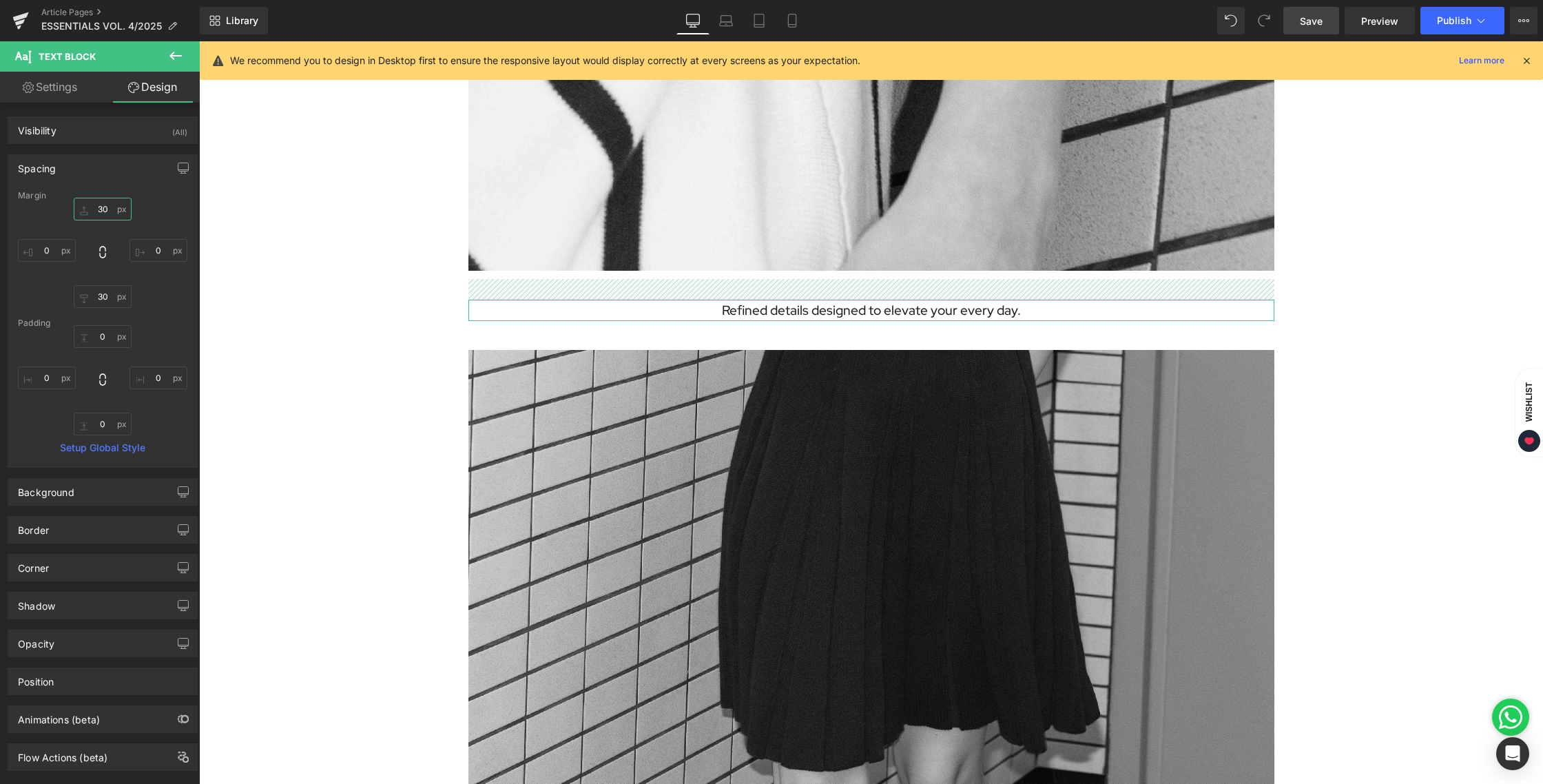
click at [101, 208] on input "30" at bounding box center [103, 209] width 57 height 23
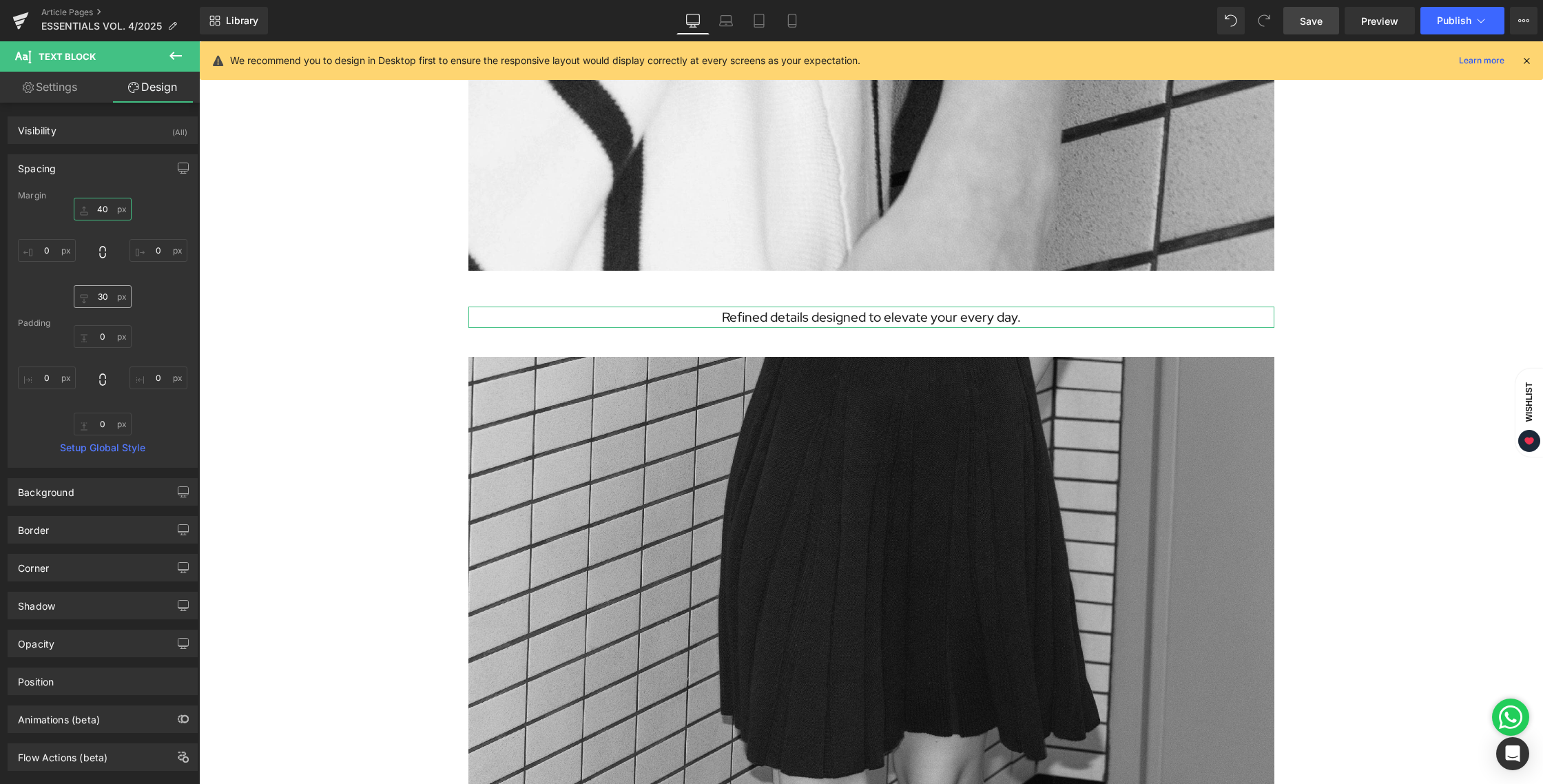
type input "40"
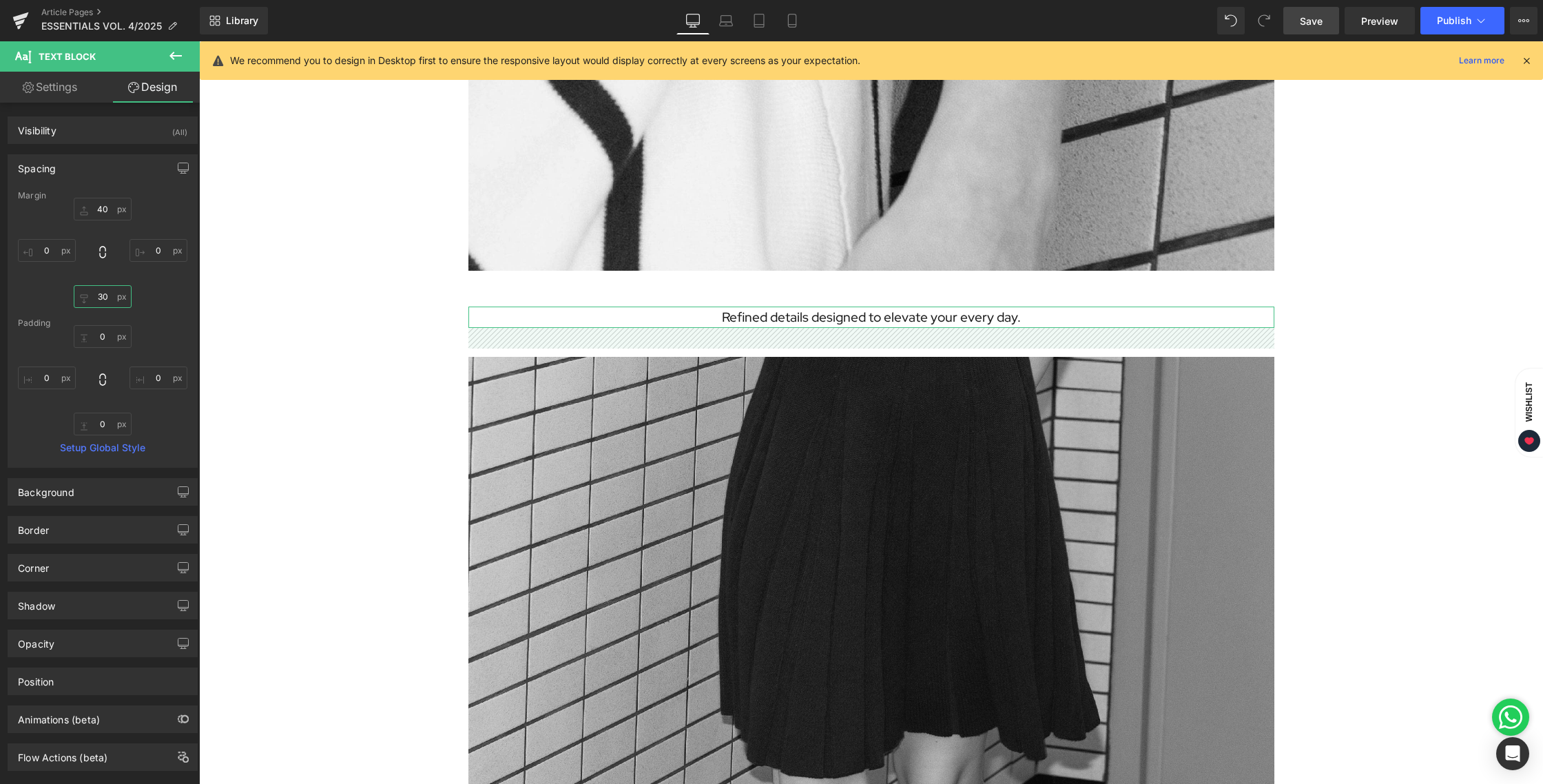
click at [98, 298] on input "30" at bounding box center [103, 297] width 57 height 23
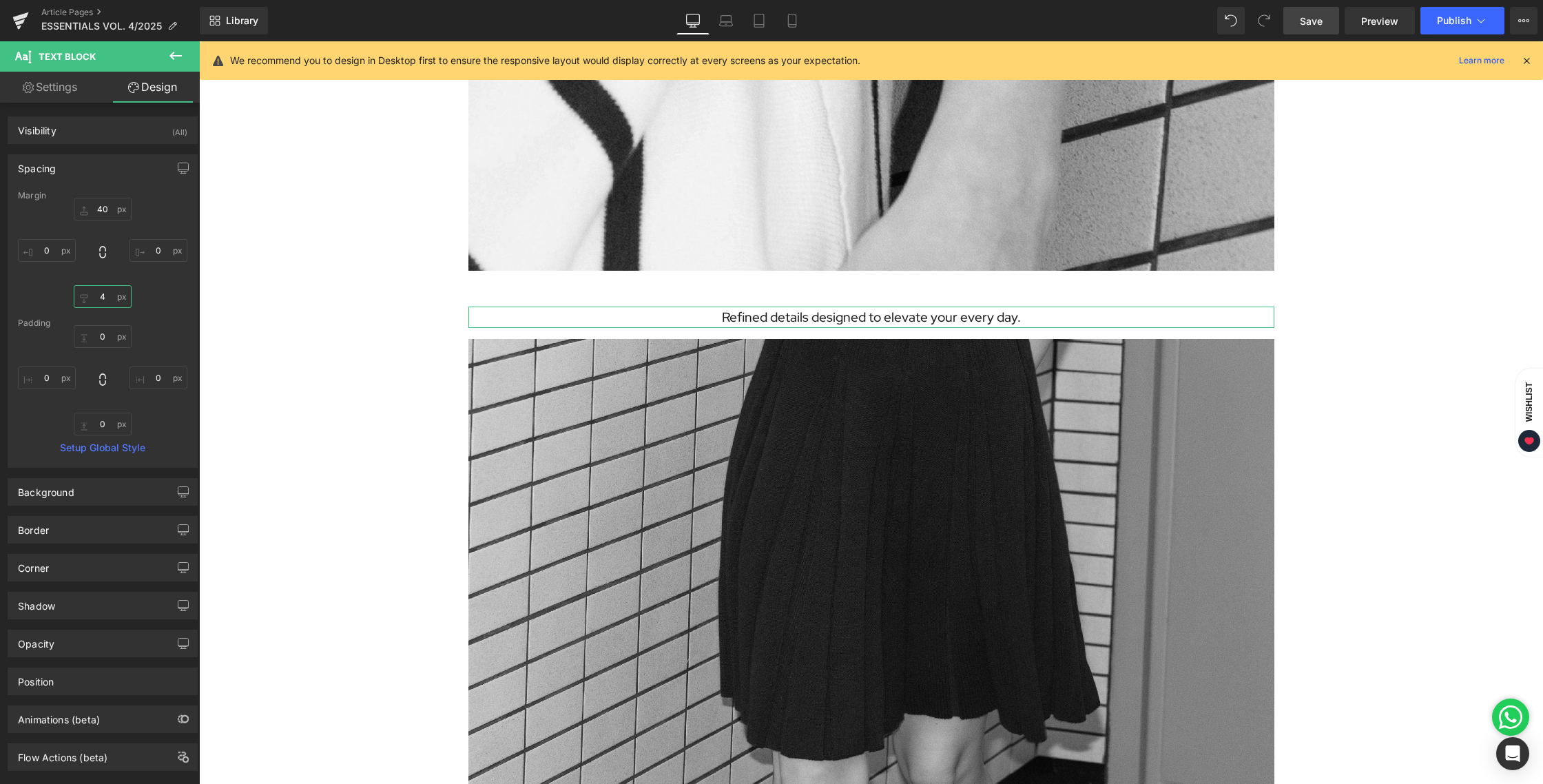
type input "40"
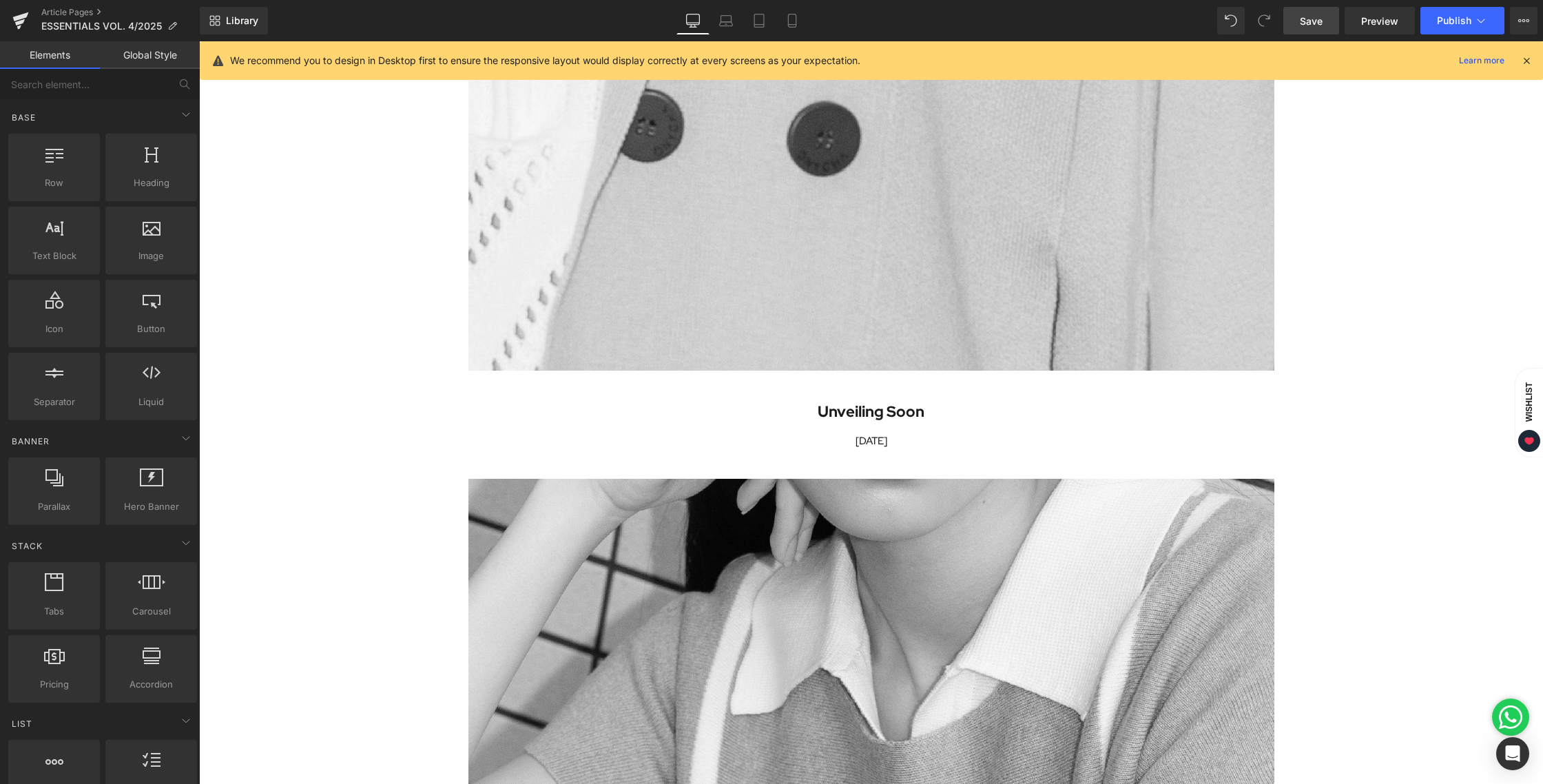
scroll to position [2364, 0]
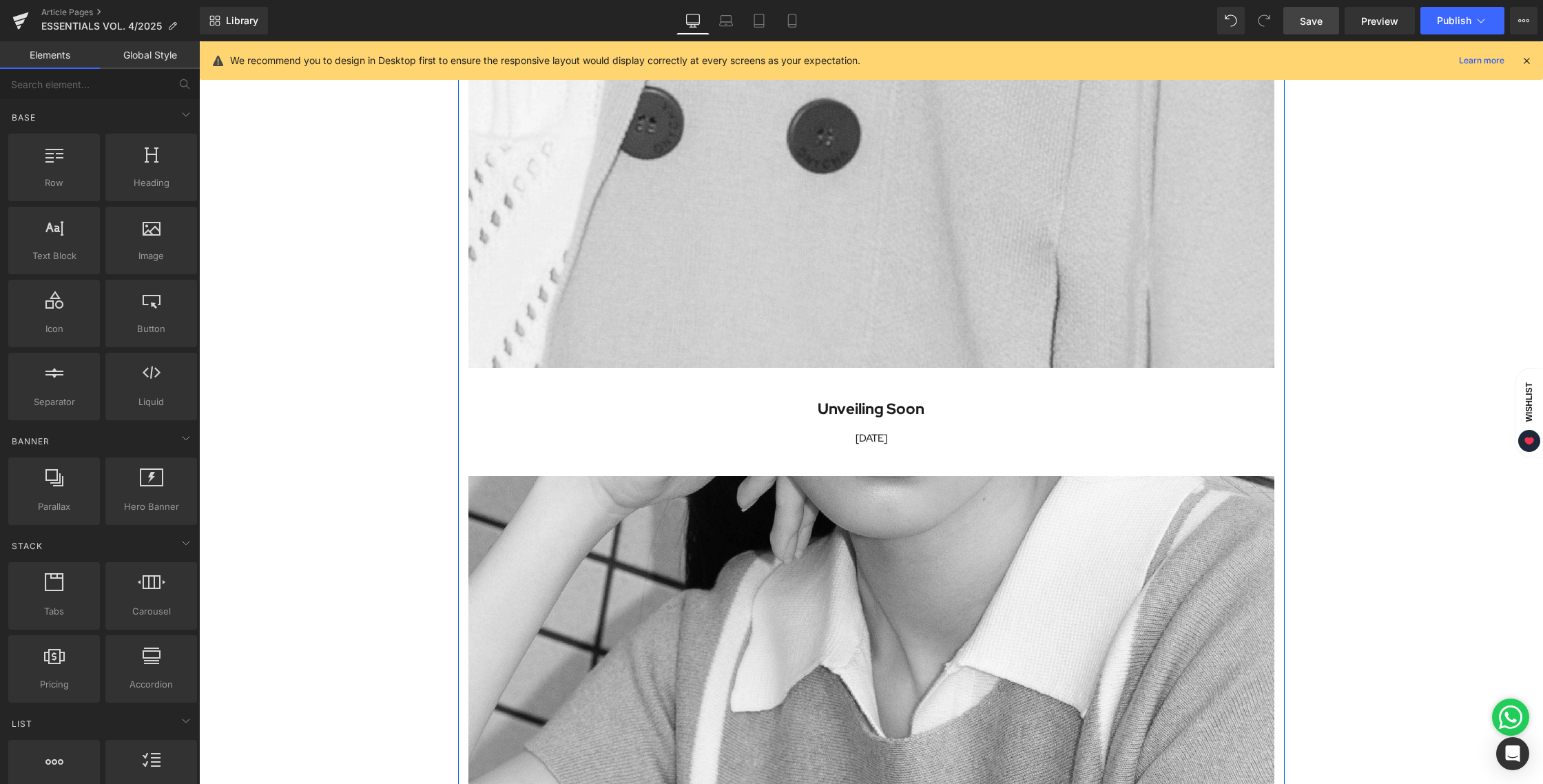
click at [860, 411] on span "Text Block" at bounding box center [863, 409] width 45 height 17
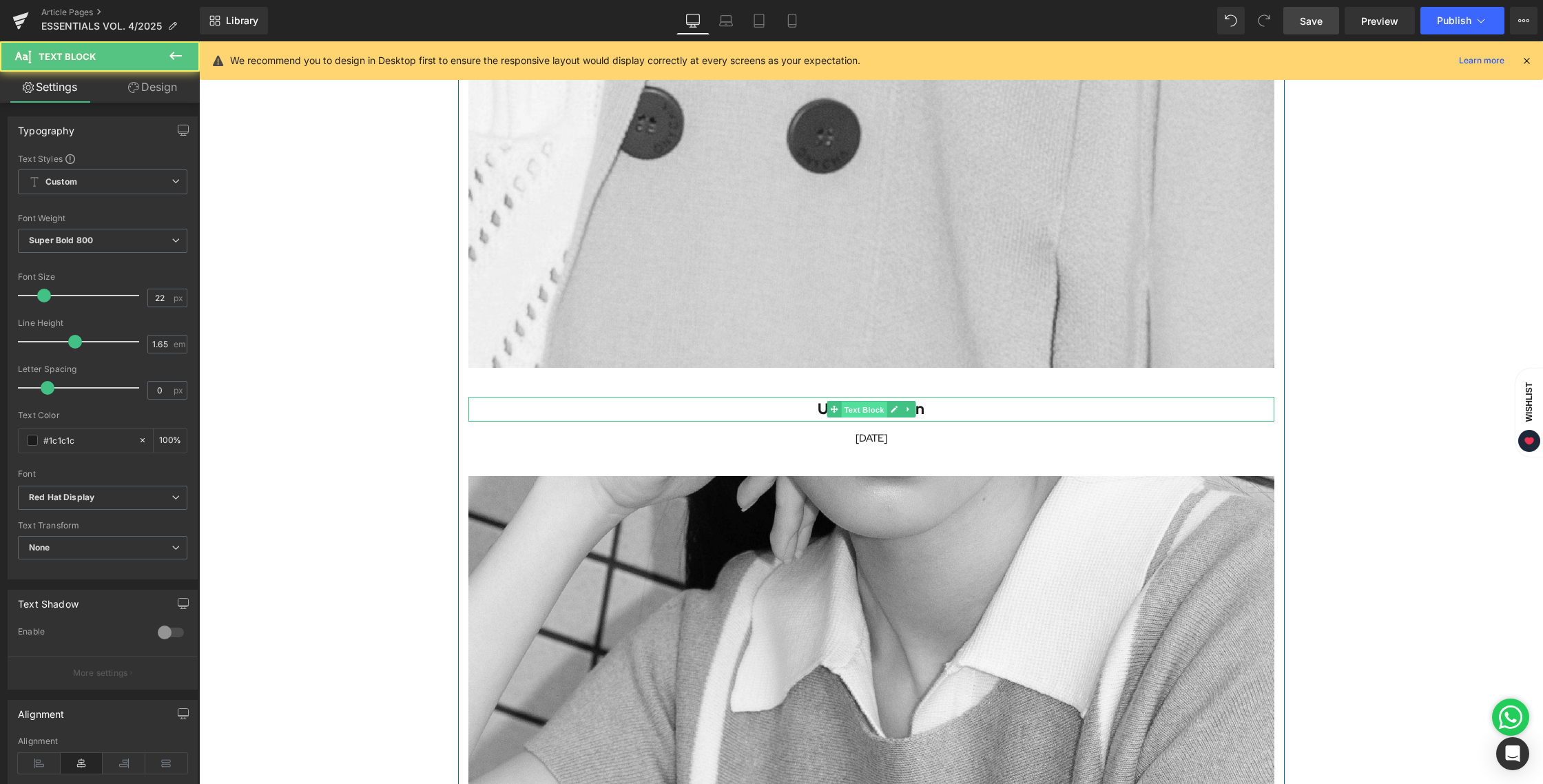
click at [860, 410] on span "Text Block" at bounding box center [863, 409] width 45 height 17
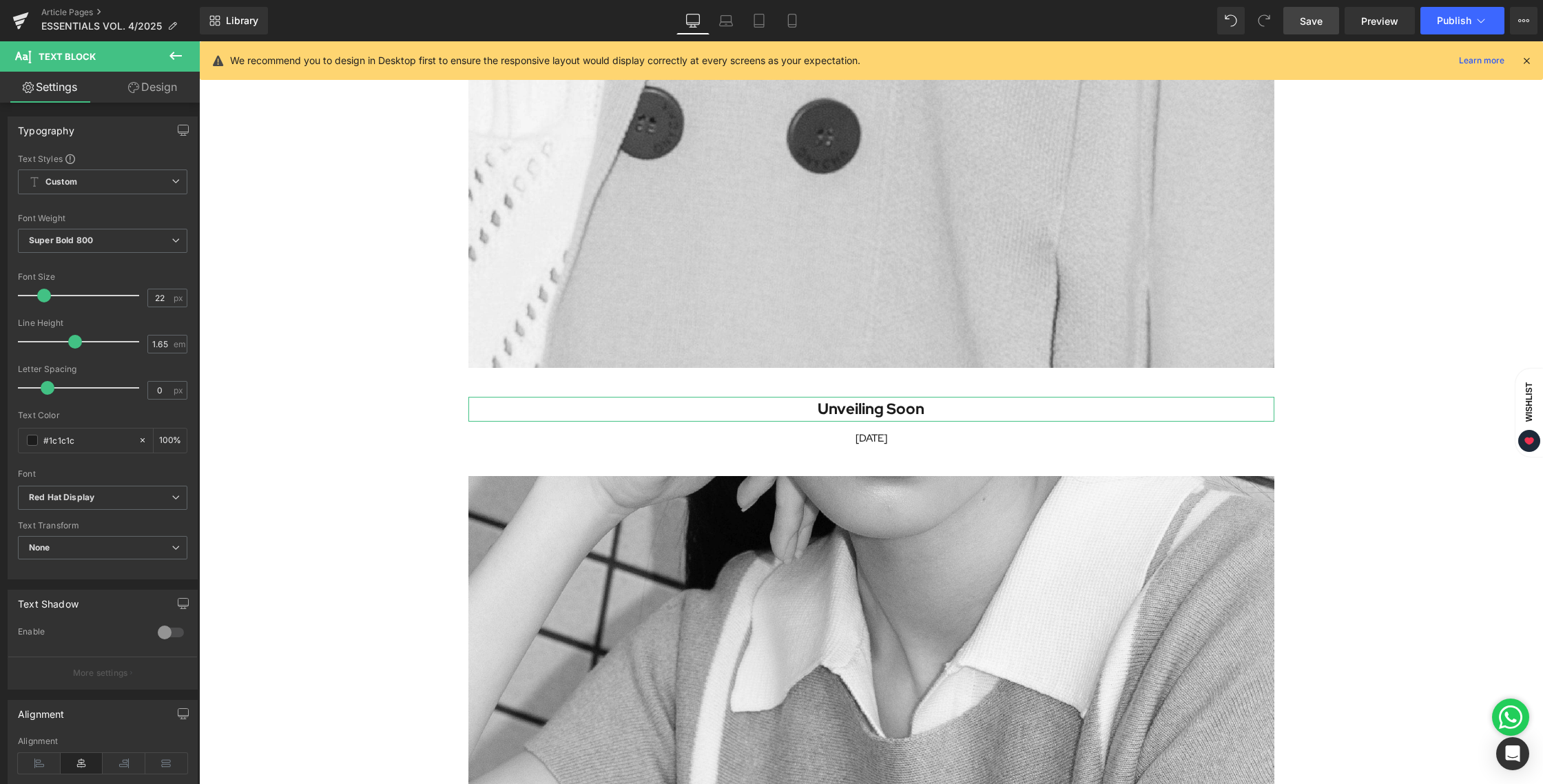
click at [146, 88] on link "Design" at bounding box center [152, 87] width 100 height 31
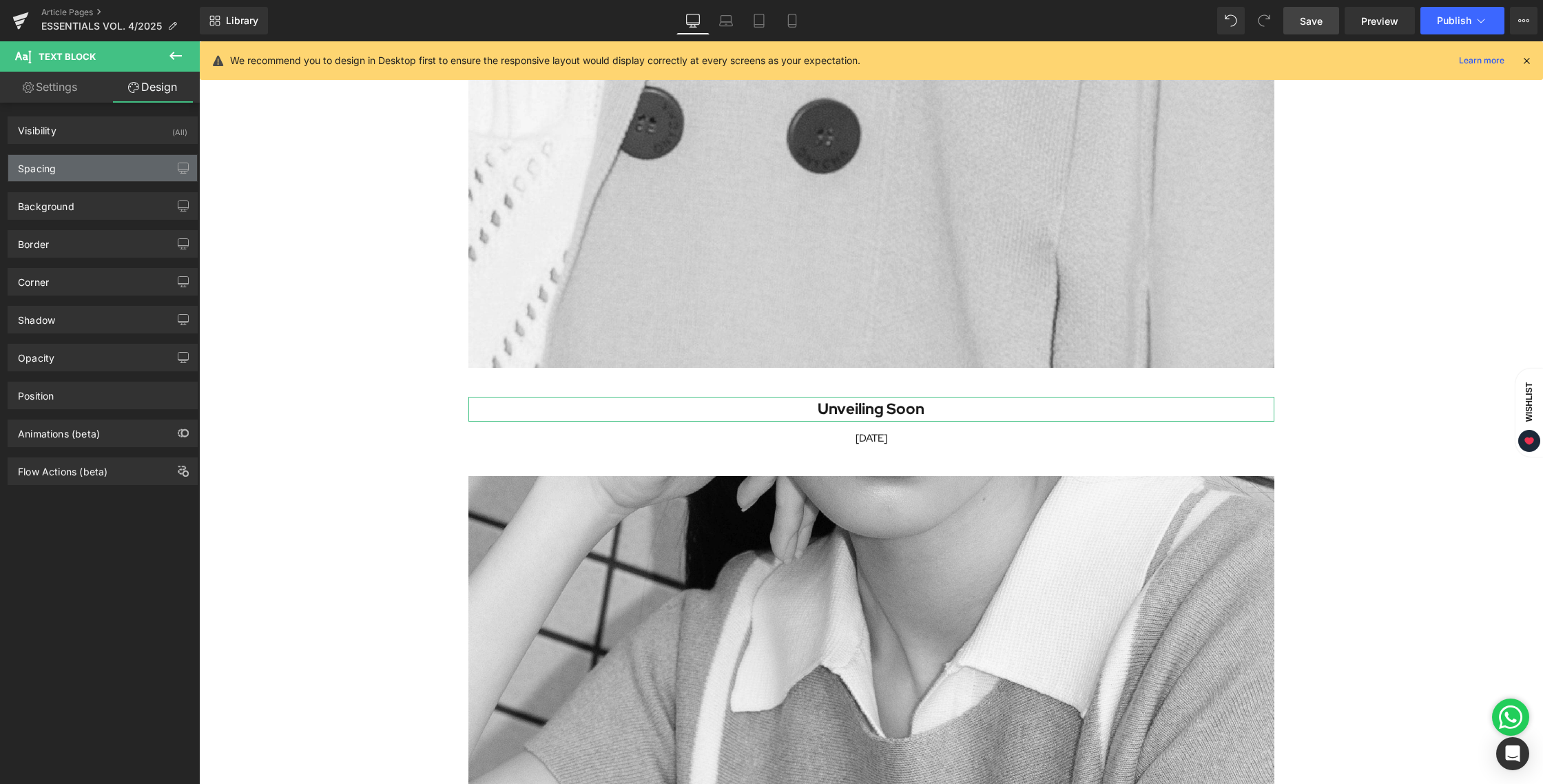
click at [101, 173] on div "Spacing" at bounding box center [102, 168] width 189 height 26
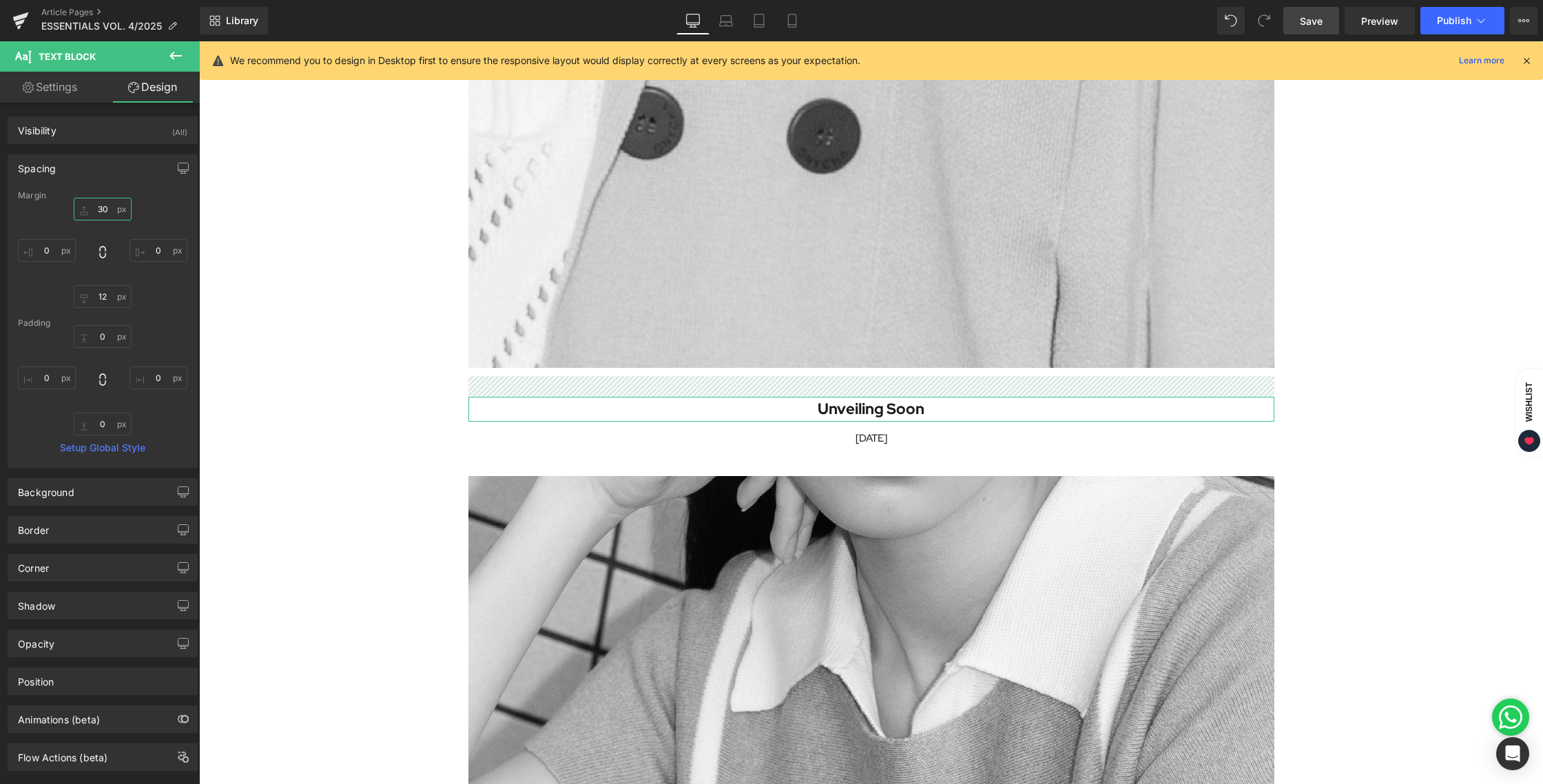
click at [94, 207] on input "30" at bounding box center [103, 209] width 57 height 23
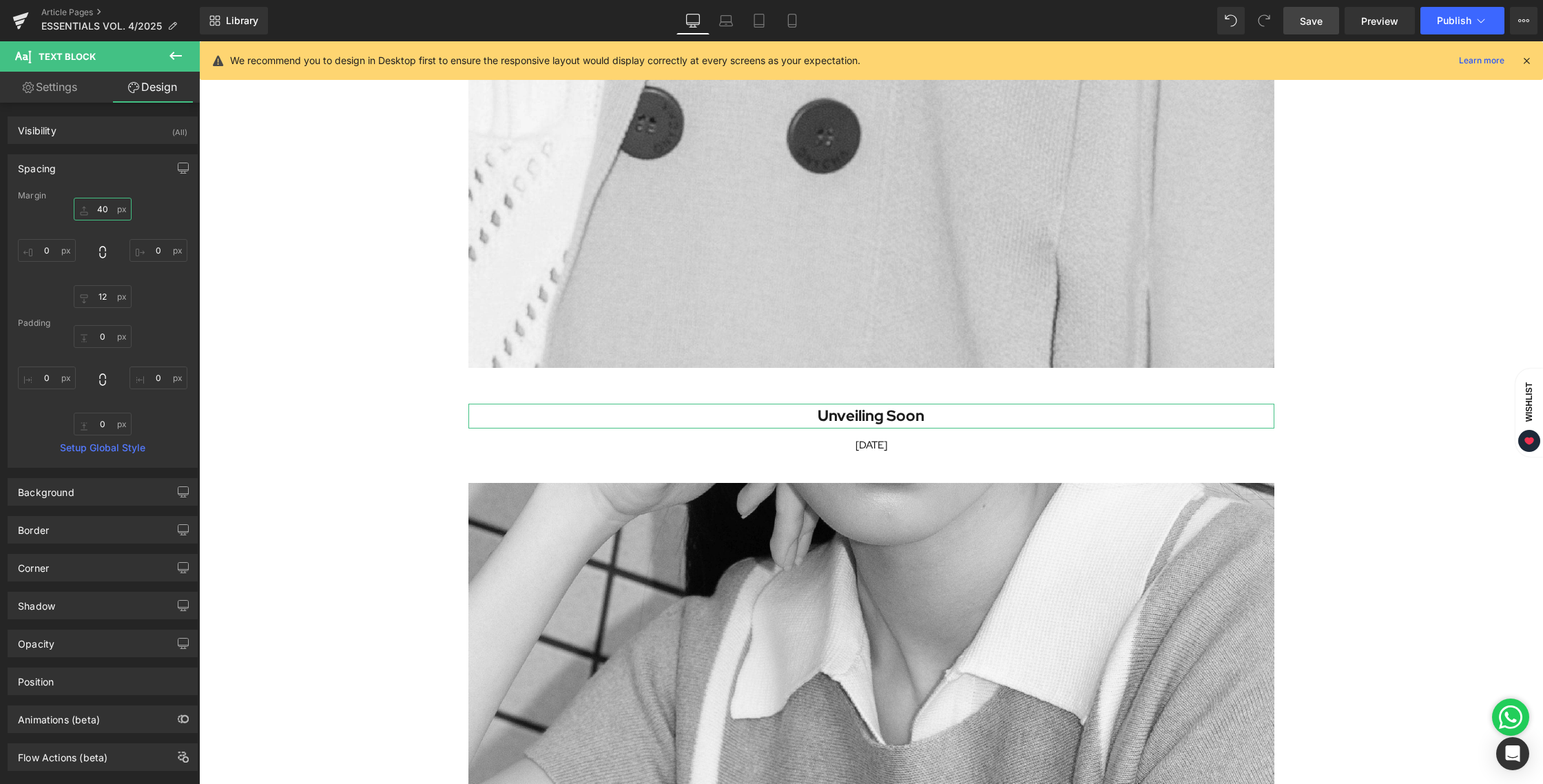
type input "40"
click at [861, 446] on span "Text Block" at bounding box center [863, 446] width 45 height 17
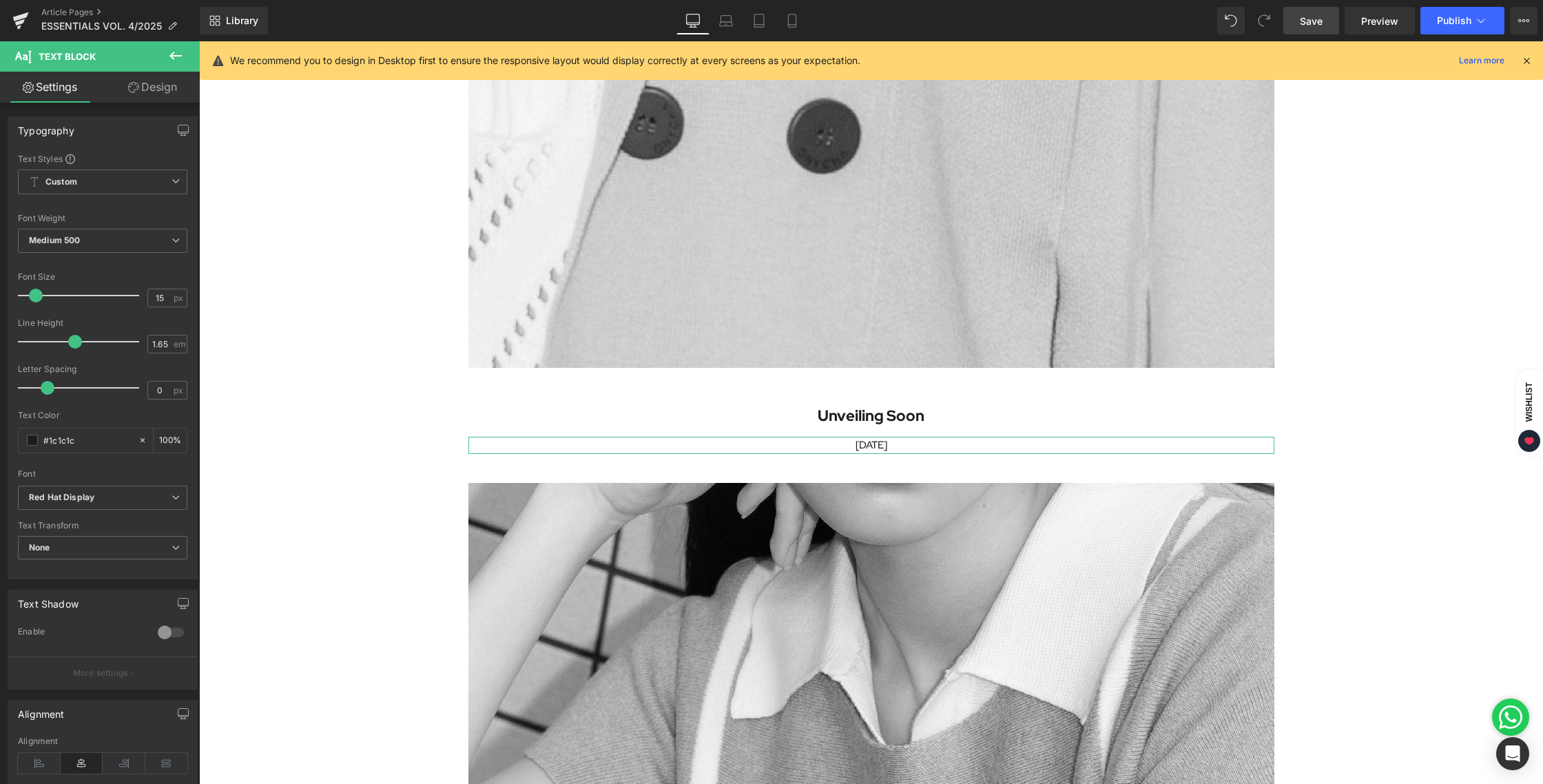
click at [131, 94] on link "Design" at bounding box center [152, 87] width 100 height 31
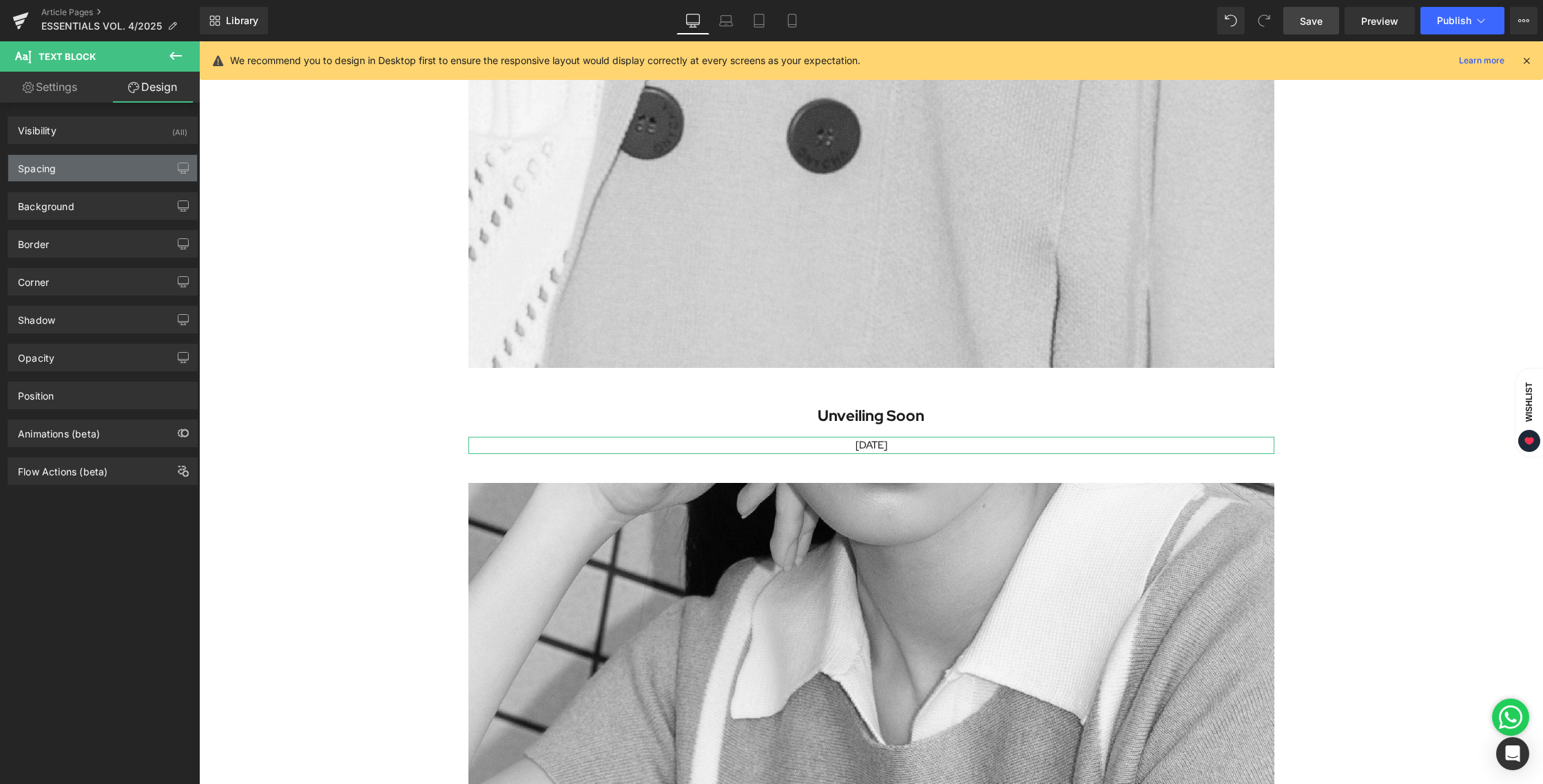
click at [53, 167] on div "Spacing" at bounding box center [37, 164] width 38 height 19
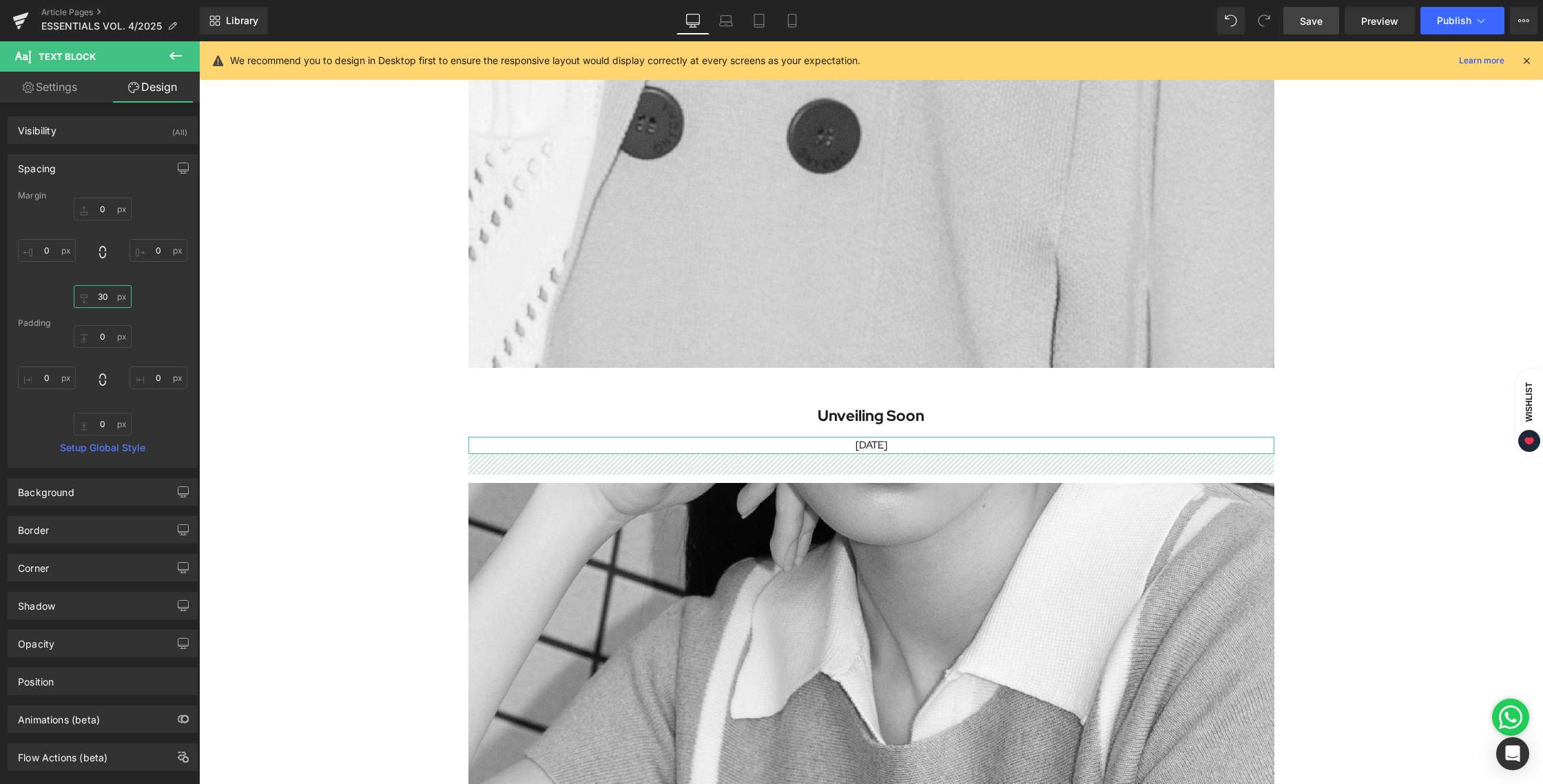
click at [98, 299] on input "30" at bounding box center [103, 297] width 57 height 23
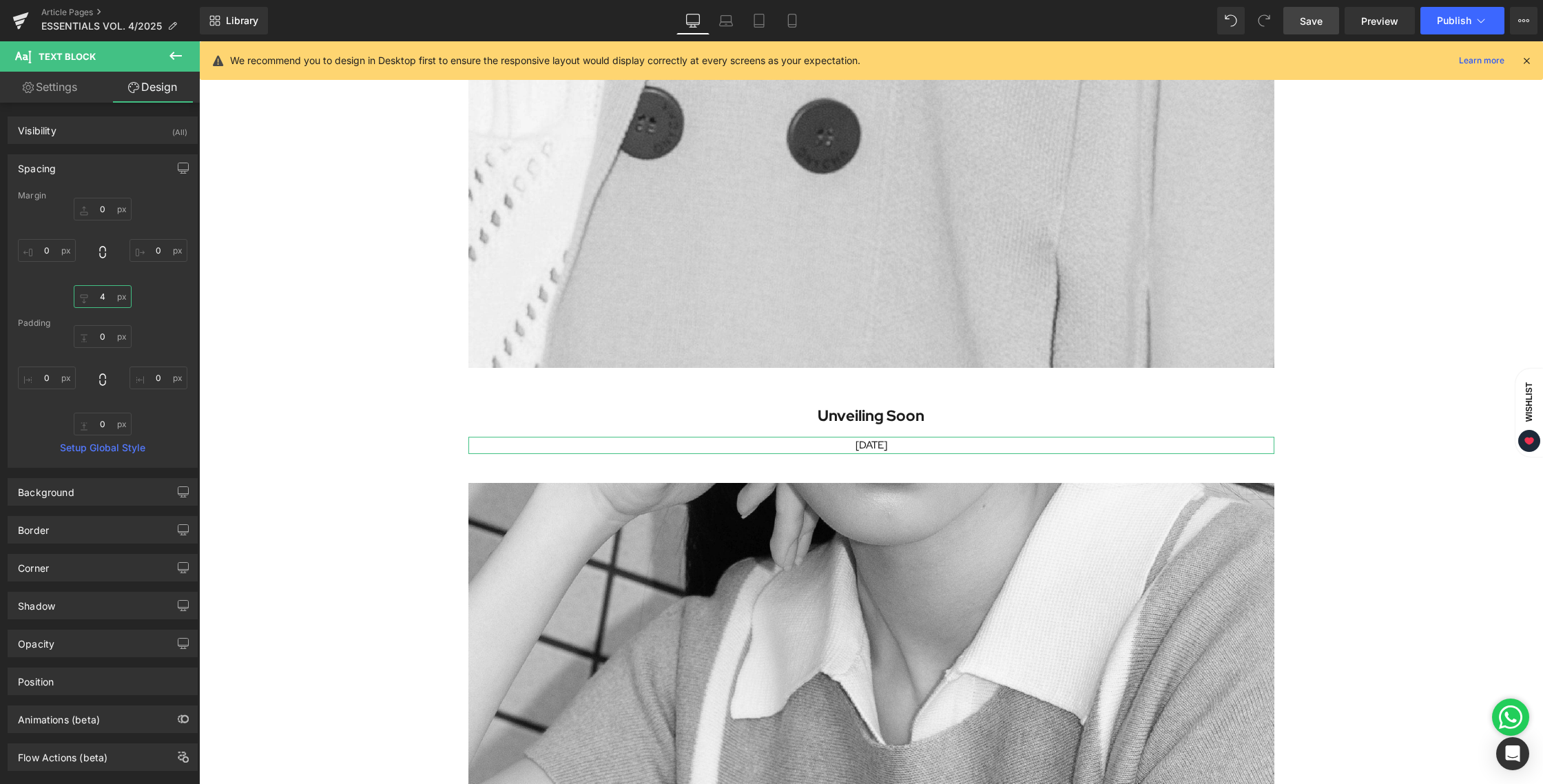
type input "40"
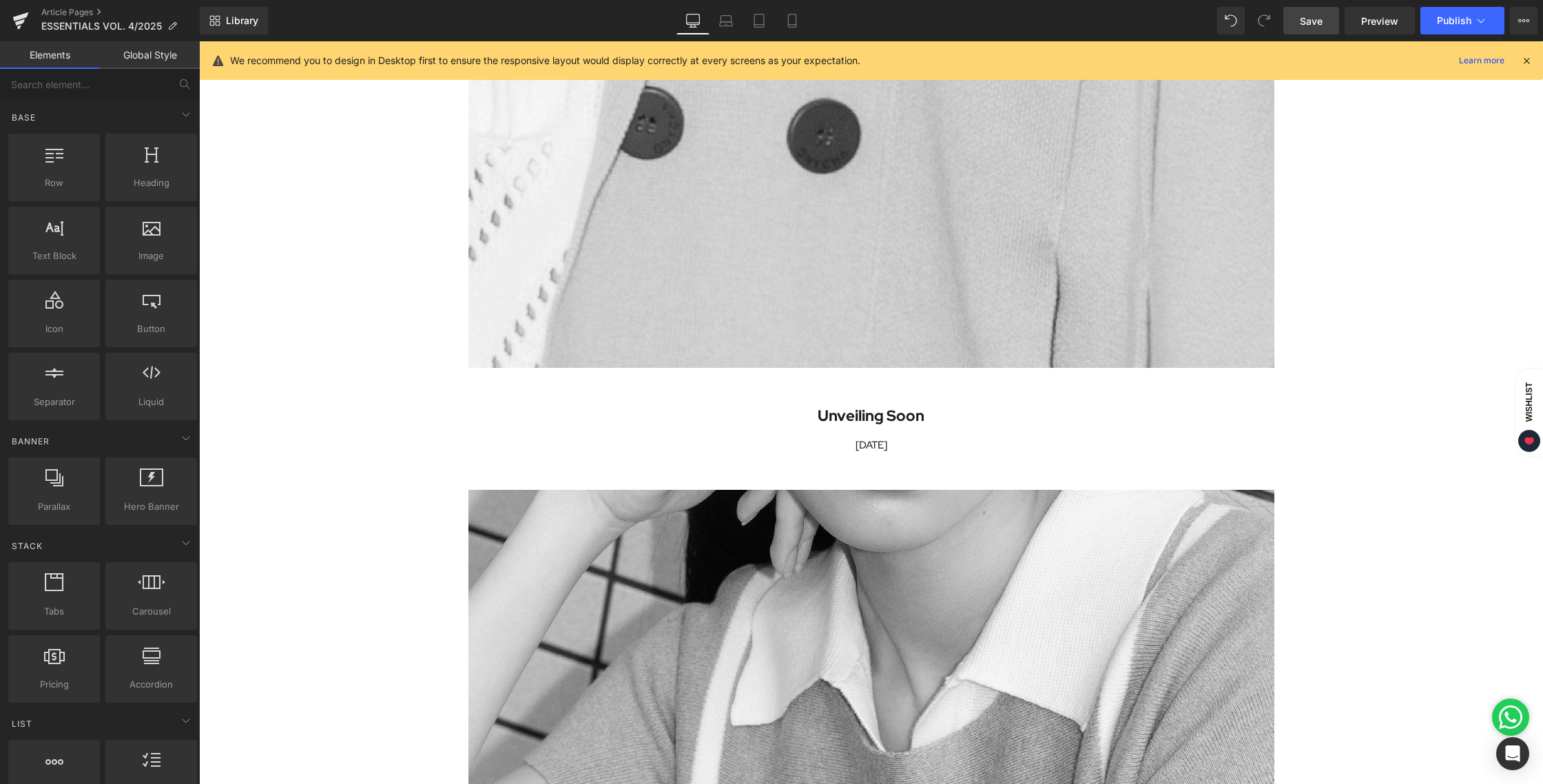
click at [1444, 321] on div "COMING SOON Heading Made for Every Day, Perfected in Every Detail Heading Image…" at bounding box center [871, 31] width 1344 height 4567
click at [1312, 29] on link "Save" at bounding box center [1311, 21] width 56 height 28
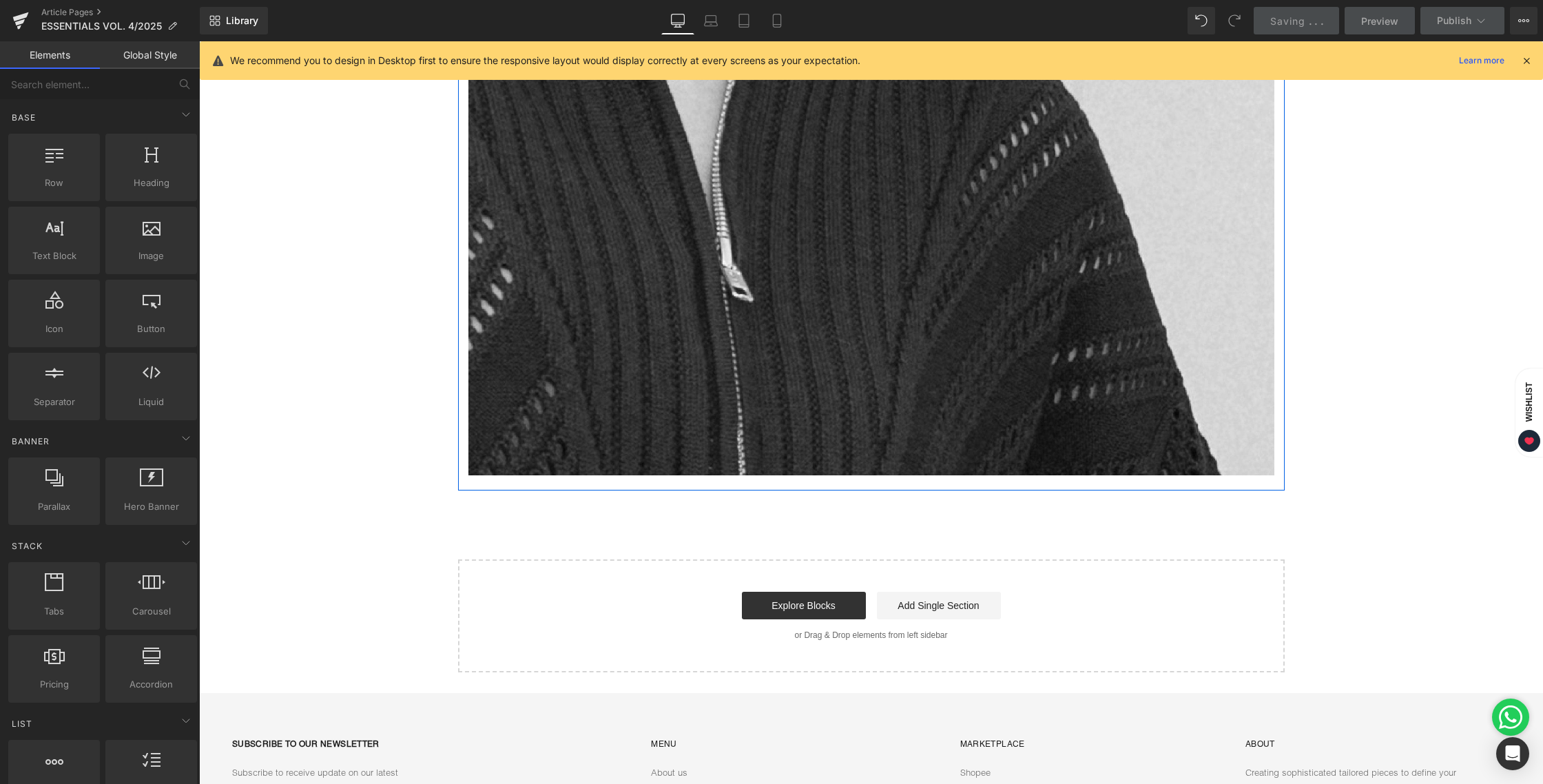
scroll to position [4183, 0]
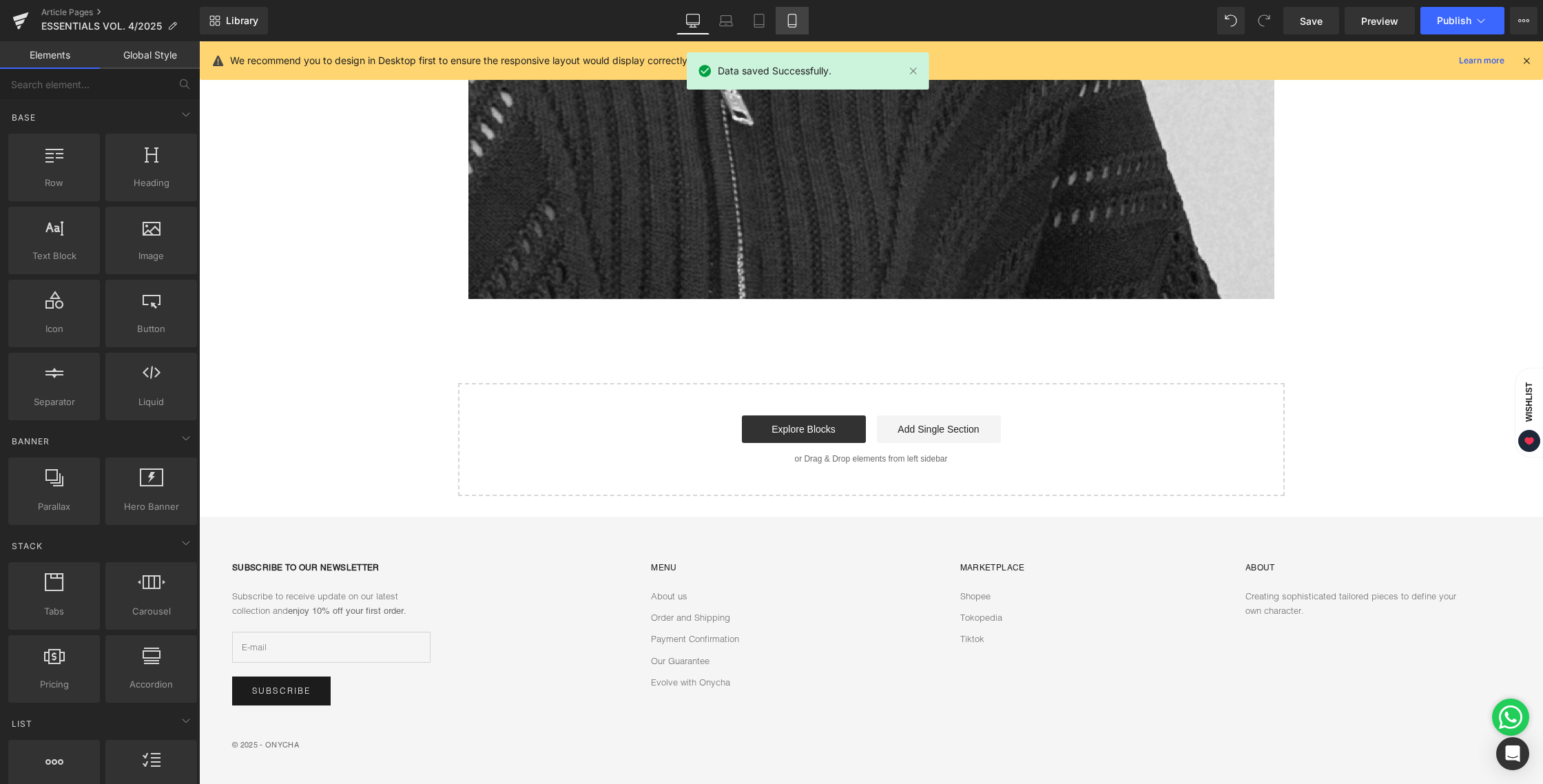
click at [788, 27] on icon at bounding box center [792, 21] width 14 height 14
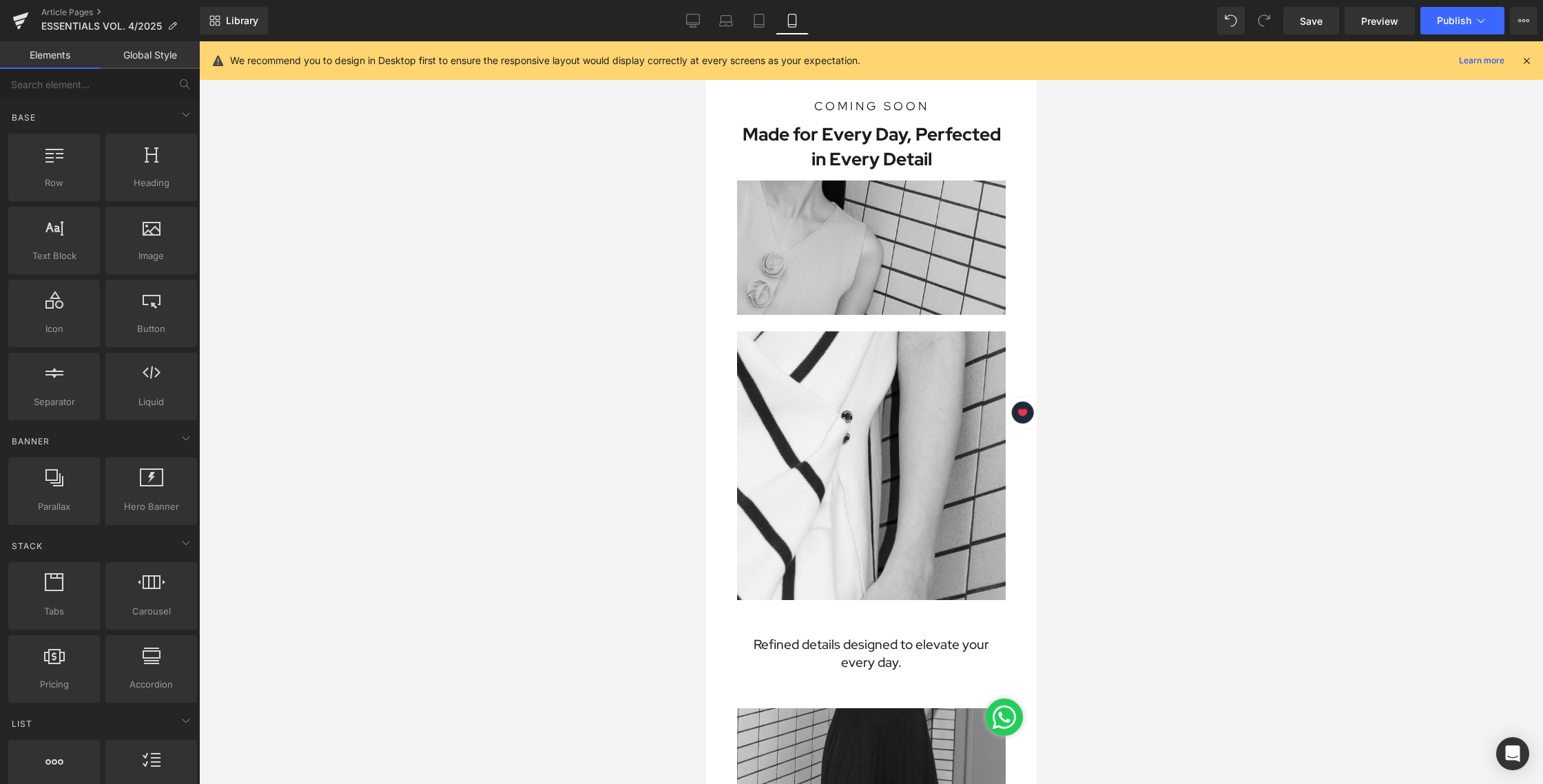
scroll to position [0, 0]
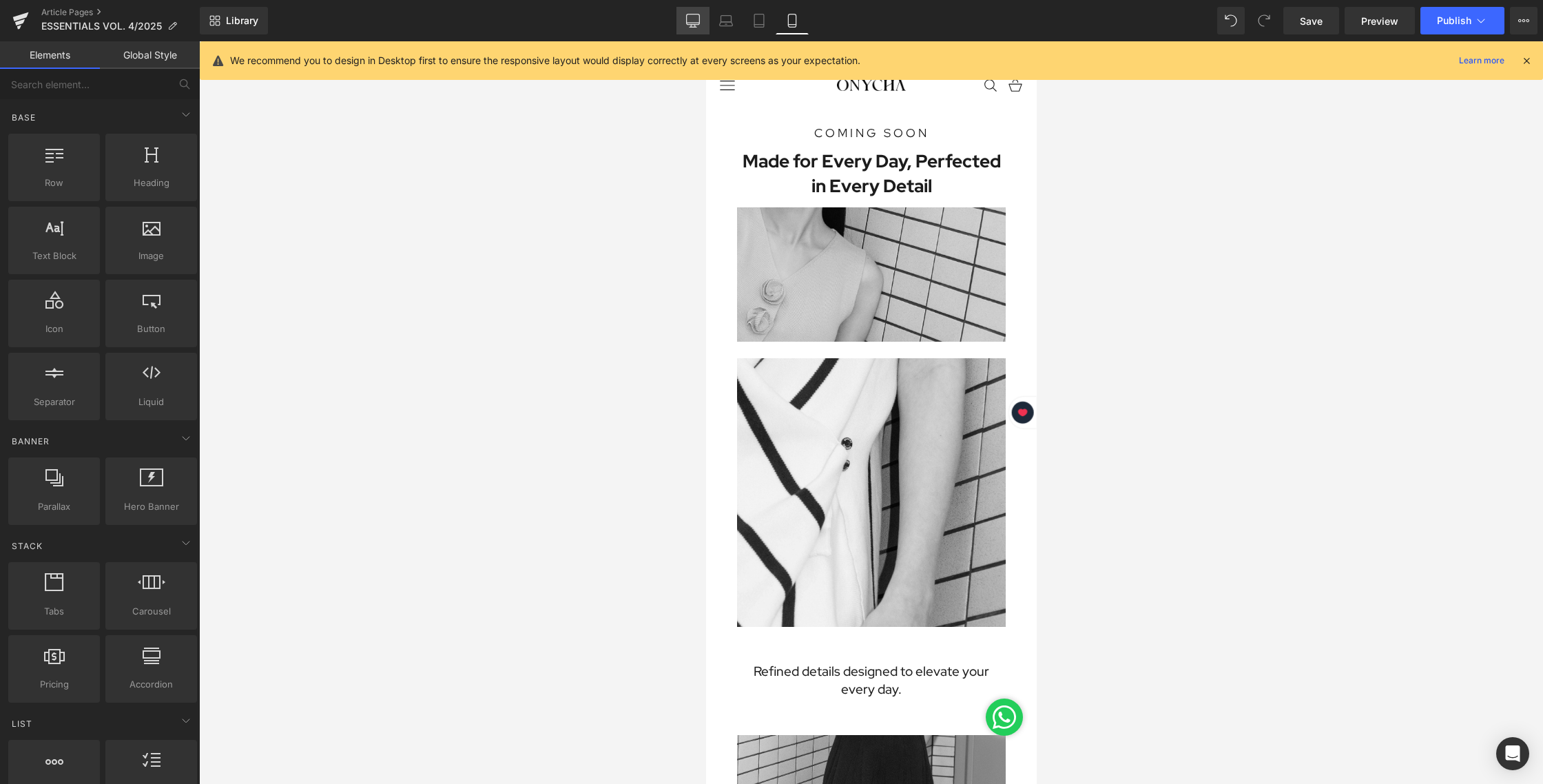
click at [701, 18] on link "Desktop" at bounding box center [693, 21] width 33 height 28
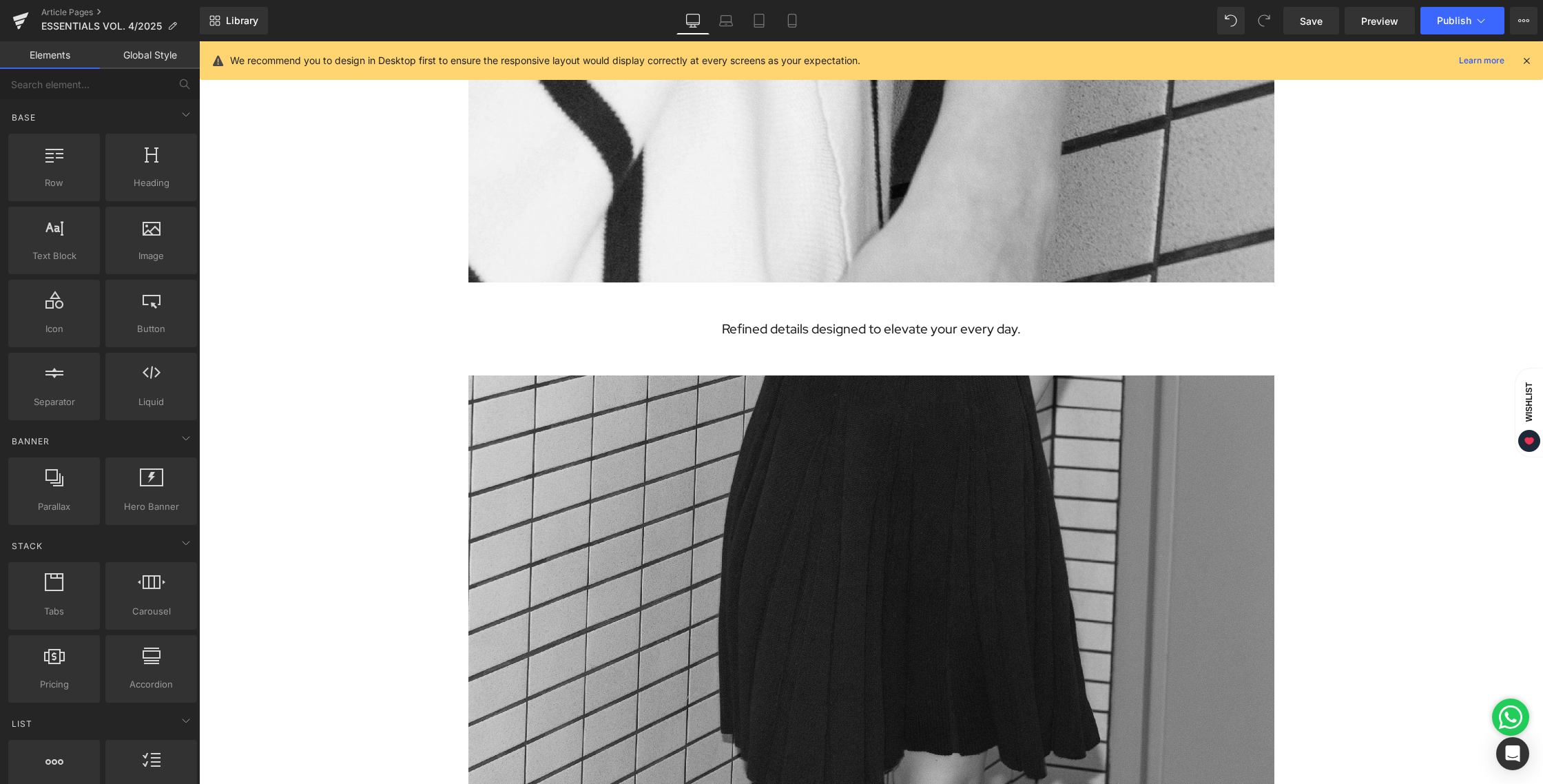
scroll to position [1025, 0]
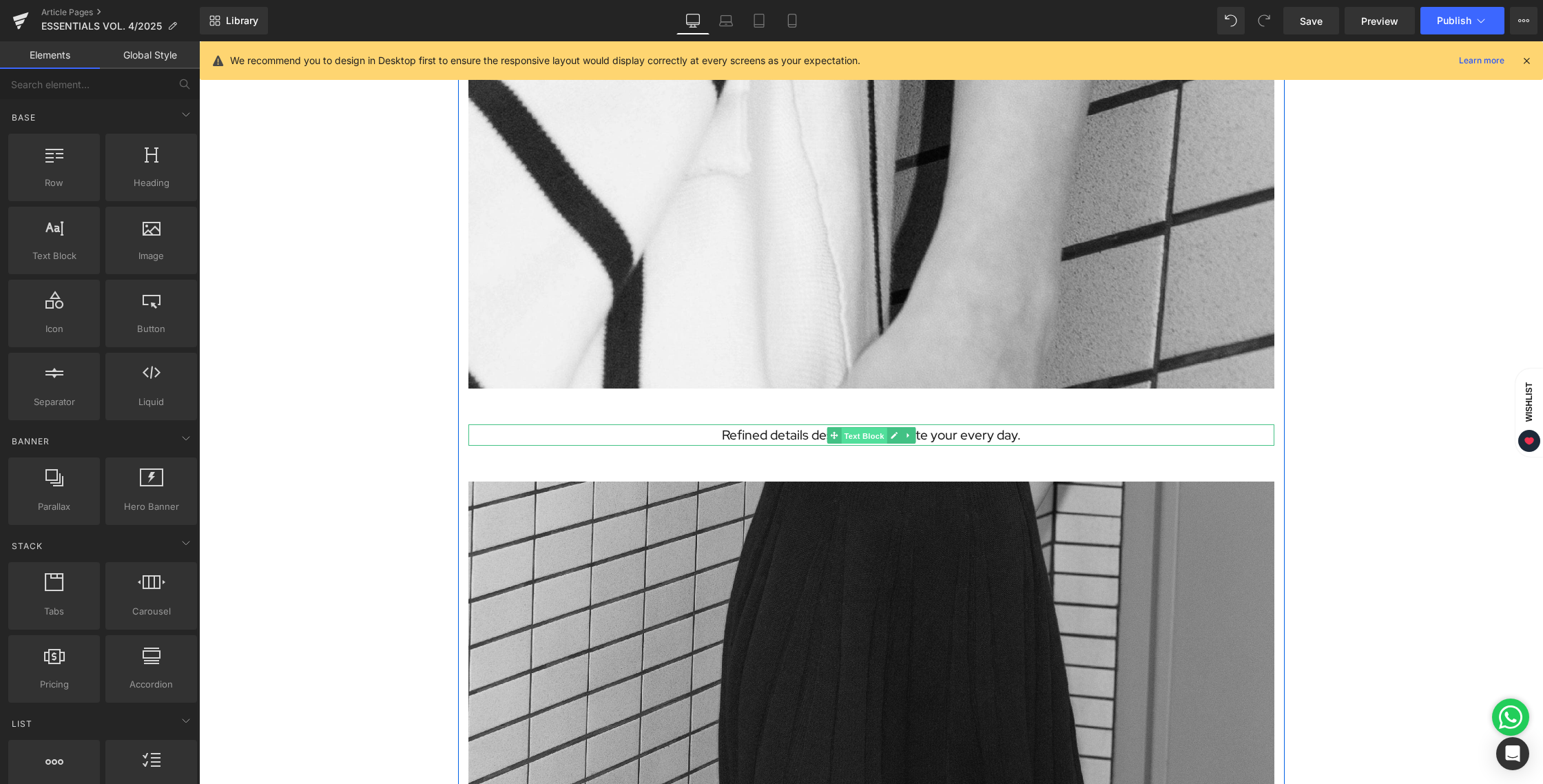
click at [868, 434] on span "Text Block" at bounding box center [863, 435] width 45 height 17
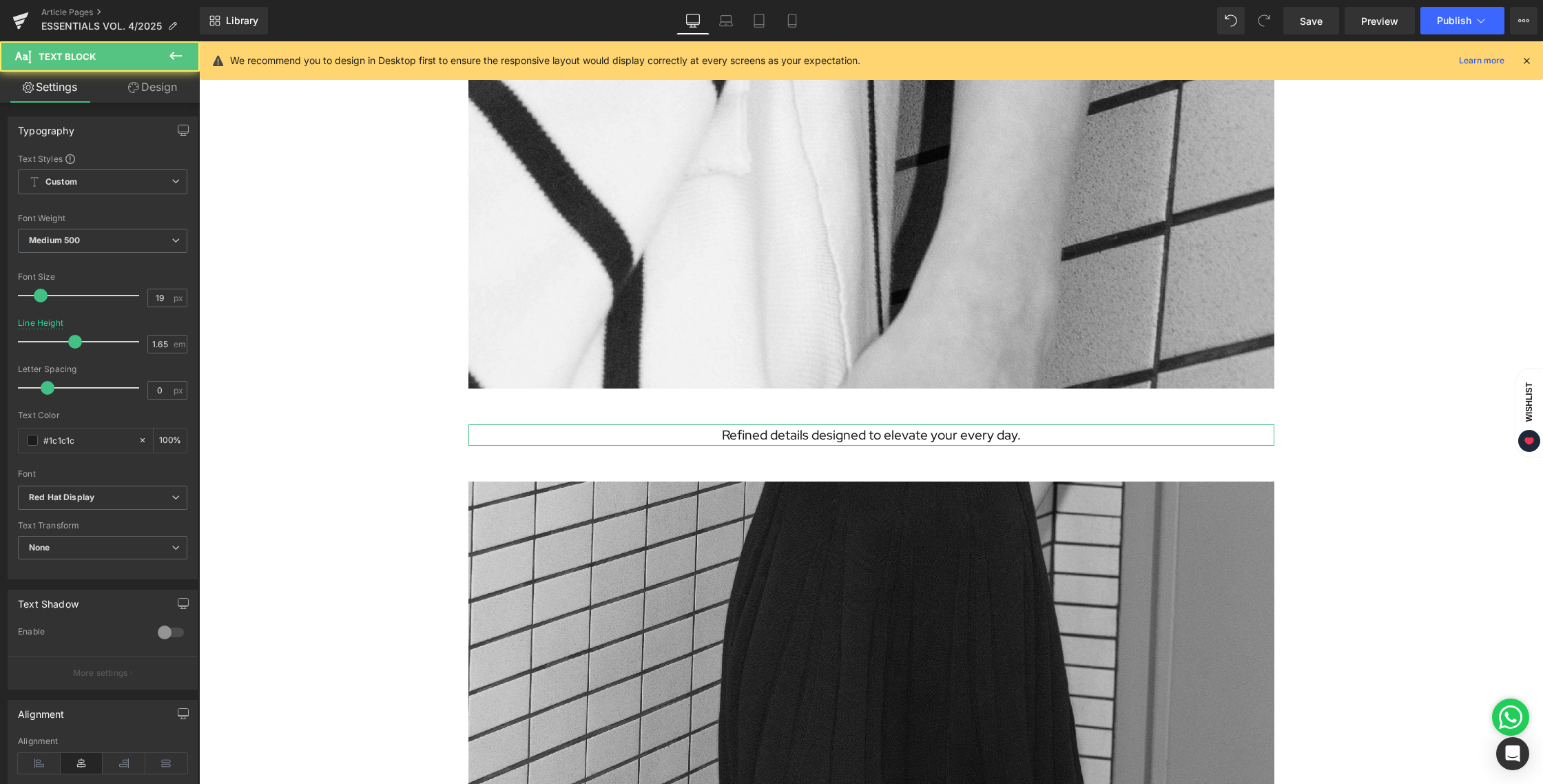
click at [153, 88] on link "Design" at bounding box center [152, 87] width 100 height 31
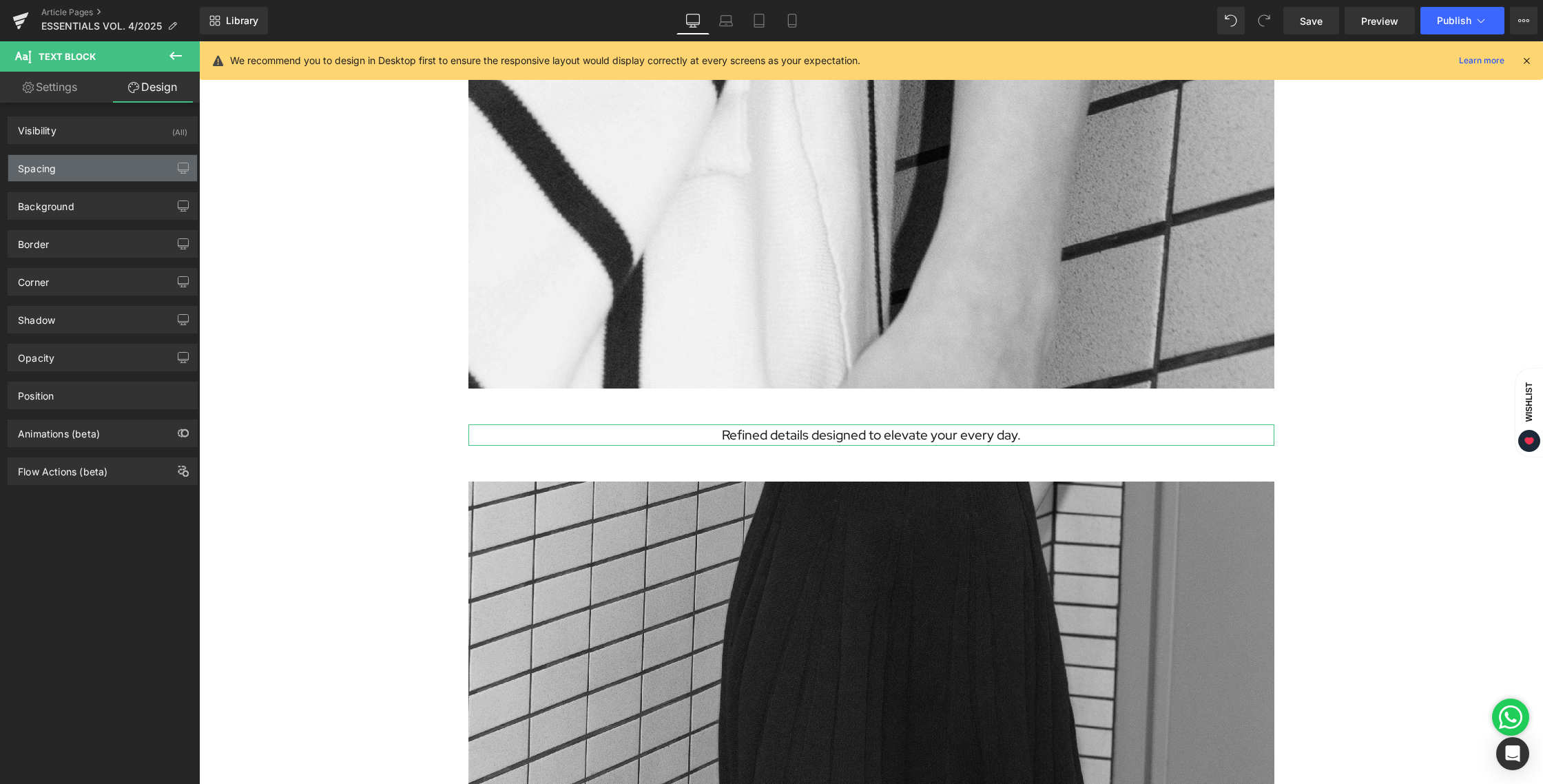
click at [57, 163] on div "Spacing" at bounding box center [102, 168] width 189 height 26
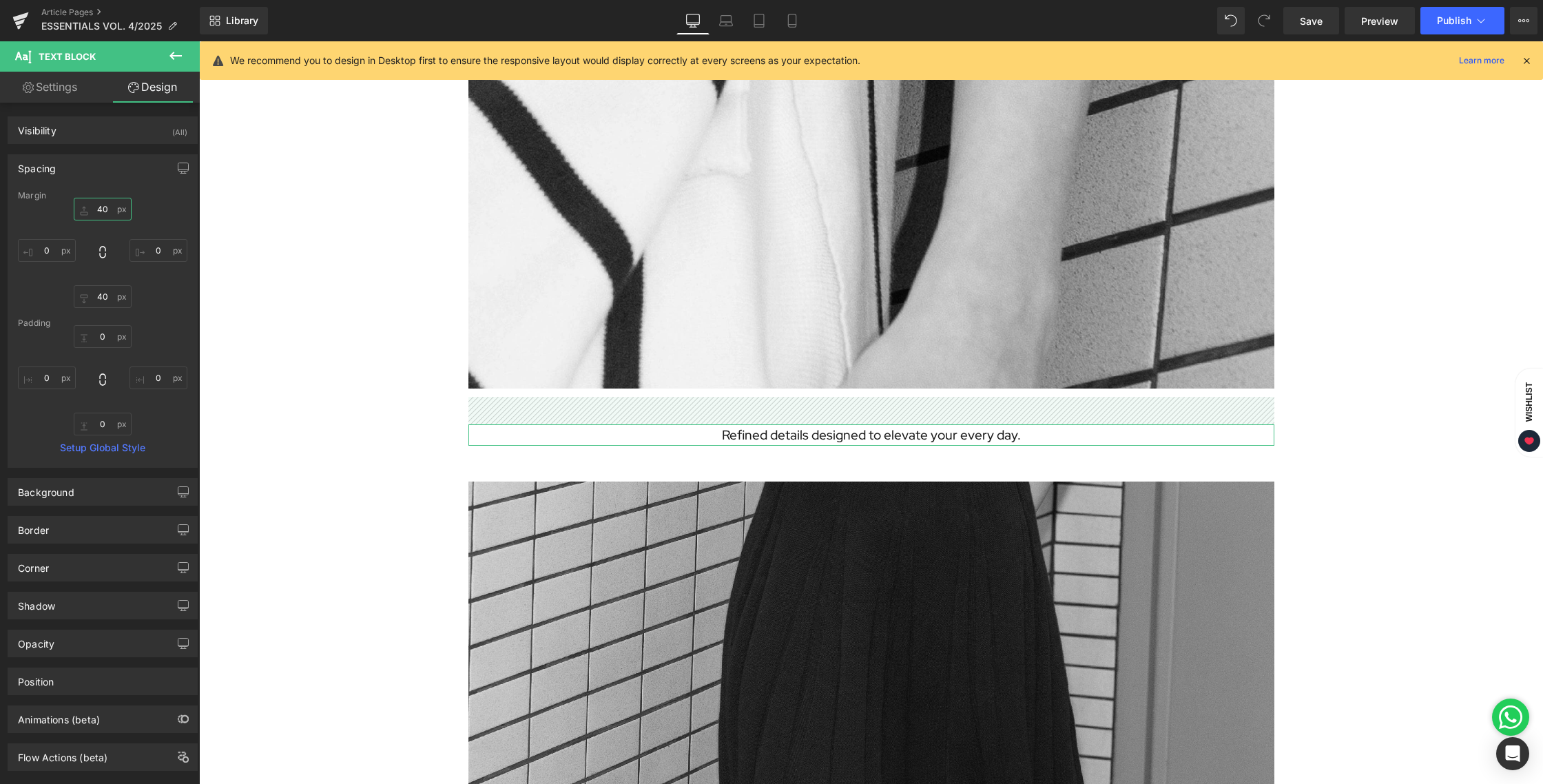
click at [101, 211] on input "40" at bounding box center [103, 209] width 57 height 23
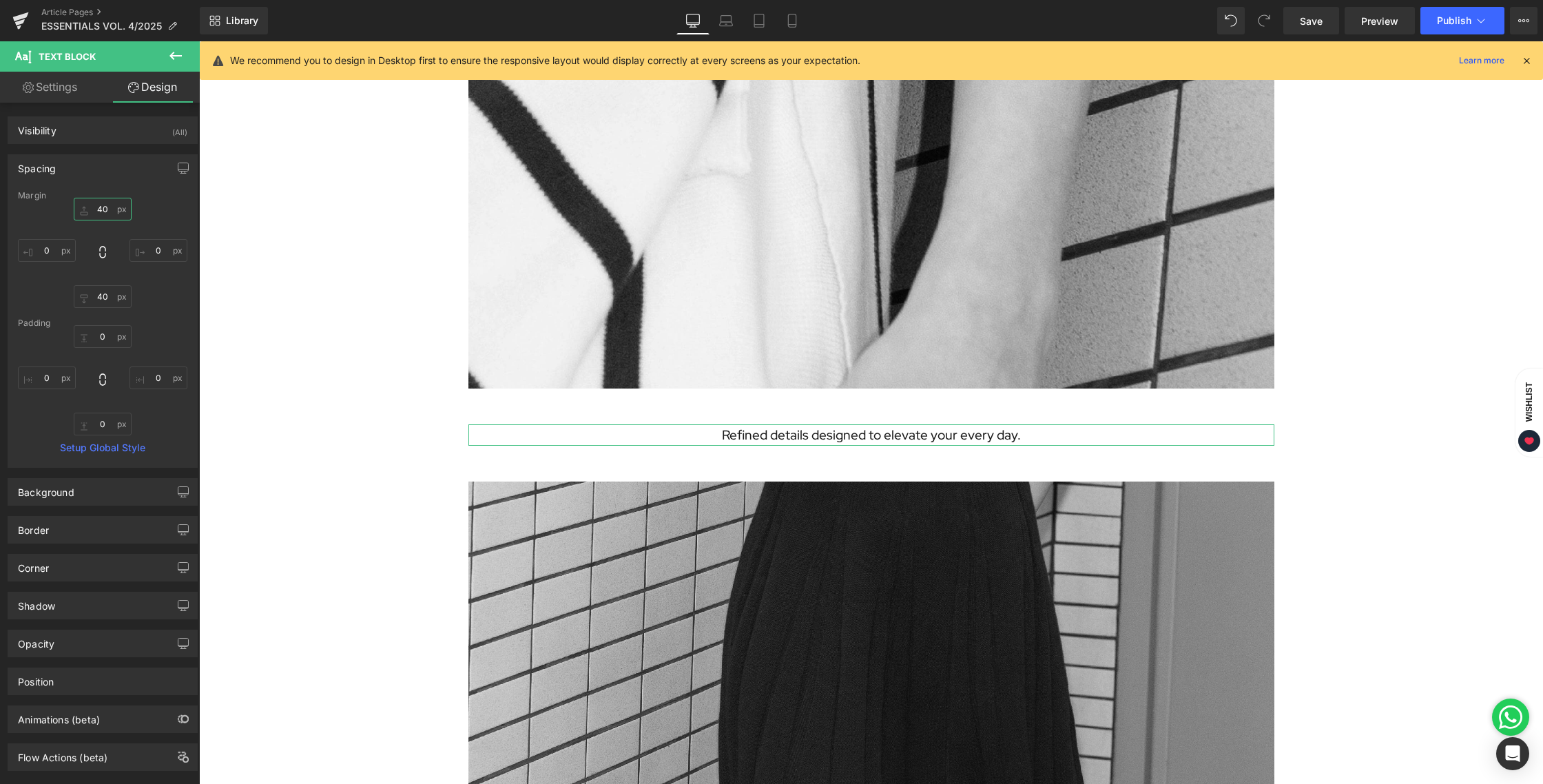
click at [105, 209] on input "40" at bounding box center [103, 209] width 57 height 23
drag, startPoint x: 105, startPoint y: 209, endPoint x: 80, endPoint y: 207, distance: 25.1
click at [80, 207] on input "40" at bounding box center [103, 209] width 57 height 23
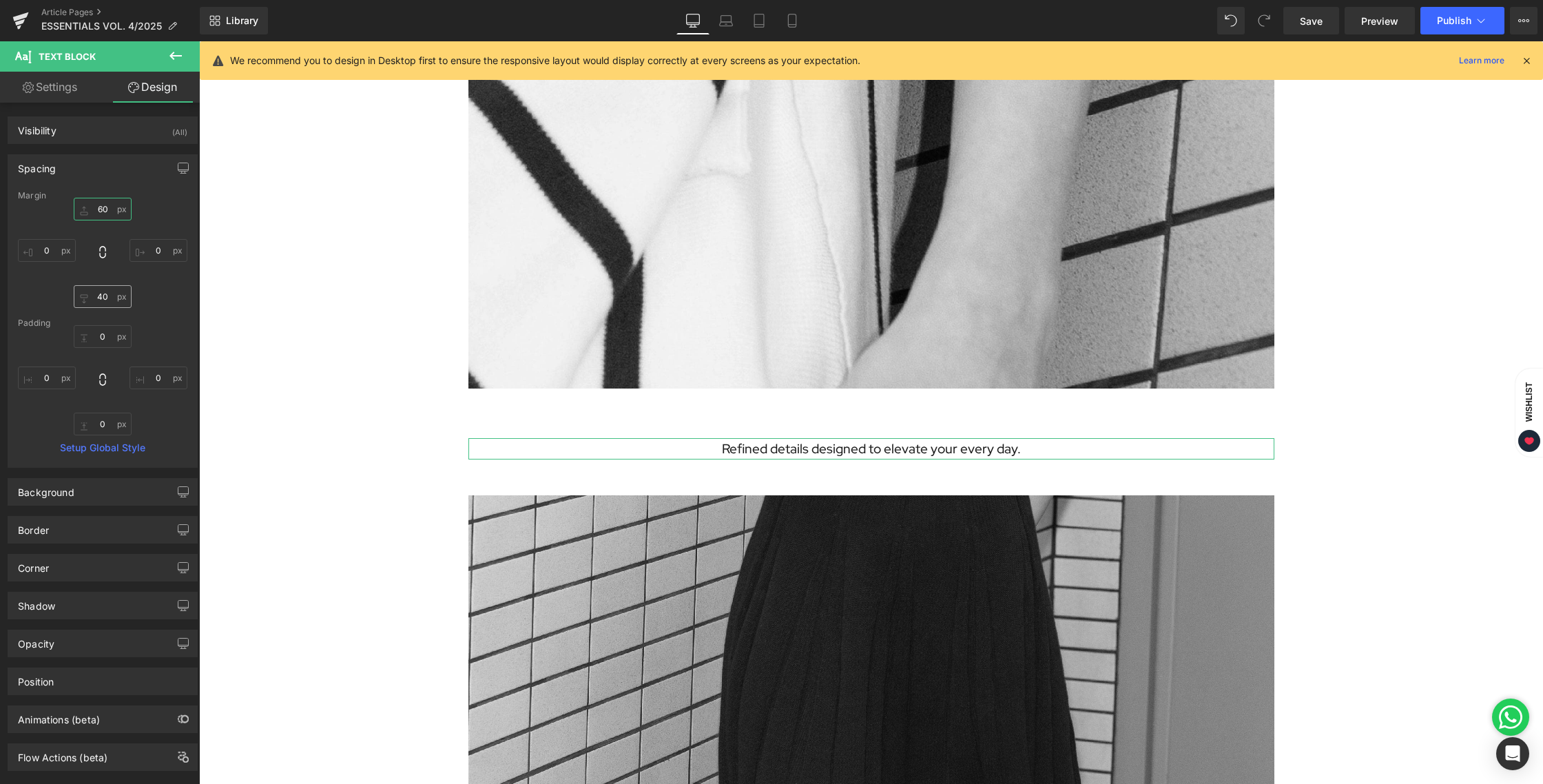
type input "60"
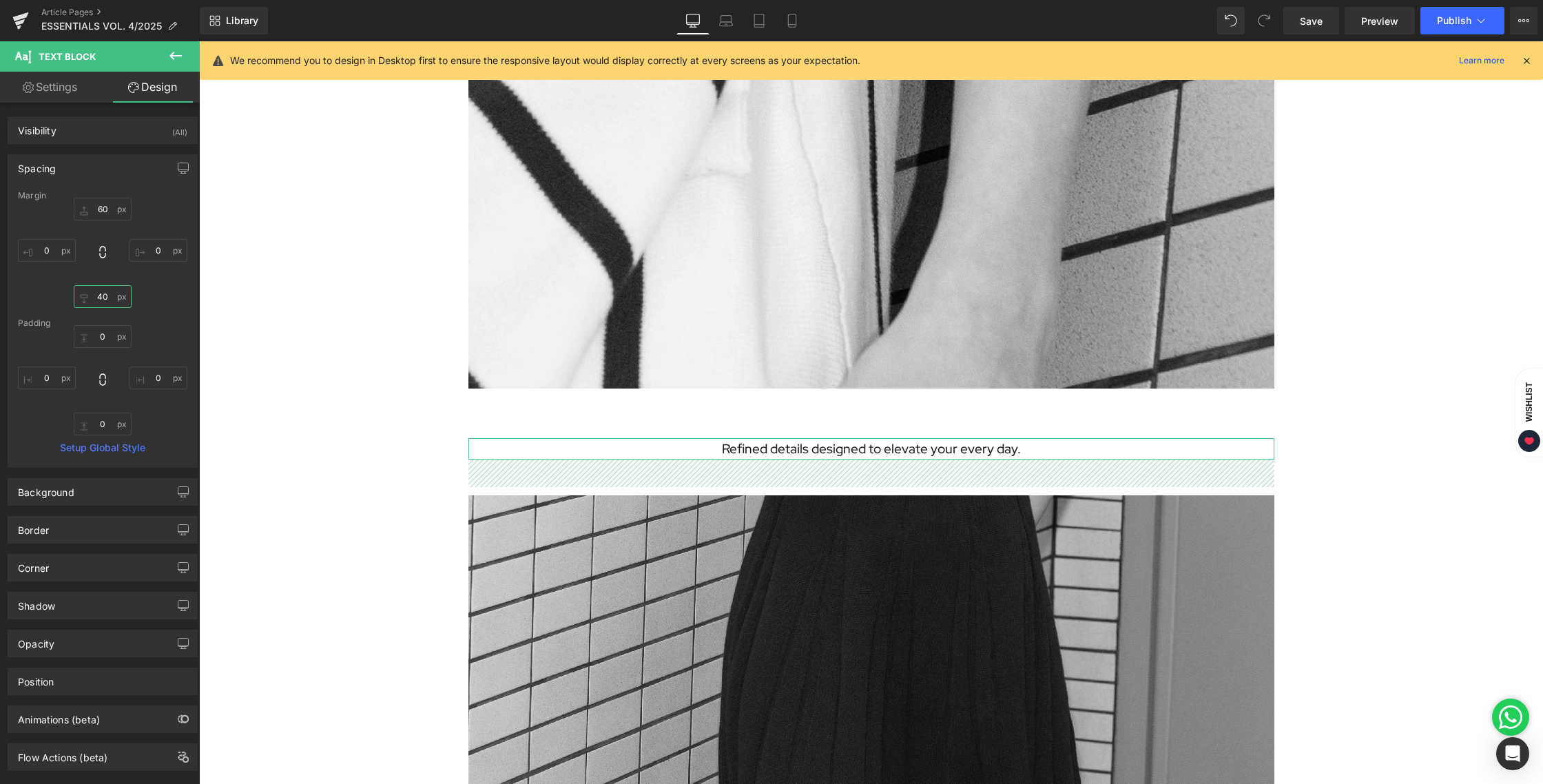
click at [101, 303] on input "40" at bounding box center [103, 297] width 57 height 23
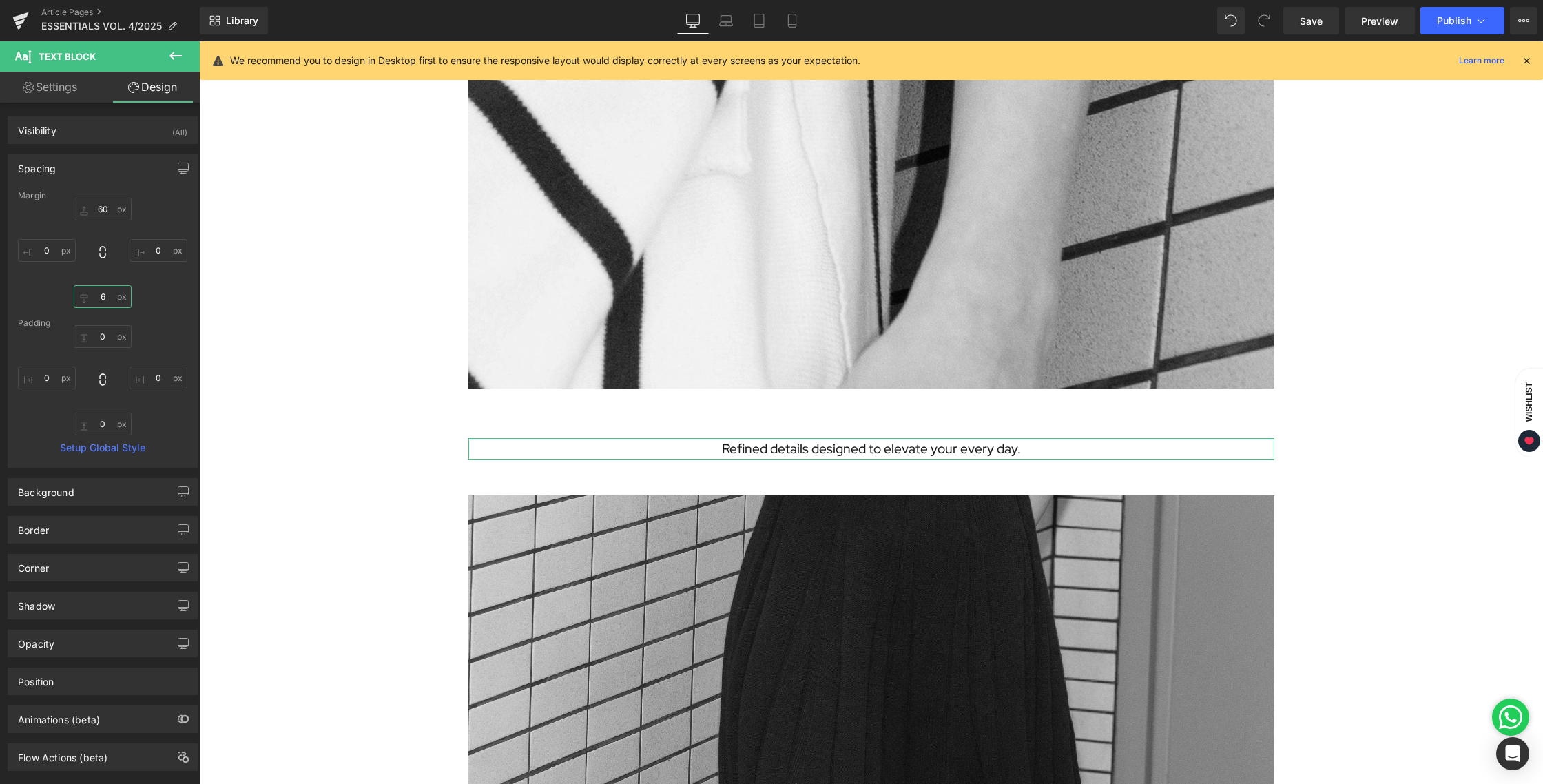
type input "60"
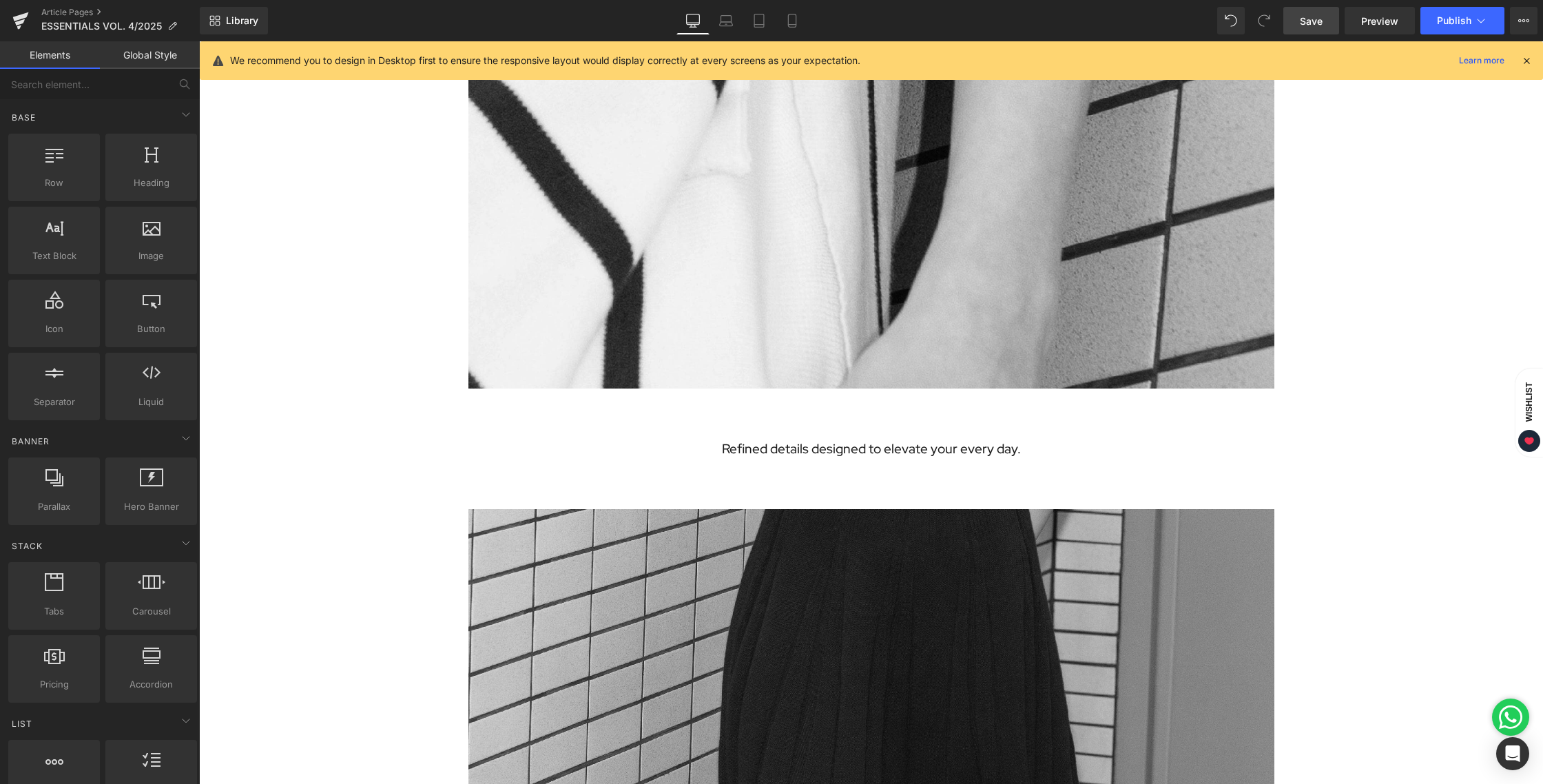
click at [1318, 30] on link "Save" at bounding box center [1311, 21] width 56 height 28
